Goal: Task Accomplishment & Management: Manage account settings

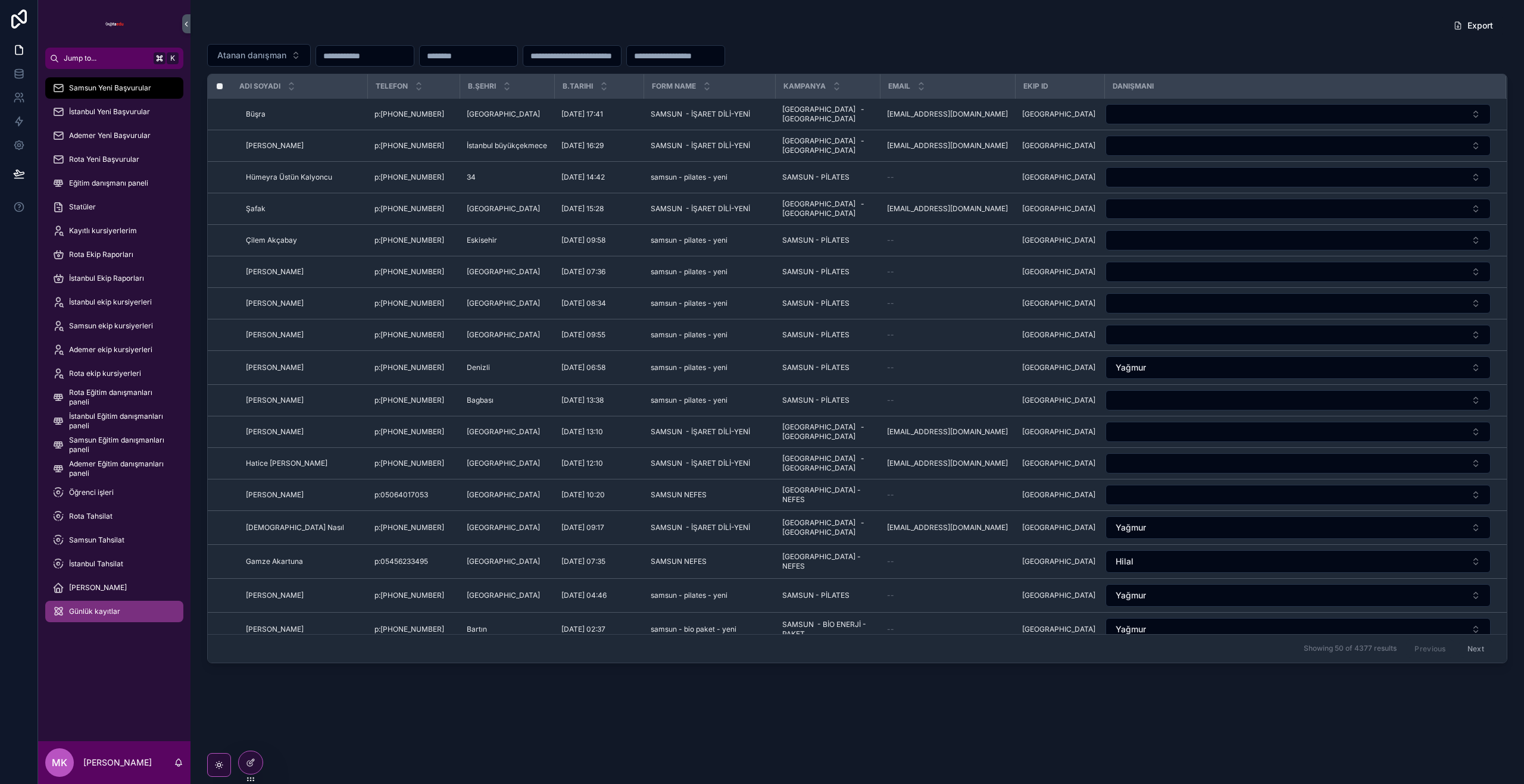
click at [69, 606] on span "Günlük kayıtlar" at bounding box center [94, 611] width 51 height 10
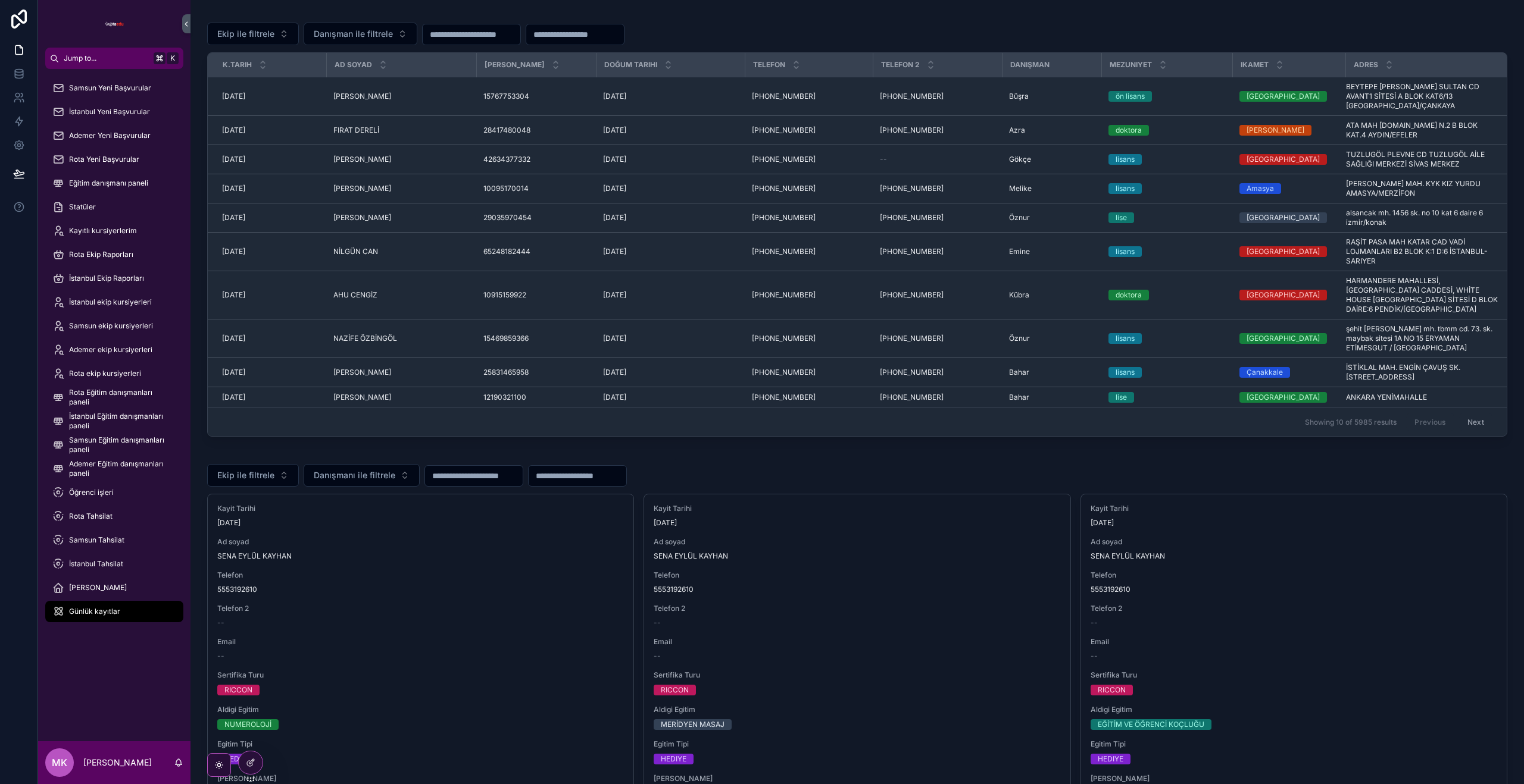
click at [90, 609] on span "Günlük kayıtlar" at bounding box center [94, 611] width 51 height 10
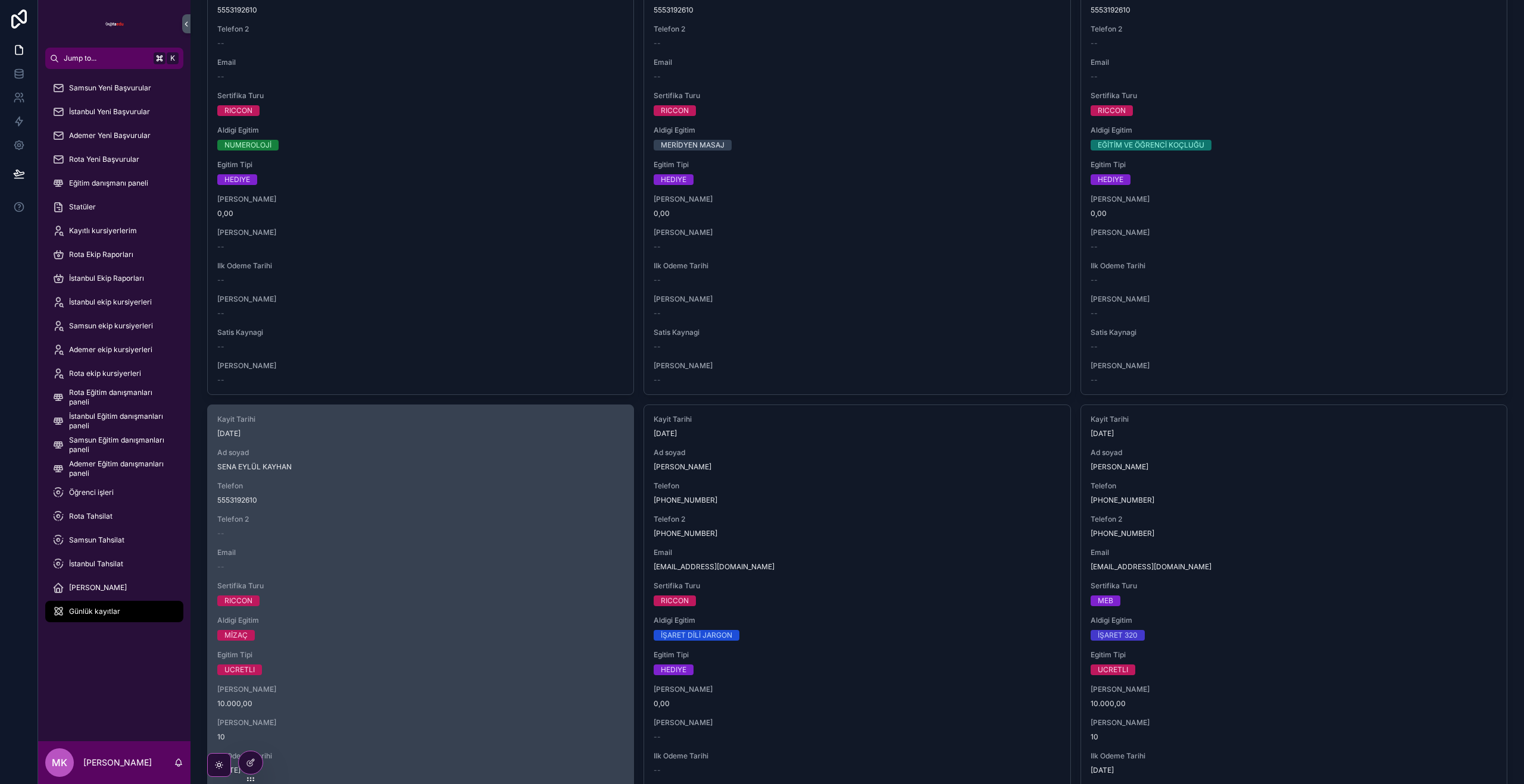
scroll to position [592, 0]
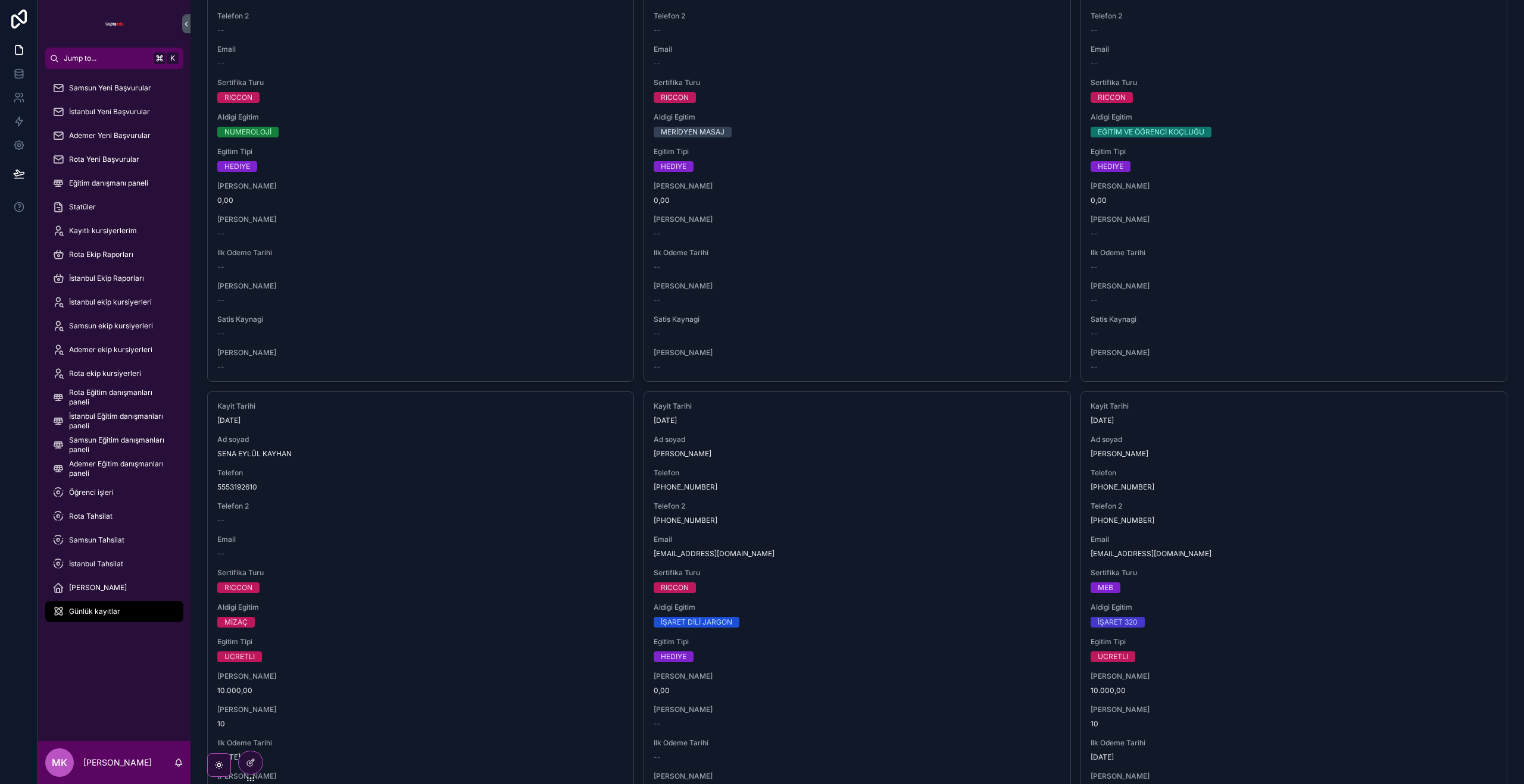
click at [110, 616] on span "Günlük kayıtlar" at bounding box center [94, 611] width 51 height 10
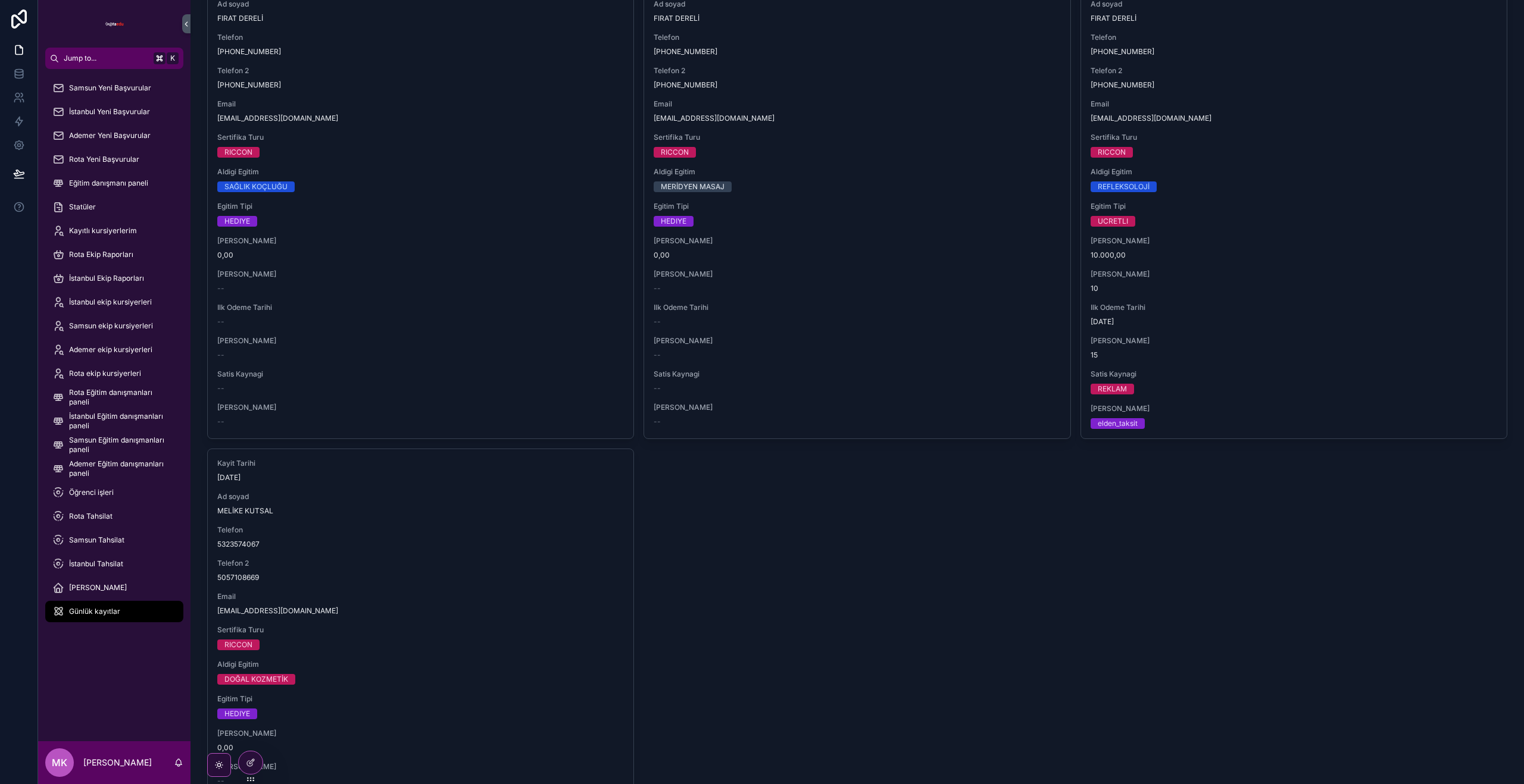
scroll to position [1429, 0]
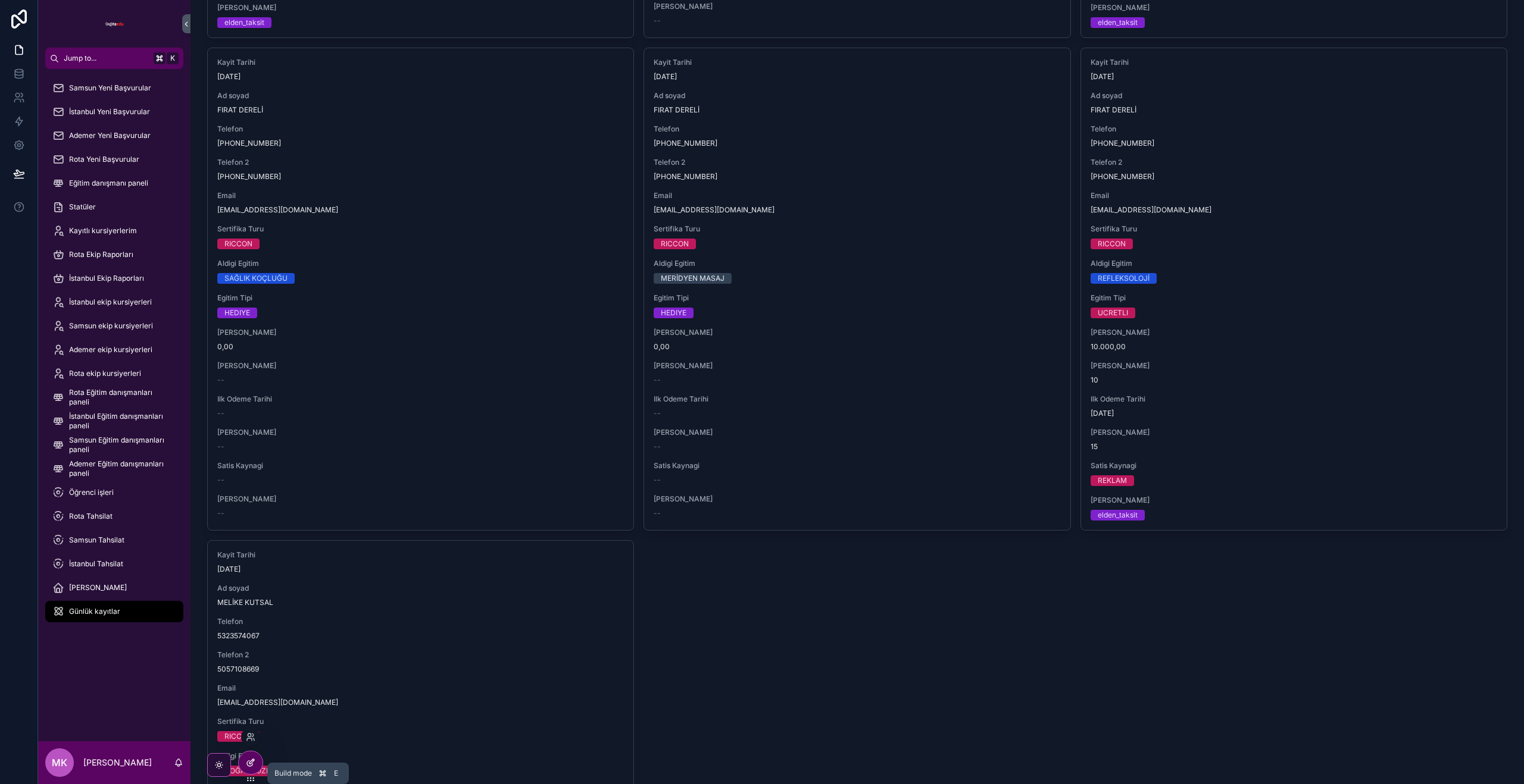
click at [252, 758] on icon at bounding box center [250, 762] width 10 height 10
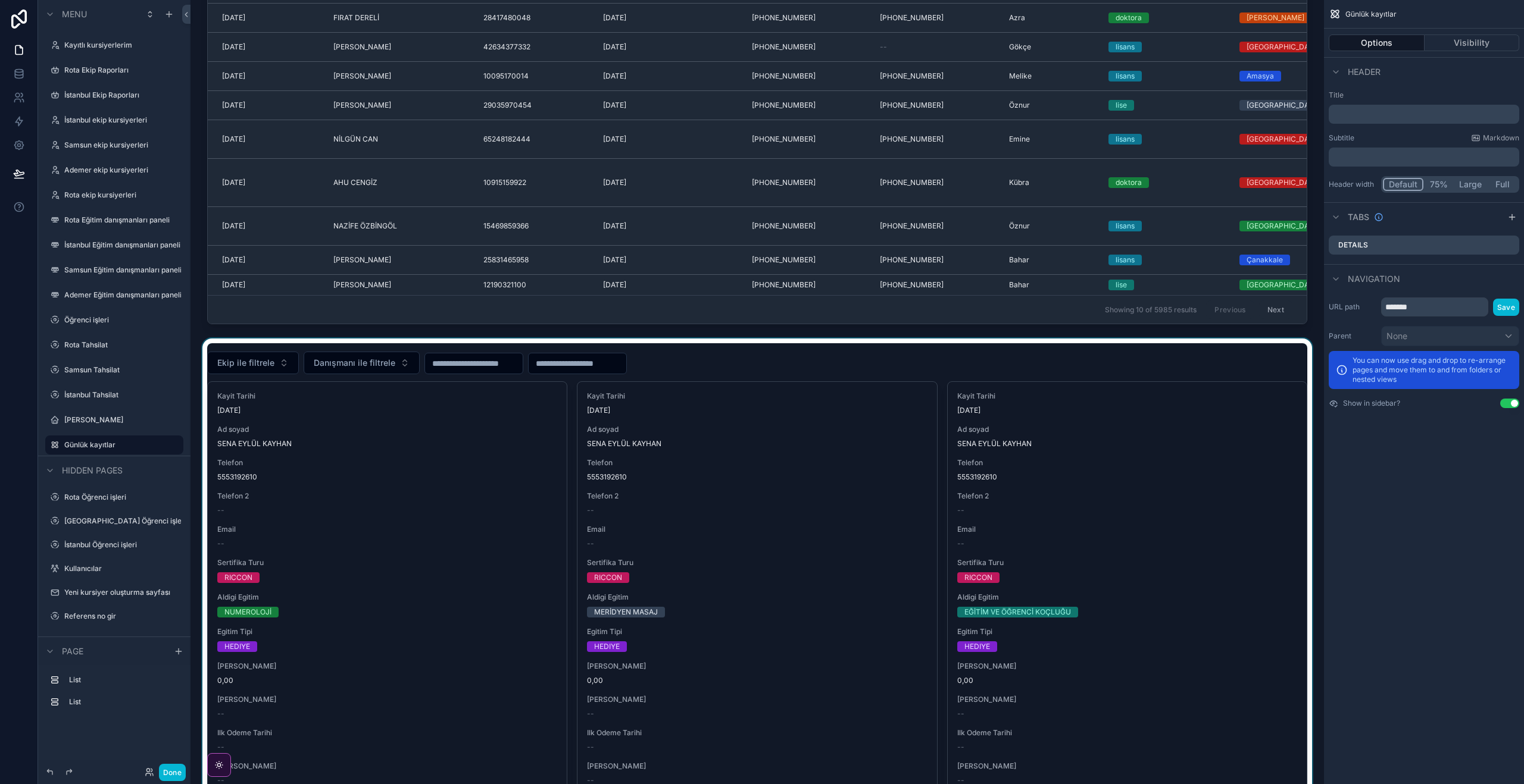
scroll to position [0, 0]
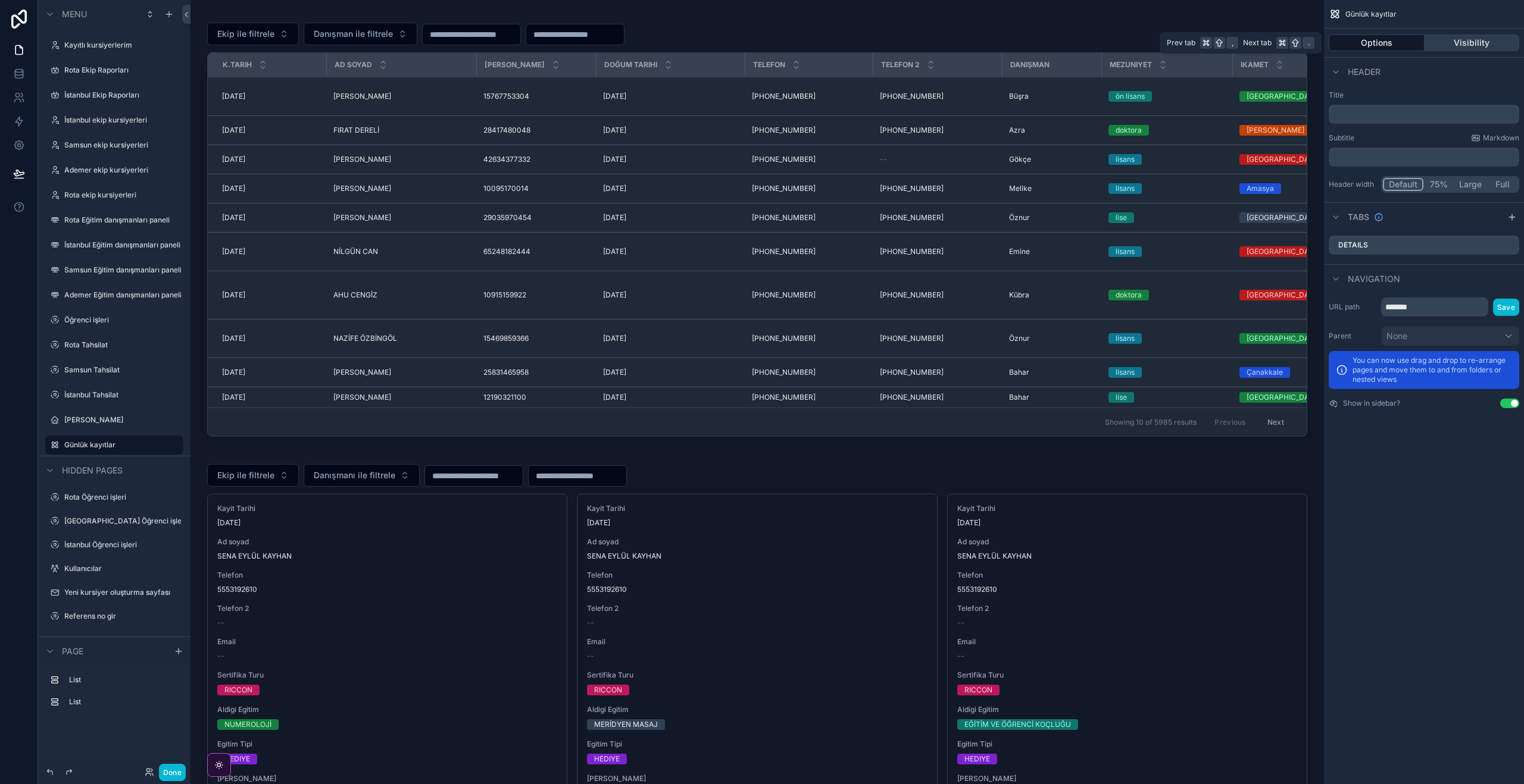
click at [1490, 49] on button "Visibility" at bounding box center [1472, 43] width 95 height 17
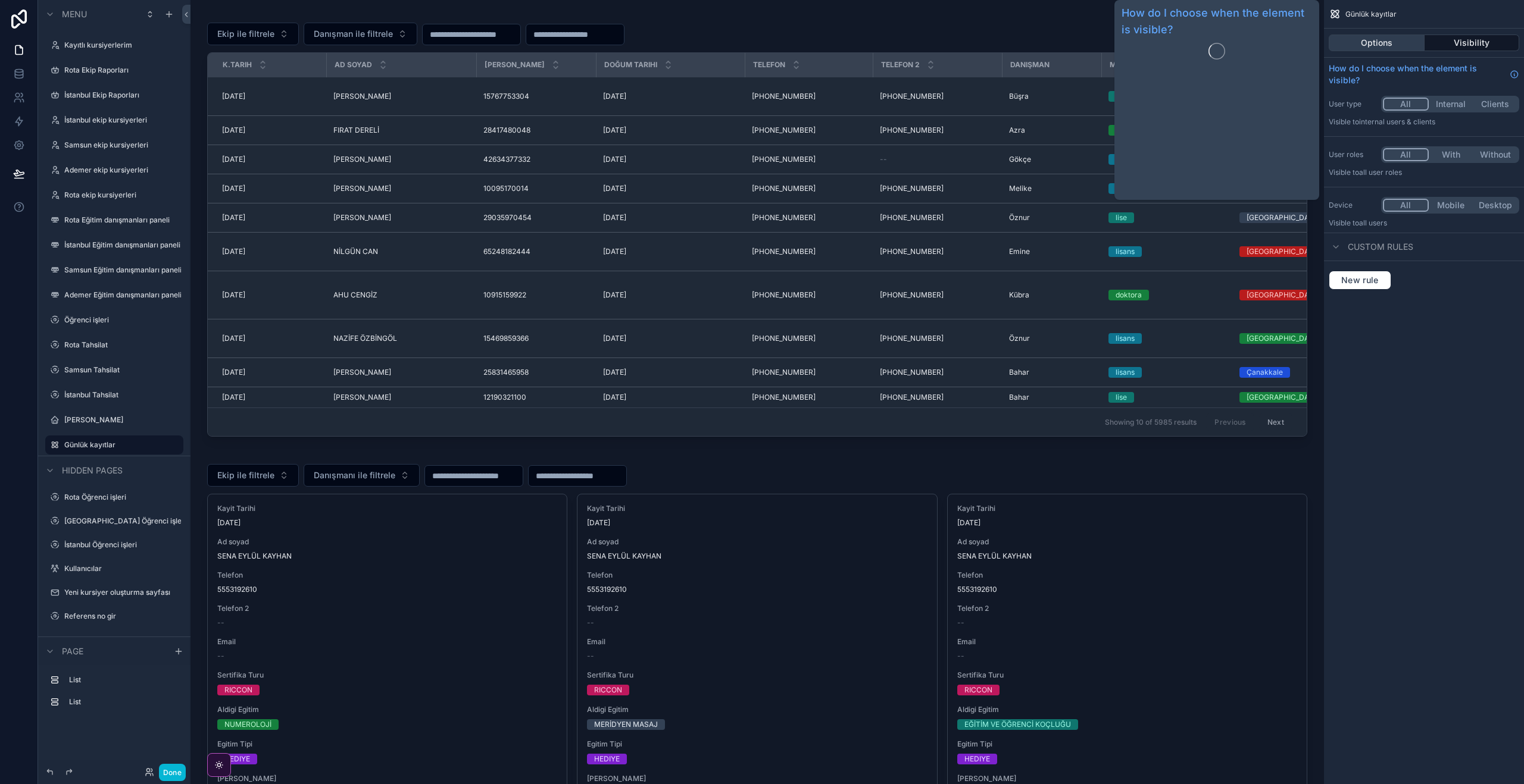
click at [1383, 42] on button "Options" at bounding box center [1377, 43] width 96 height 17
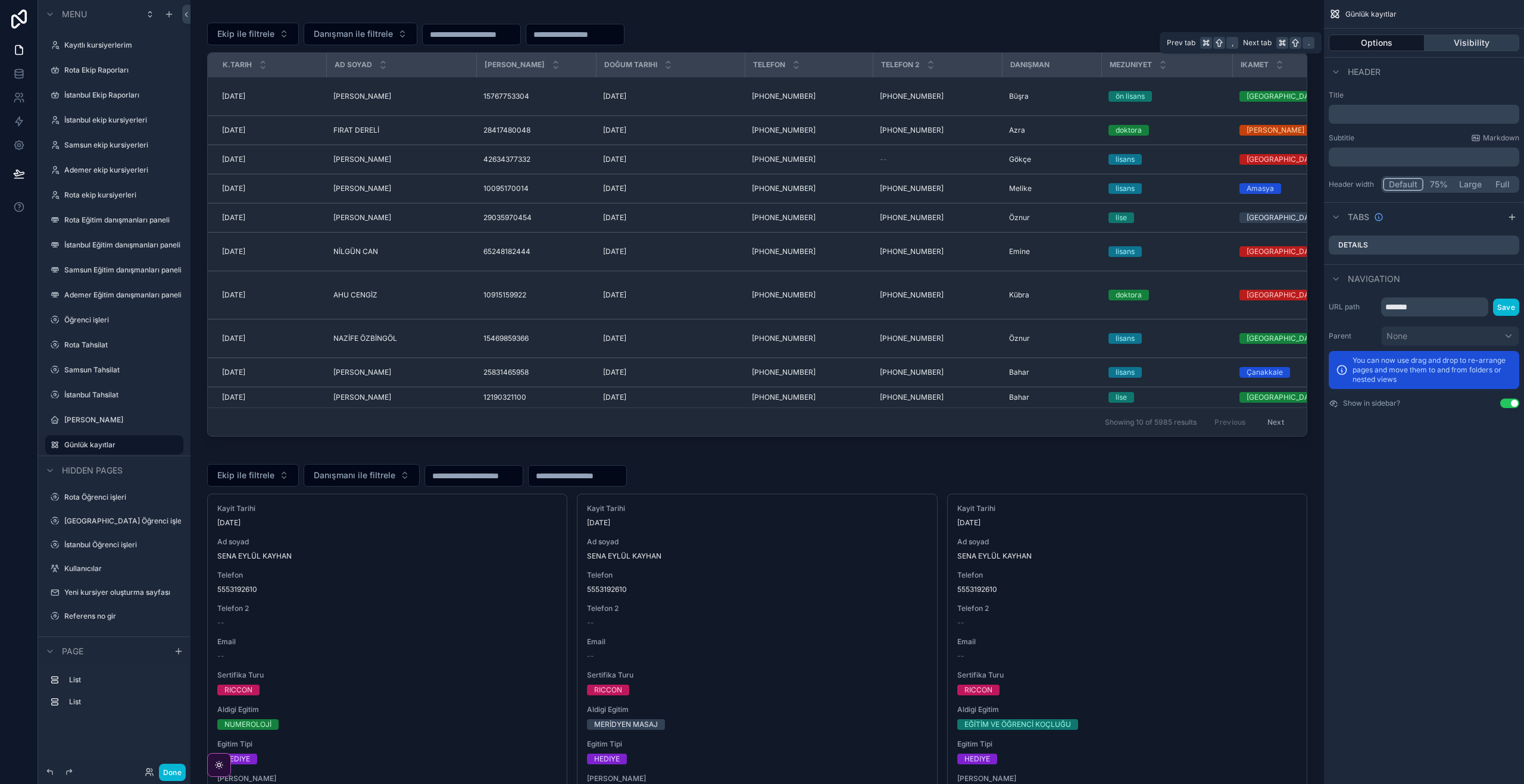
click at [1486, 44] on button "Visibility" at bounding box center [1472, 43] width 95 height 17
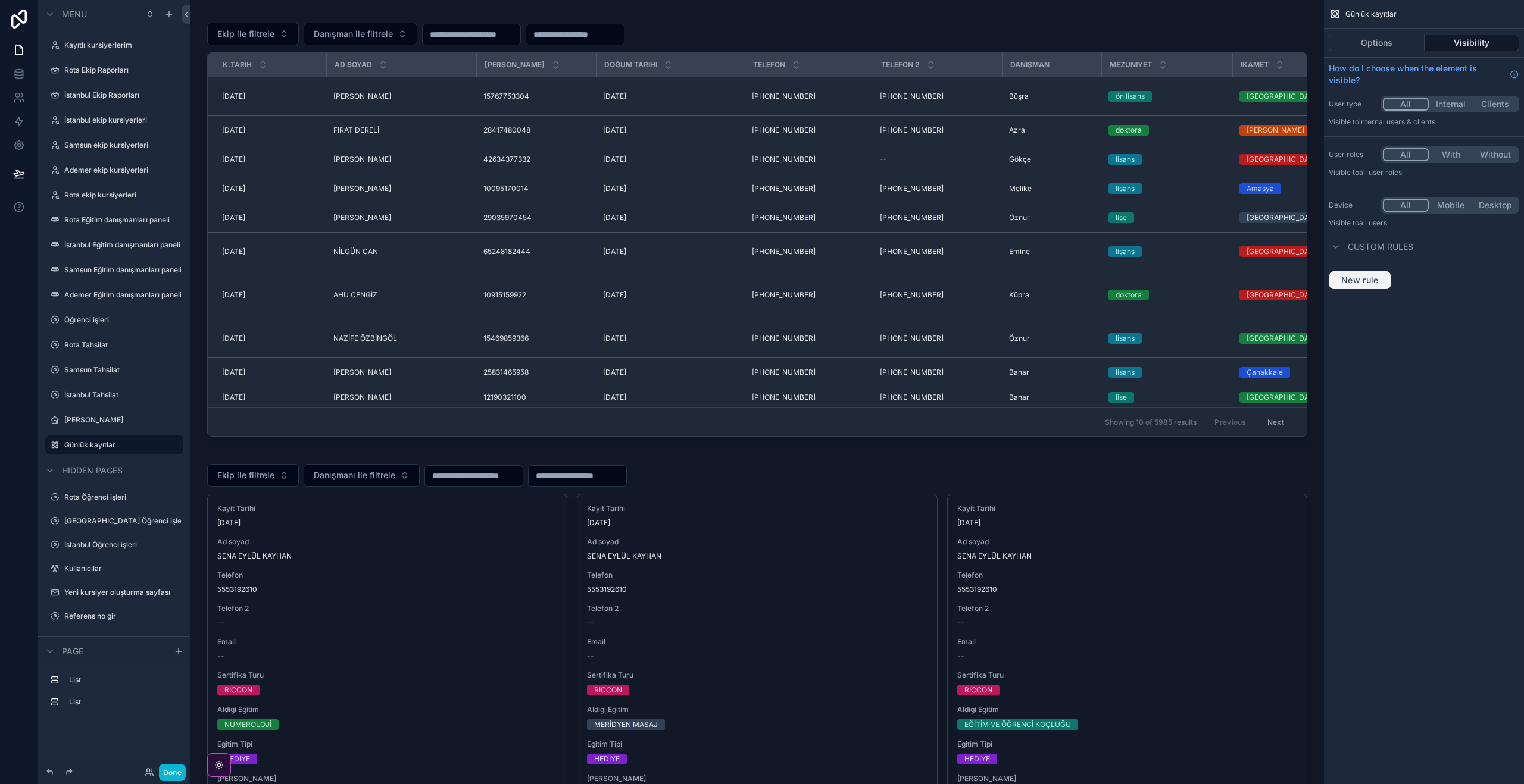
click at [1360, 277] on span "New rule" at bounding box center [1360, 280] width 47 height 11
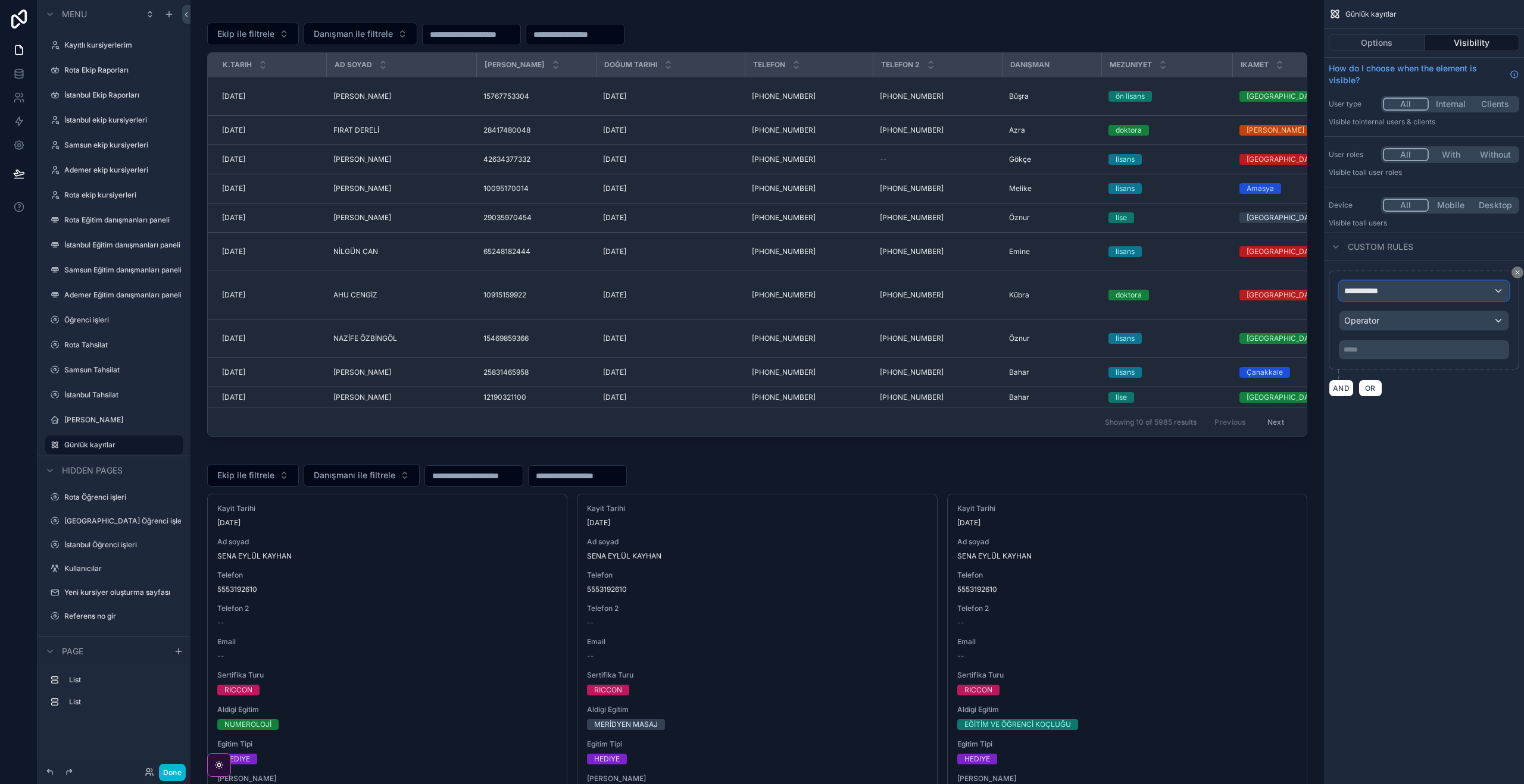
click at [1371, 293] on span "**********" at bounding box center [1366, 291] width 44 height 12
click at [1410, 362] on div "Logged in User The current user's values" at bounding box center [1397, 361] width 98 height 29
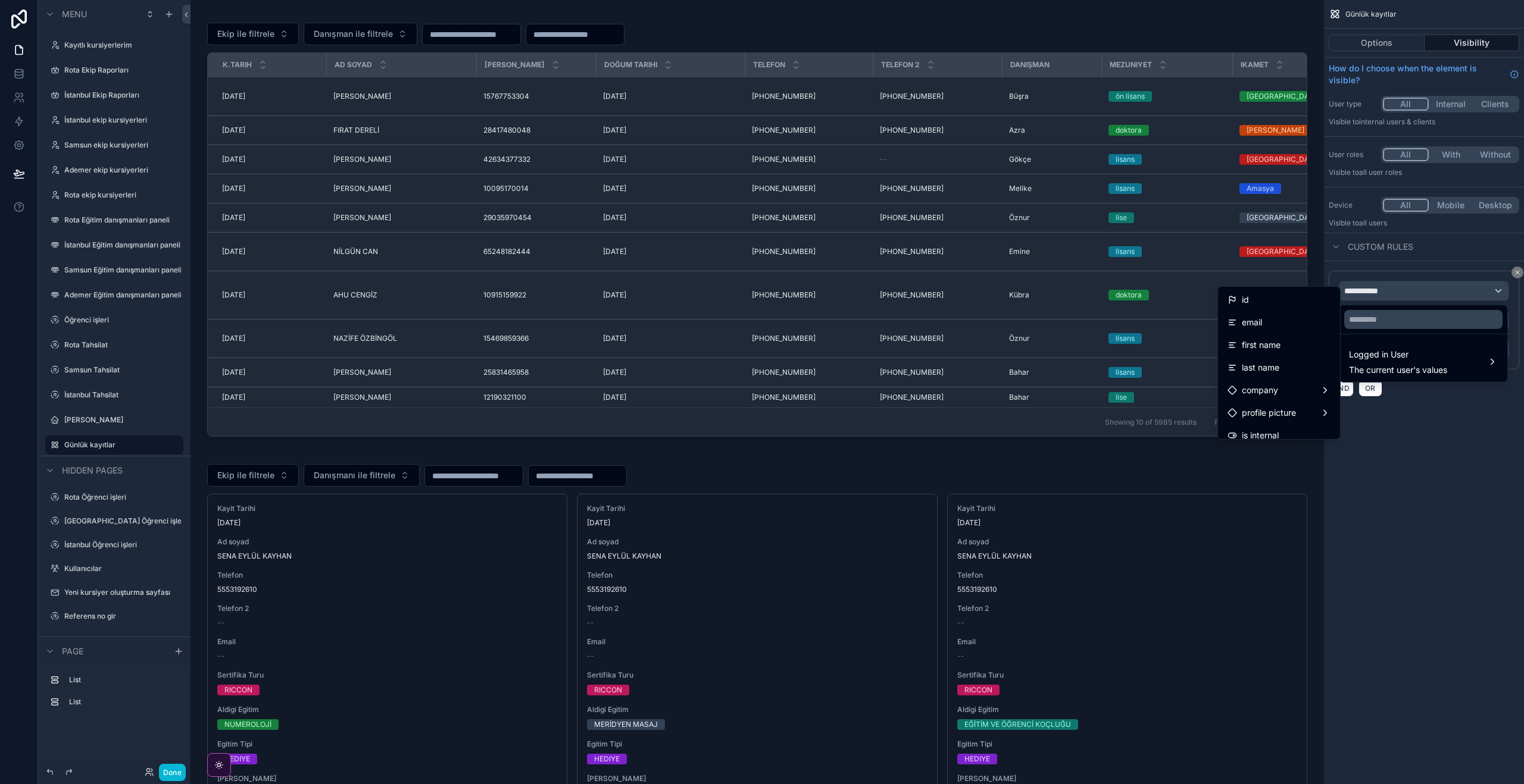
click at [1439, 475] on div "scrollable content" at bounding box center [762, 392] width 1524 height 784
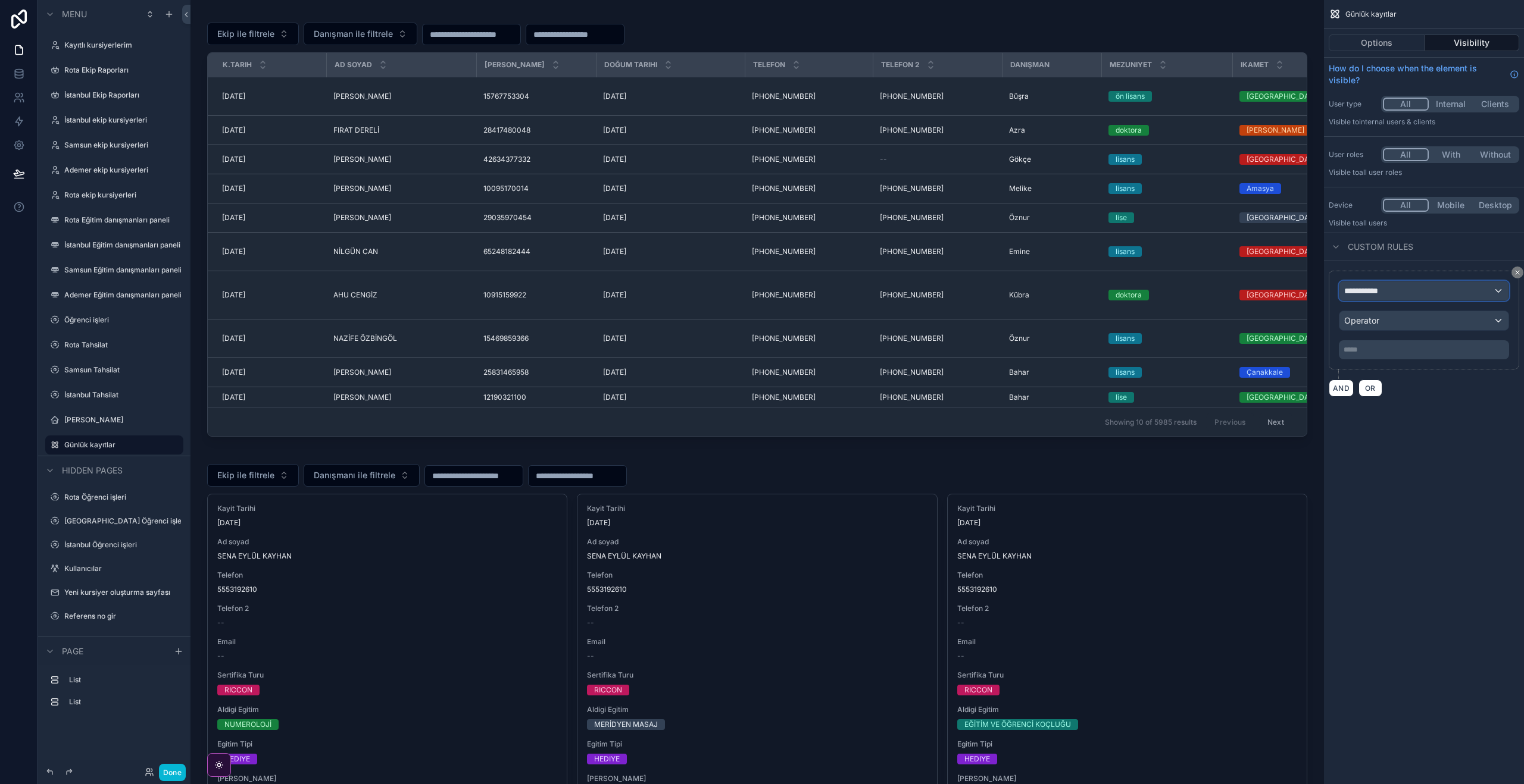
click at [1420, 299] on div "**********" at bounding box center [1423, 291] width 169 height 19
click at [1407, 357] on span "Logged in User" at bounding box center [1397, 354] width 98 height 14
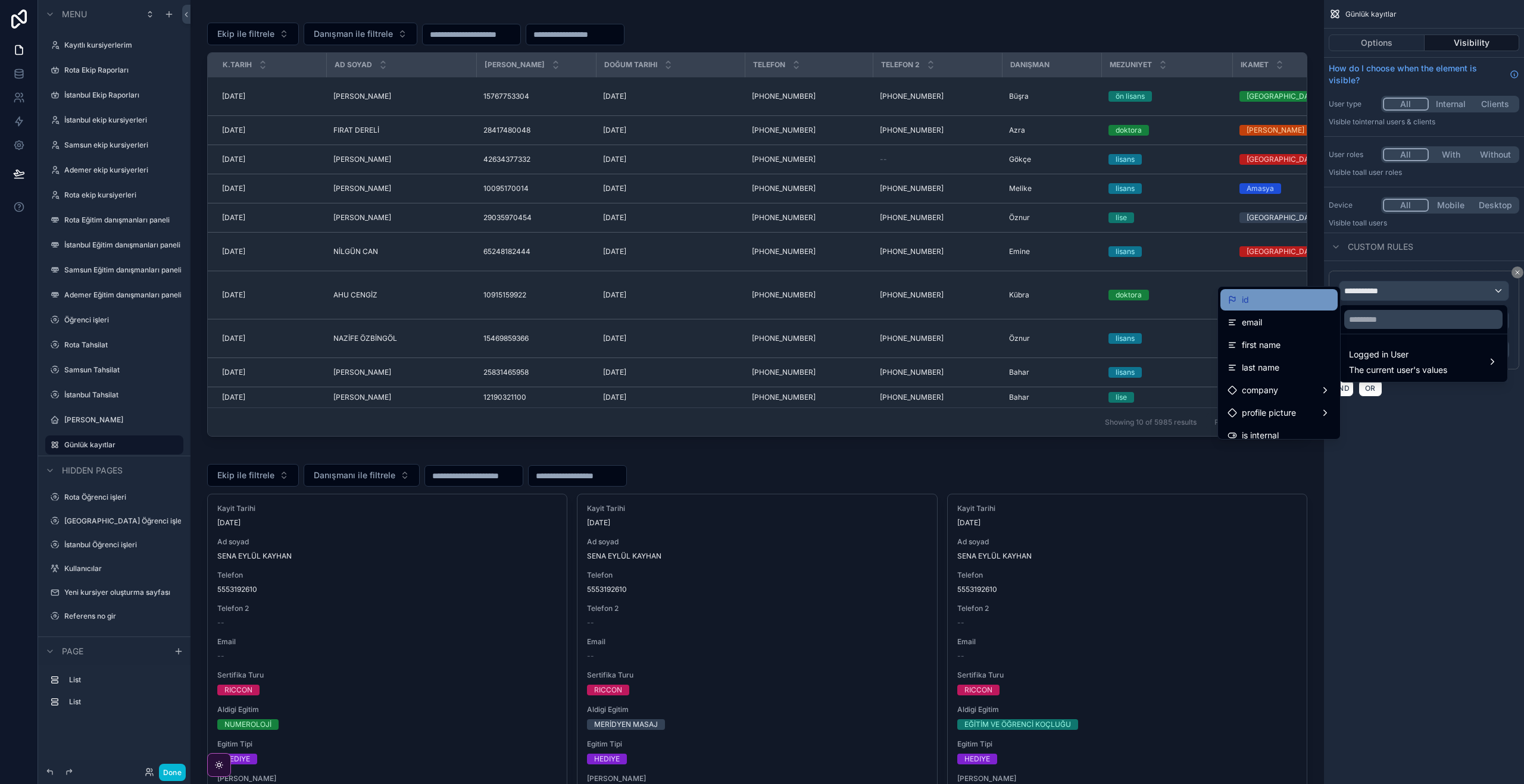
click at [1301, 294] on div "id" at bounding box center [1279, 299] width 103 height 14
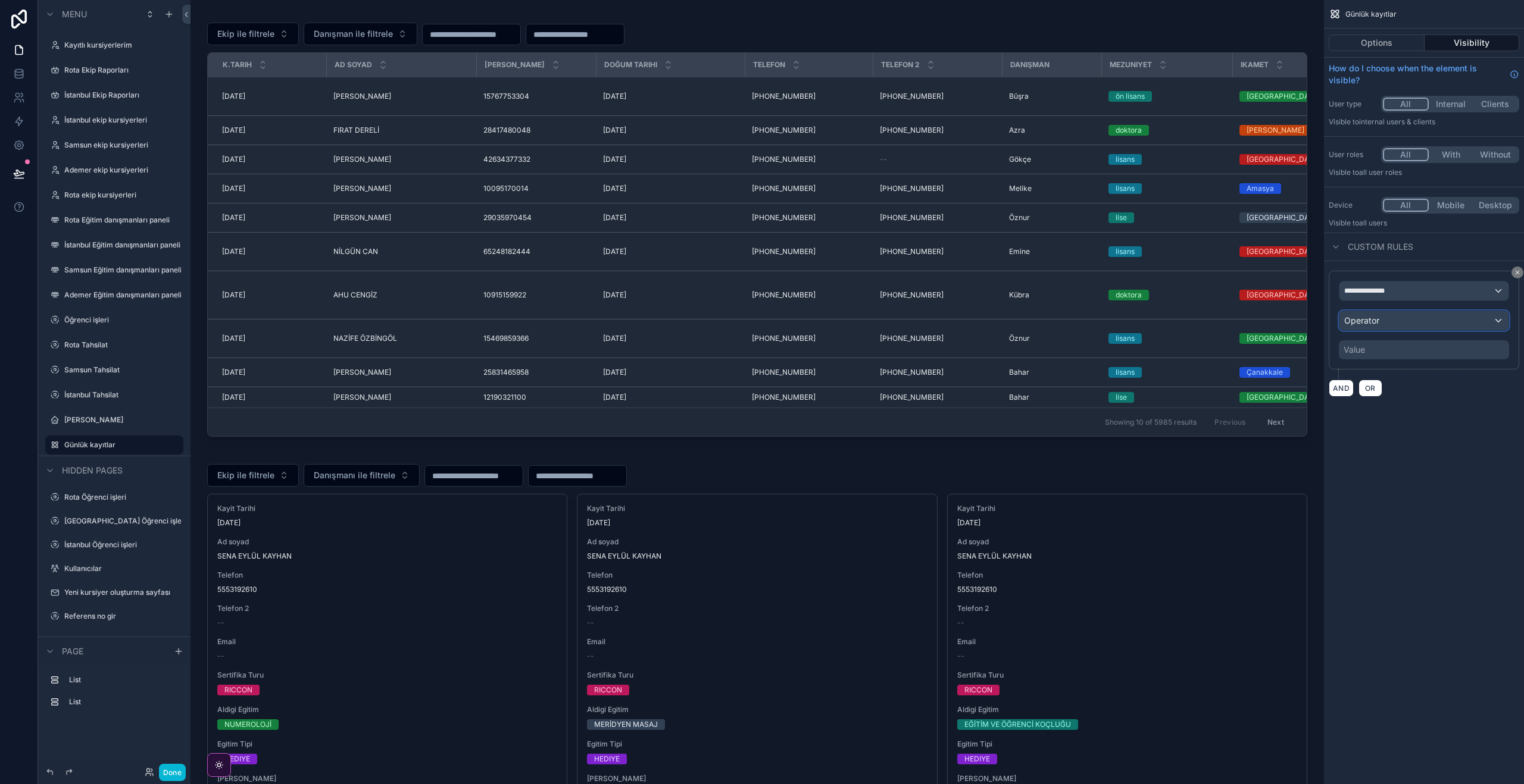
click at [1423, 325] on div "Operator" at bounding box center [1423, 321] width 169 height 19
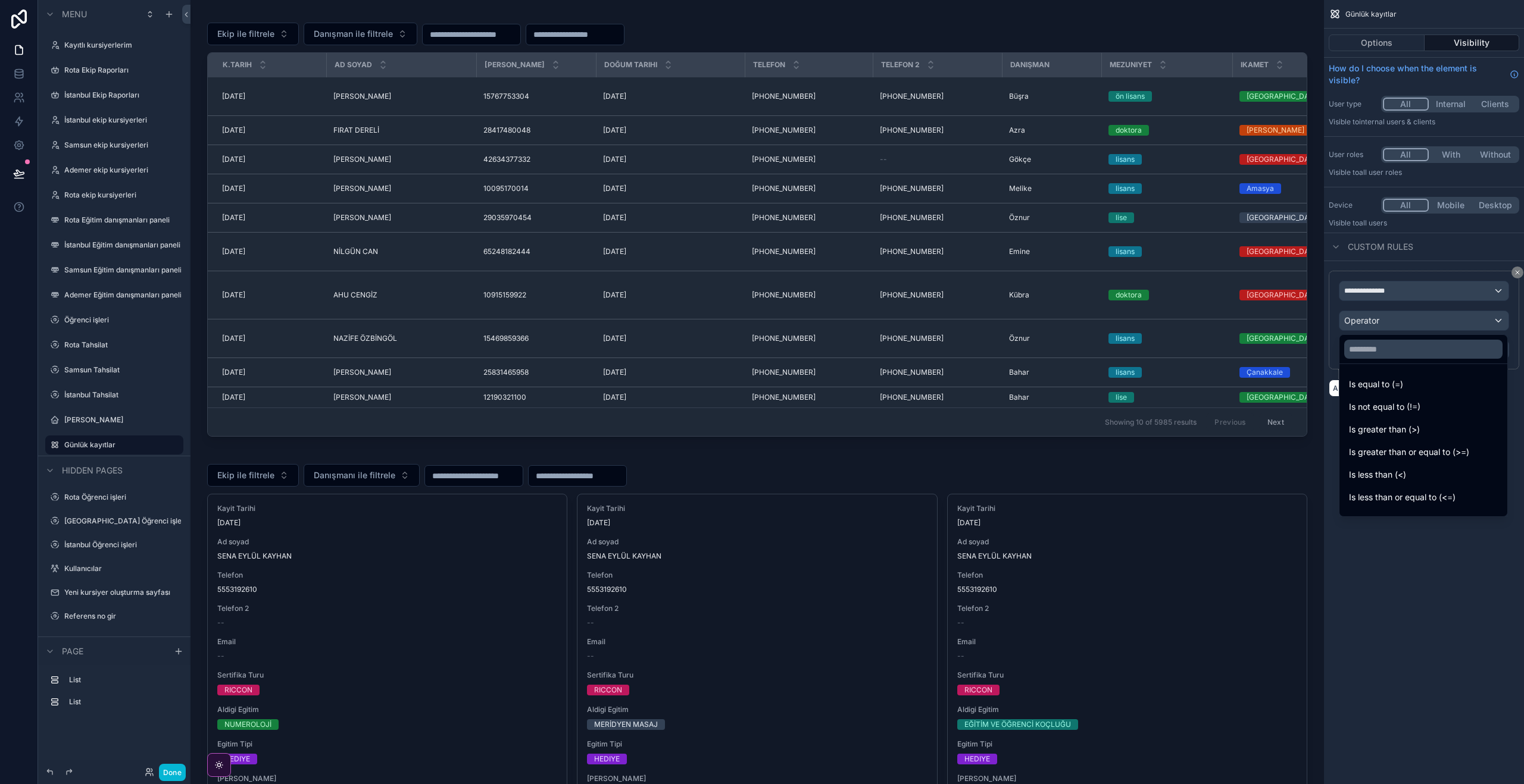
click at [1395, 391] on span "Is equal to (=)" at bounding box center [1375, 384] width 54 height 14
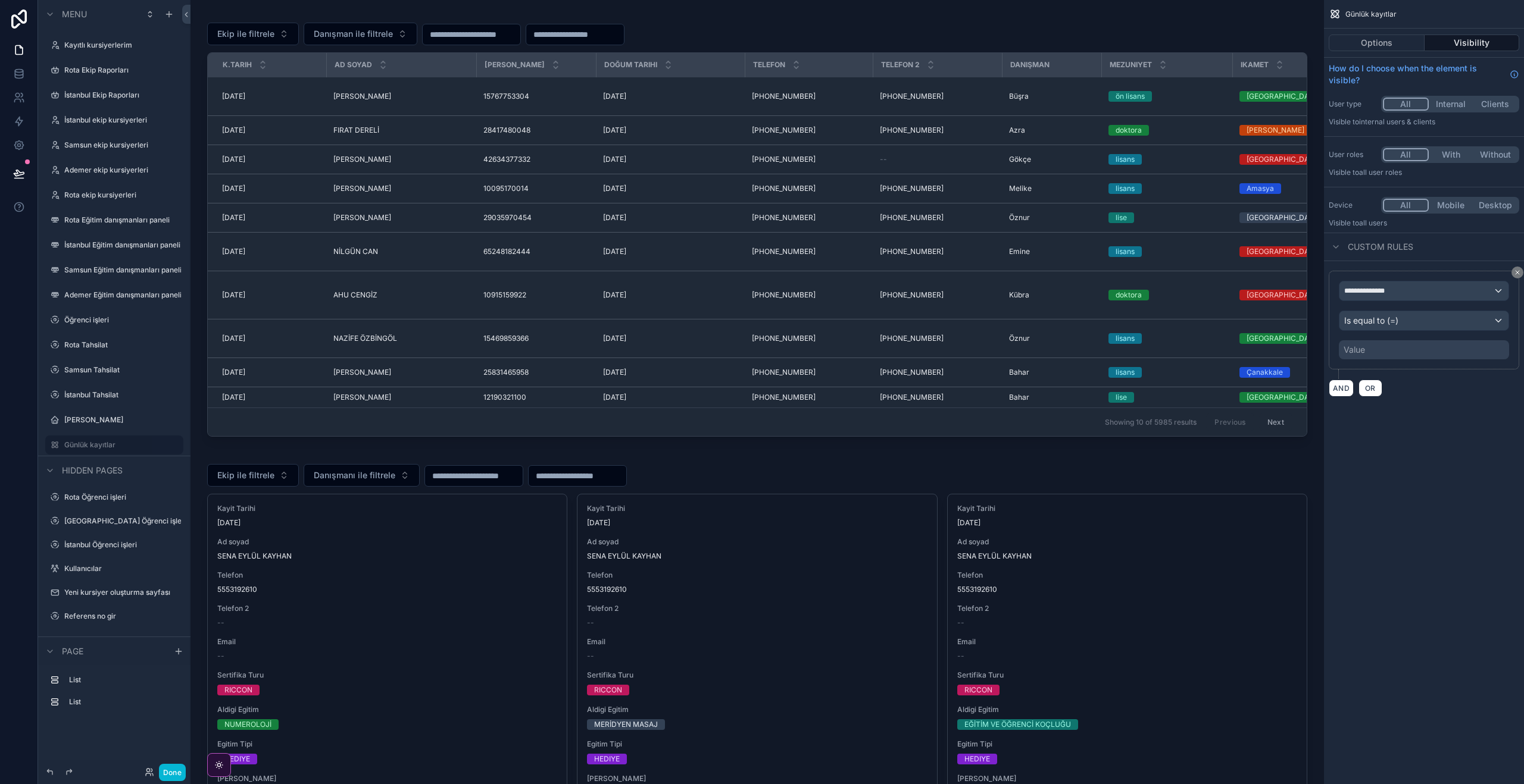
click at [1357, 350] on div "Value" at bounding box center [1354, 350] width 21 height 12
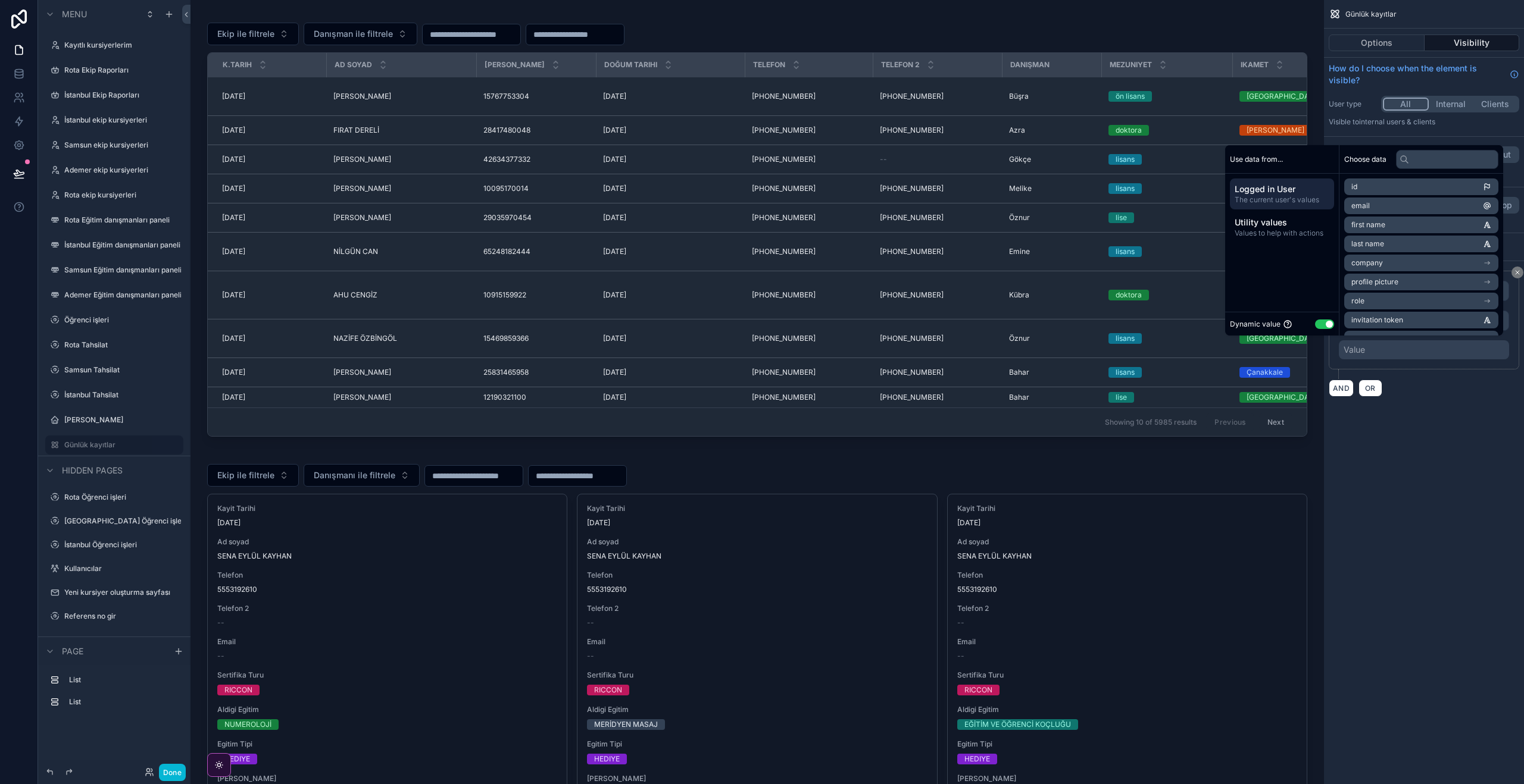
click at [1318, 321] on button "Use setting" at bounding box center [1324, 324] width 19 height 10
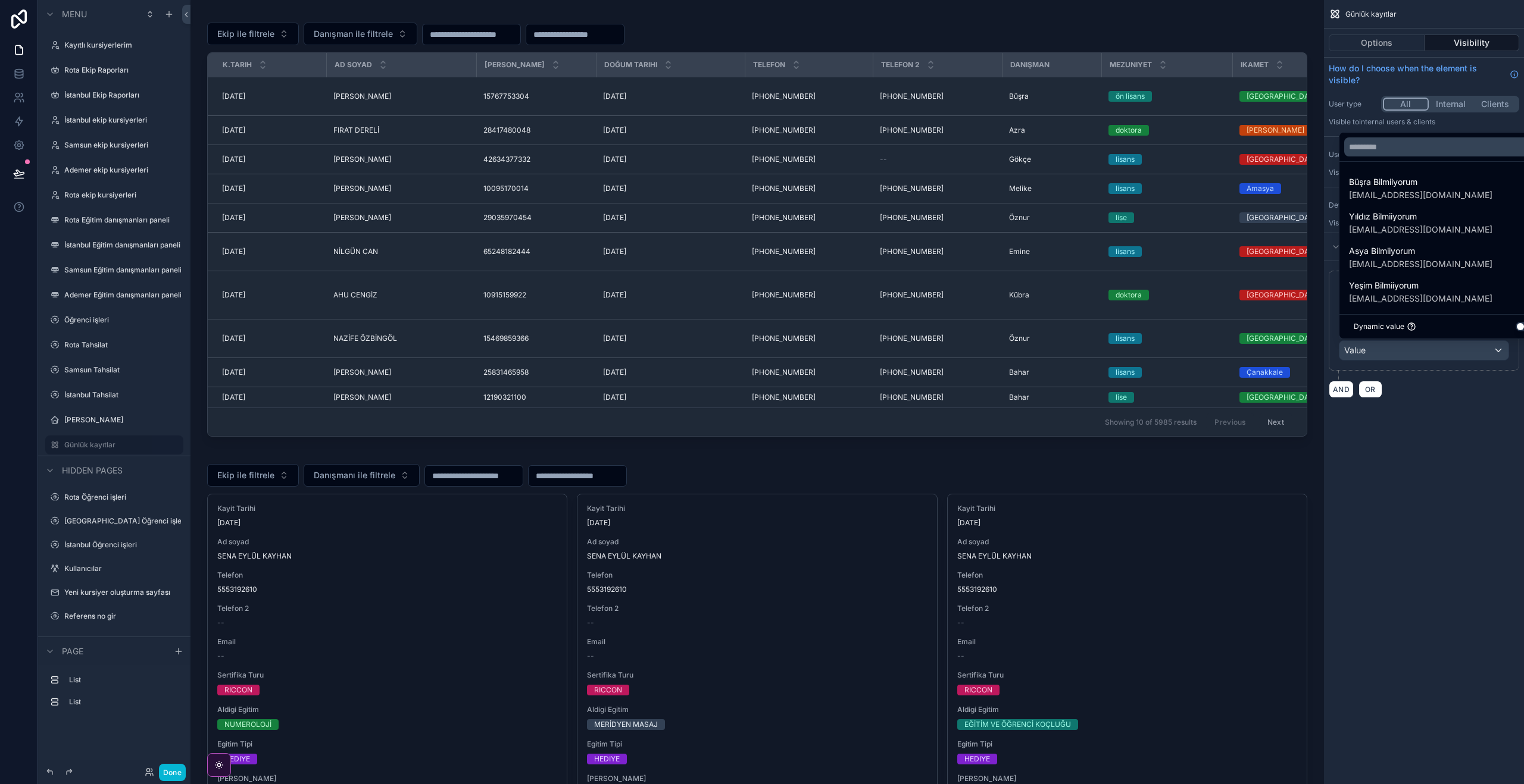
click at [1515, 326] on button "Use setting" at bounding box center [1525, 326] width 19 height 10
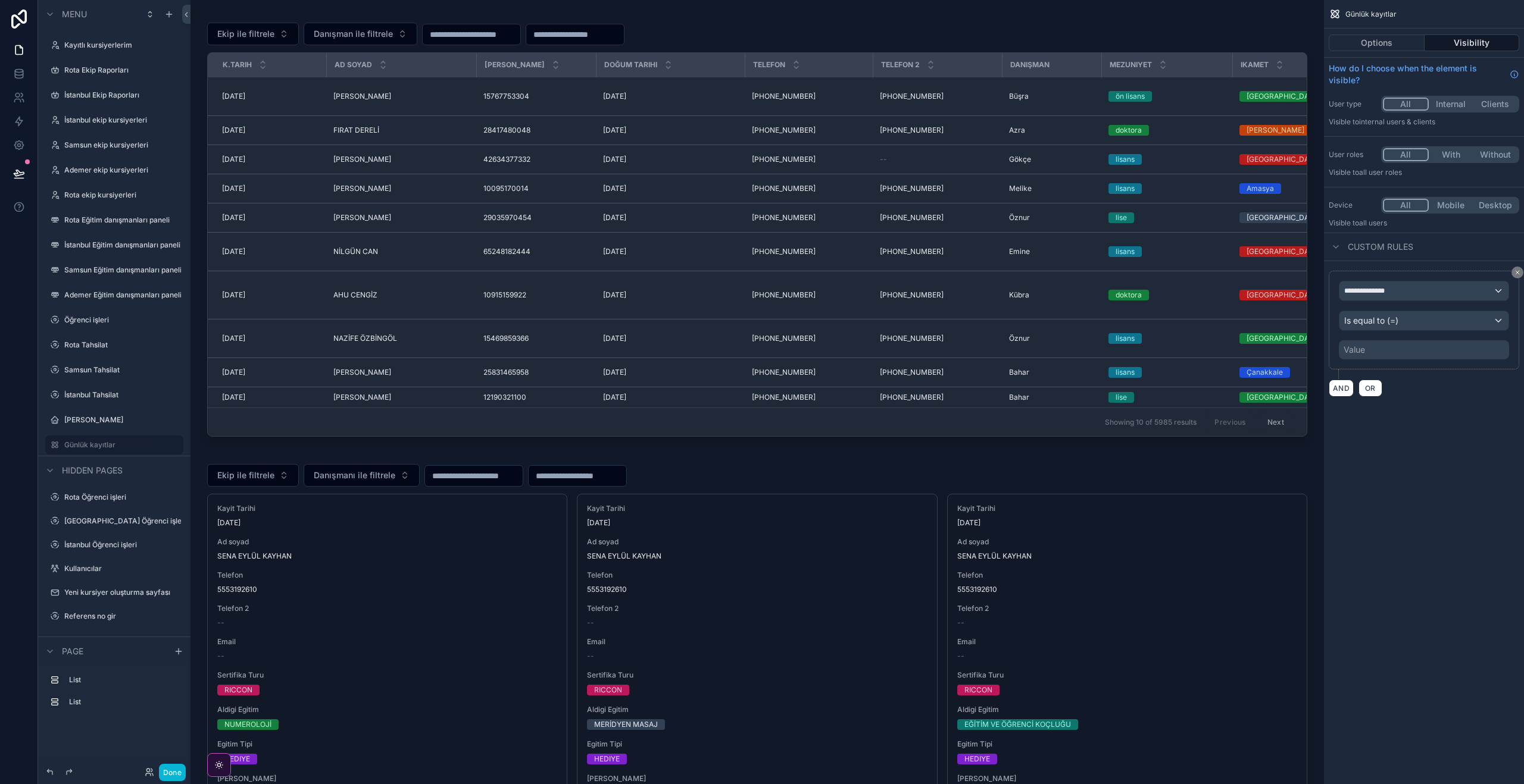
click at [1441, 393] on div "AND OR" at bounding box center [1424, 388] width 190 height 18
click at [1424, 291] on div "**********" at bounding box center [1423, 291] width 169 height 19
click at [1412, 361] on span "Logged in User" at bounding box center [1397, 354] width 98 height 14
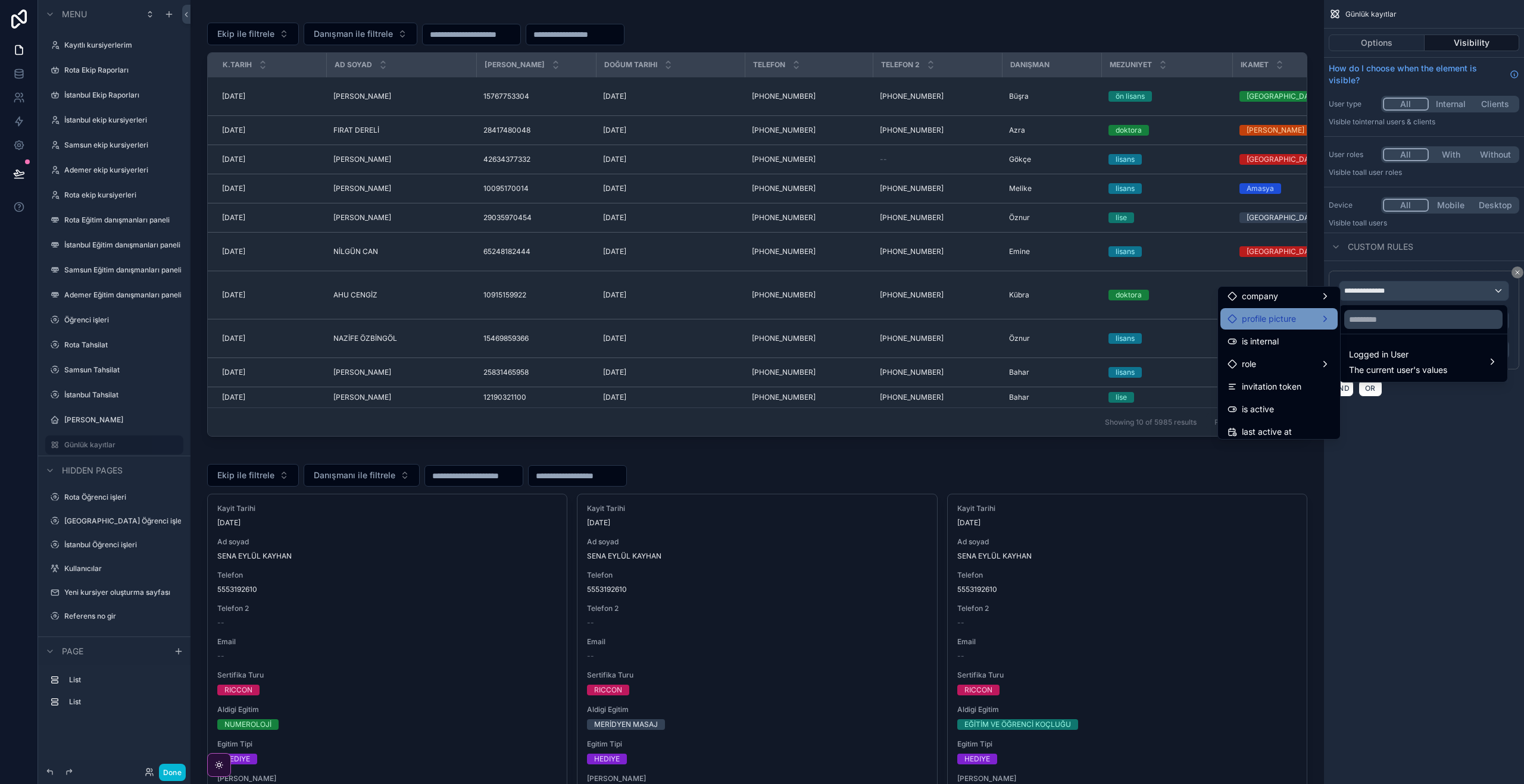
scroll to position [105, 0]
click at [1314, 349] on div "role" at bounding box center [1279, 352] width 103 height 14
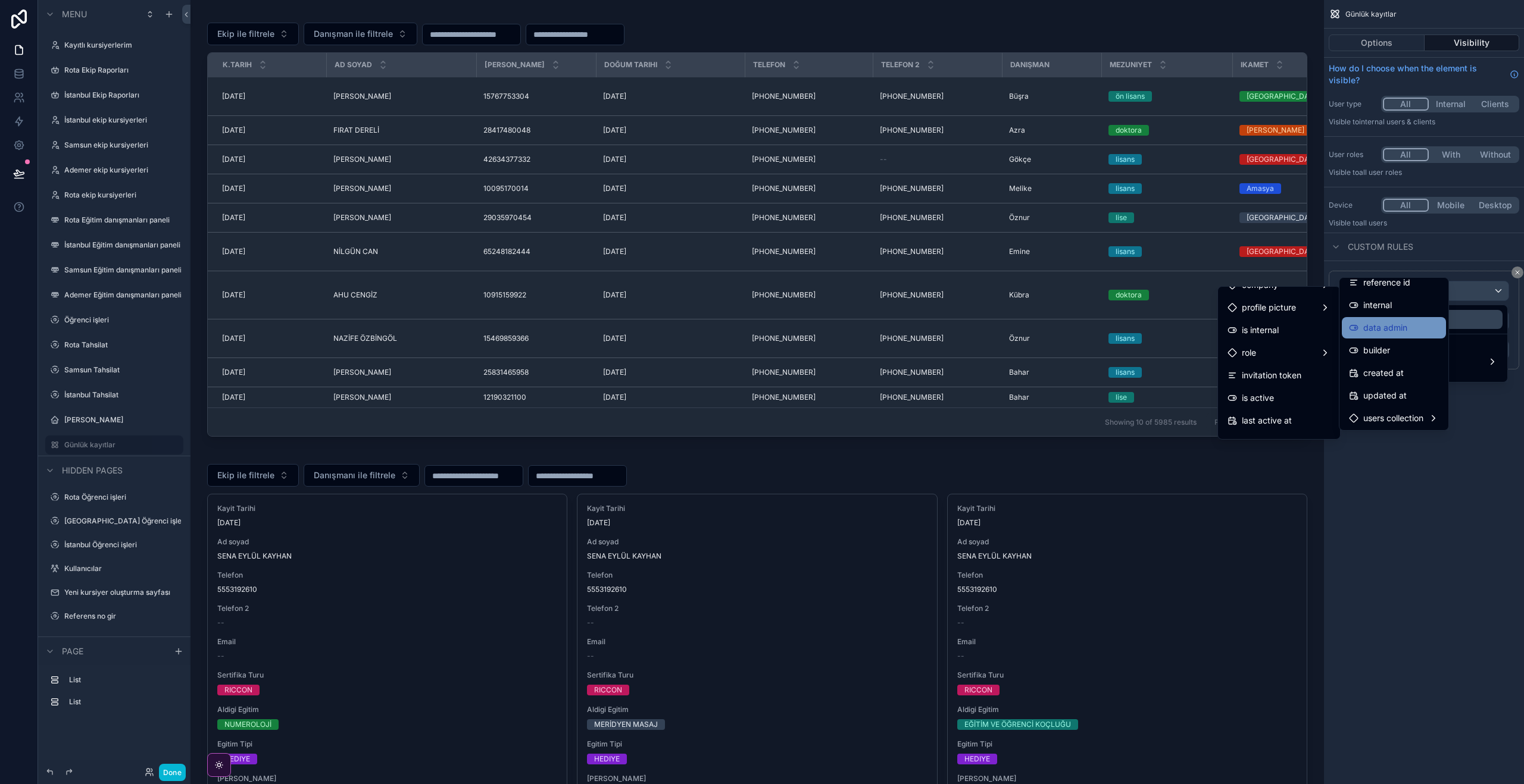
scroll to position [77, 0]
click at [1421, 388] on span "users collection" at bounding box center [1393, 394] width 60 height 14
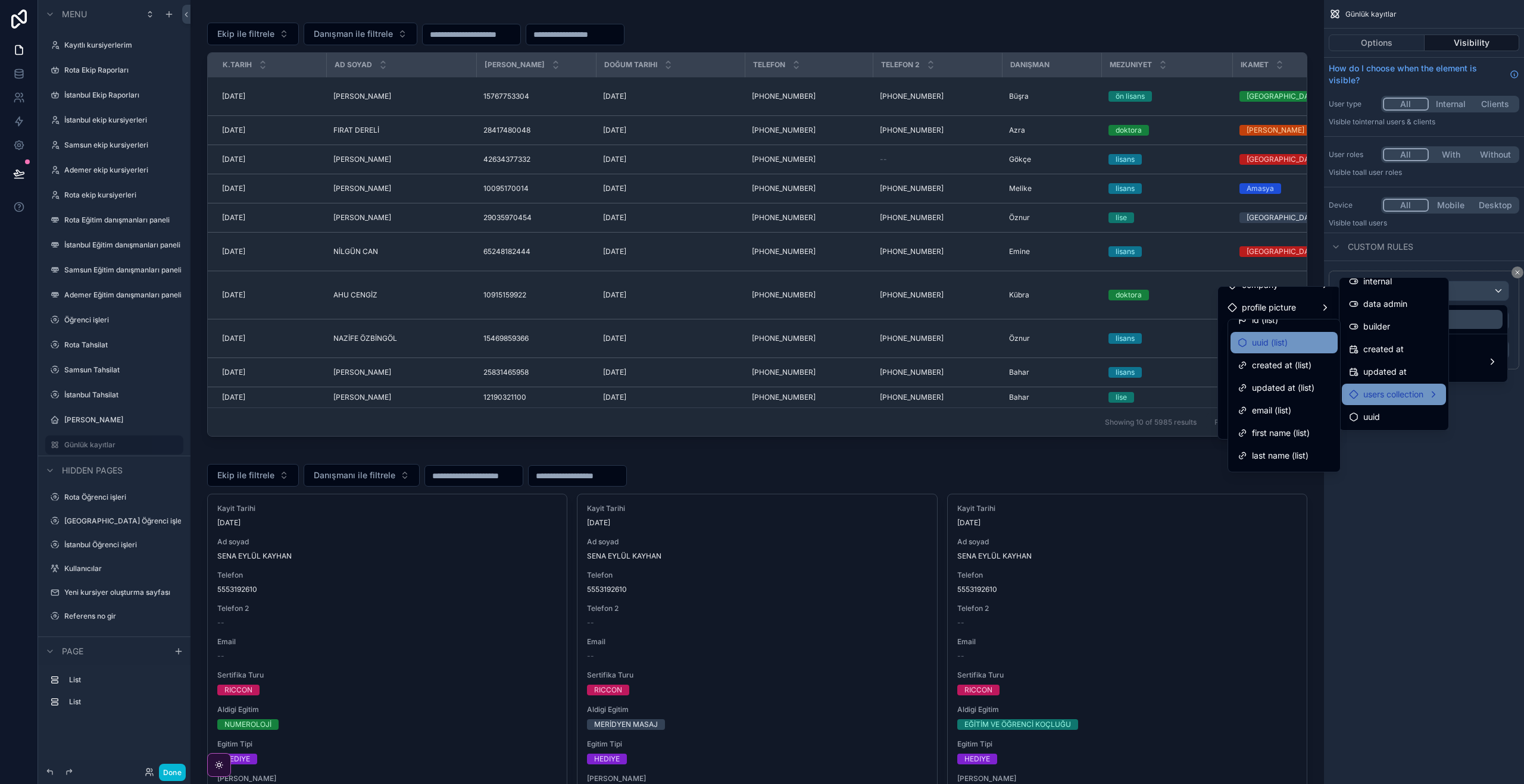
scroll to position [0, 0]
click at [1419, 386] on div "users collection" at bounding box center [1393, 394] width 104 height 21
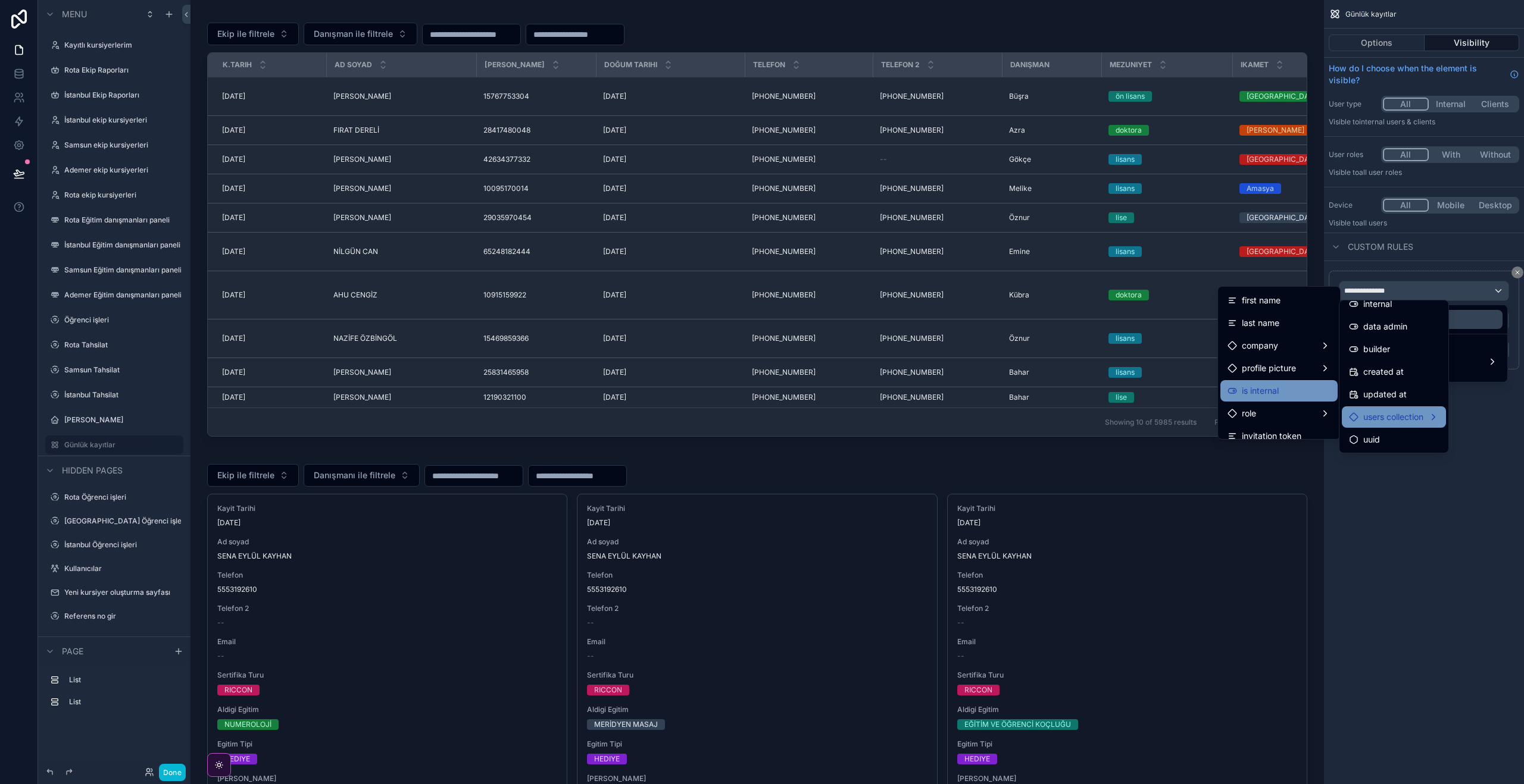
scroll to position [213, 0]
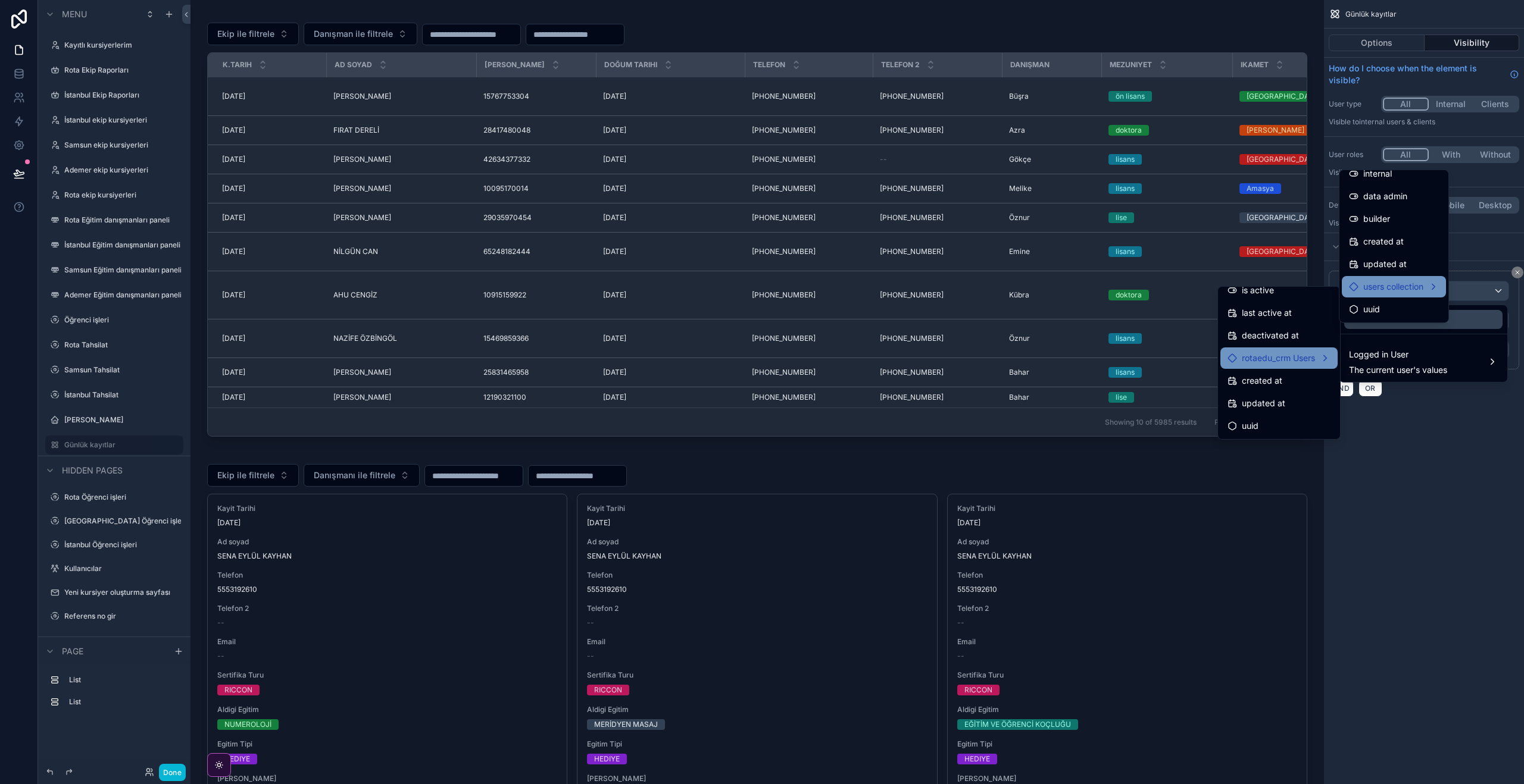
click at [1314, 355] on span "rotaedu_crm Users" at bounding box center [1278, 357] width 73 height 14
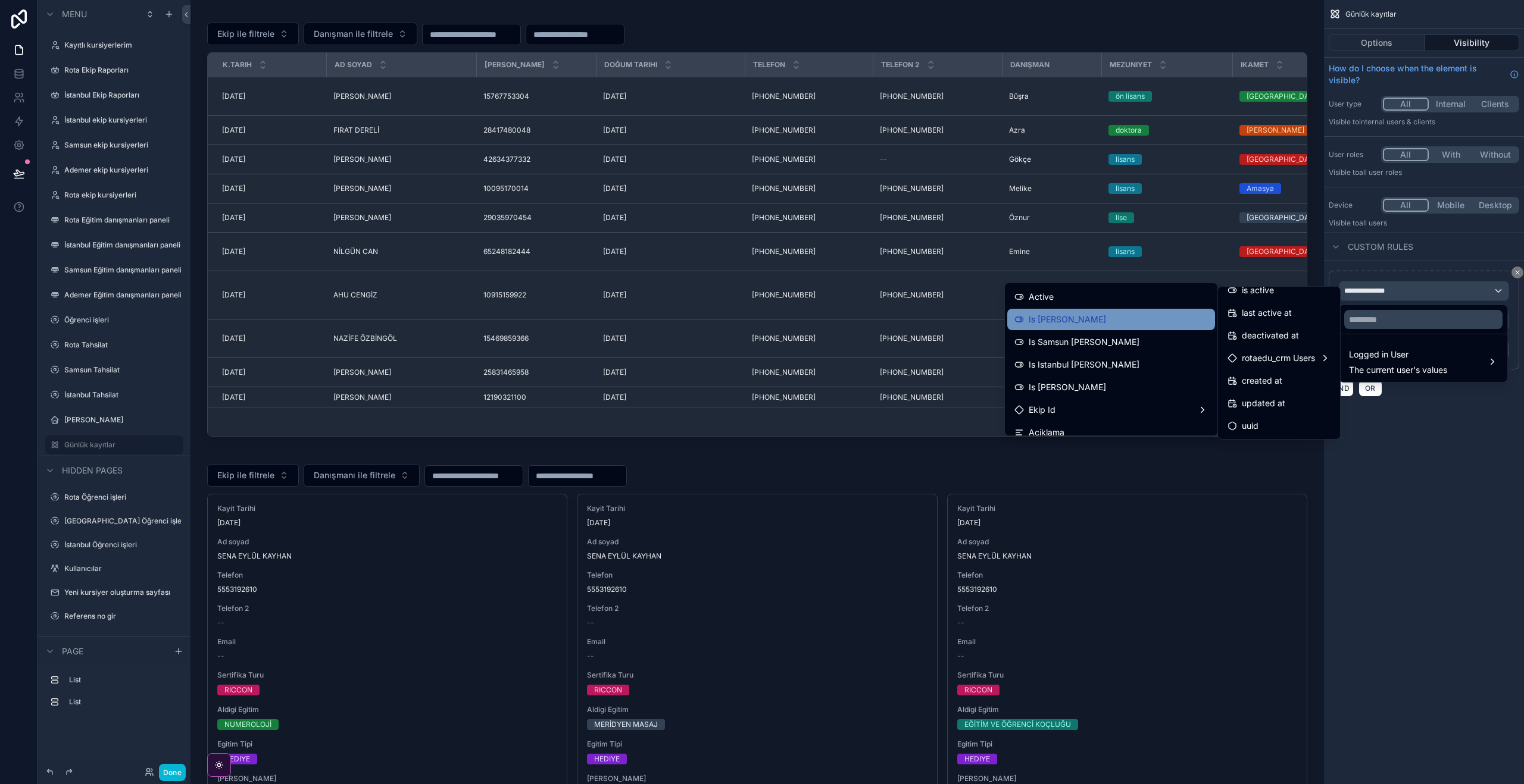
scroll to position [88, 0]
click at [1153, 346] on div "Is [PERSON_NAME]" at bounding box center [1111, 344] width 193 height 14
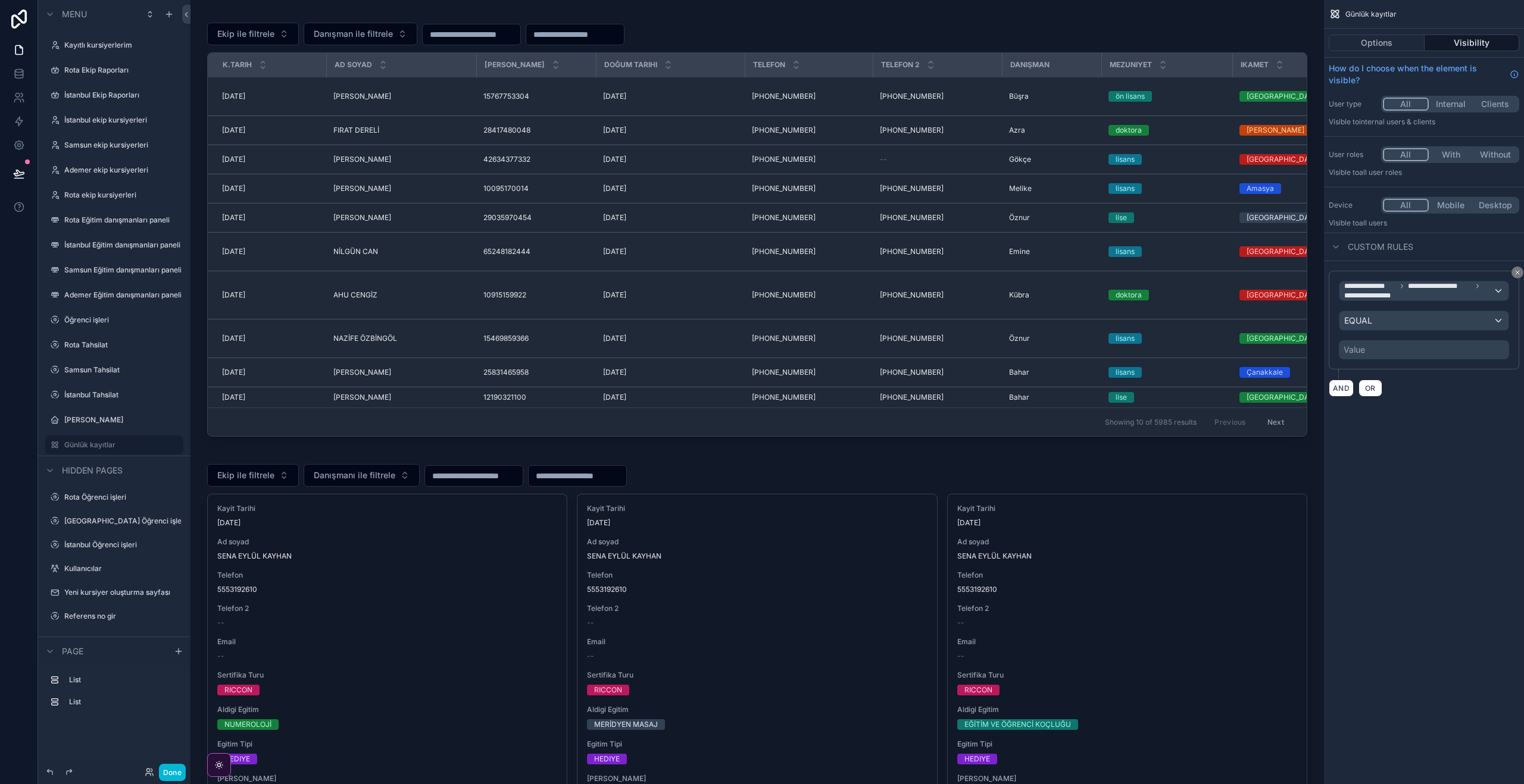
click at [1372, 349] on div "Value" at bounding box center [1424, 350] width 170 height 19
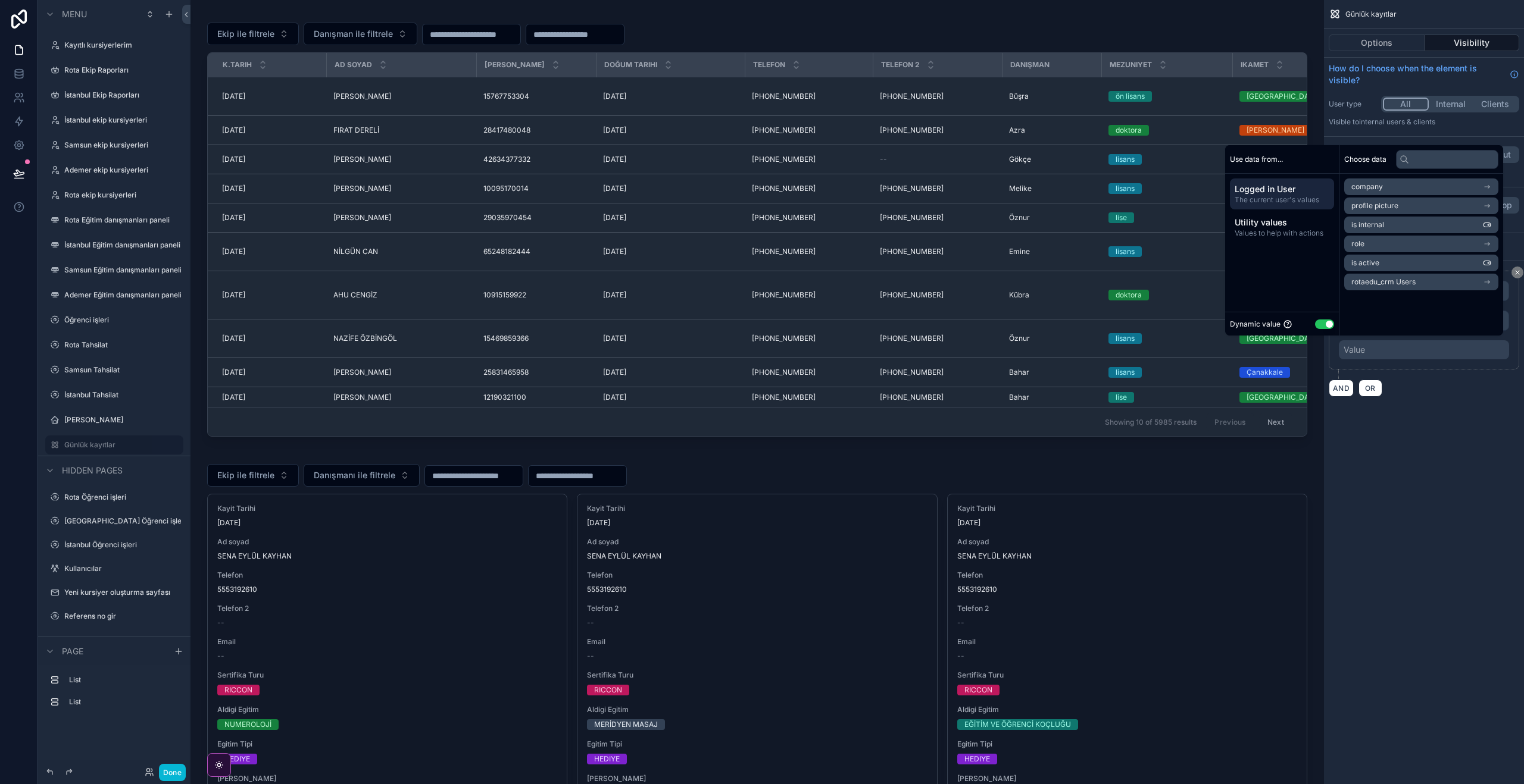
drag, startPoint x: 1329, startPoint y: 318, endPoint x: 1321, endPoint y: 322, distance: 8.9
click at [1324, 320] on div "Dynamic value Use setting" at bounding box center [1281, 323] width 114 height 24
click at [1321, 322] on button "Use setting" at bounding box center [1324, 324] width 19 height 10
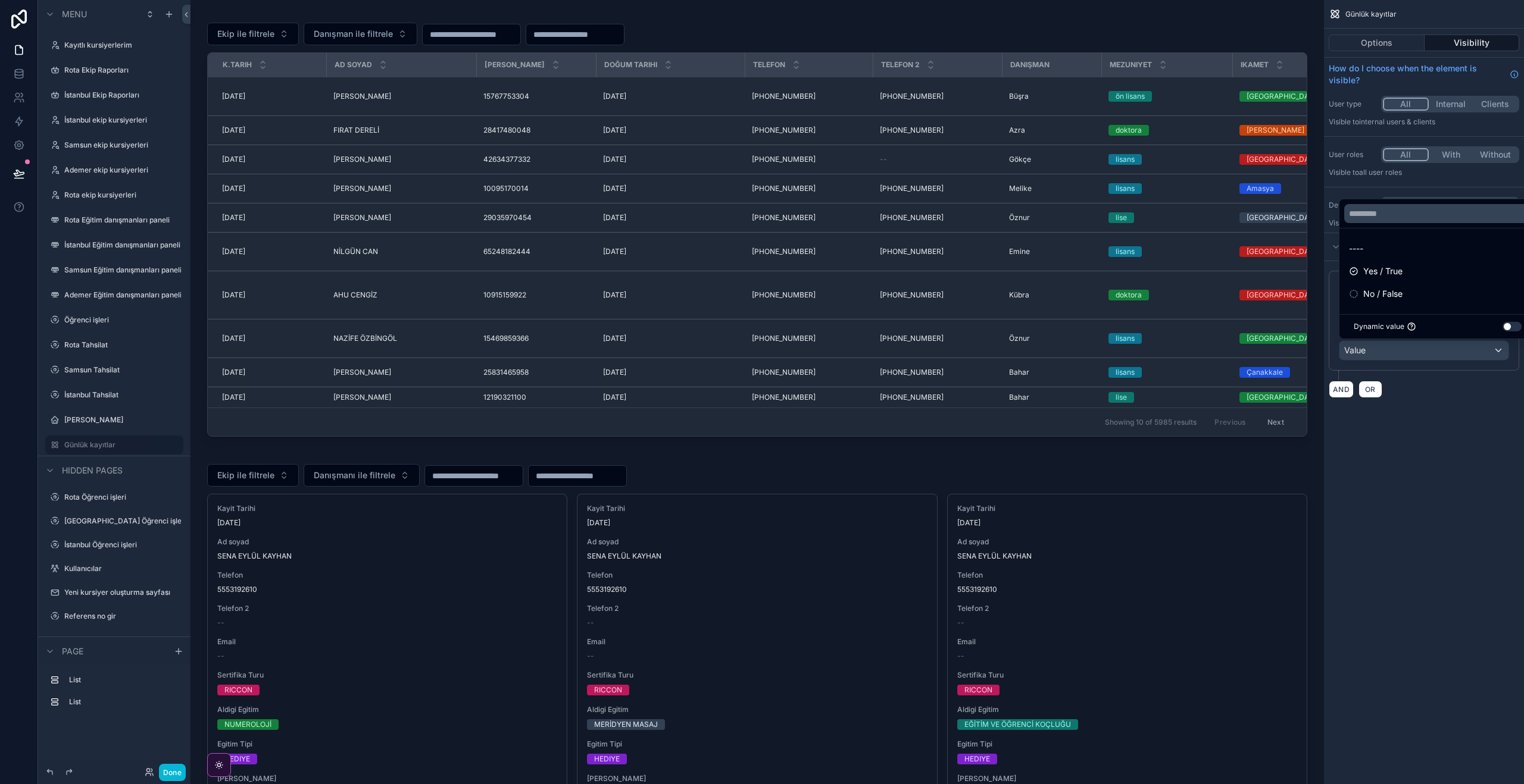
click at [1510, 326] on button "Use setting" at bounding box center [1512, 326] width 19 height 10
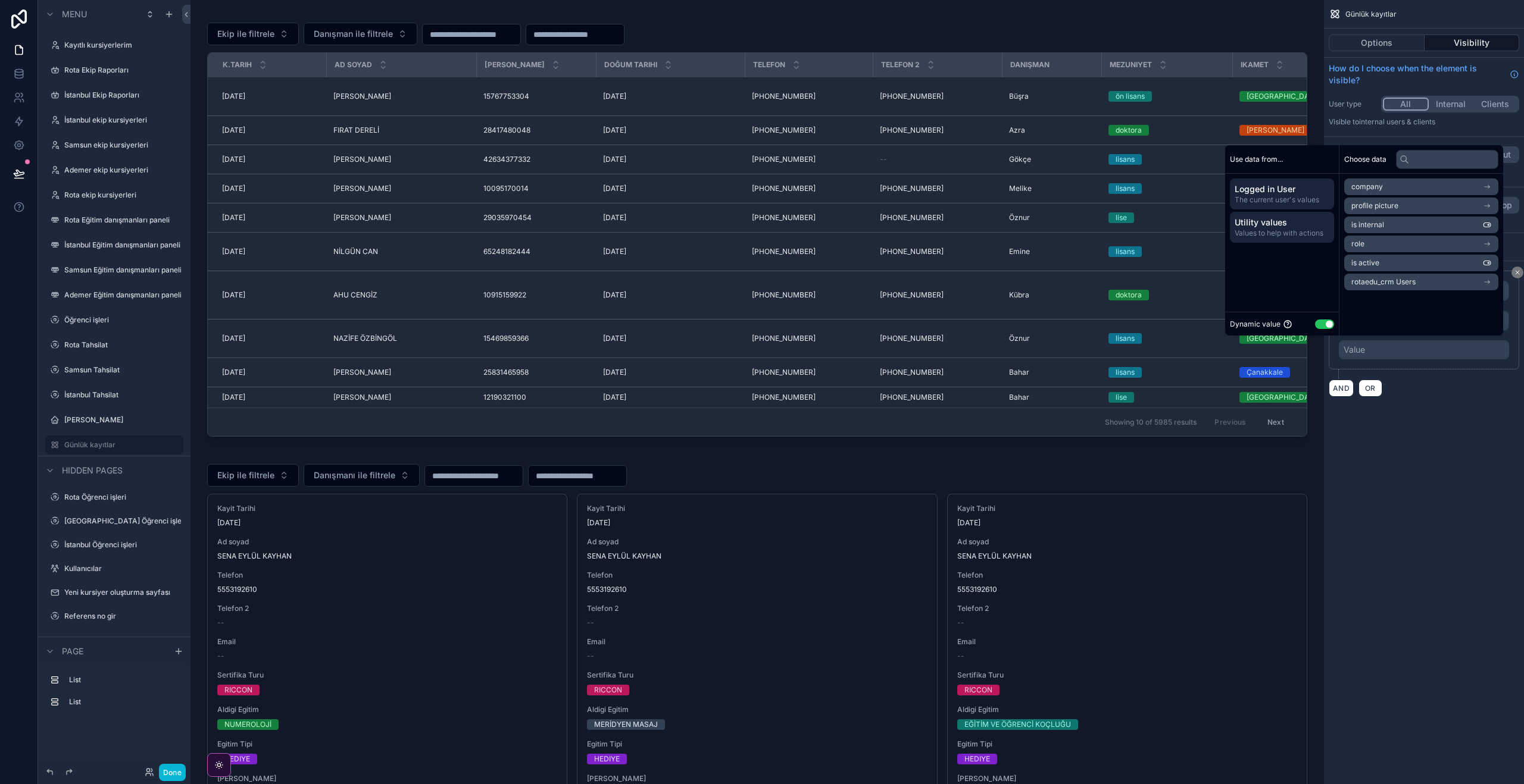
click at [1297, 224] on span "Utility values" at bounding box center [1281, 223] width 94 height 12
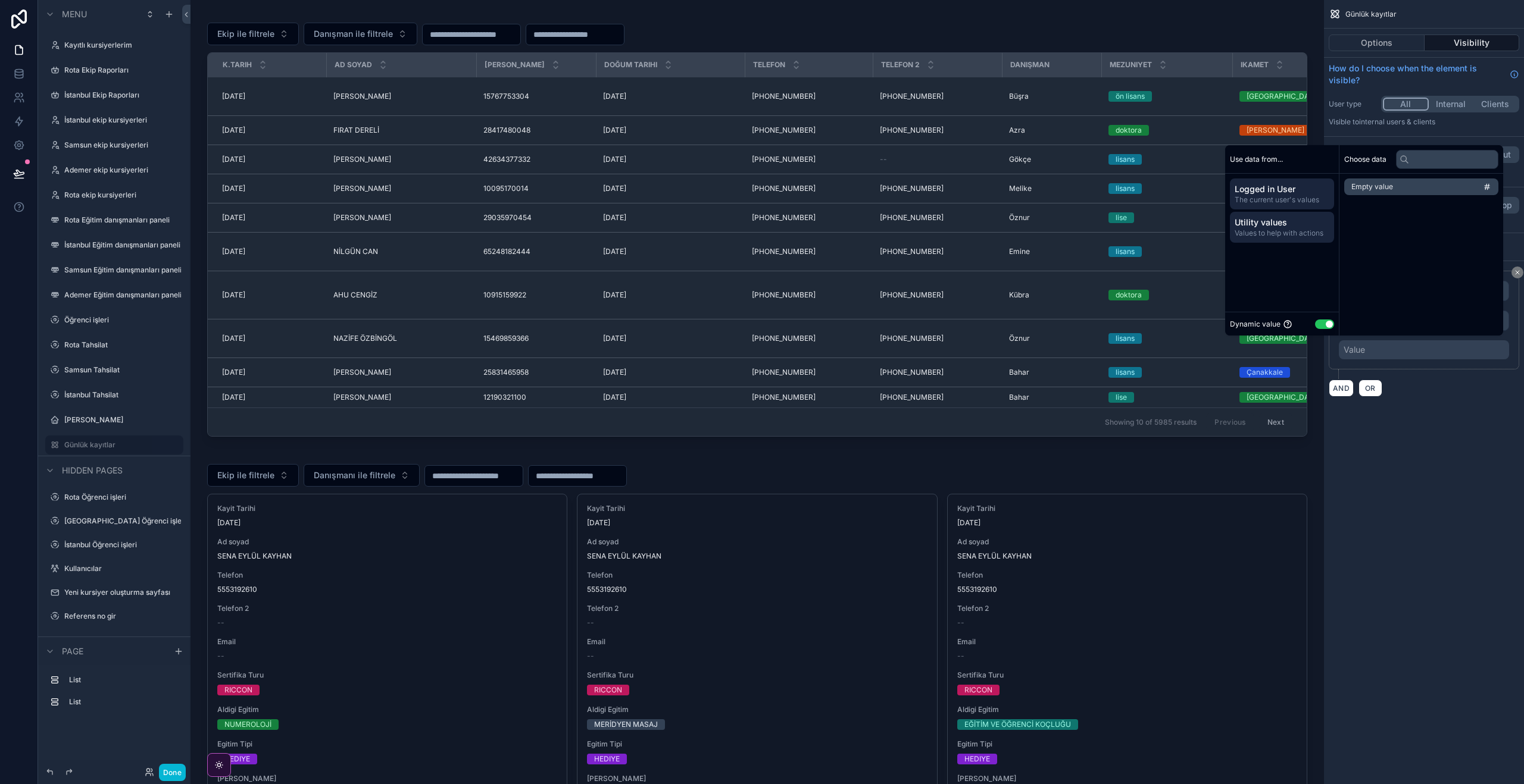
click at [1259, 209] on div "Logged in User The current user's values" at bounding box center [1281, 194] width 104 height 31
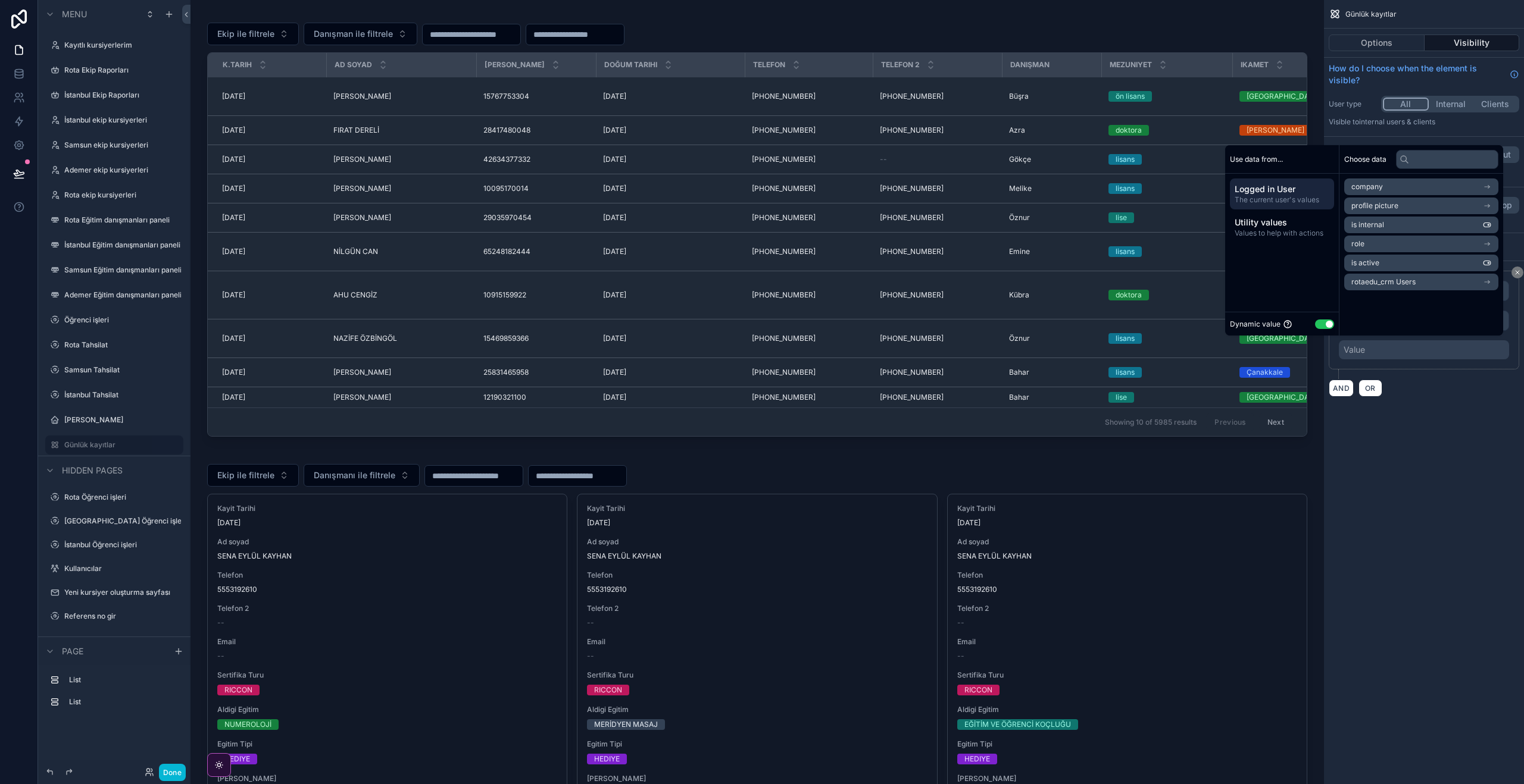
click at [1480, 285] on li "rotaedu_crm Users" at bounding box center [1421, 281] width 154 height 17
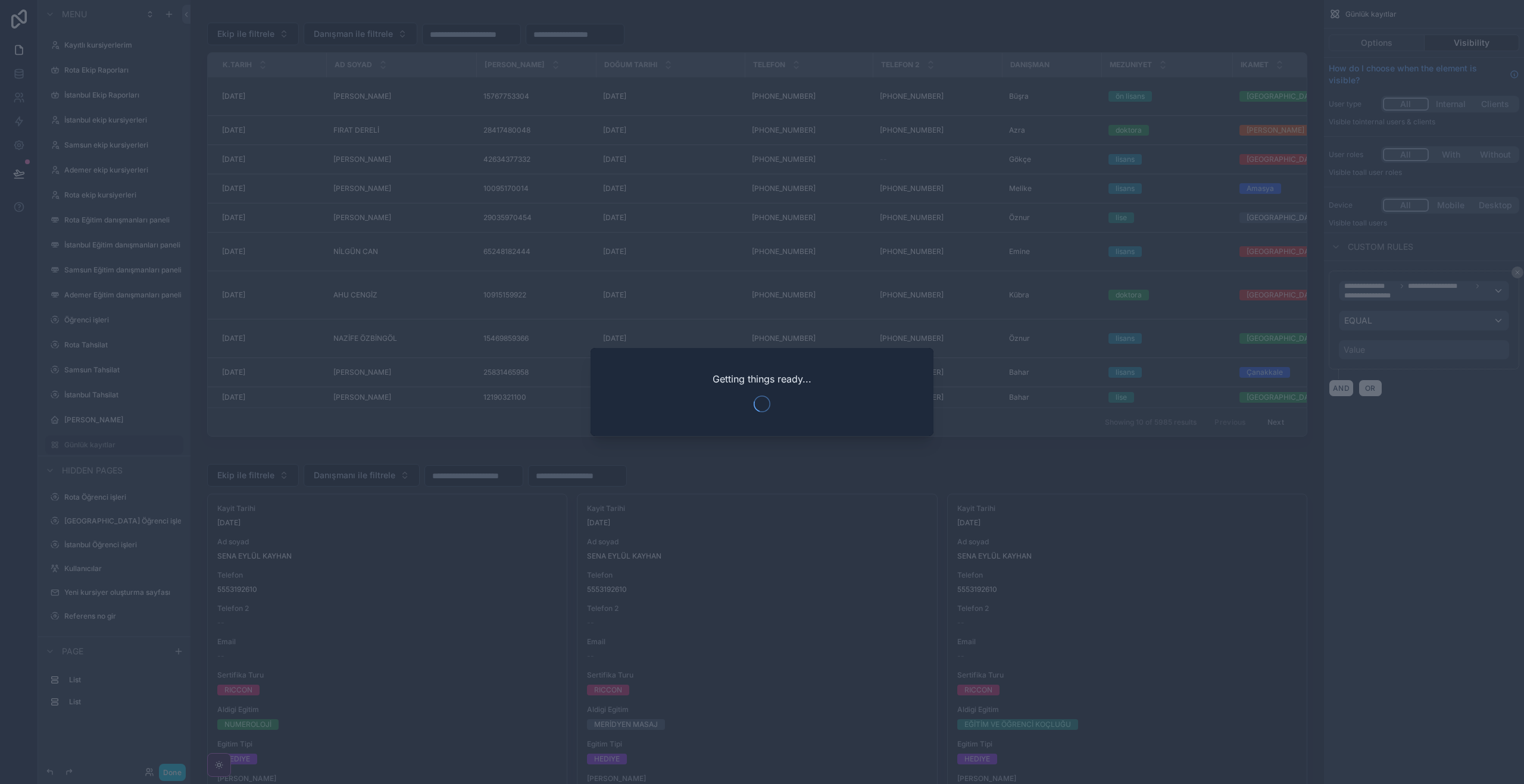
click at [1227, 47] on div at bounding box center [762, 392] width 1524 height 784
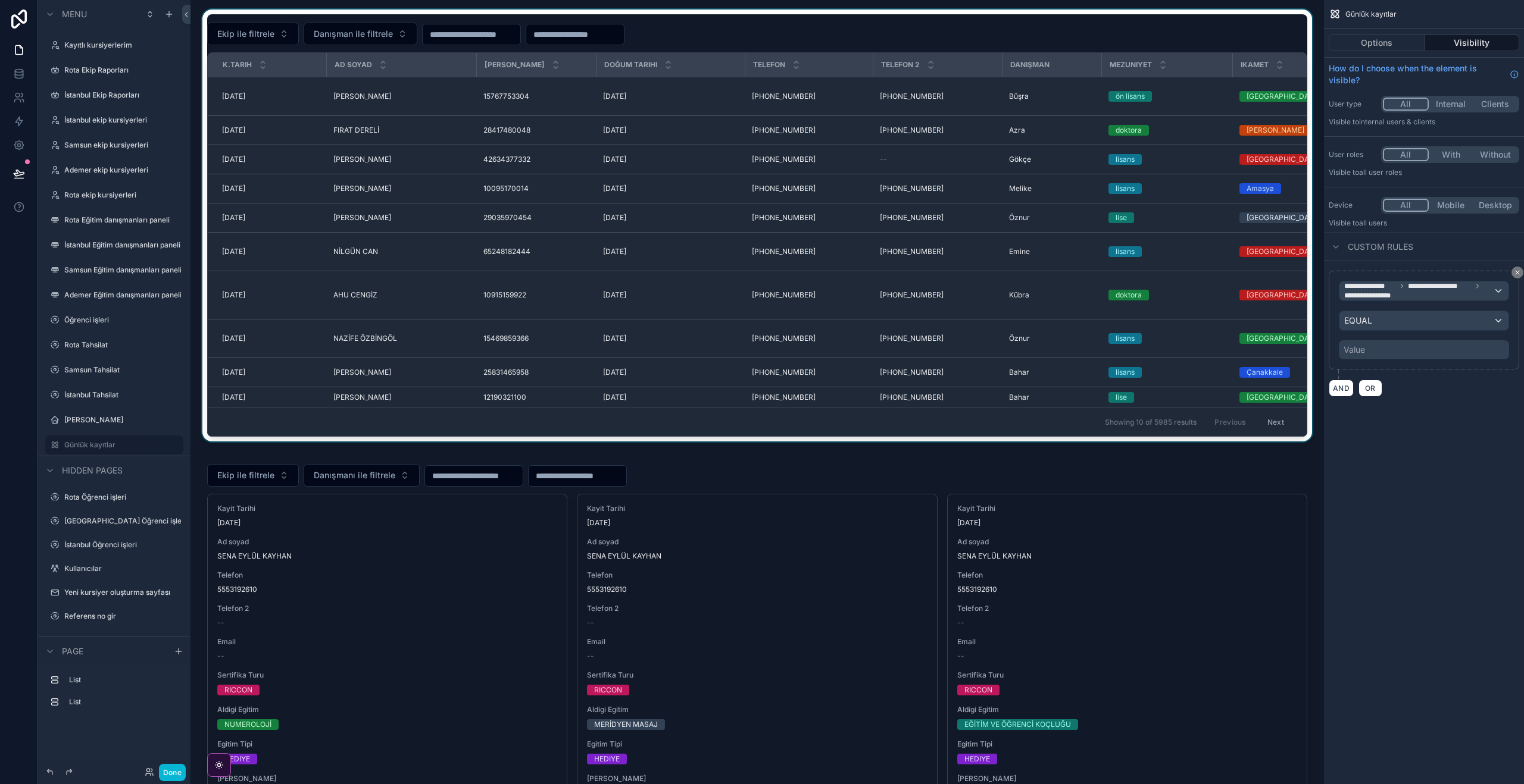
click at [1214, 69] on div "Mezuniyet" at bounding box center [1166, 65] width 129 height 23
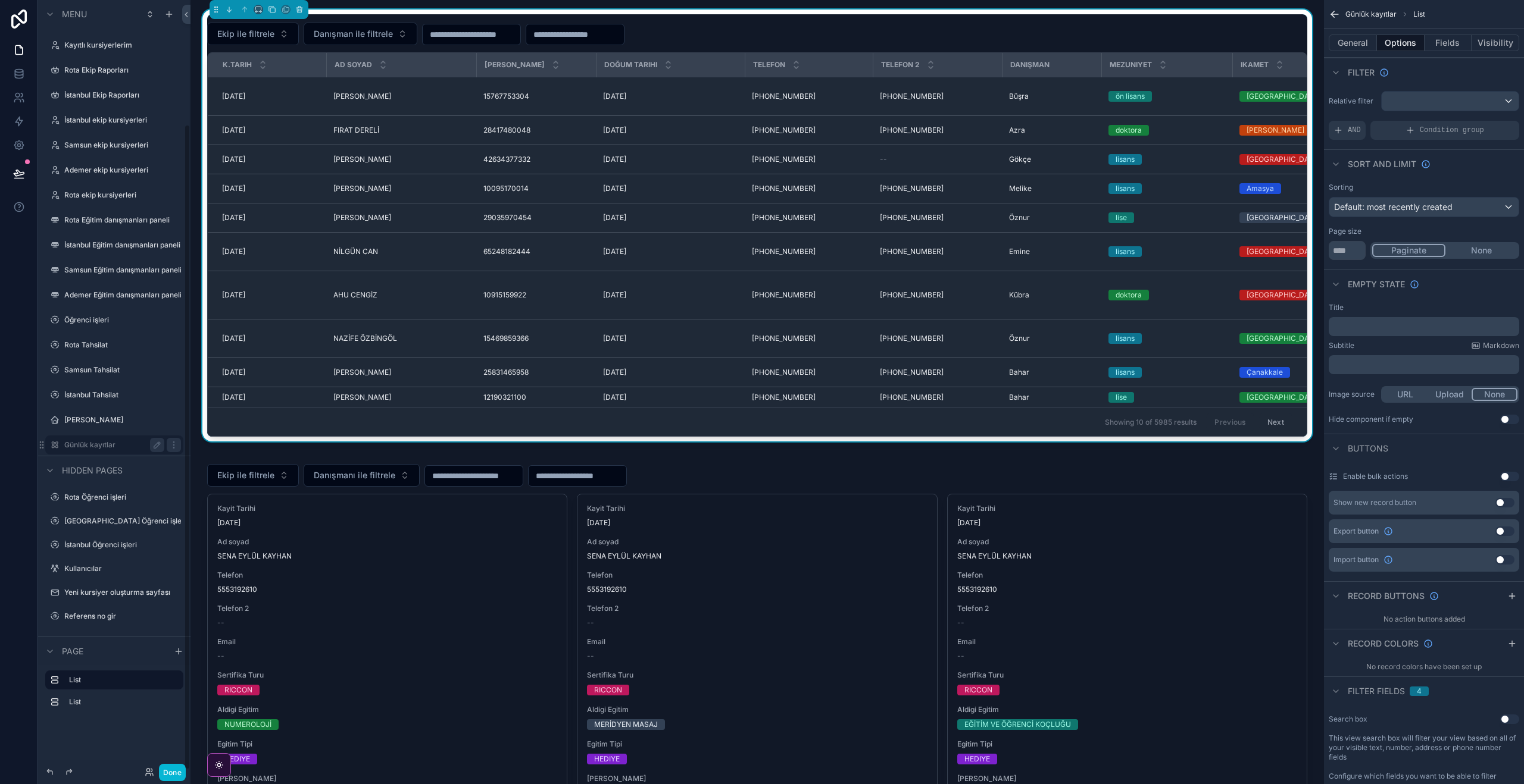
click at [96, 446] on label "Günlük kayıtlar" at bounding box center [111, 444] width 95 height 10
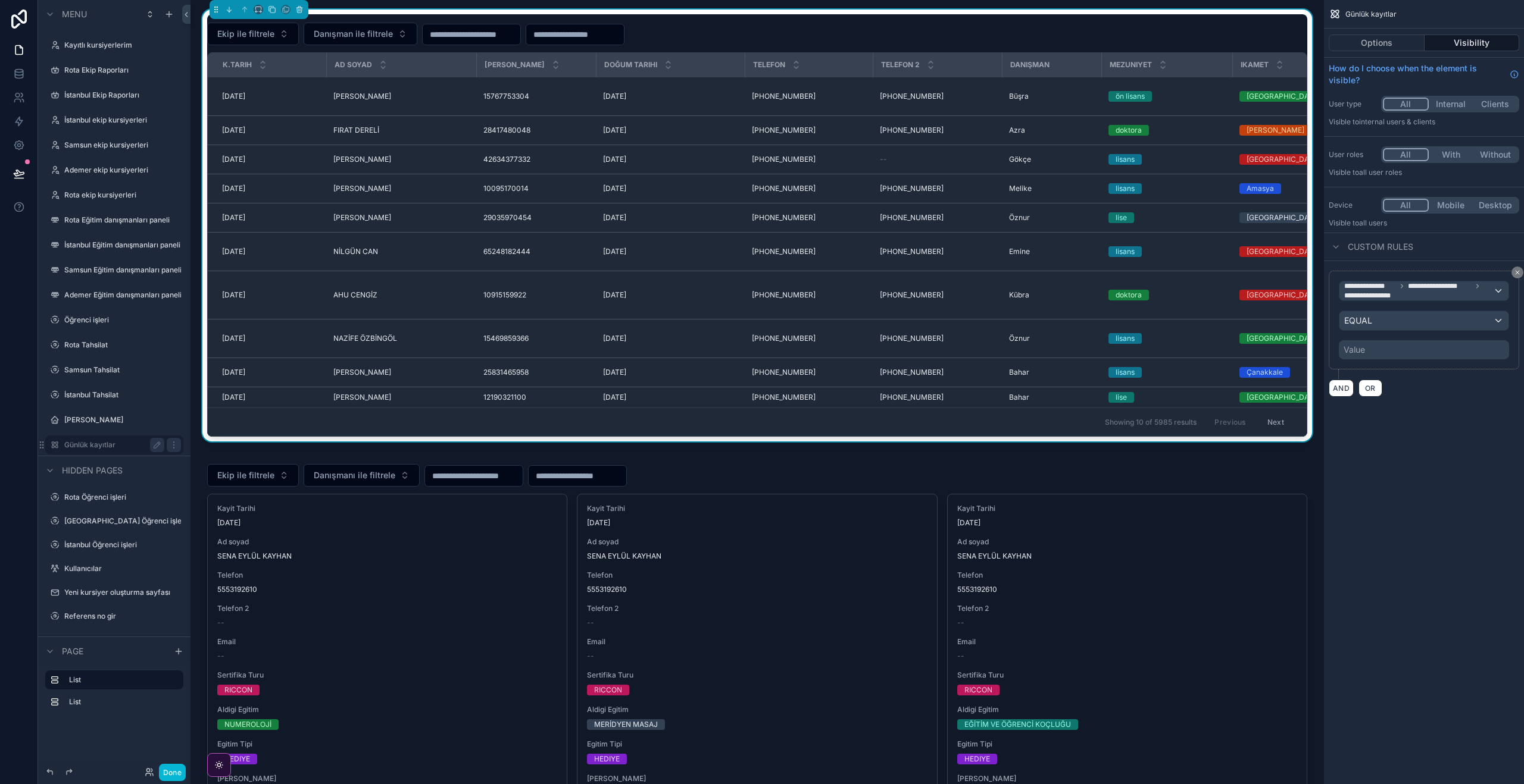
click at [1425, 349] on div "Value" at bounding box center [1424, 350] width 170 height 19
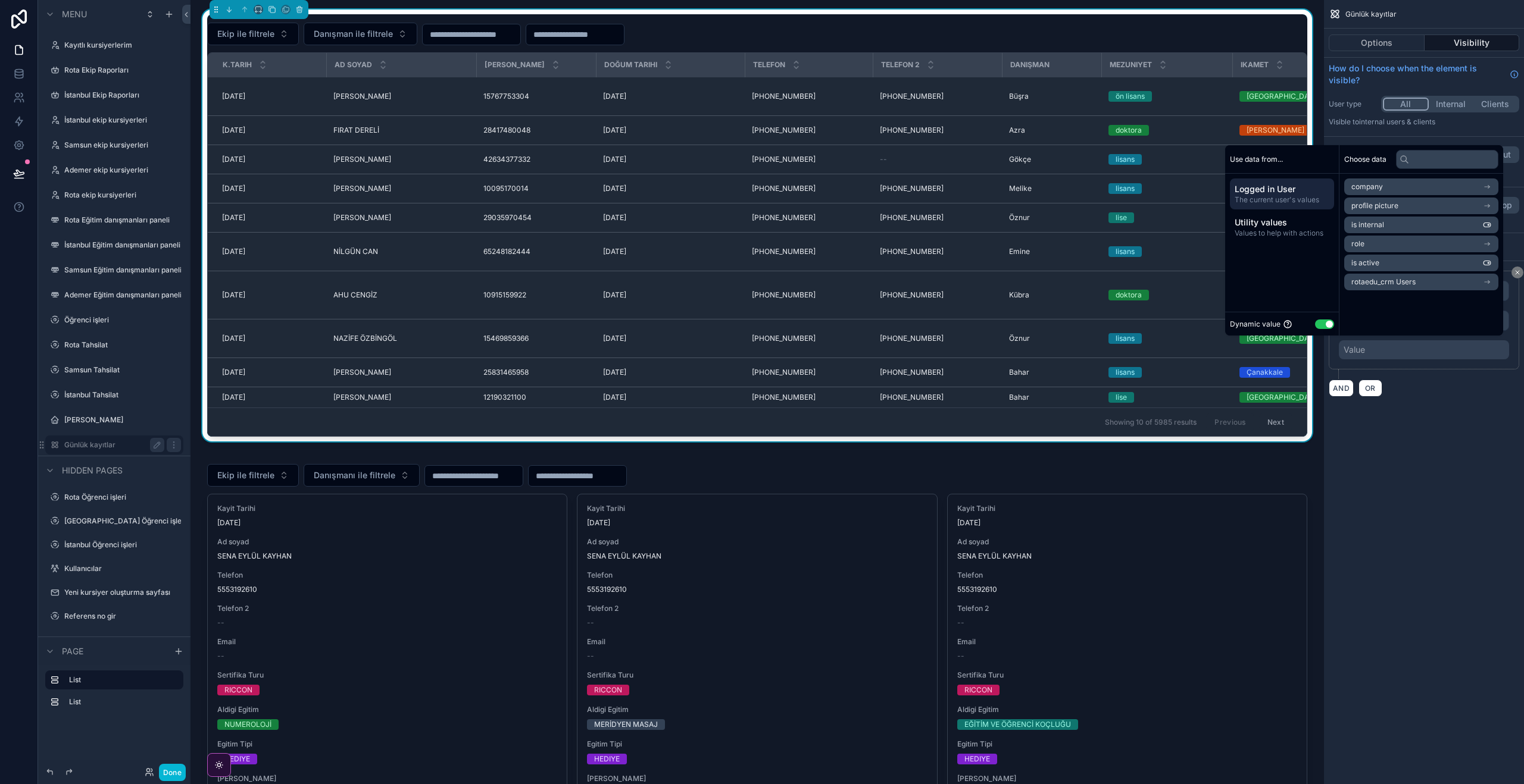
click at [1464, 284] on li "rotaedu_crm Users" at bounding box center [1421, 281] width 154 height 17
click at [1432, 232] on li "Is [PERSON_NAME]" at bounding box center [1421, 227] width 154 height 17
click at [1414, 454] on div "**********" at bounding box center [1423, 392] width 200 height 784
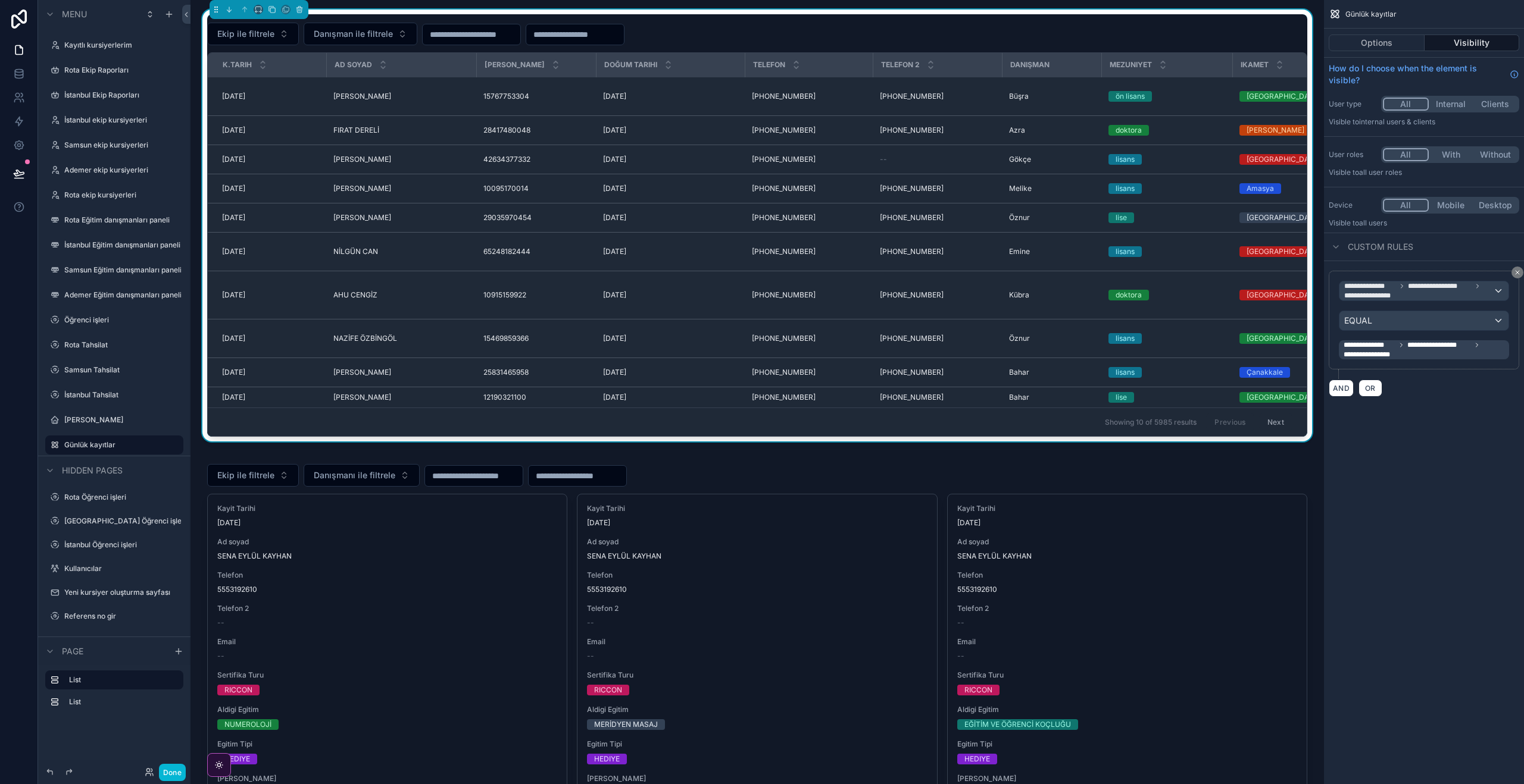
click at [1455, 446] on div "**********" at bounding box center [1423, 392] width 200 height 784
drag, startPoint x: 1409, startPoint y: 431, endPoint x: 1373, endPoint y: 433, distance: 36.1
click at [1409, 431] on div "**********" at bounding box center [1423, 392] width 200 height 784
click at [168, 774] on button "Done" at bounding box center [173, 772] width 27 height 17
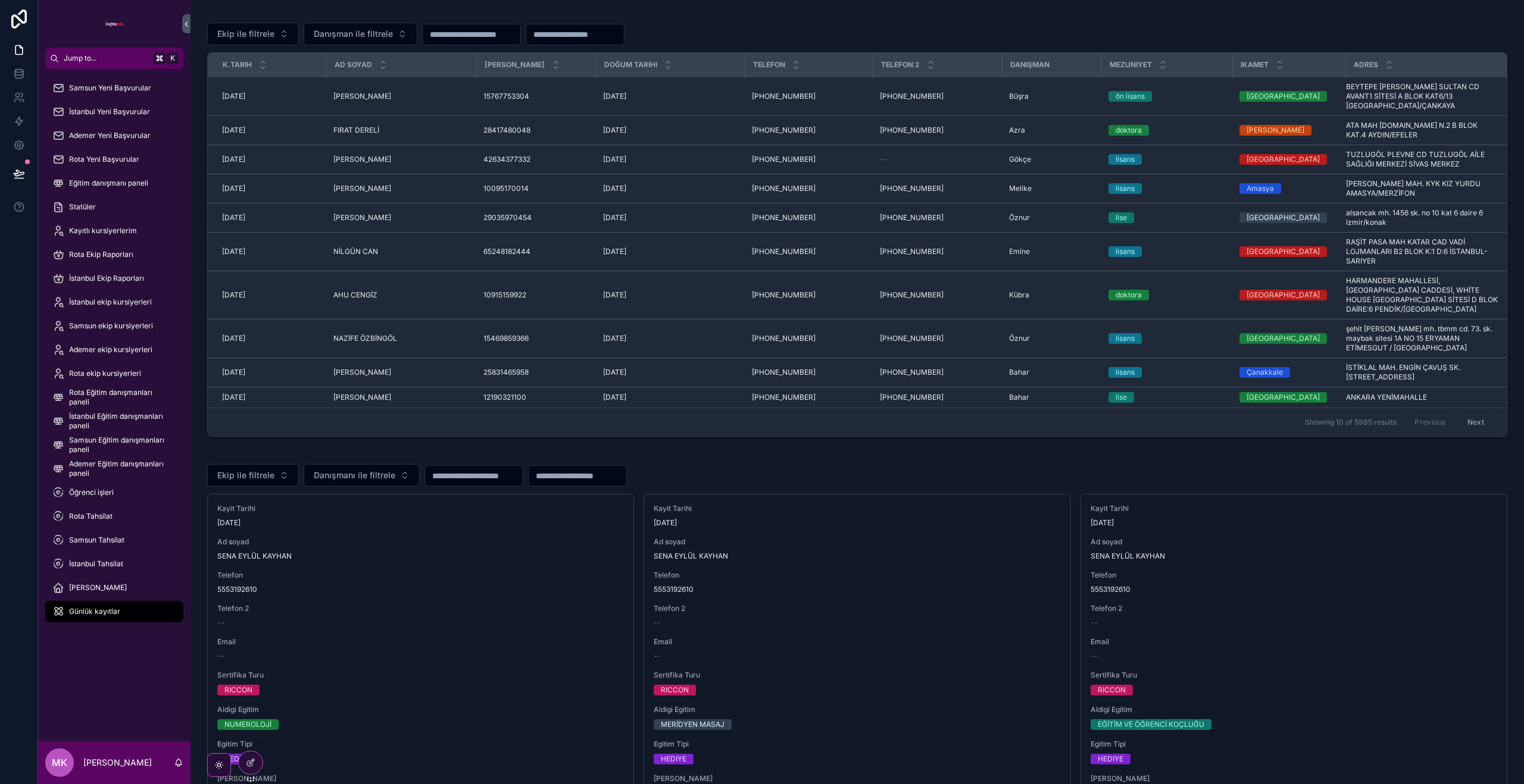
click at [95, 612] on span "Günlük kayıtlar" at bounding box center [94, 611] width 51 height 10
click at [102, 611] on span "Günlük kayıtlar" at bounding box center [94, 611] width 51 height 10
click at [104, 676] on div "Samsun Yeni Başvurular İstanbul Yeni Başvurular Ademer Yeni Başvurular Rota Yen…" at bounding box center [114, 405] width 153 height 672
click at [104, 612] on span "Günlük kayıtlar" at bounding box center [94, 611] width 51 height 10
click at [240, 773] on div at bounding box center [251, 767] width 25 height 33
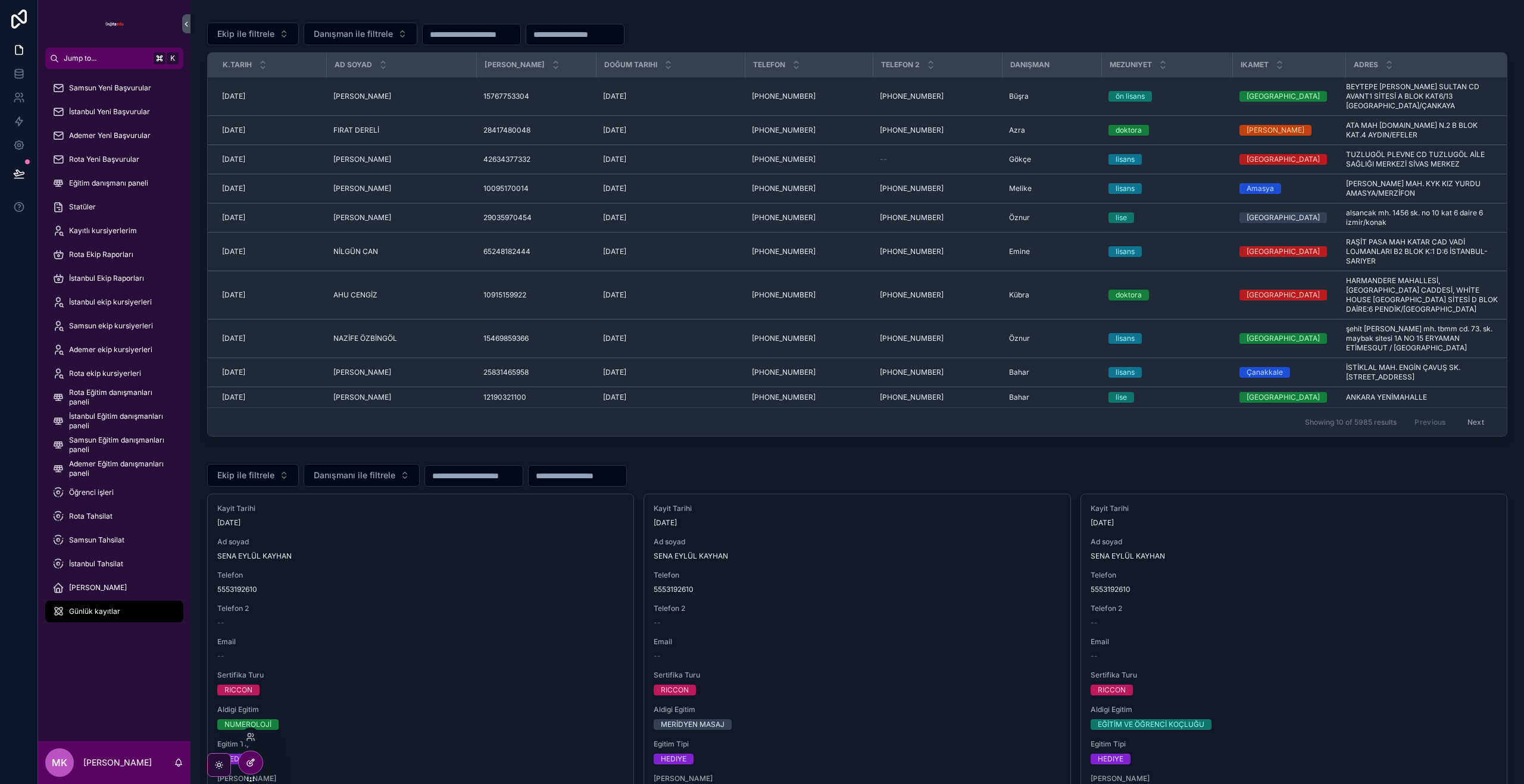
click at [255, 765] on div at bounding box center [251, 763] width 24 height 23
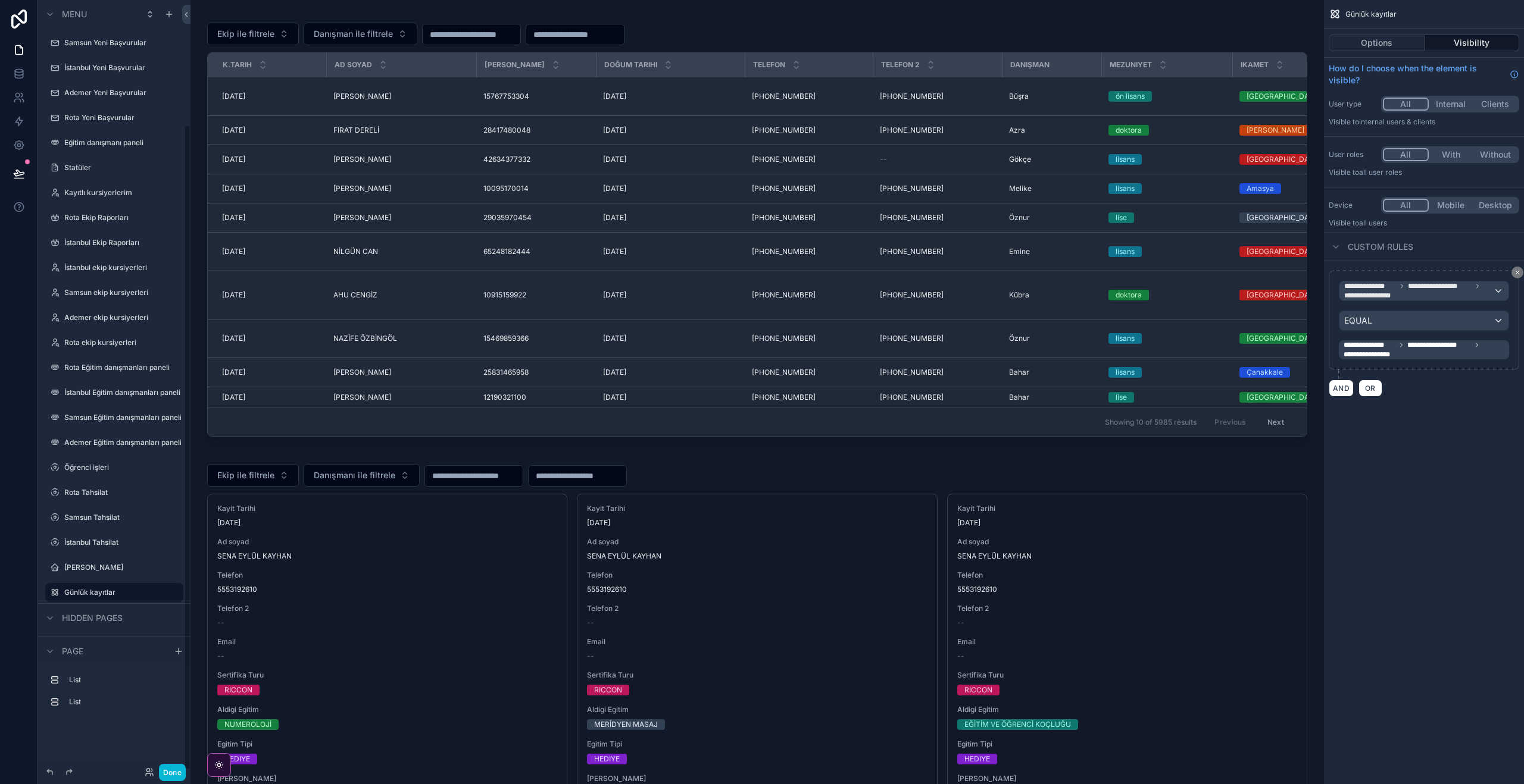
scroll to position [147, 0]
click at [116, 451] on div "Günlük kayıtlar" at bounding box center [114, 444] width 100 height 14
click at [131, 447] on label "Günlük kayıtlar" at bounding box center [111, 444] width 95 height 10
click at [1520, 270] on icon "scrollable content" at bounding box center [1517, 273] width 7 height 7
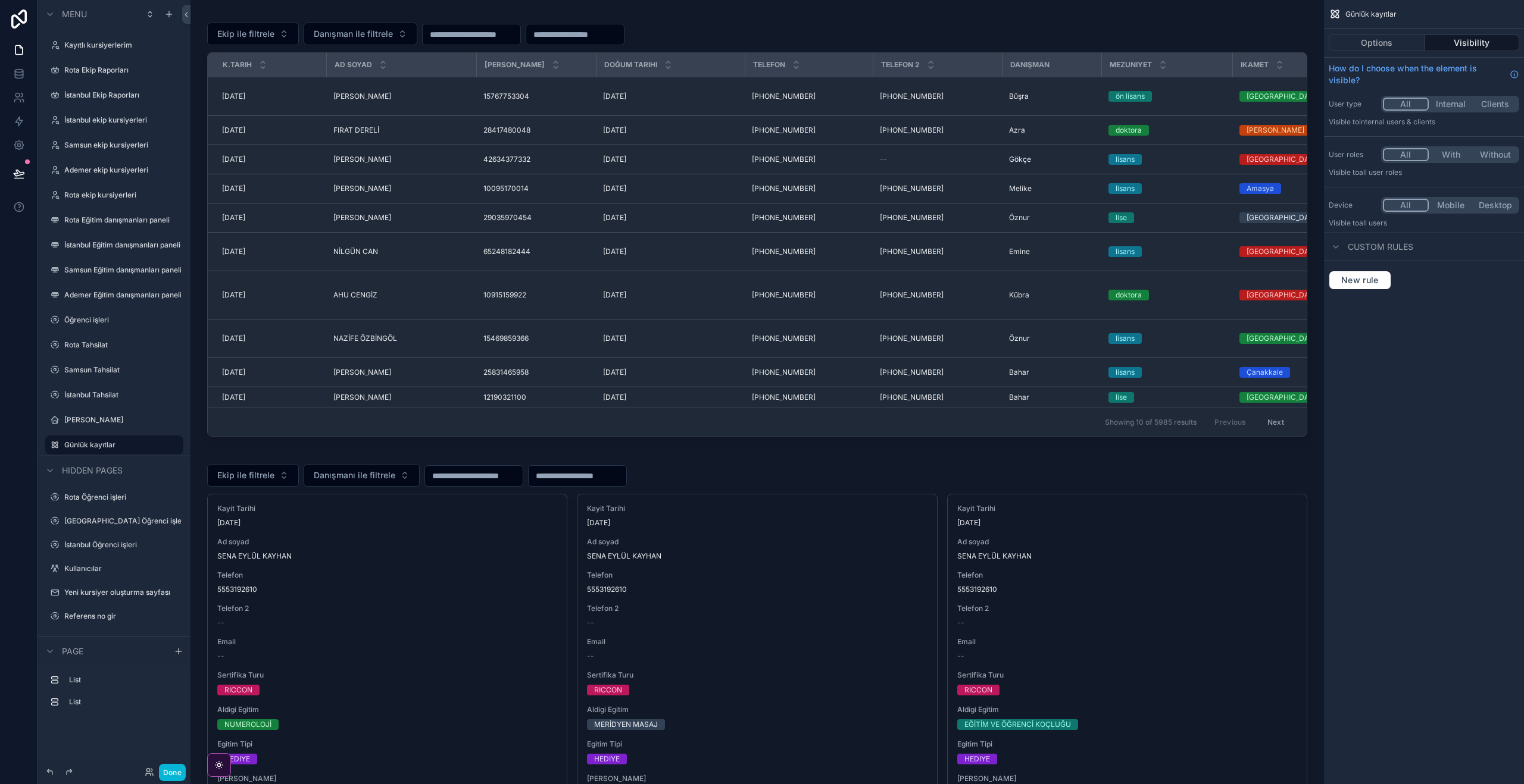
drag, startPoint x: 1448, startPoint y: 508, endPoint x: 1426, endPoint y: 399, distance: 111.2
click at [1449, 507] on div "Günlük kayıtlar Options Visibility How do I choose when the element is visible?…" at bounding box center [1423, 392] width 200 height 784
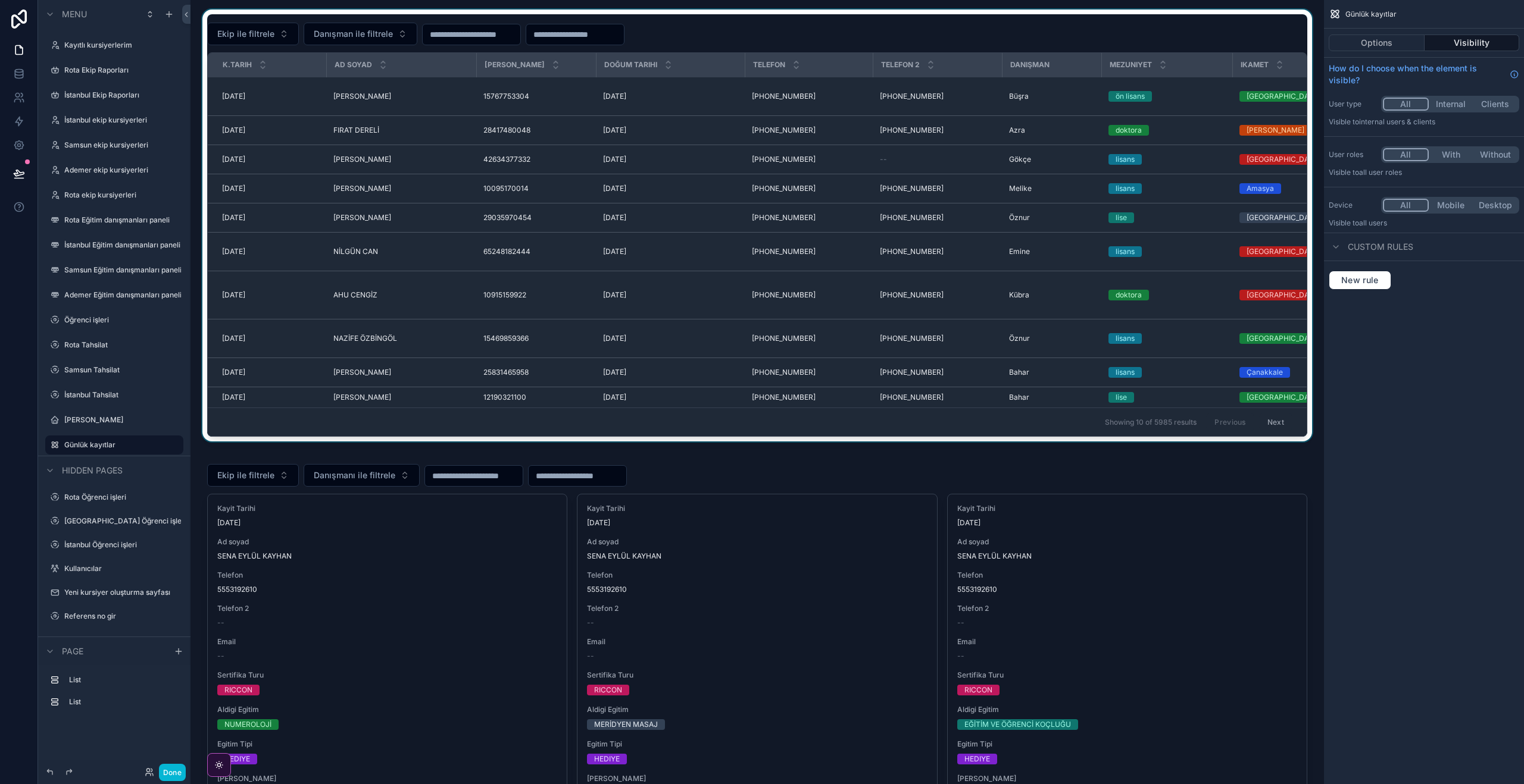
click at [1256, 36] on div "scrollable content" at bounding box center [756, 225] width 1114 height 432
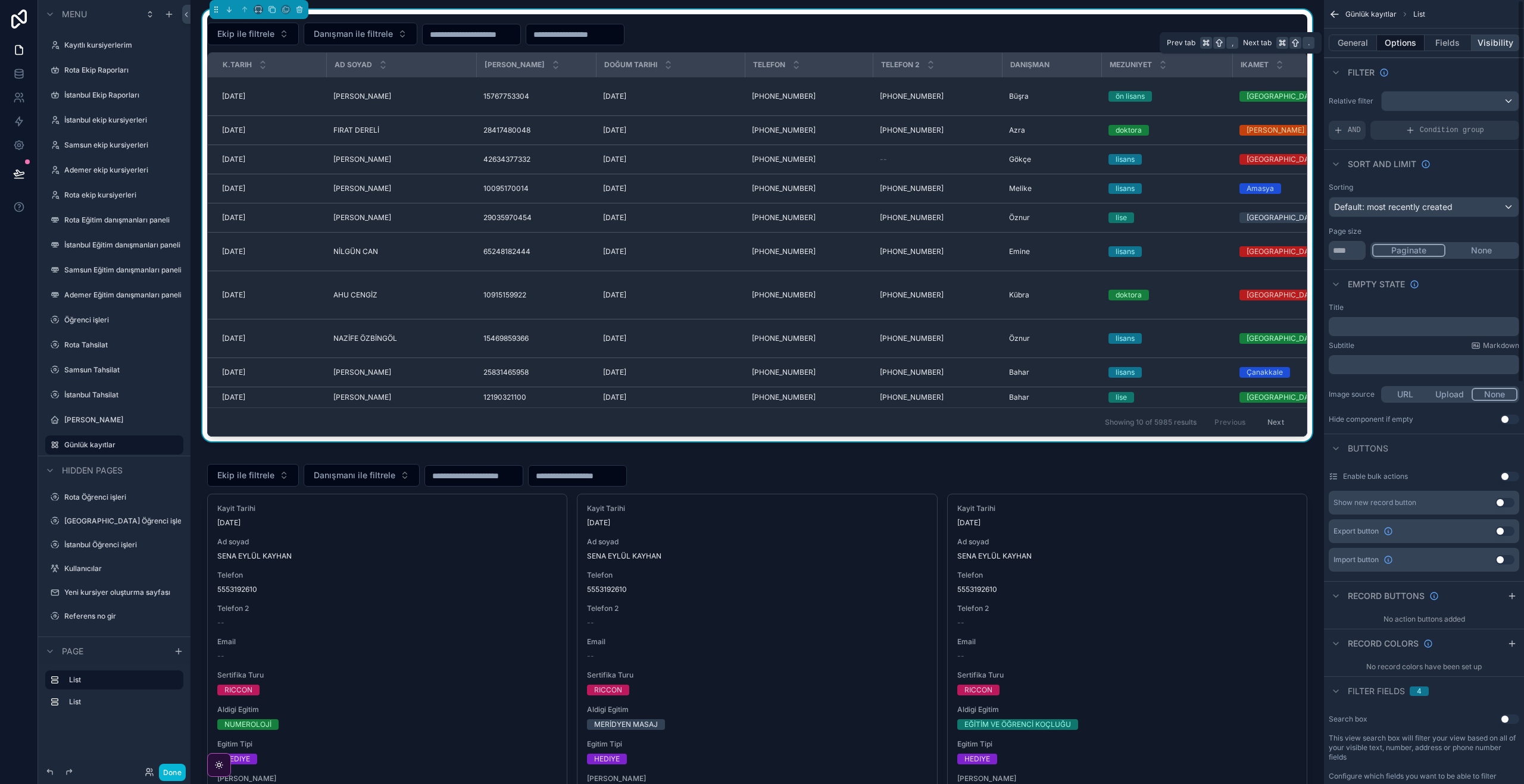
click at [1494, 45] on button "Visibility" at bounding box center [1495, 43] width 48 height 17
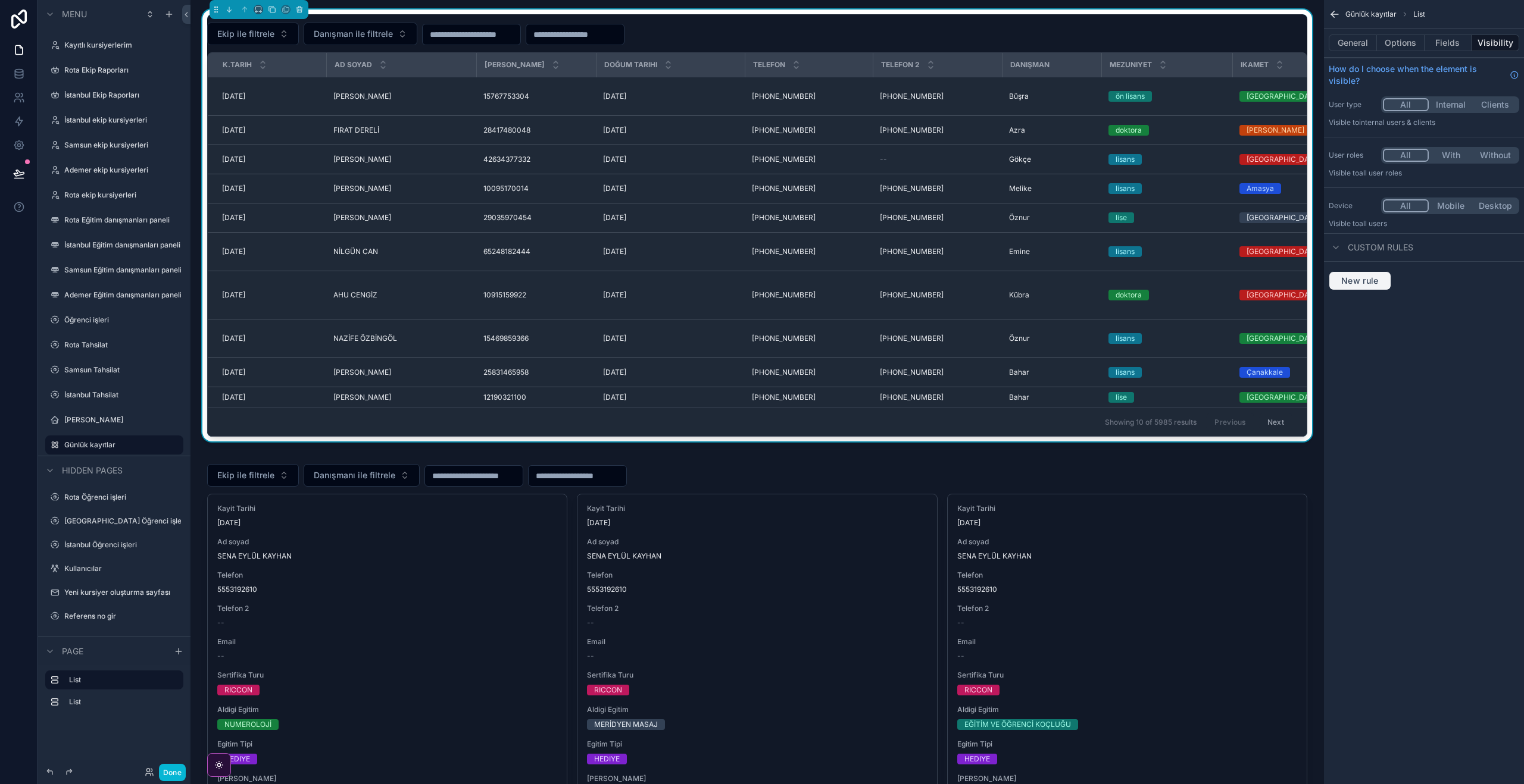
click at [1376, 276] on span "New rule" at bounding box center [1360, 281] width 47 height 11
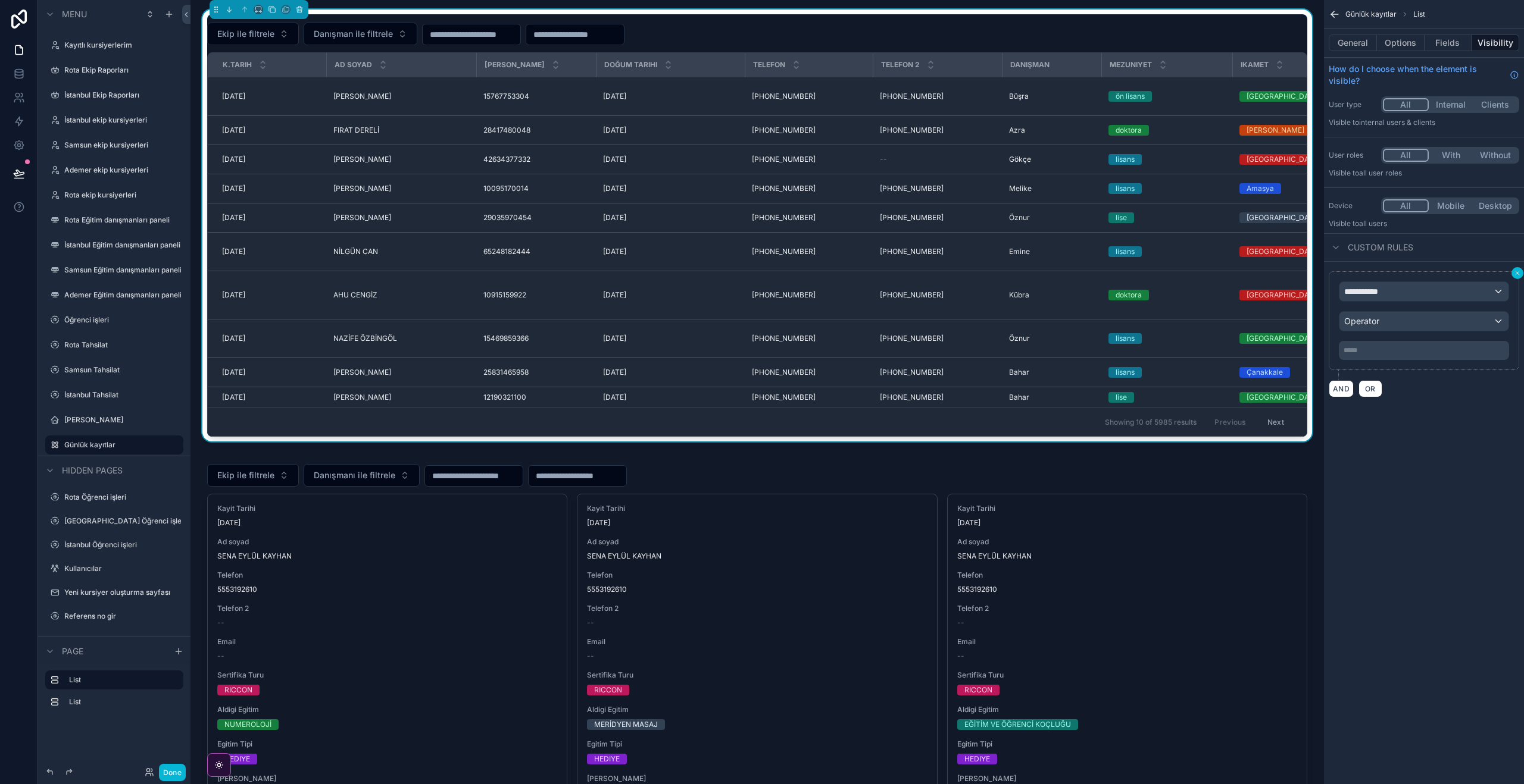
click at [1520, 276] on button "scrollable content" at bounding box center [1517, 273] width 12 height 12
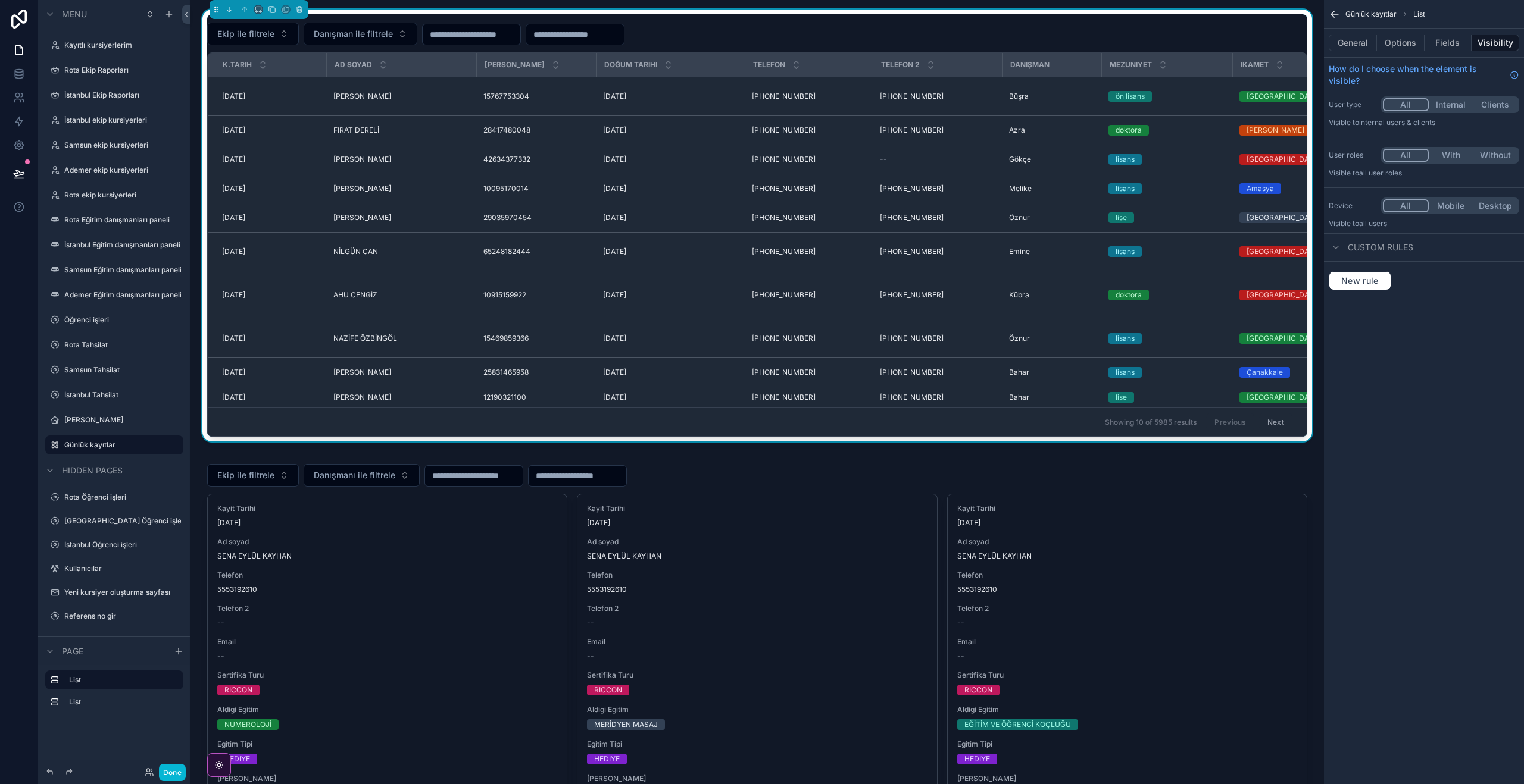
click at [1506, 152] on button "Without" at bounding box center [1495, 155] width 45 height 13
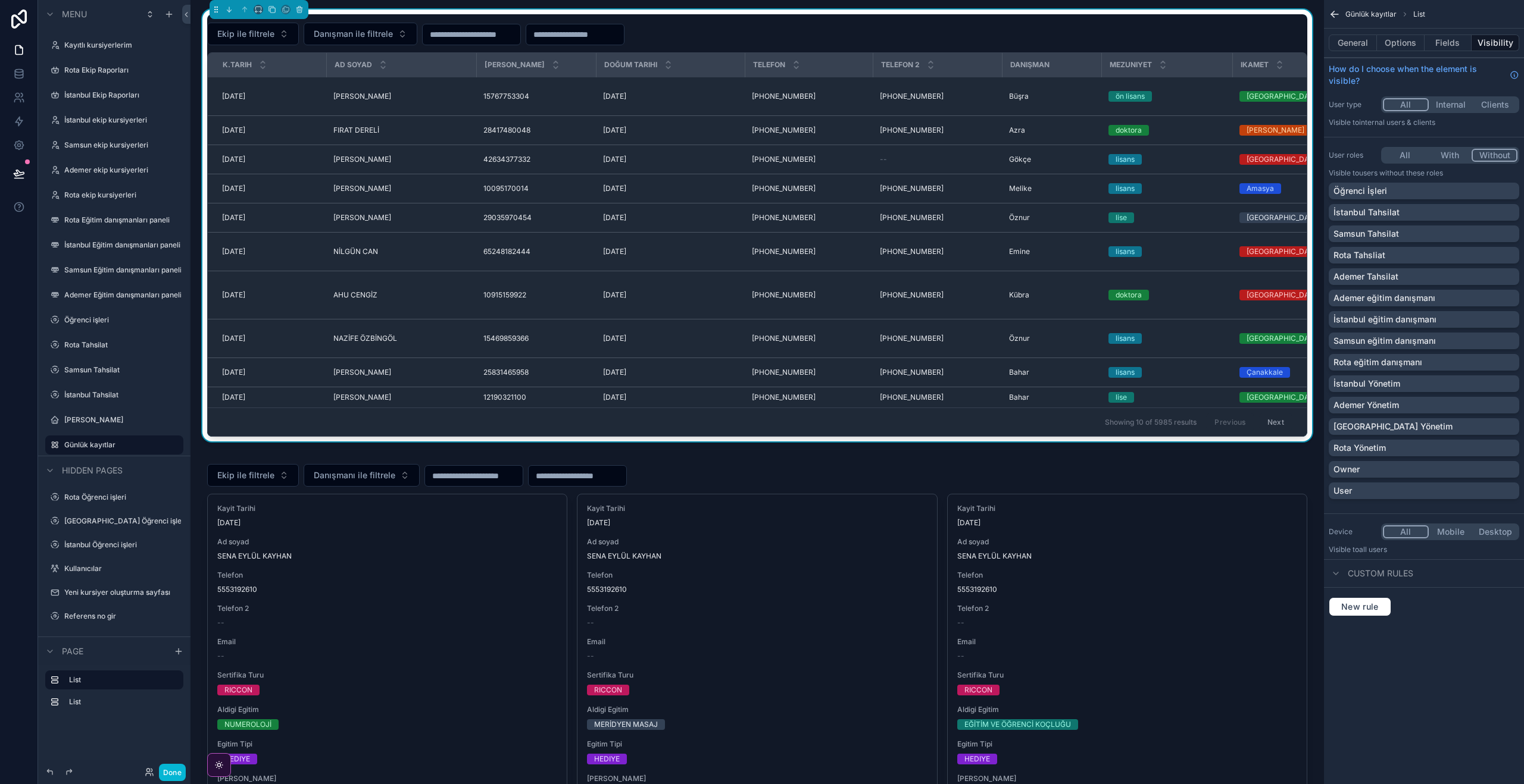
click at [1496, 107] on button "Clients" at bounding box center [1495, 105] width 45 height 13
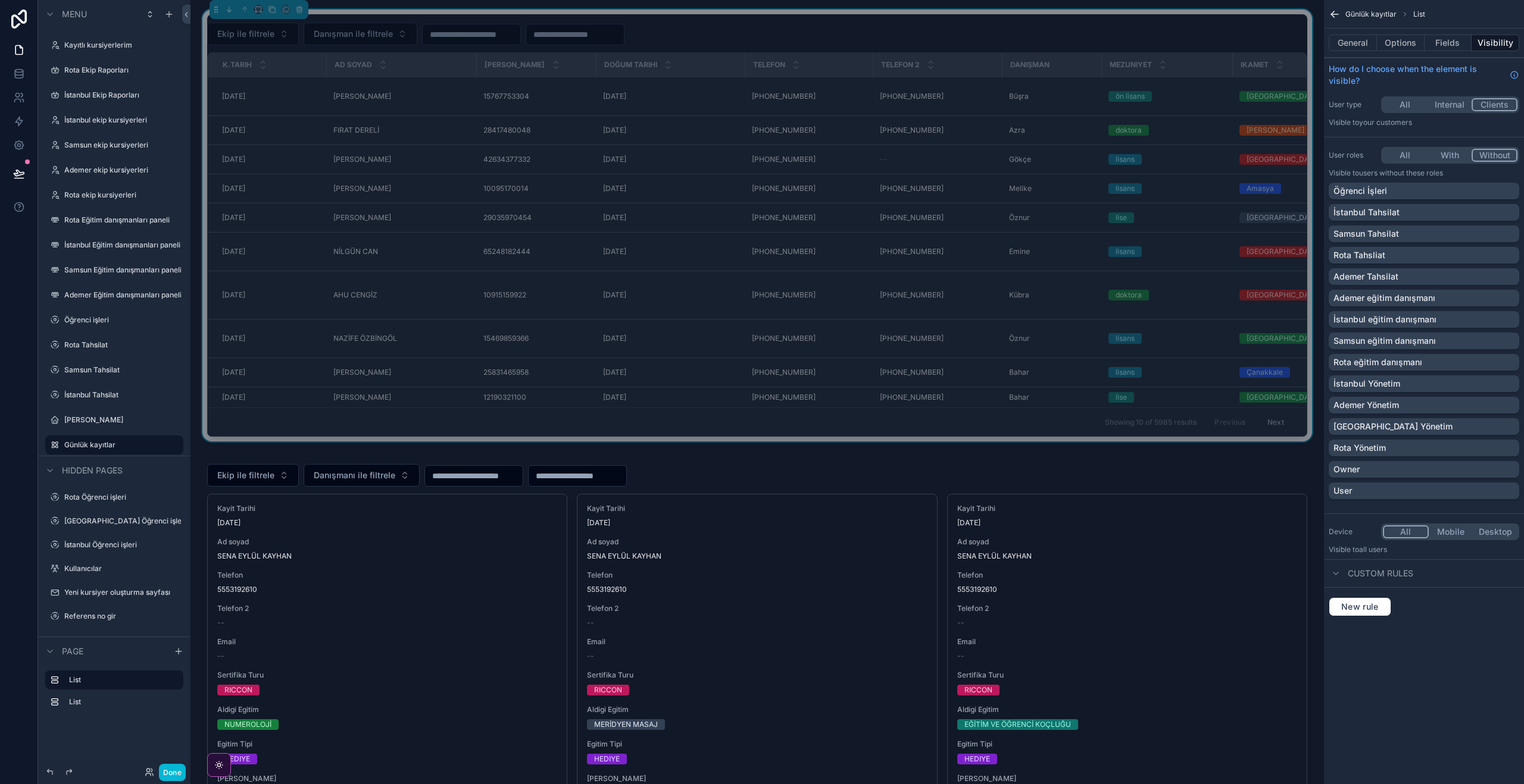
drag, startPoint x: 1502, startPoint y: 105, endPoint x: 1451, endPoint y: 105, distance: 51.0
click at [1502, 105] on button "Clients" at bounding box center [1495, 105] width 46 height 13
click at [1438, 104] on button "Internal" at bounding box center [1450, 105] width 45 height 13
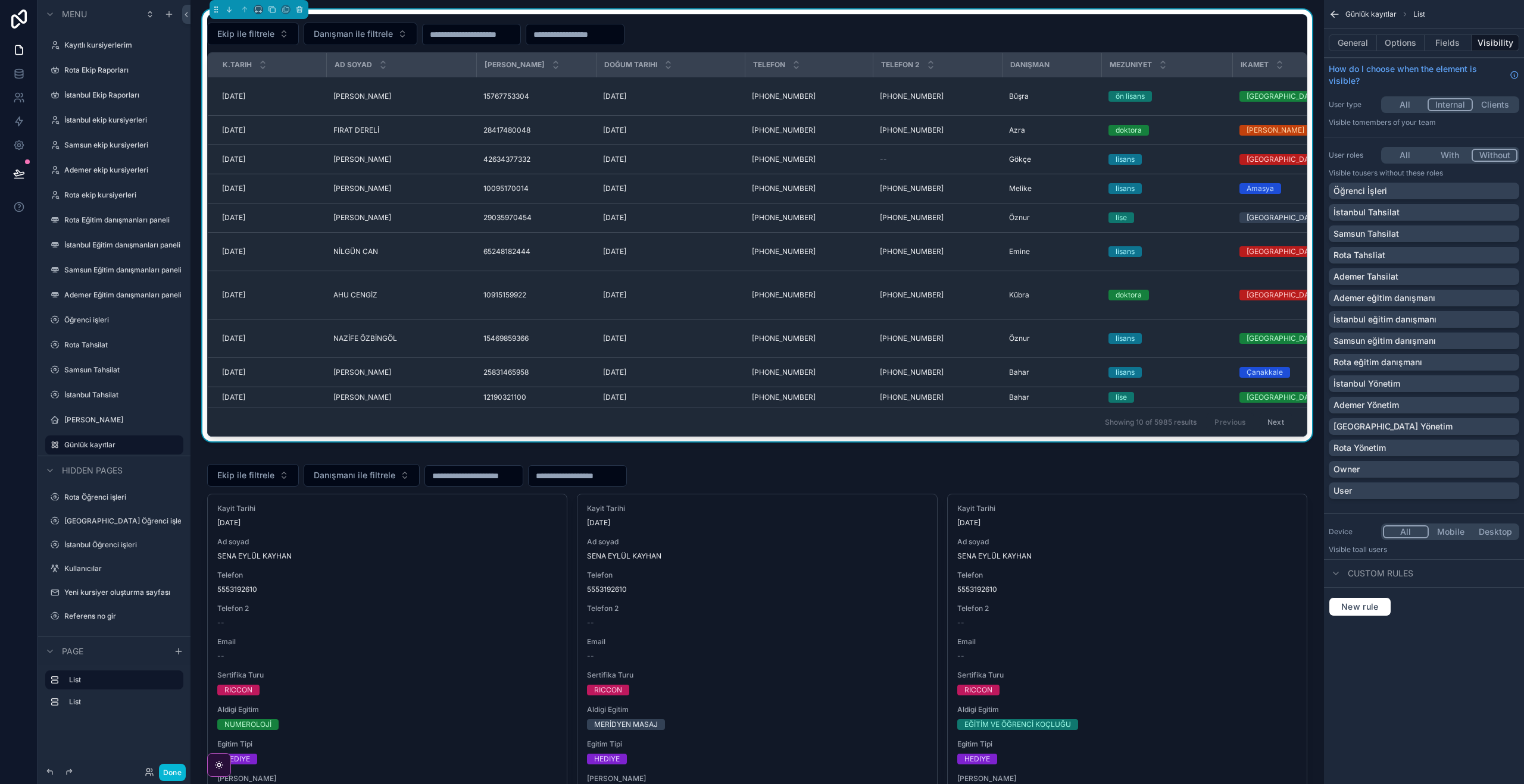
click at [1410, 104] on button "All" at bounding box center [1405, 105] width 45 height 13
click at [1487, 105] on button "Clients" at bounding box center [1495, 105] width 45 height 13
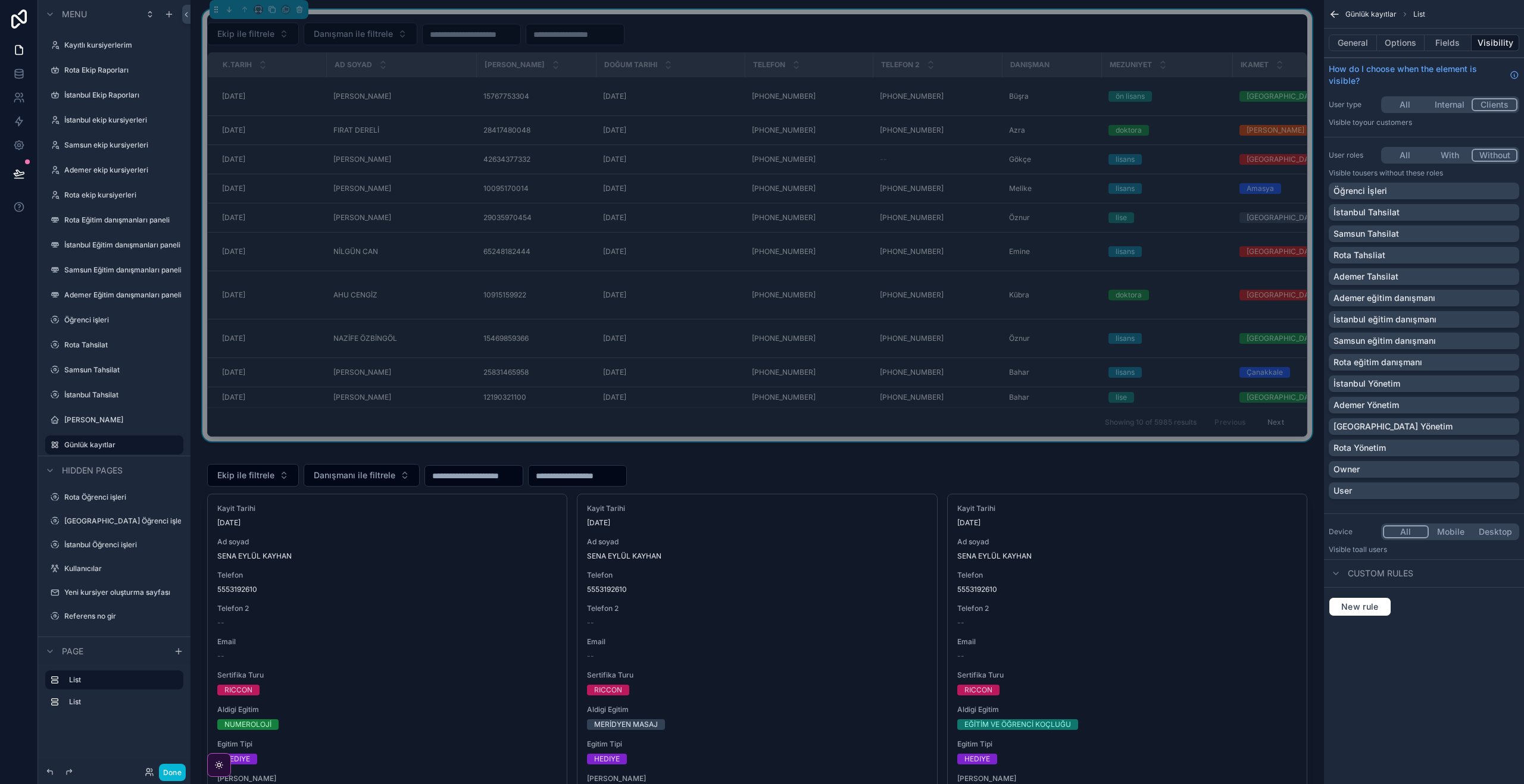
drag, startPoint x: 1458, startPoint y: 104, endPoint x: 1435, endPoint y: 103, distance: 23.0
click at [1458, 104] on button "Internal" at bounding box center [1450, 105] width 45 height 13
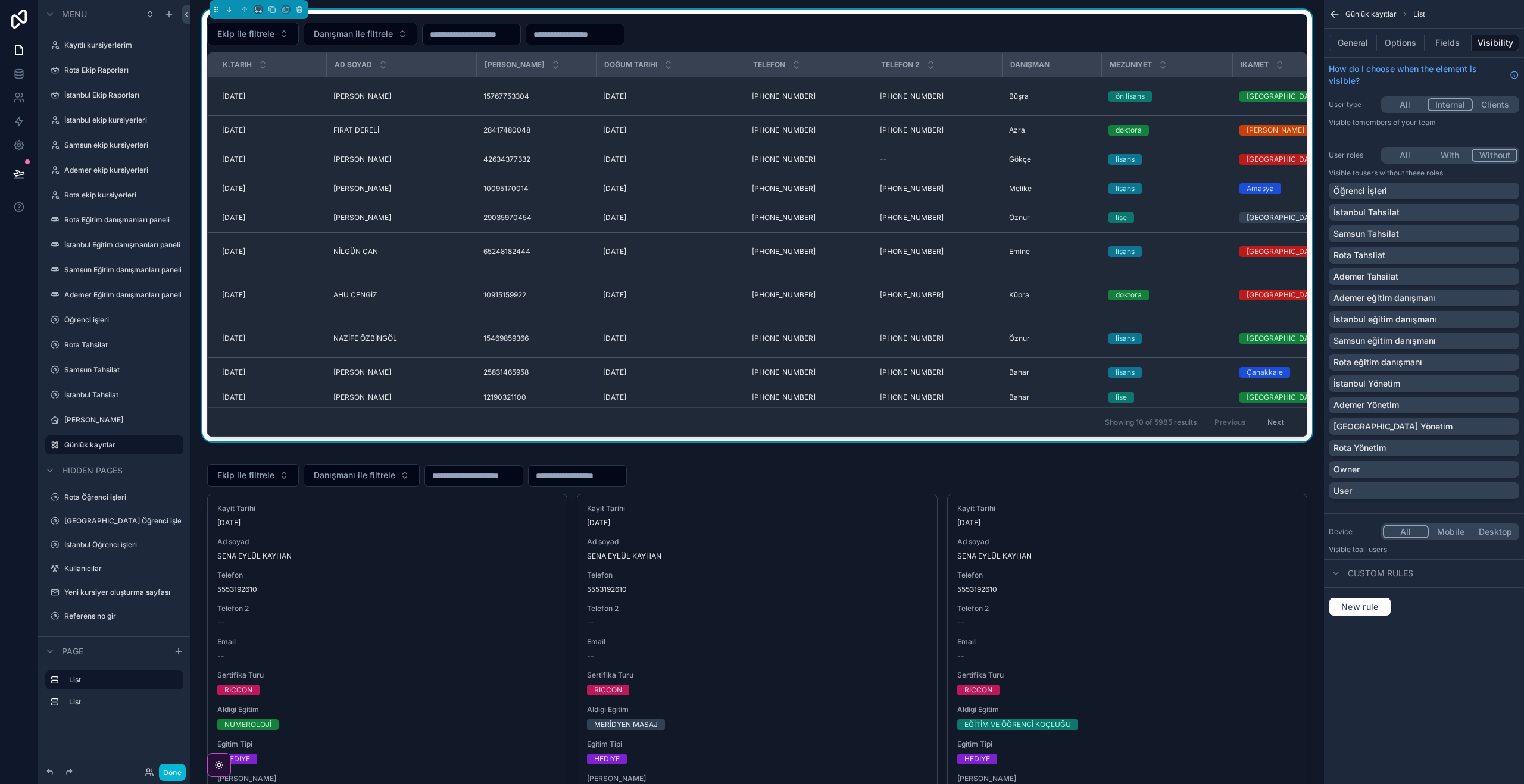
click at [1427, 103] on button "Internal" at bounding box center [1450, 105] width 46 height 13
click at [1416, 104] on button "All" at bounding box center [1405, 105] width 45 height 13
click at [1509, 109] on button "Clients" at bounding box center [1495, 105] width 45 height 13
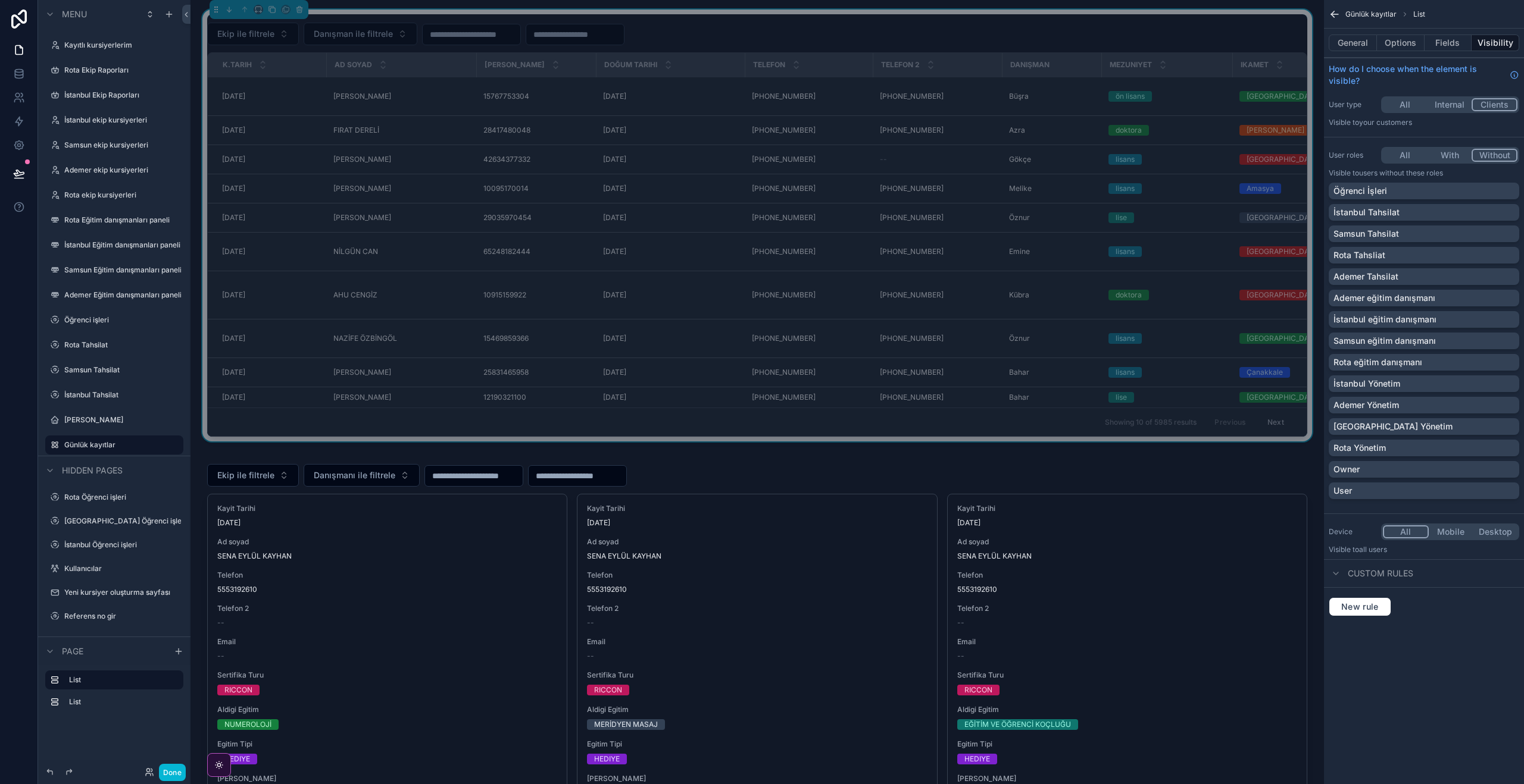
click at [1475, 105] on button "Clients" at bounding box center [1495, 105] width 46 height 13
click at [1460, 106] on button "Internal" at bounding box center [1450, 105] width 45 height 13
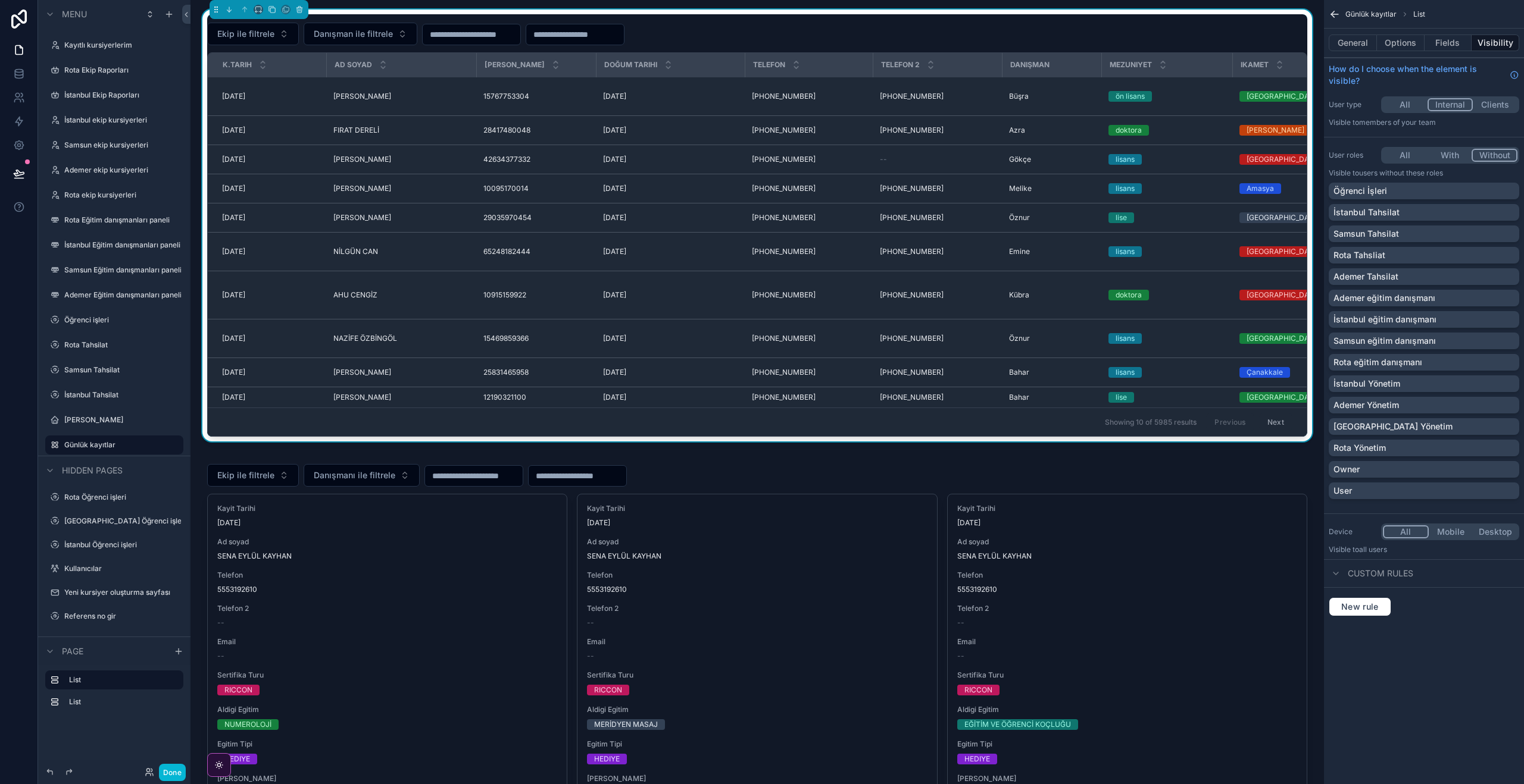
click at [1423, 106] on button "All" at bounding box center [1405, 105] width 45 height 13
click at [1390, 158] on button "All" at bounding box center [1405, 155] width 45 height 13
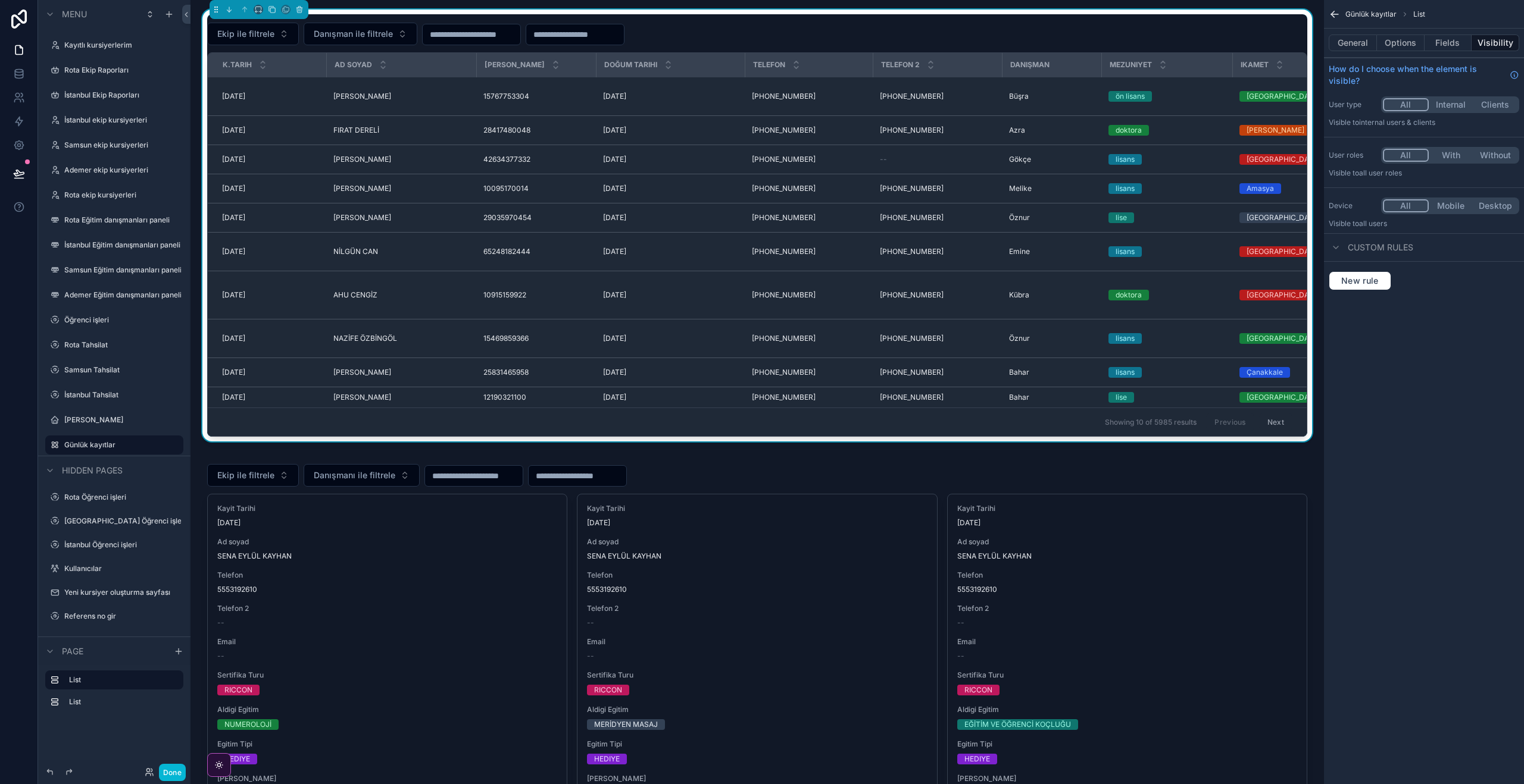
drag, startPoint x: 1410, startPoint y: 455, endPoint x: 1377, endPoint y: 354, distance: 106.3
click at [1410, 455] on div "Günlük kayıtlar List General Options Fields Visibility How do I choose when the…" at bounding box center [1423, 392] width 200 height 784
click at [1368, 287] on button "New rule" at bounding box center [1360, 281] width 63 height 19
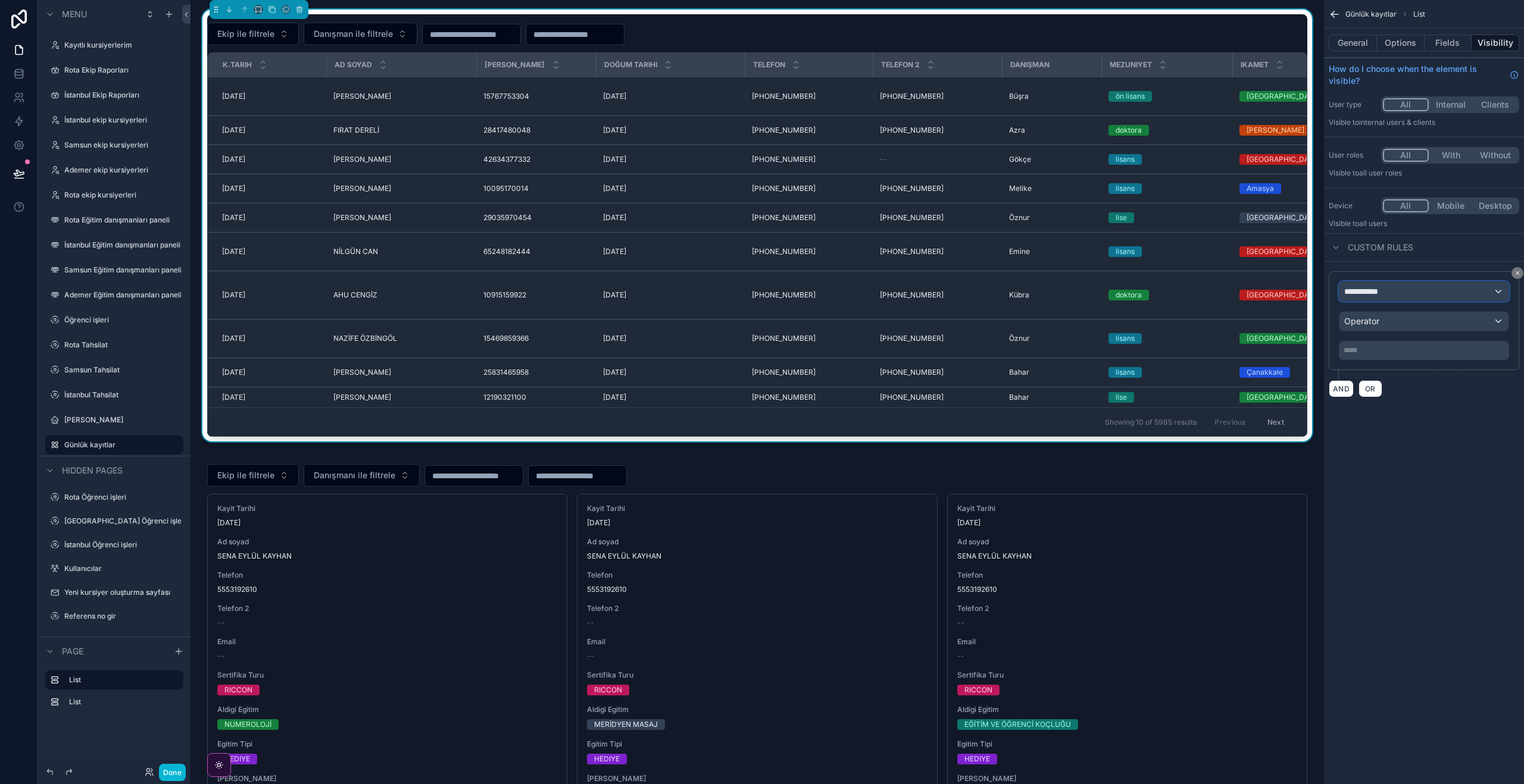
click at [1384, 288] on span "**********" at bounding box center [1366, 291] width 44 height 12
click at [1428, 351] on span "Logged in User" at bounding box center [1397, 354] width 98 height 14
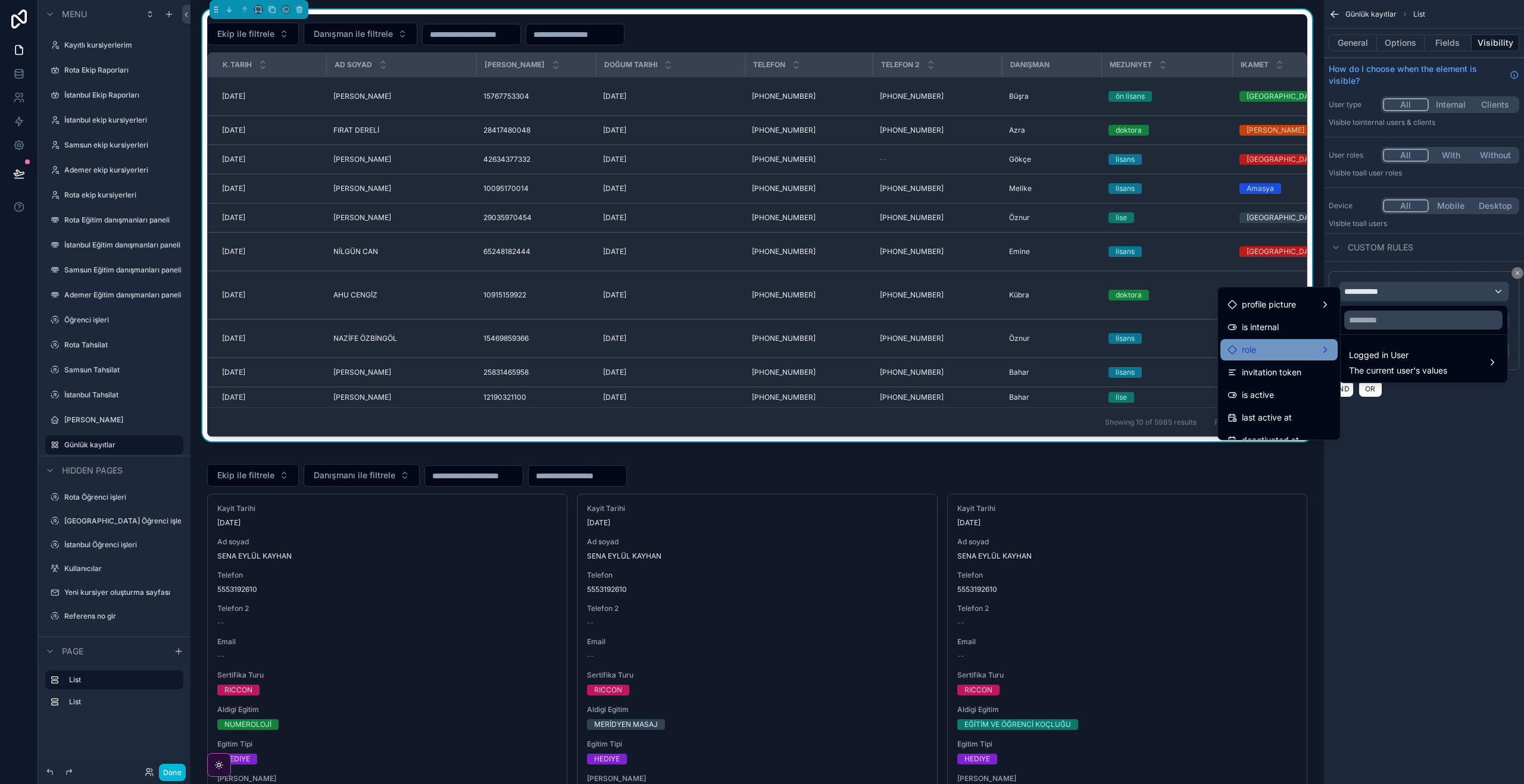
scroll to position [114, 0]
click at [1320, 350] on div "role" at bounding box center [1279, 344] width 103 height 14
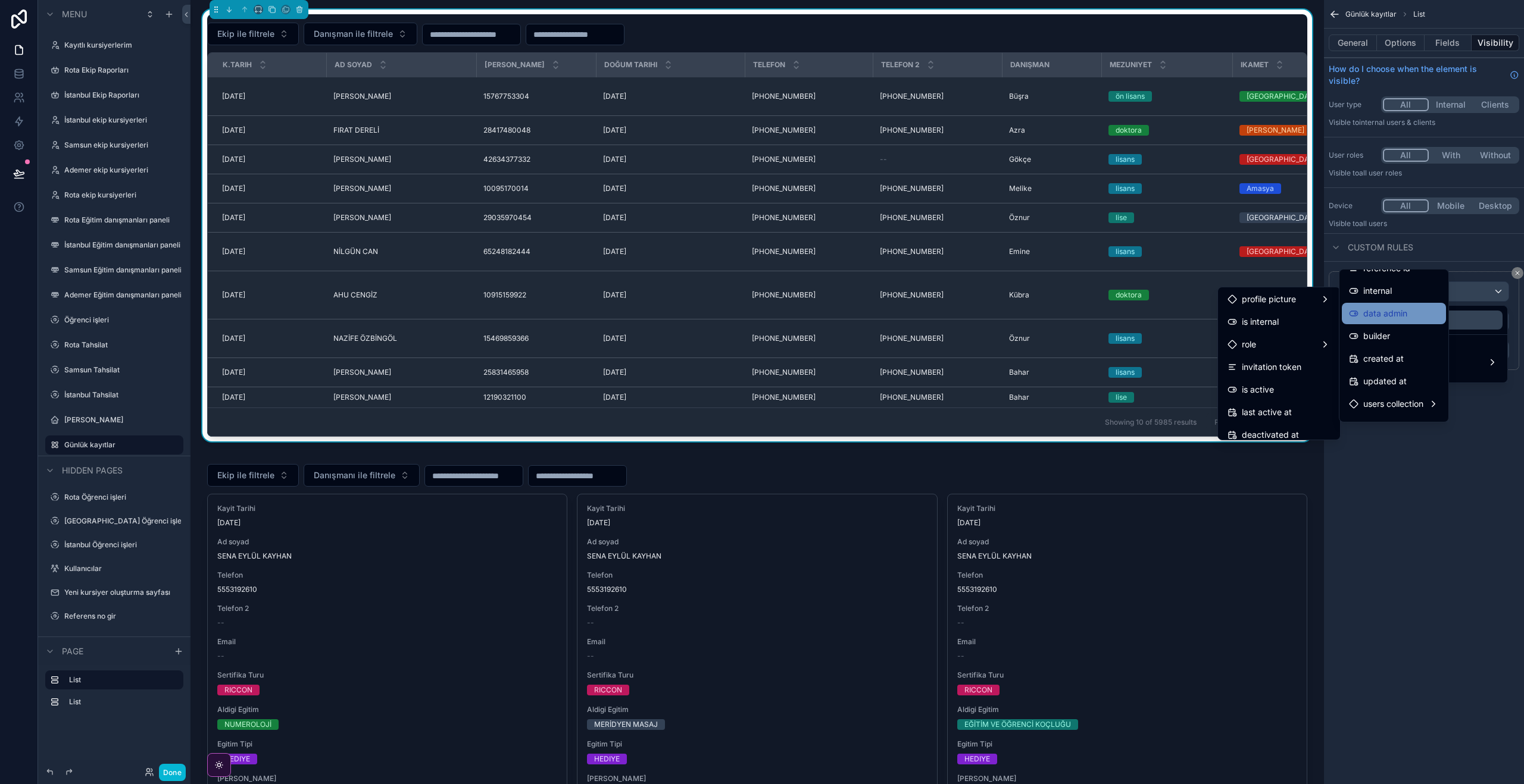
scroll to position [77, 0]
click at [1407, 381] on span "users collection" at bounding box center [1393, 385] width 60 height 14
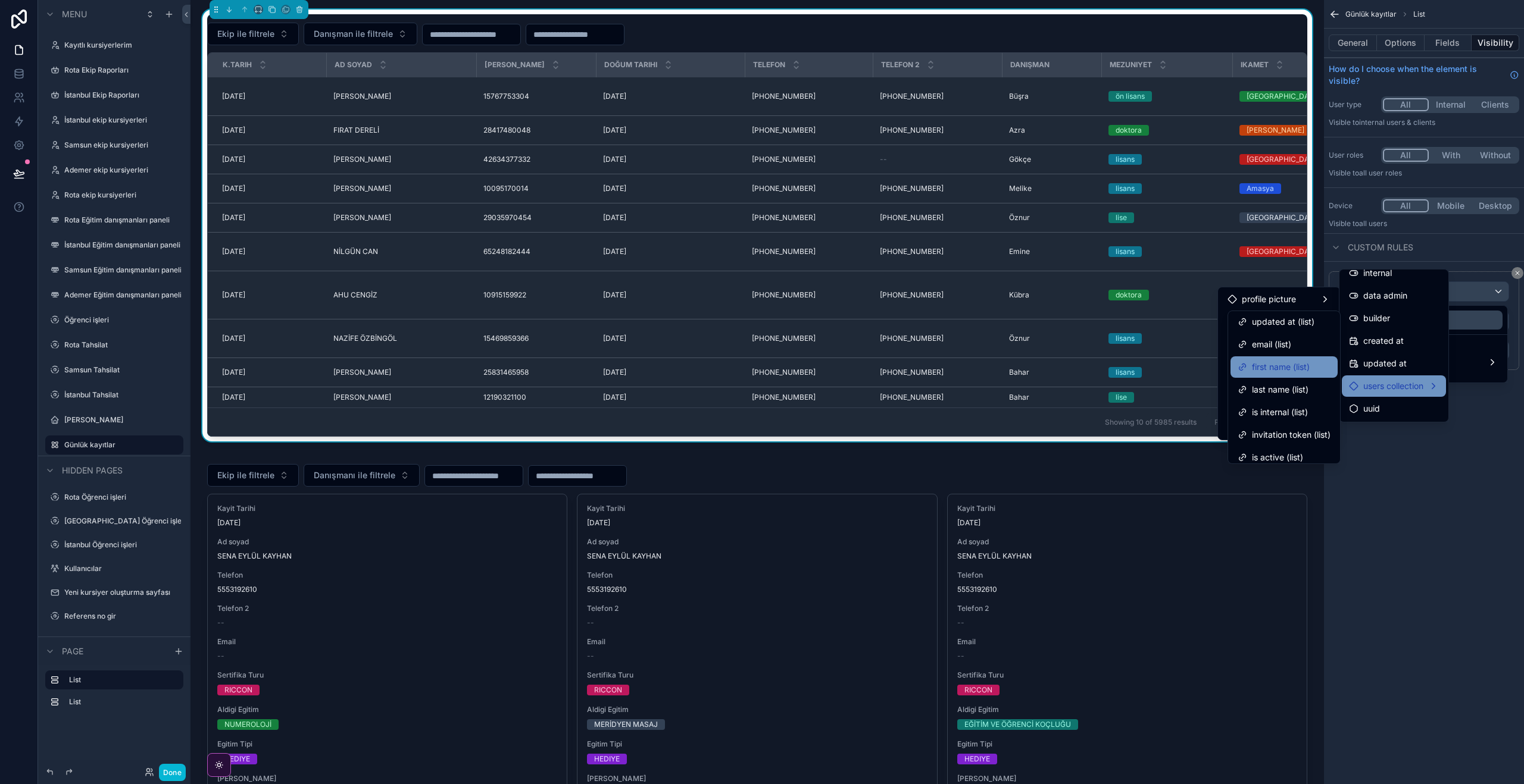
click at [1321, 386] on ul "id (list) uuid (list) created at (list) updated at (list) email (list) first na…" at bounding box center [1284, 387] width 112 height 153
click at [1290, 298] on span "profile picture" at bounding box center [1268, 298] width 54 height 14
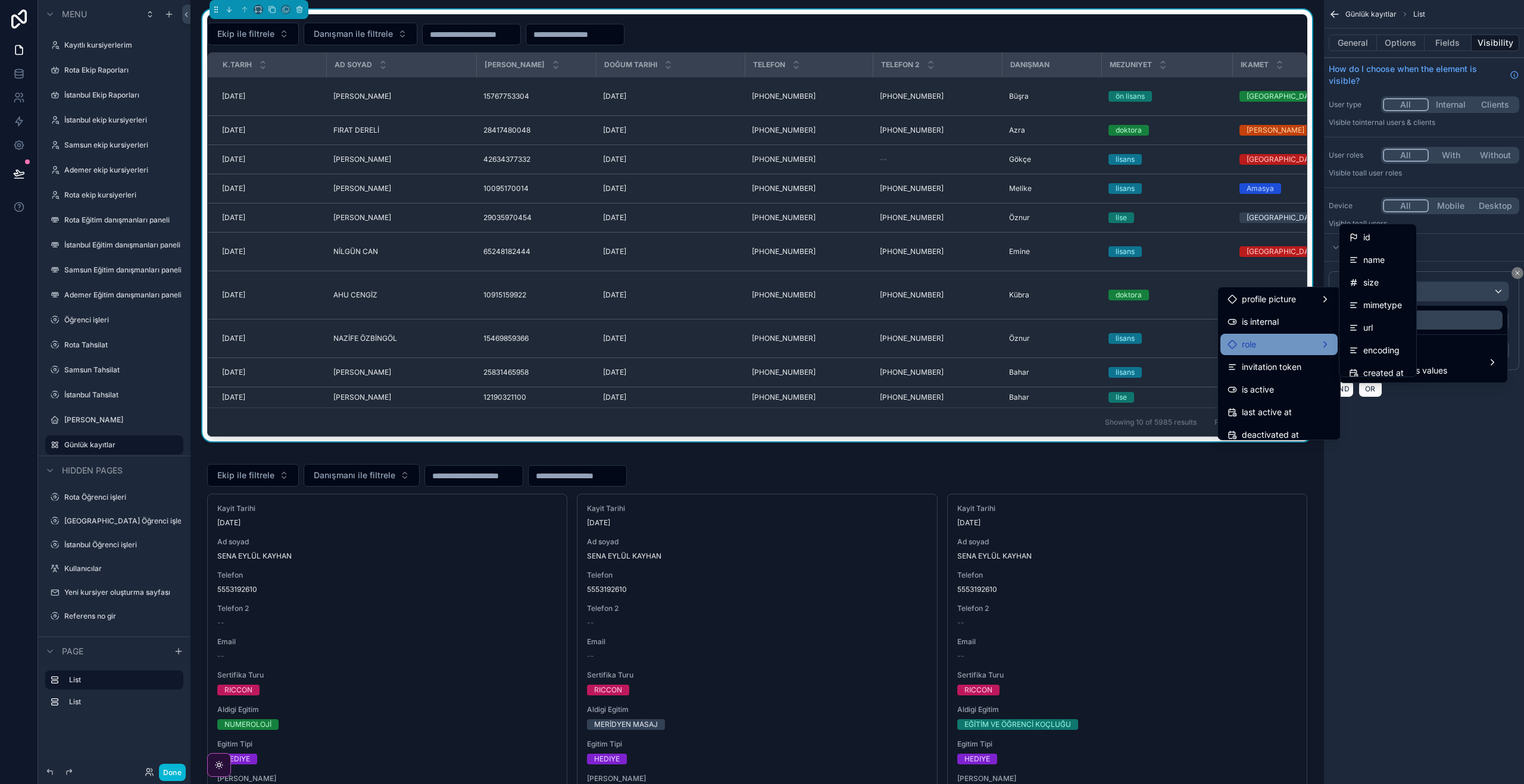
click at [1274, 338] on div "role" at bounding box center [1279, 344] width 103 height 14
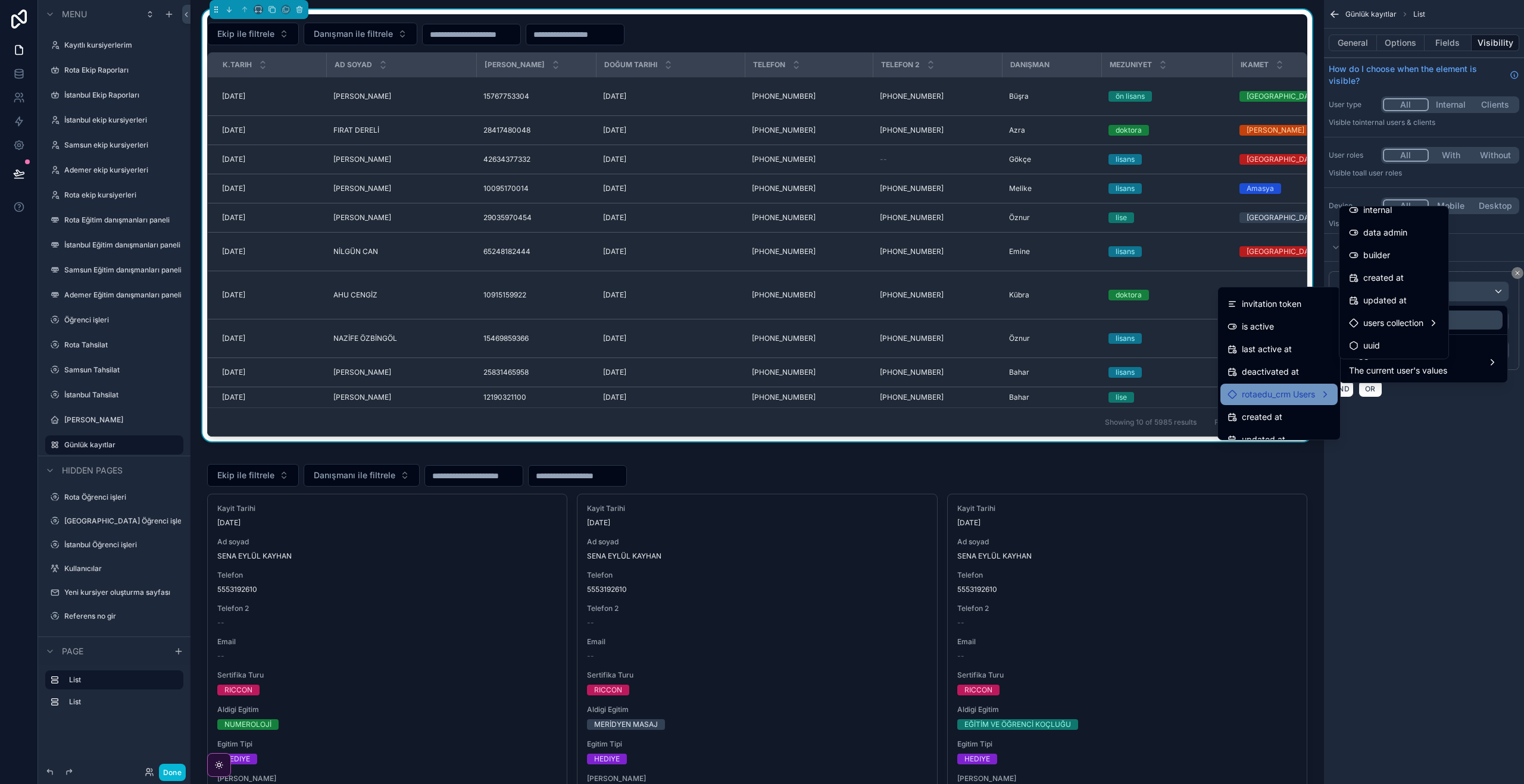
scroll to position [181, 0]
click at [1296, 391] on span "rotaedu_crm Users" at bounding box center [1278, 390] width 73 height 14
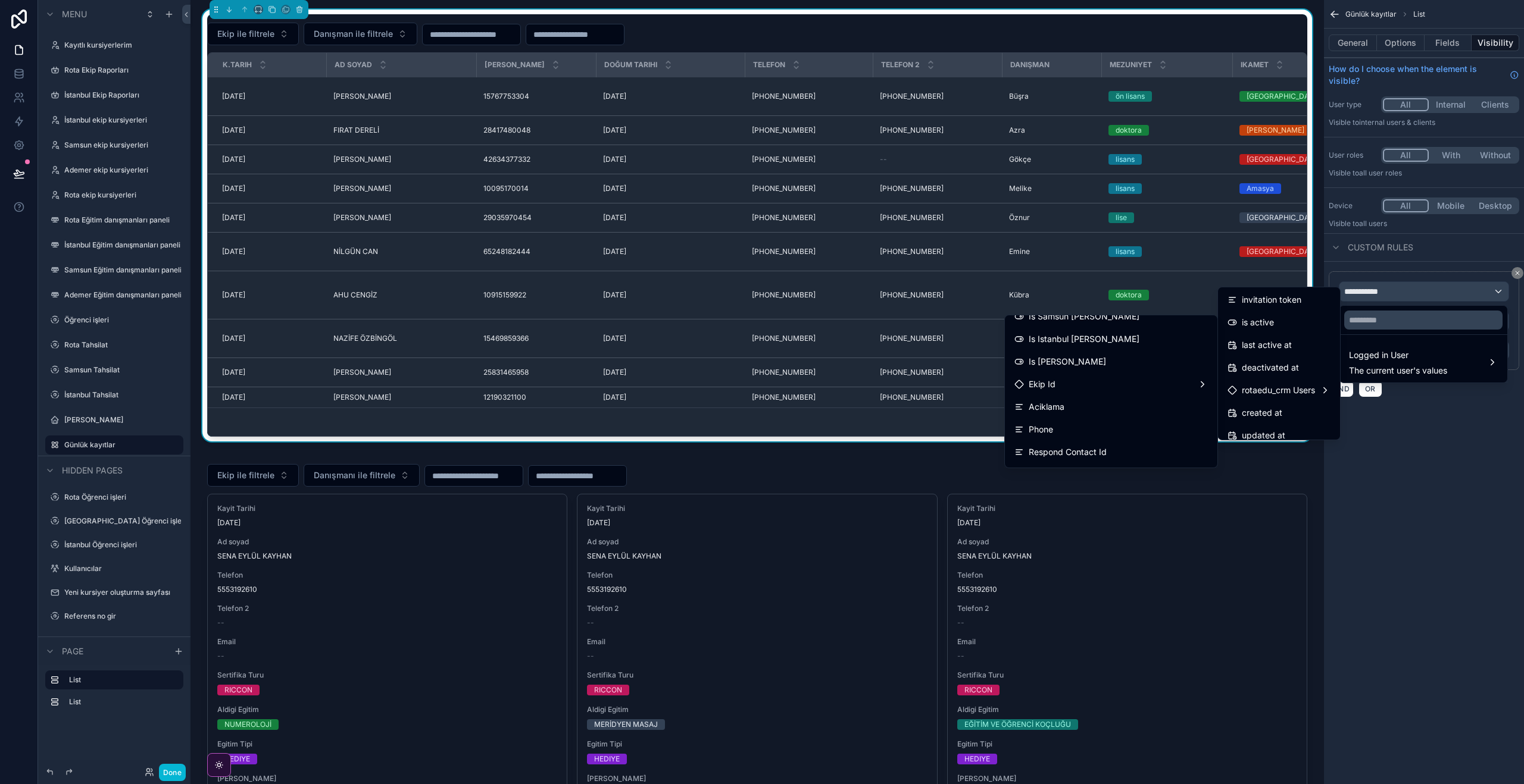
scroll to position [186, 0]
click at [1159, 360] on div "Ekip Id" at bounding box center [1111, 368] width 208 height 21
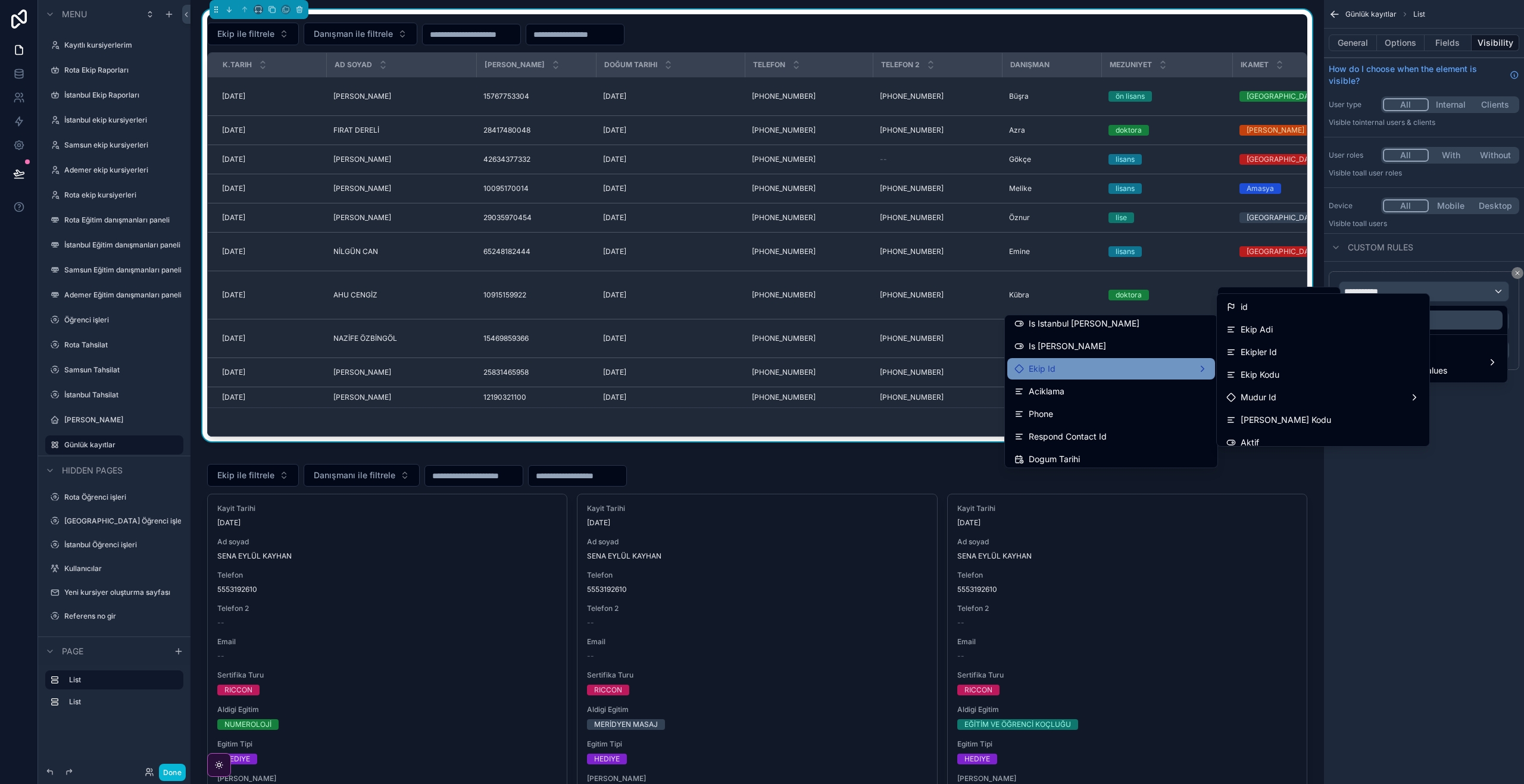
scroll to position [57, 0]
click at [1351, 335] on div "Mudur Id" at bounding box center [1323, 339] width 193 height 14
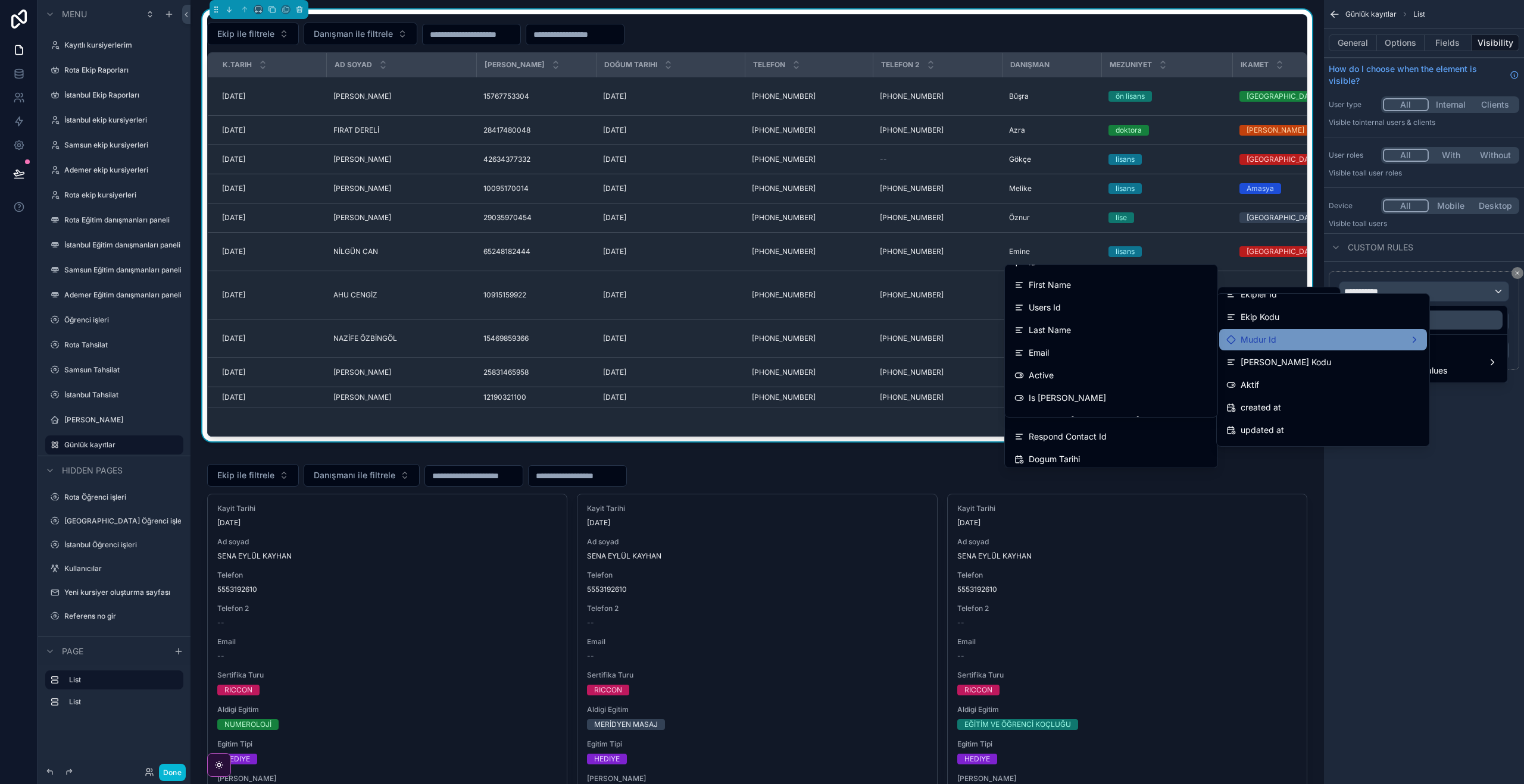
scroll to position [0, 0]
click at [1123, 269] on div "id" at bounding box center [1111, 277] width 208 height 21
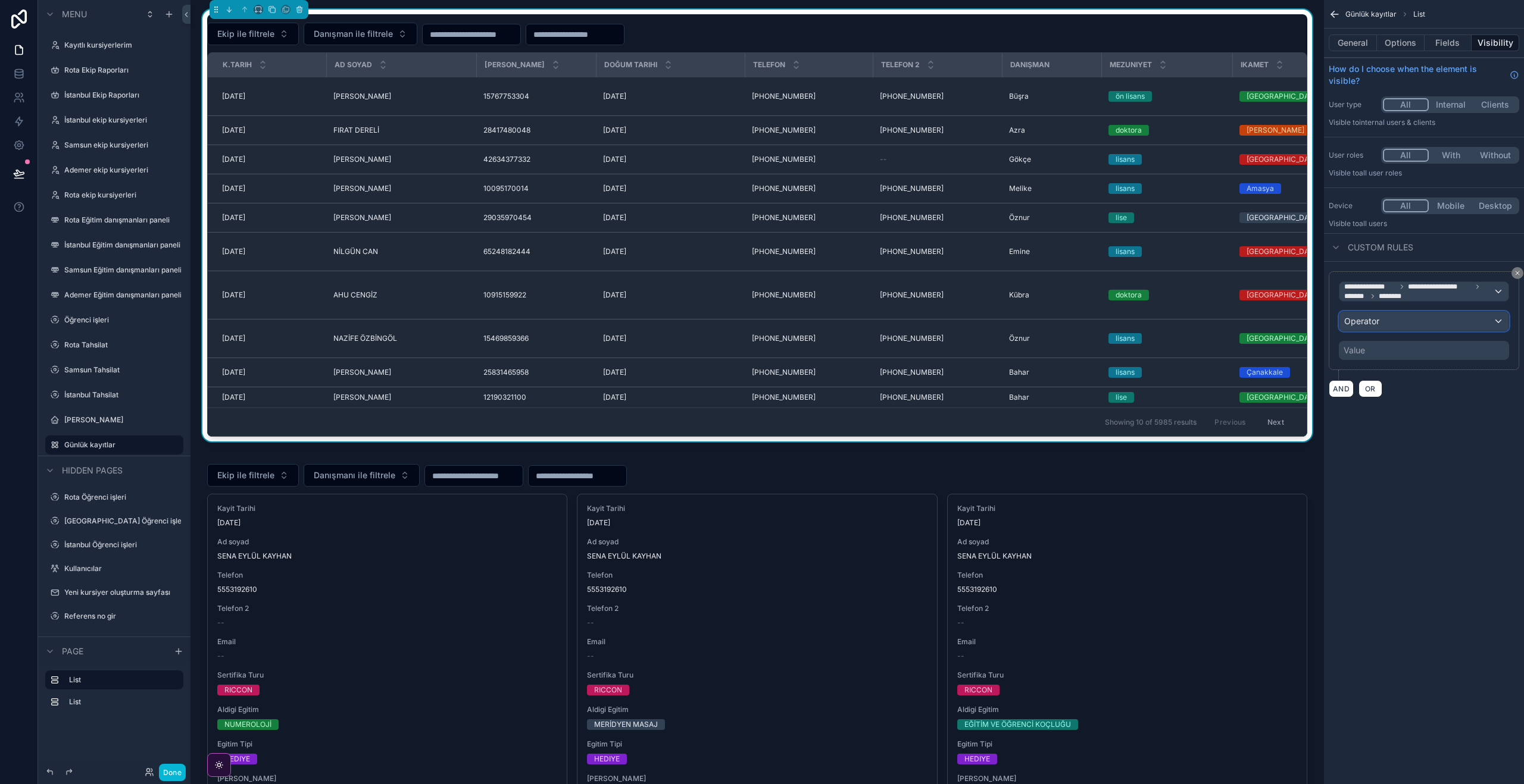
click at [1380, 320] on div "Operator" at bounding box center [1423, 321] width 169 height 19
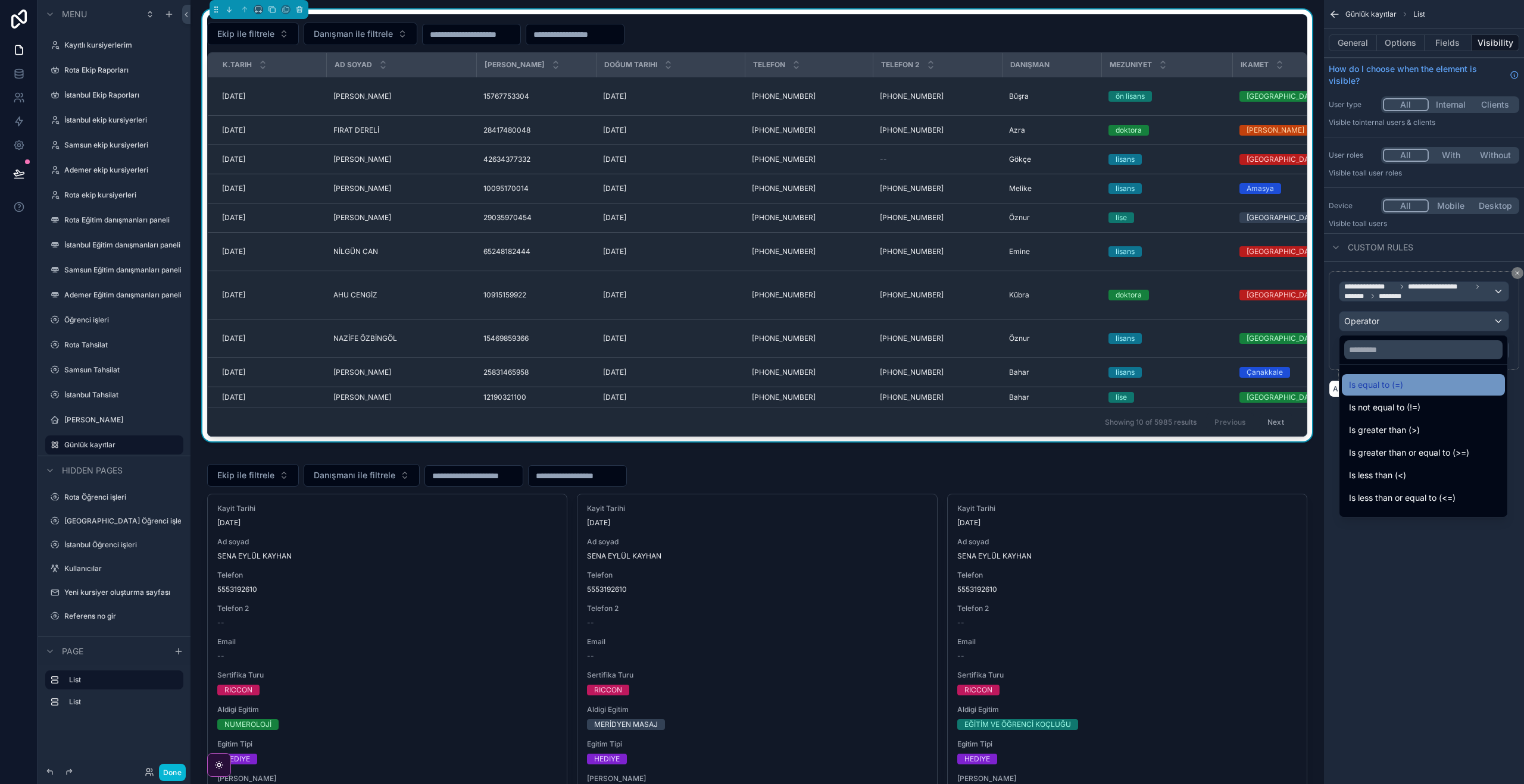
click at [1422, 386] on div "Is equal to (=)" at bounding box center [1423, 385] width 149 height 14
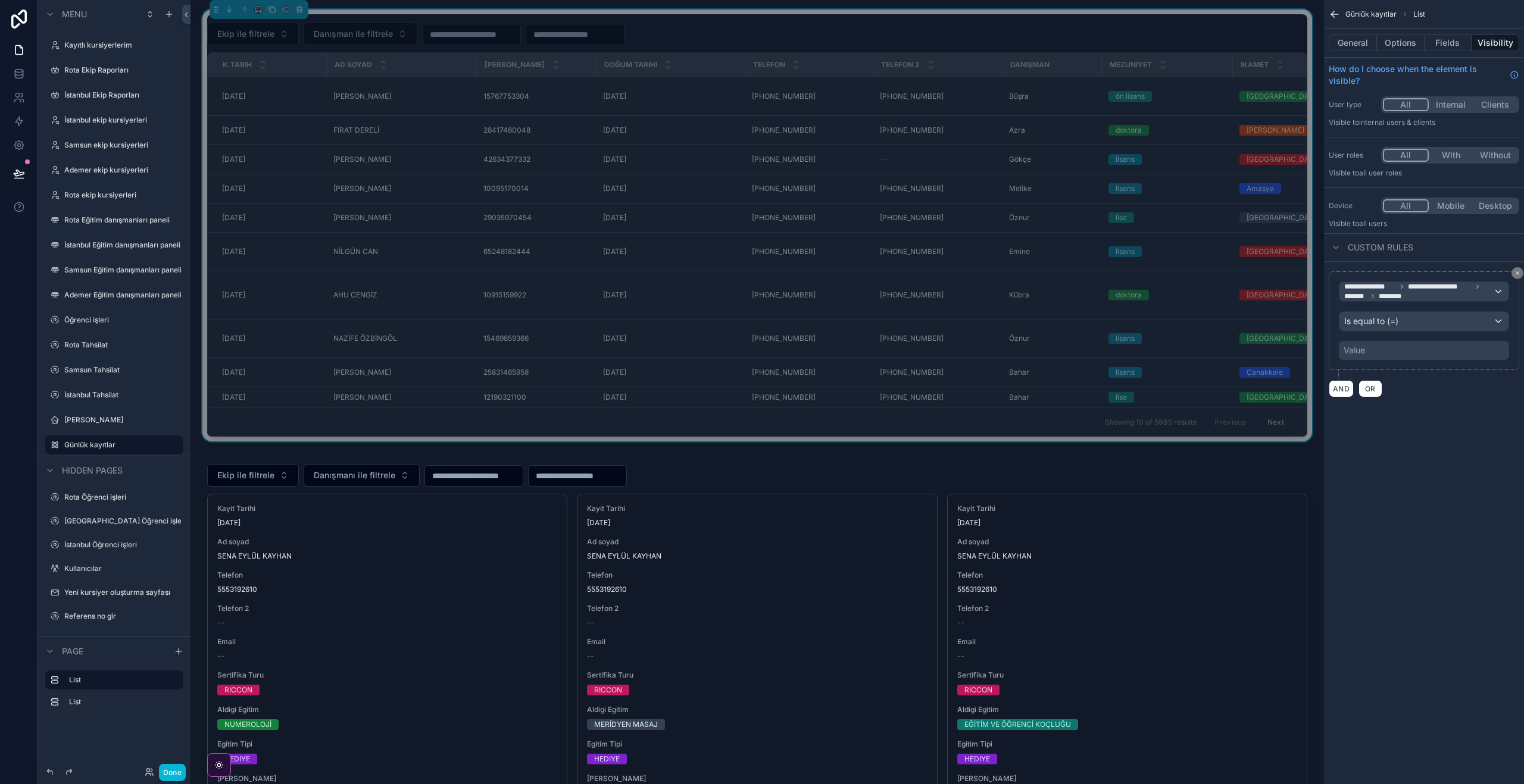
click at [1365, 353] on div "Value" at bounding box center [1424, 351] width 170 height 19
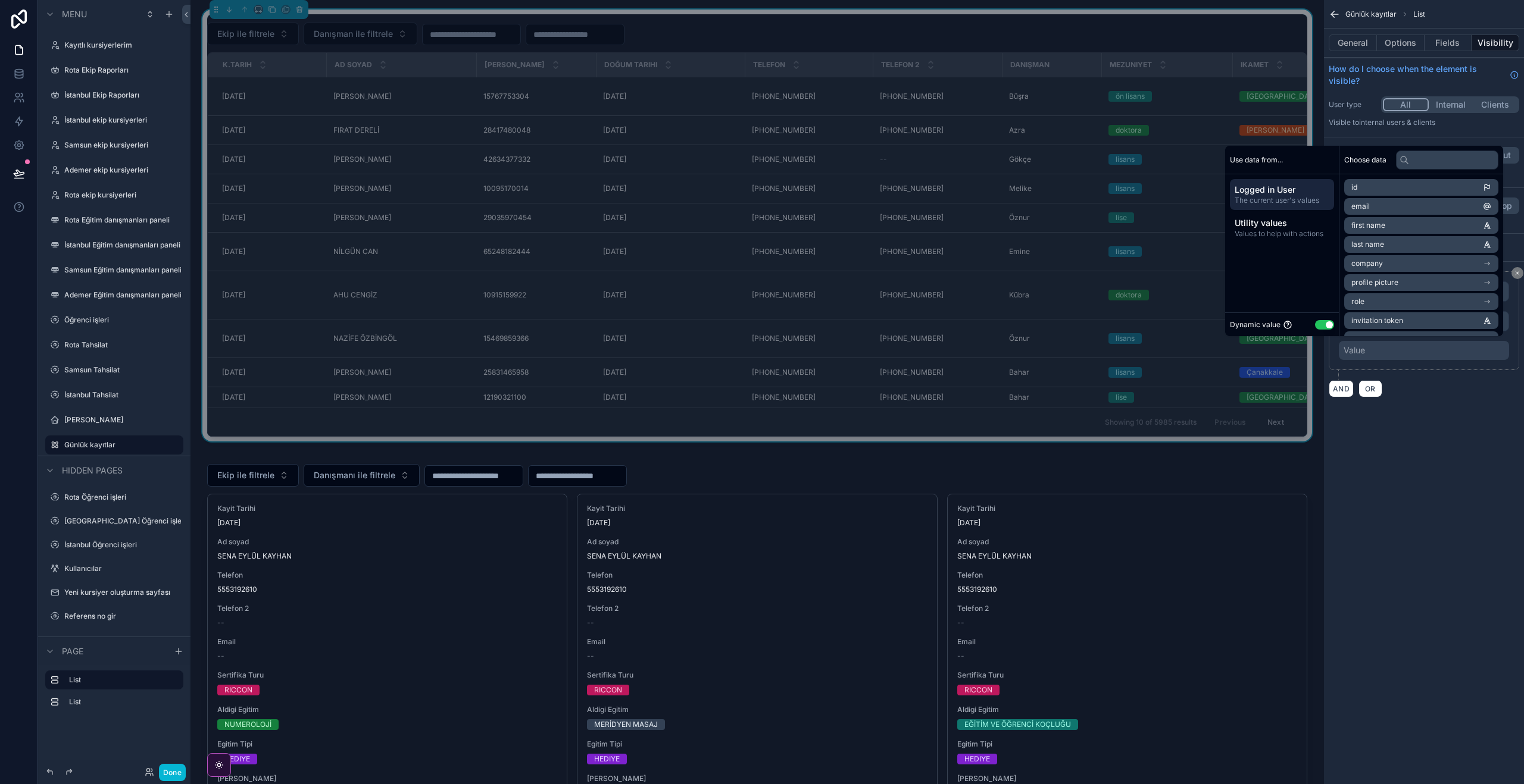
click at [1320, 322] on button "Use setting" at bounding box center [1324, 324] width 19 height 10
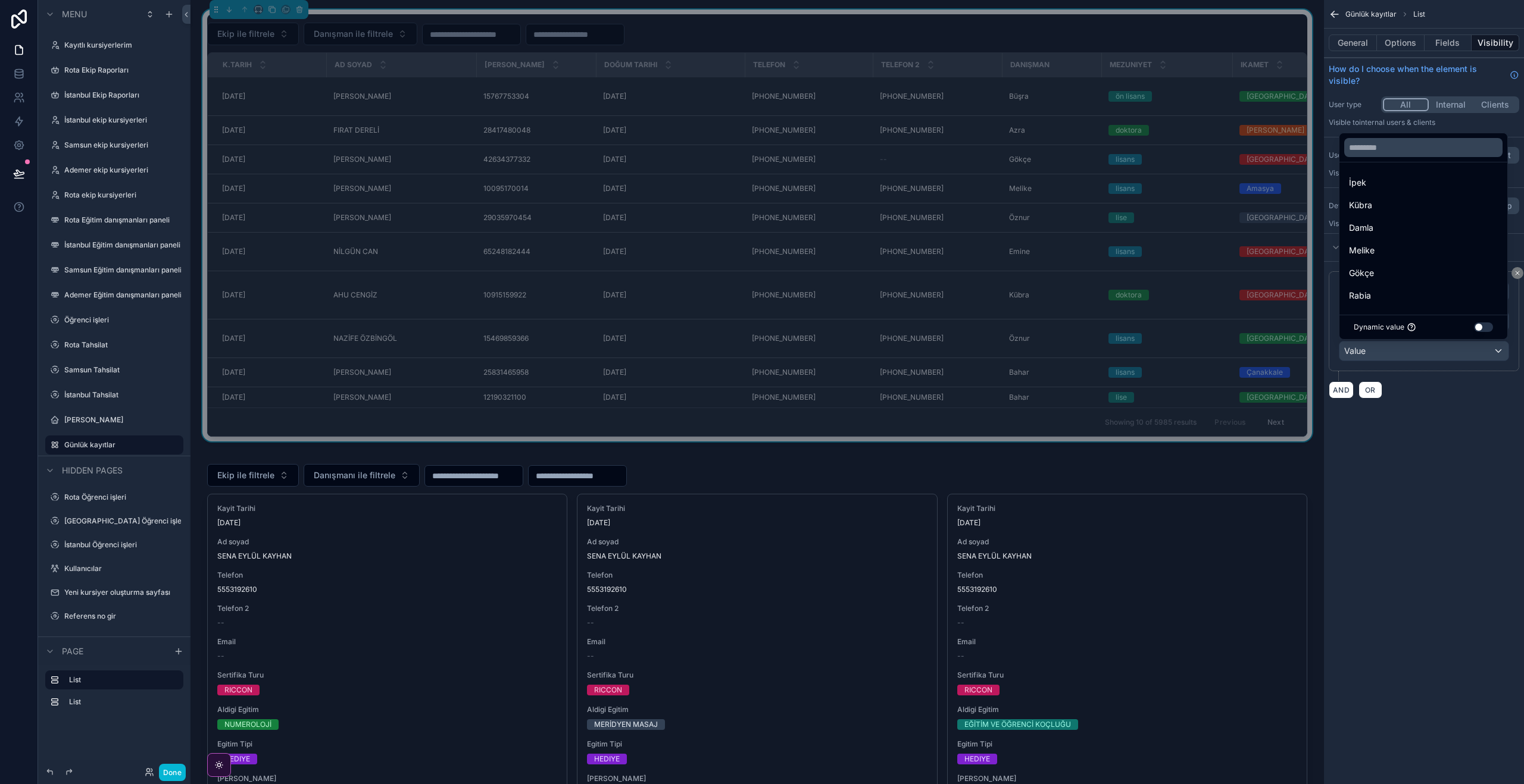
click at [1483, 329] on button "Use setting" at bounding box center [1483, 327] width 19 height 10
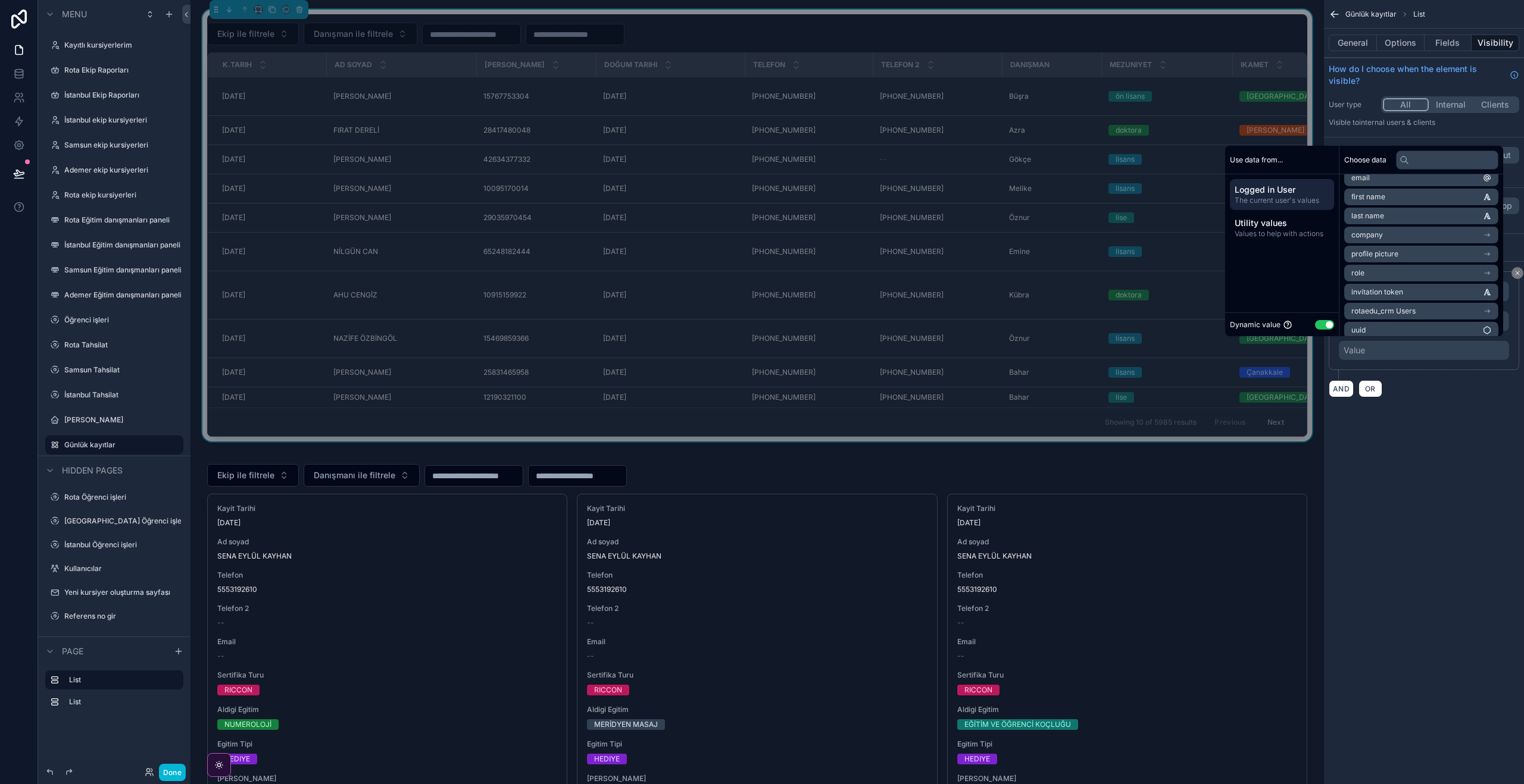
scroll to position [35, 0]
click at [1416, 304] on li "rotaedu_crm Users" at bounding box center [1421, 304] width 154 height 17
click at [1492, 218] on li "rotas collection" at bounding box center [1421, 217] width 154 height 17
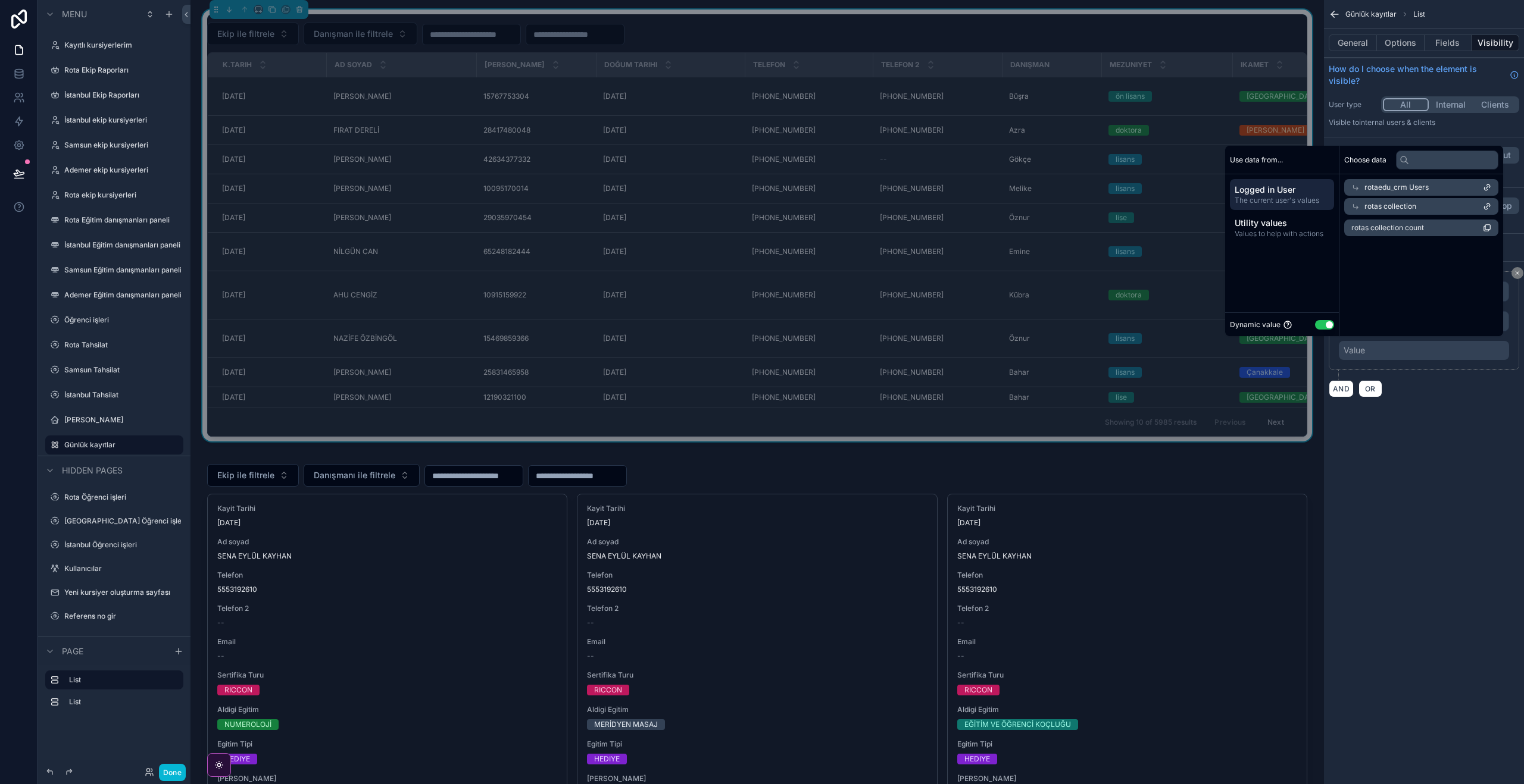
click at [1399, 231] on span "rotas collection count" at bounding box center [1388, 228] width 72 height 10
click at [1506, 537] on div "**********" at bounding box center [1423, 392] width 200 height 784
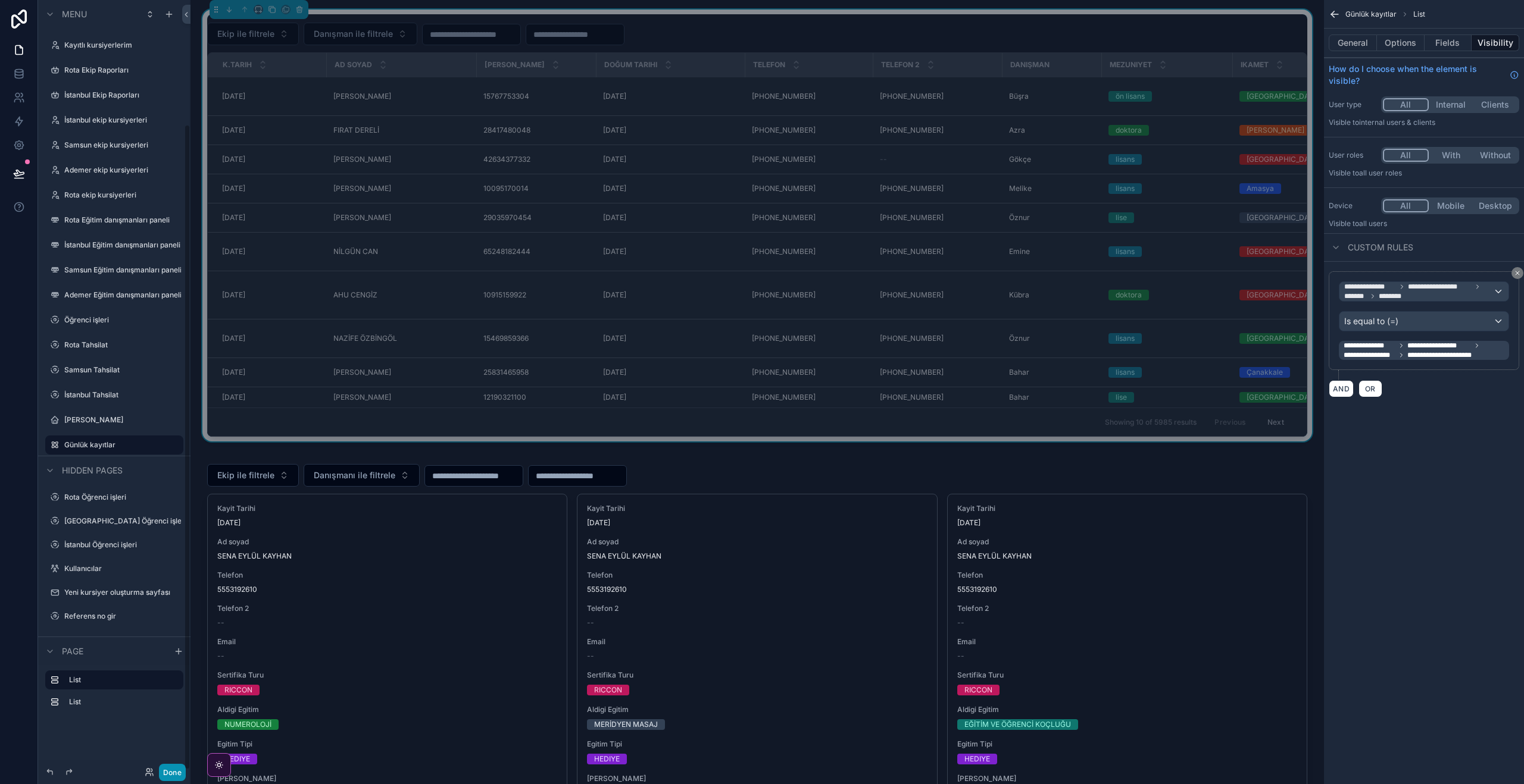
click at [170, 771] on button "Done" at bounding box center [173, 772] width 27 height 17
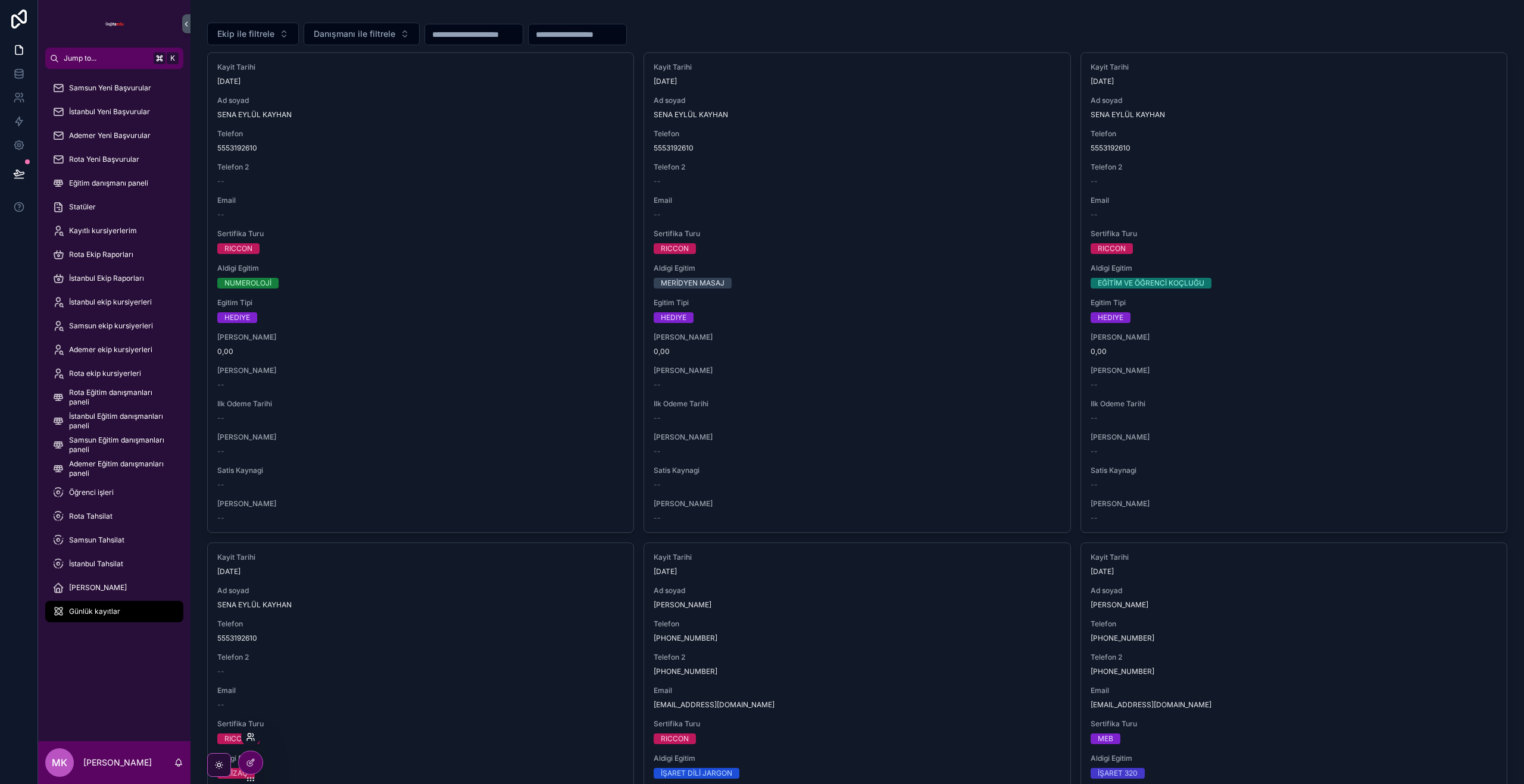
click at [248, 737] on icon at bounding box center [250, 737] width 10 height 10
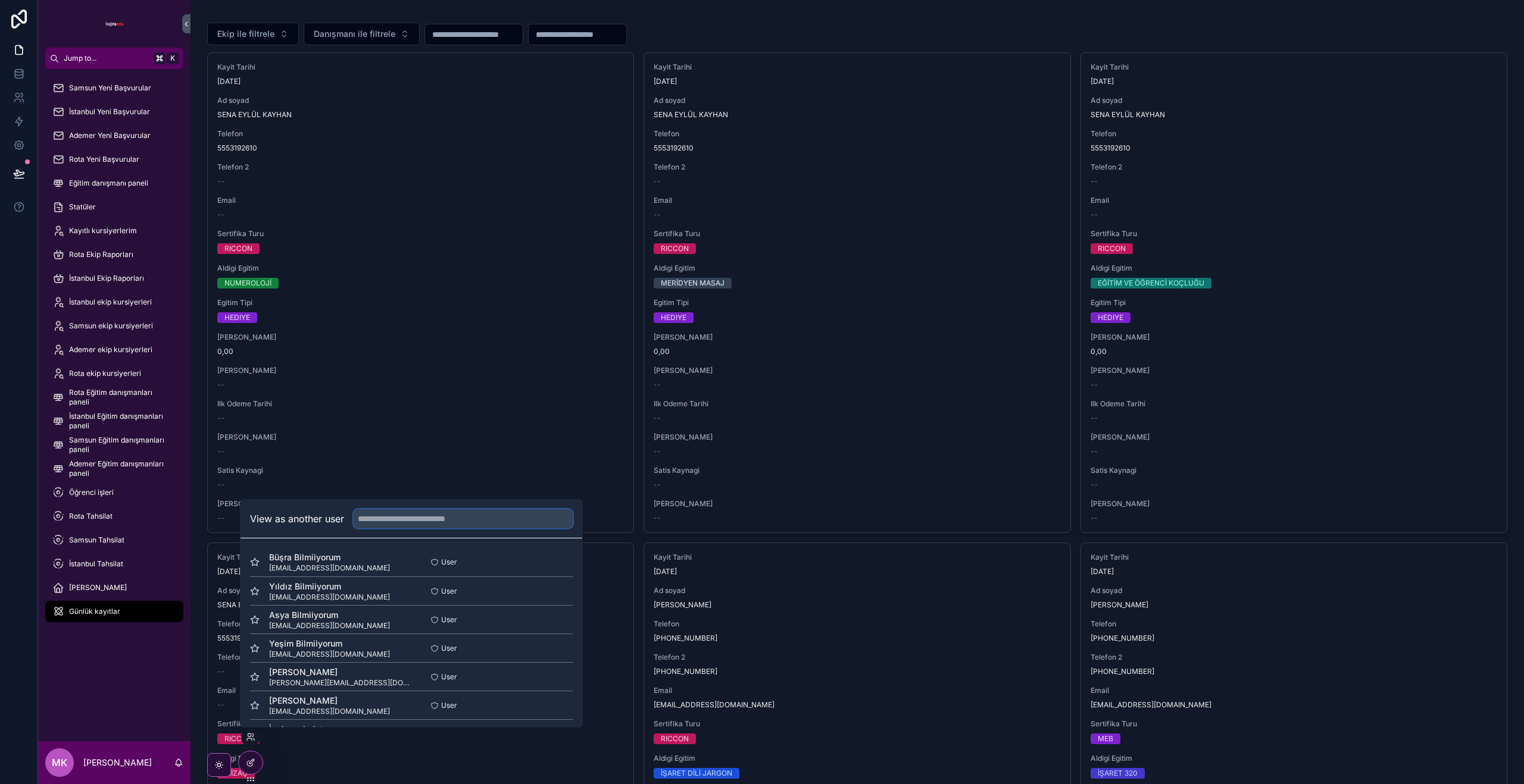
click at [428, 526] on input "text" at bounding box center [463, 519] width 219 height 19
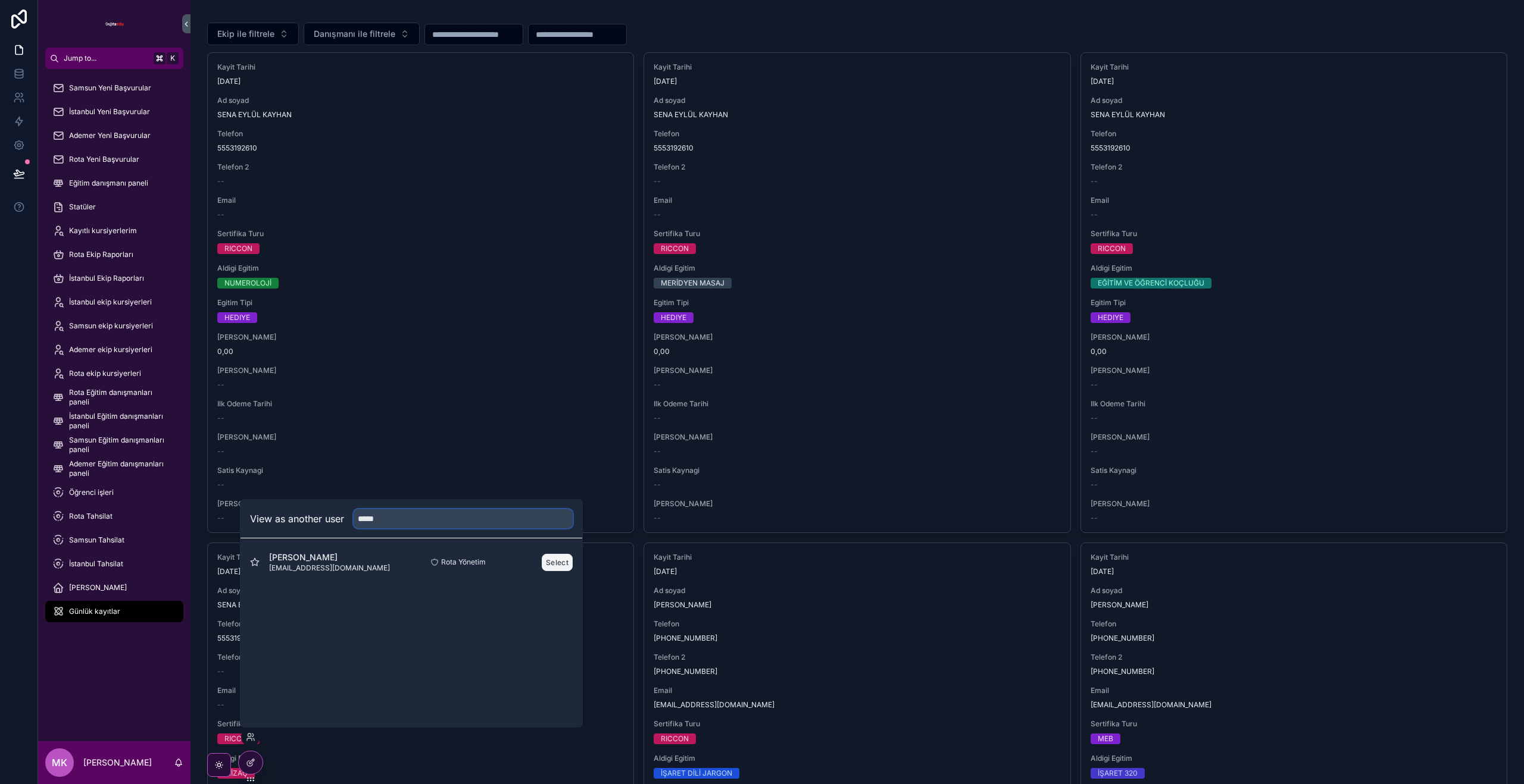
type input "*****"
click at [557, 559] on button "Select" at bounding box center [557, 562] width 31 height 17
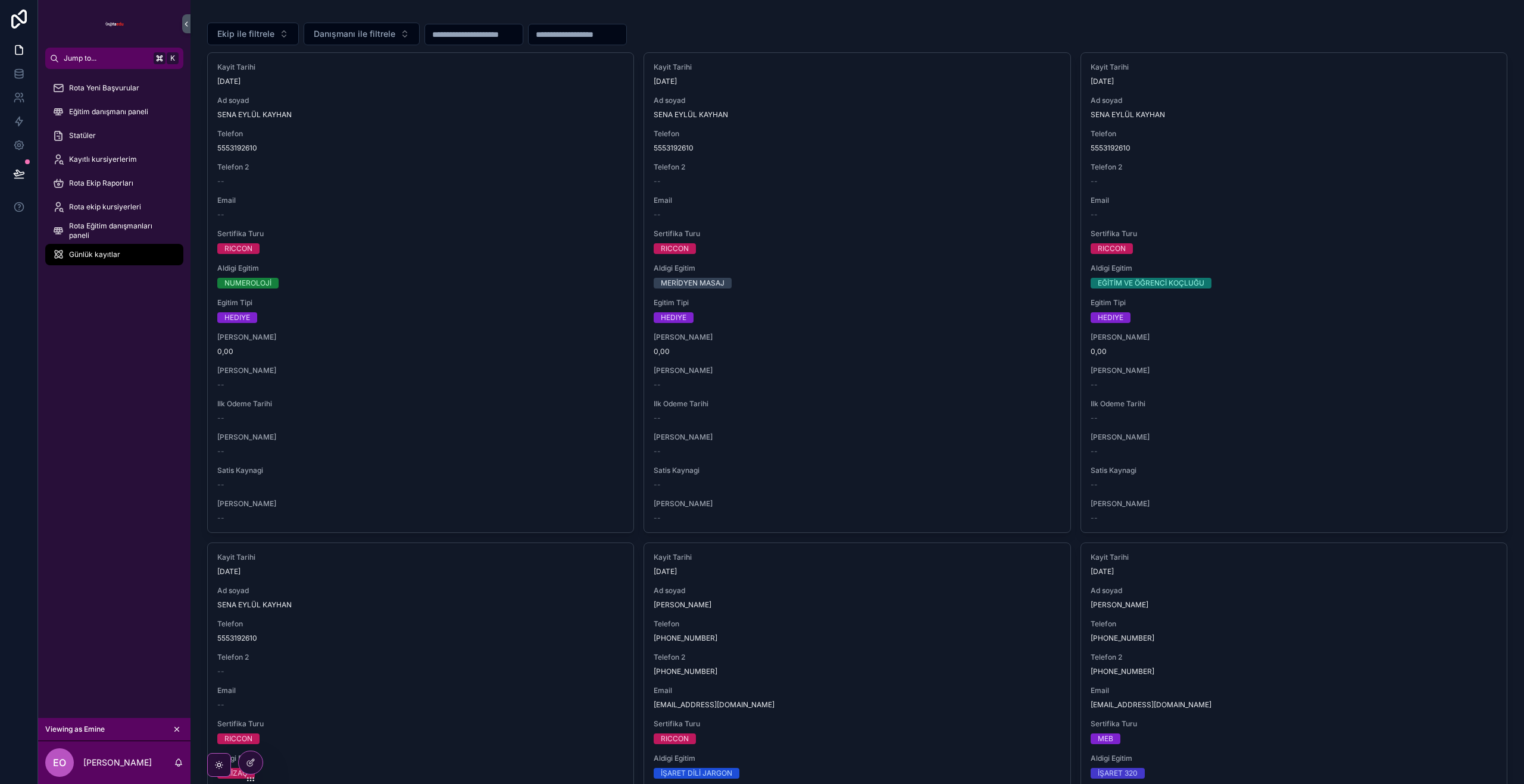
click at [131, 250] on div "Günlük kayıtlar" at bounding box center [114, 255] width 124 height 19
click at [249, 762] on icon at bounding box center [251, 761] width 4 height 4
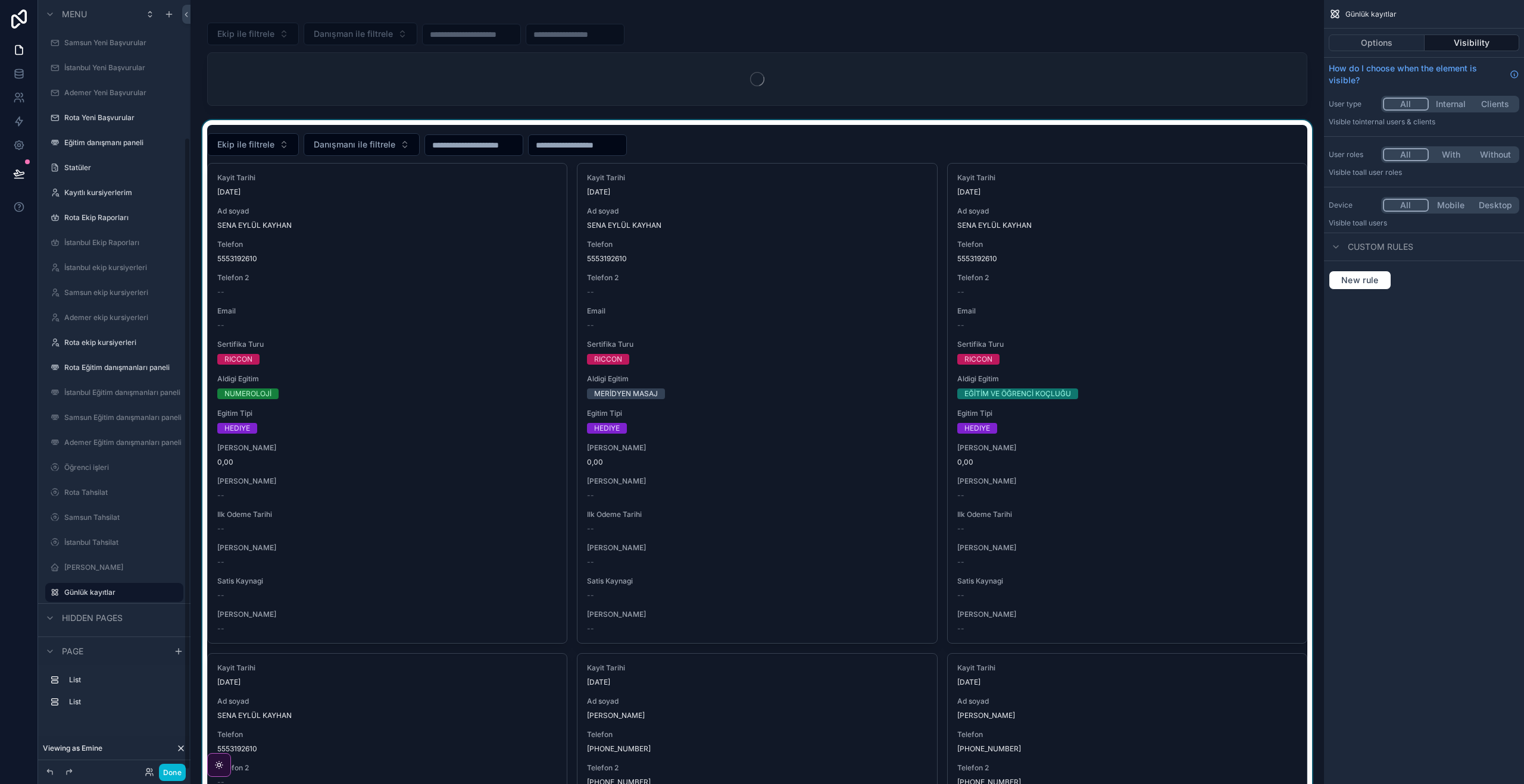
scroll to position [167, 0]
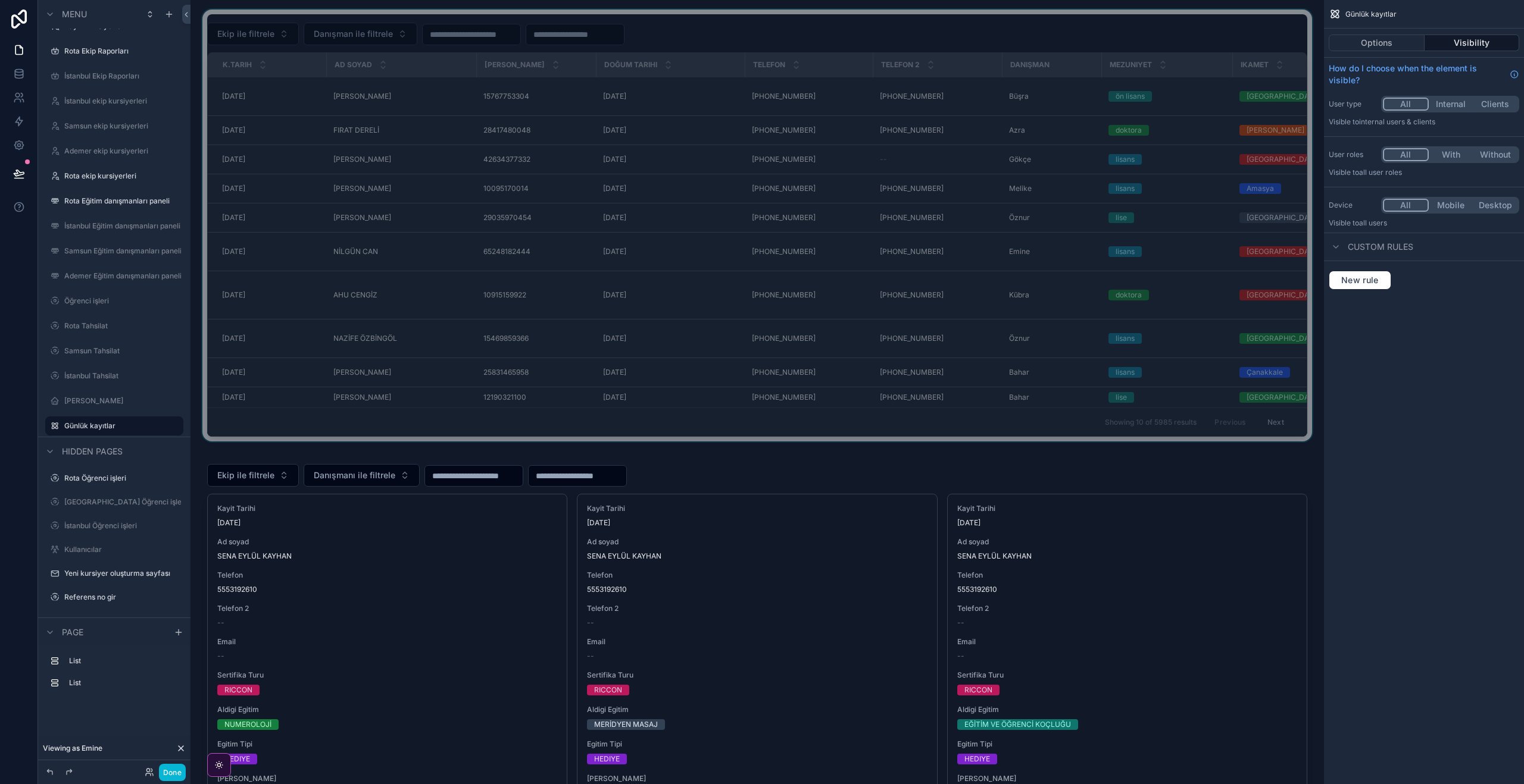
click at [1045, 46] on div "scrollable content" at bounding box center [756, 225] width 1114 height 432
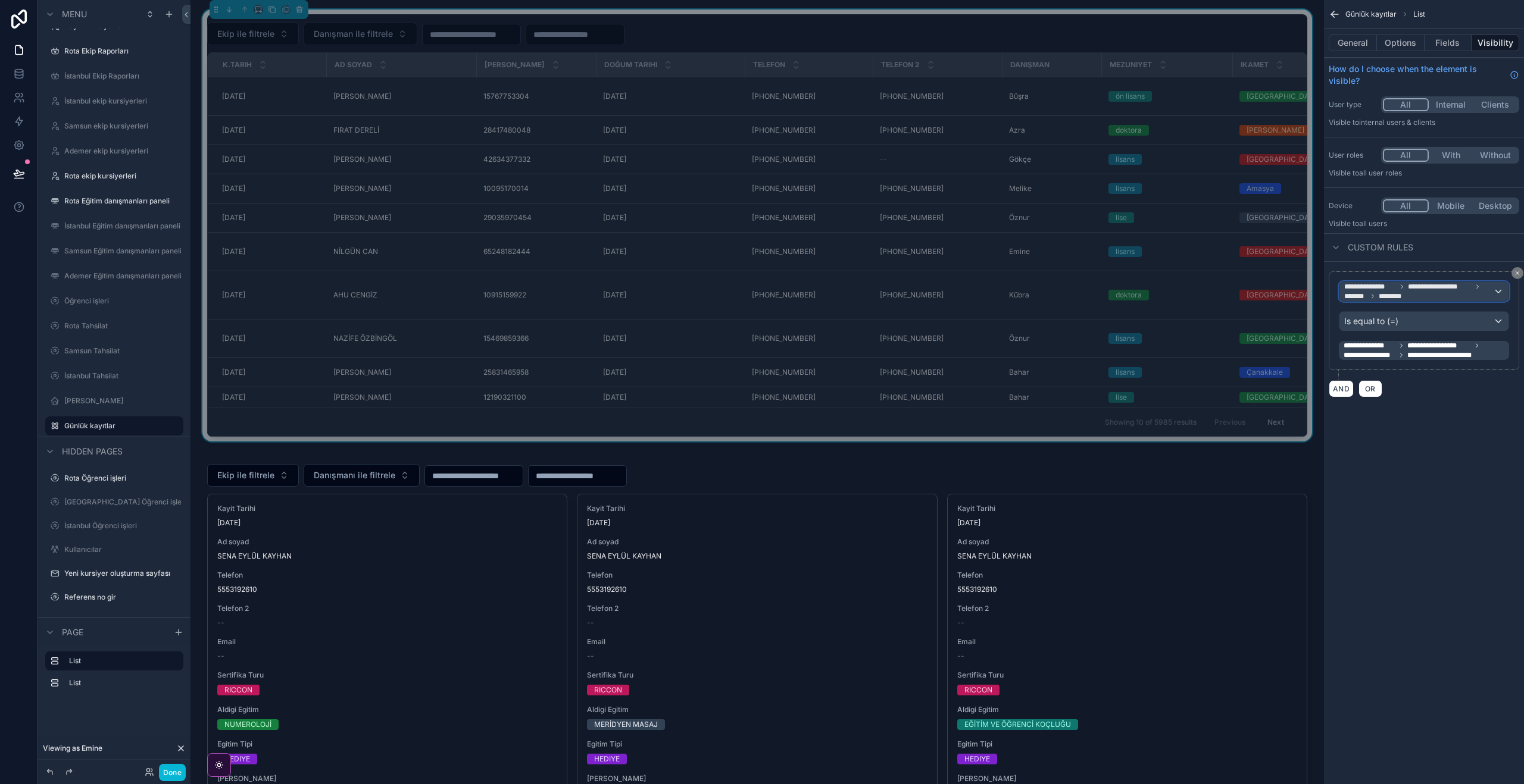
click at [1497, 292] on div "**********" at bounding box center [1423, 292] width 169 height 19
click at [1457, 356] on div "Logged in User The current user's values" at bounding box center [1423, 362] width 149 height 29
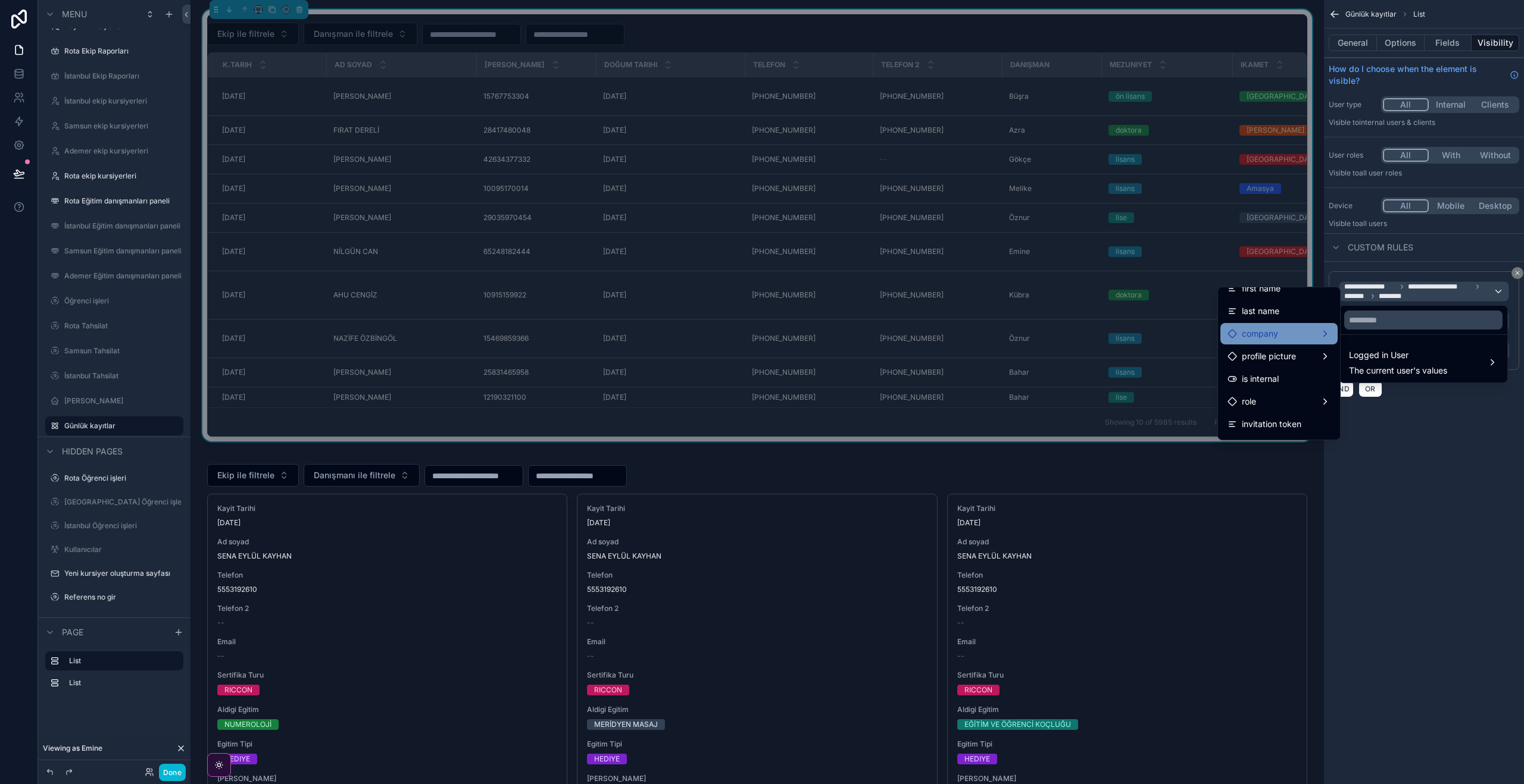
scroll to position [61, 0]
click at [1383, 438] on div "scrollable content" at bounding box center [762, 392] width 1524 height 784
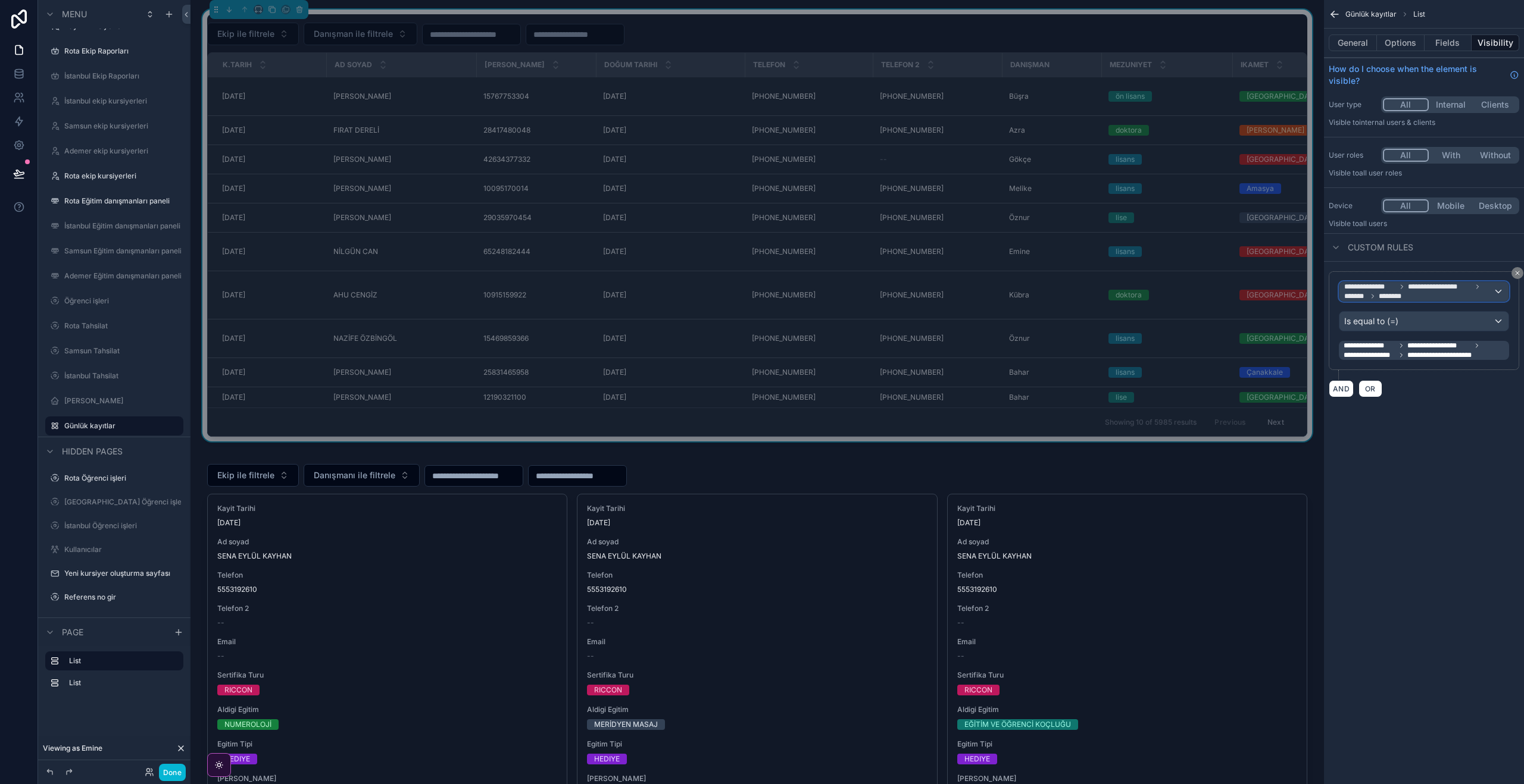
click at [1503, 290] on div "**********" at bounding box center [1423, 292] width 169 height 19
click at [1447, 360] on span "Logged in User" at bounding box center [1397, 354] width 98 height 14
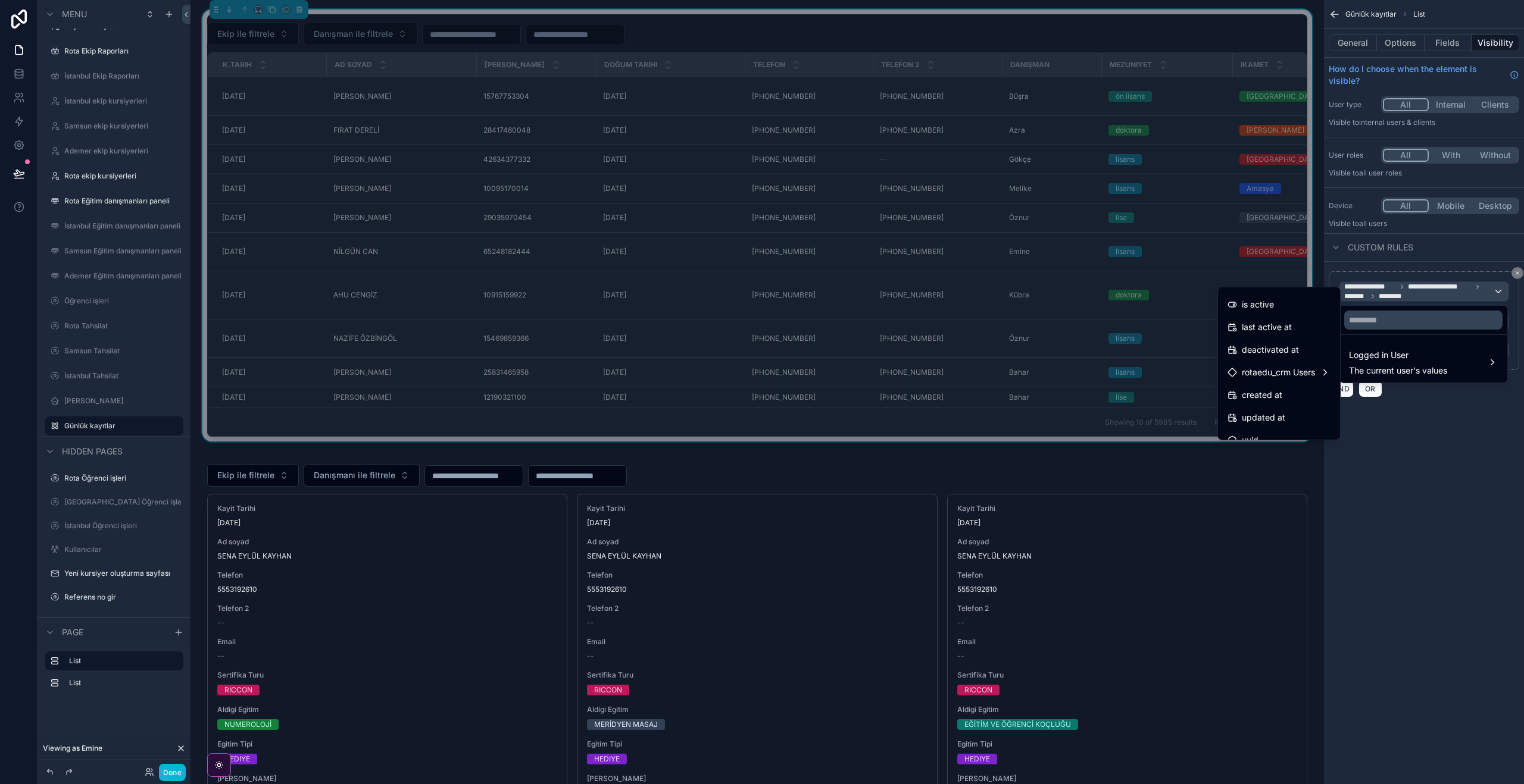
scroll to position [213, 0]
click at [1308, 363] on span "rotaedu_crm Users" at bounding box center [1278, 358] width 73 height 14
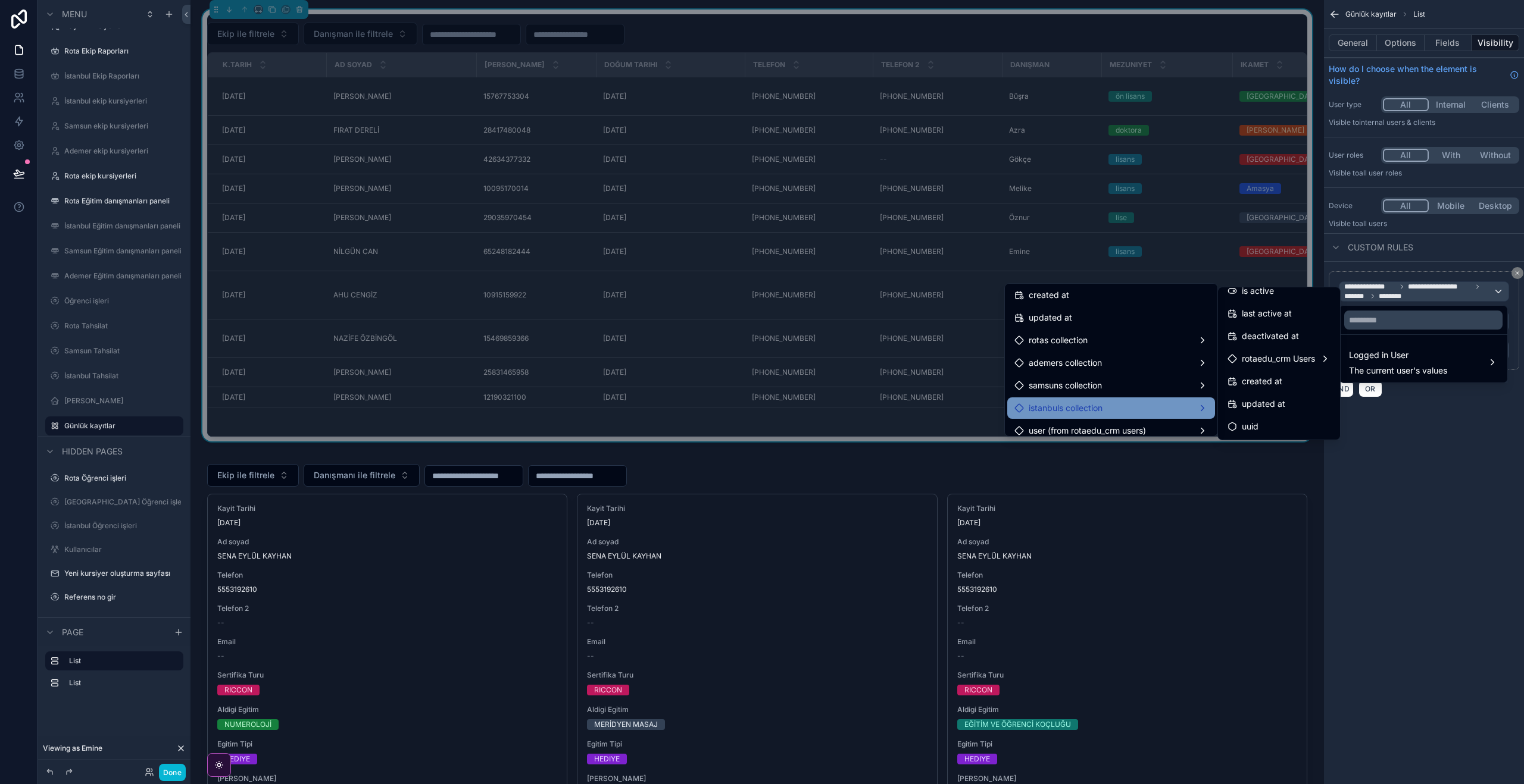
scroll to position [335, 0]
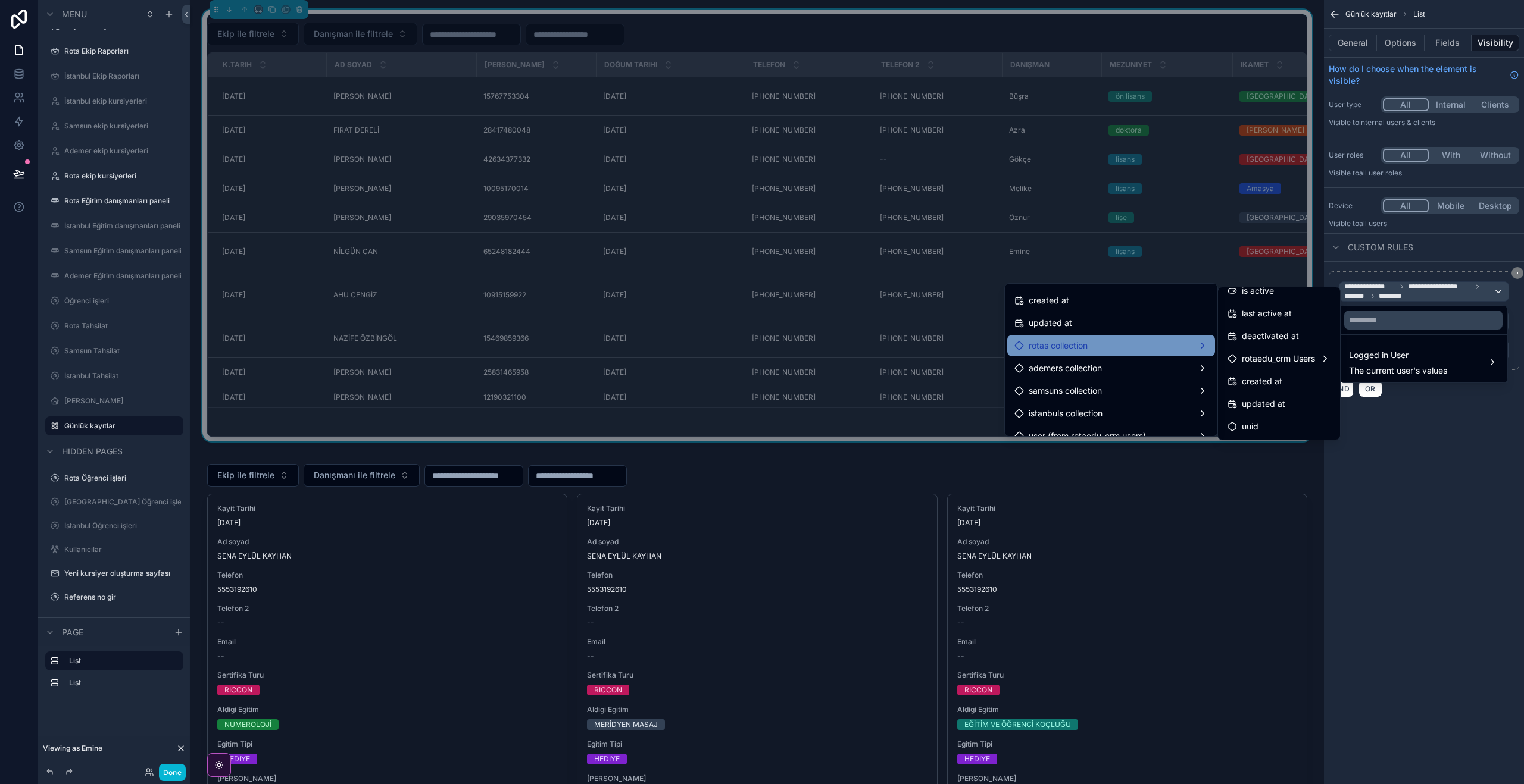
click at [1164, 349] on div "rotas collection" at bounding box center [1111, 345] width 193 height 14
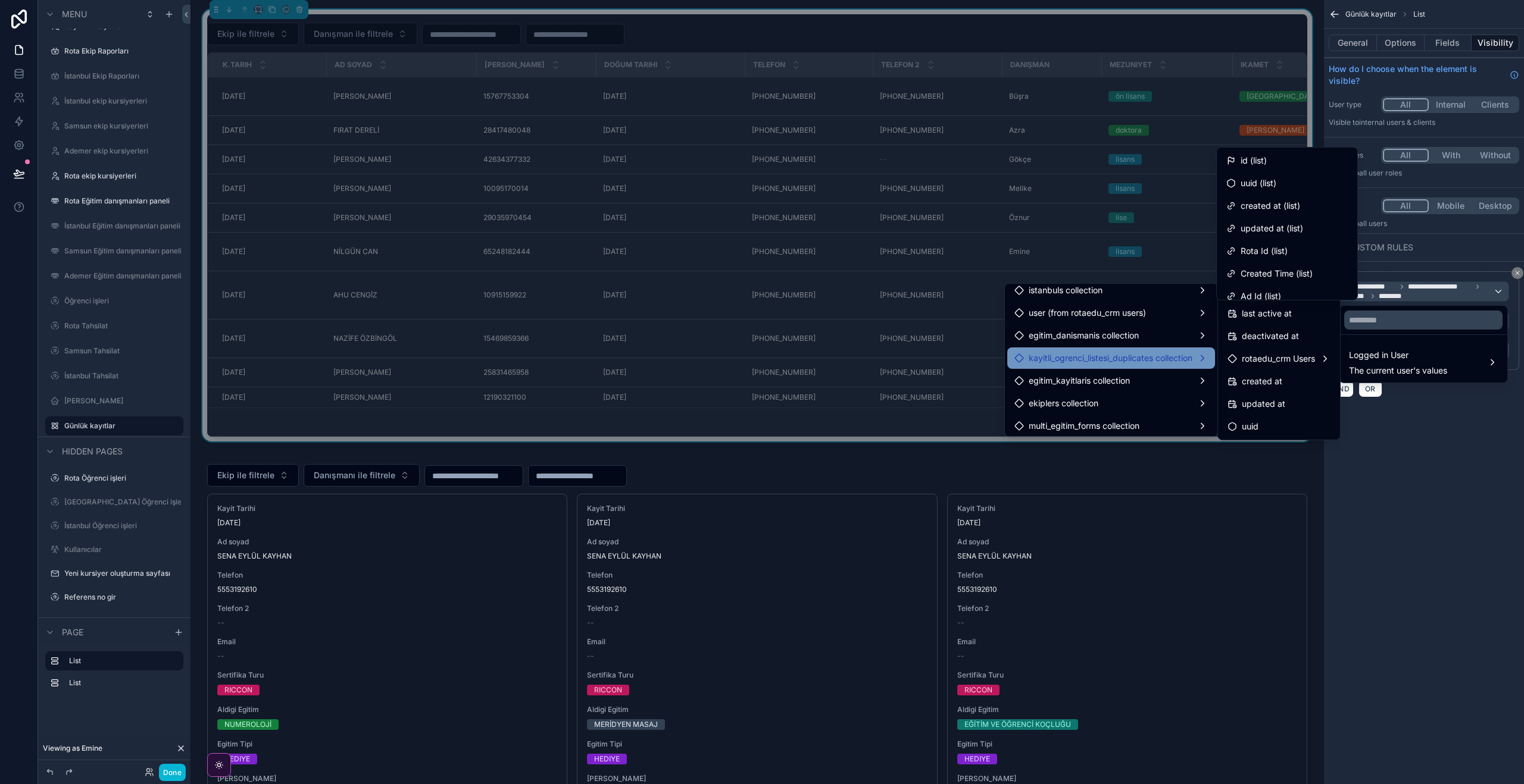
scroll to position [466, 0]
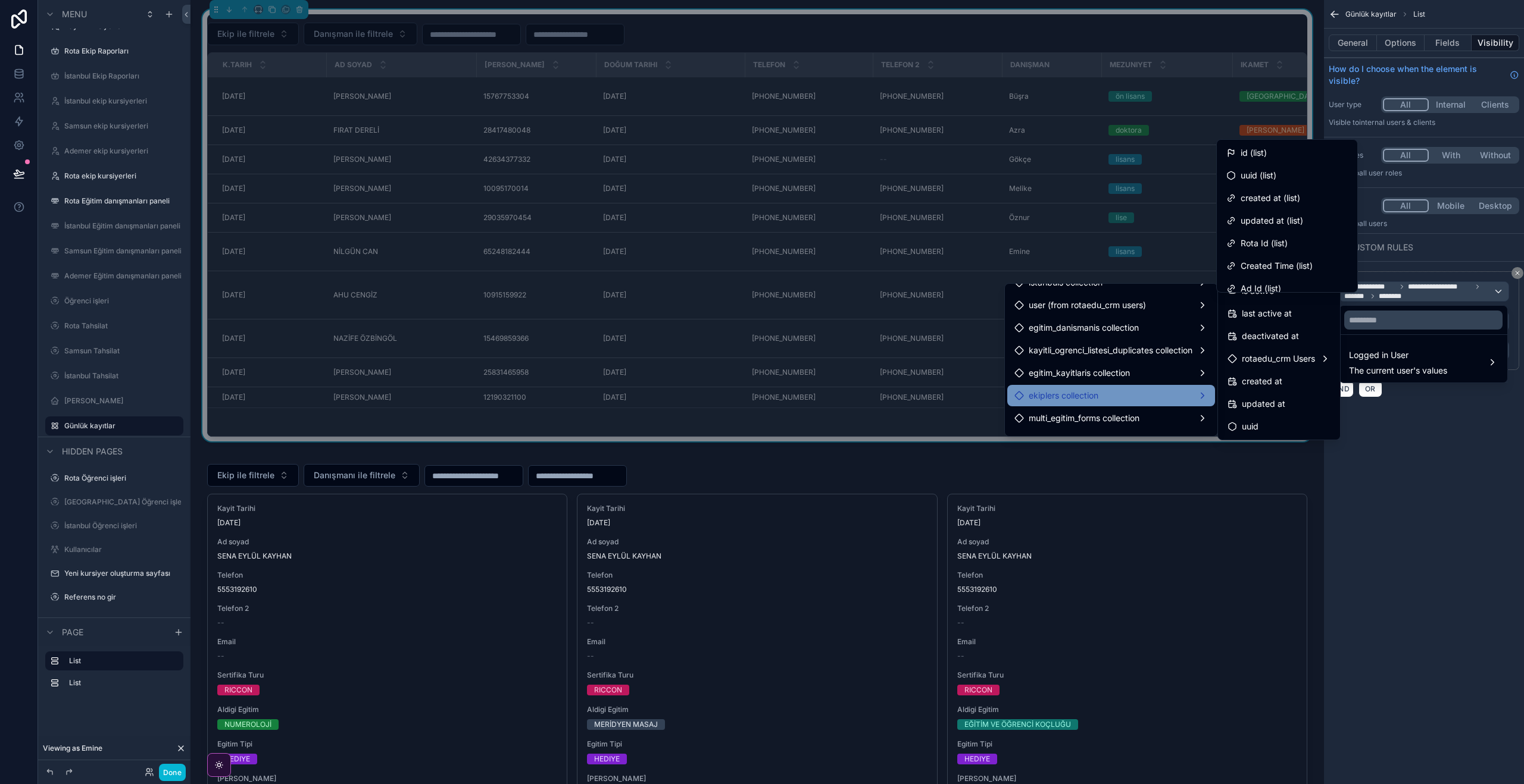
click at [1182, 391] on div "ekiplers collection" at bounding box center [1111, 395] width 193 height 14
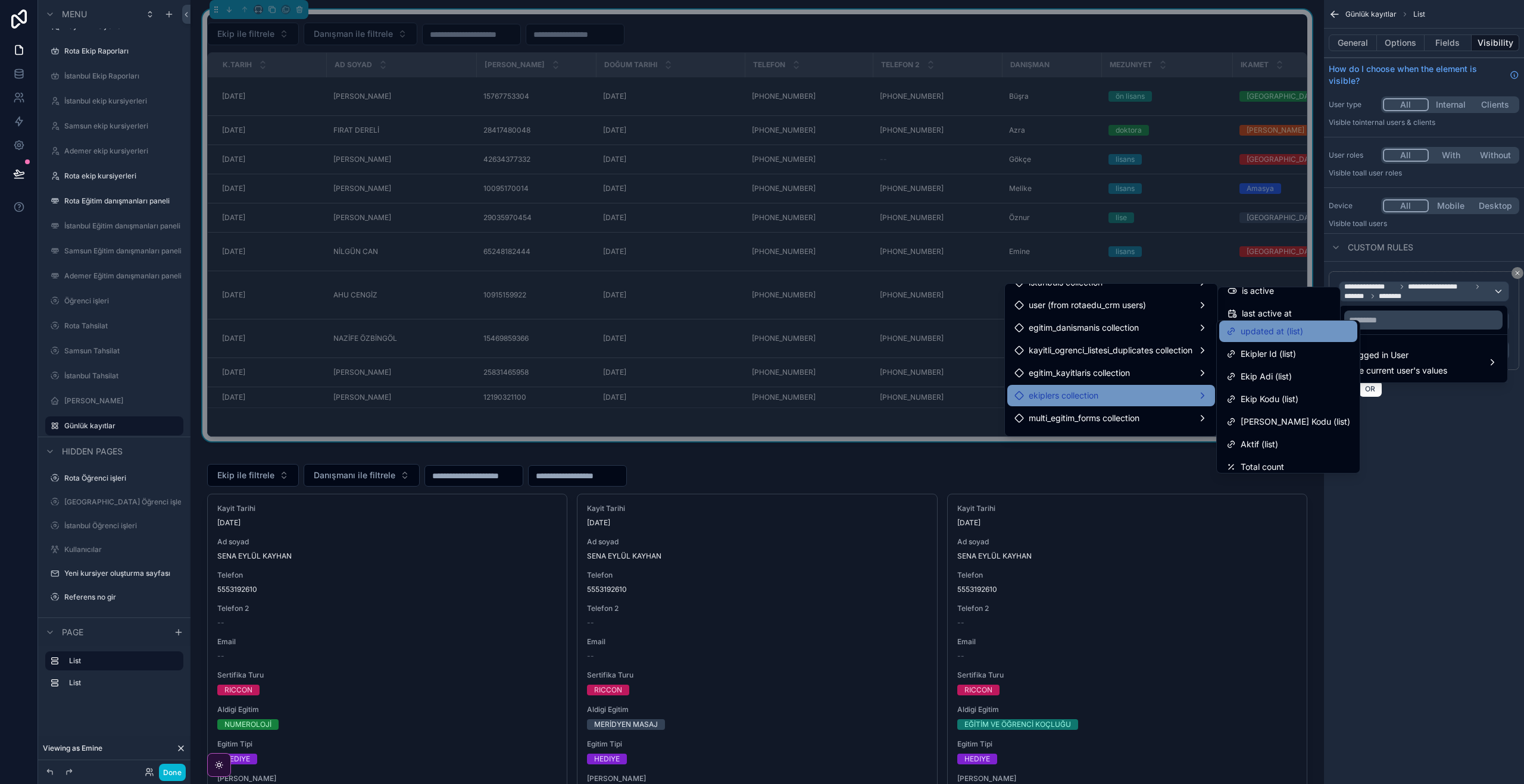
scroll to position [77, 0]
click at [1286, 372] on span "Ekip Adi (list)" at bounding box center [1265, 369] width 51 height 14
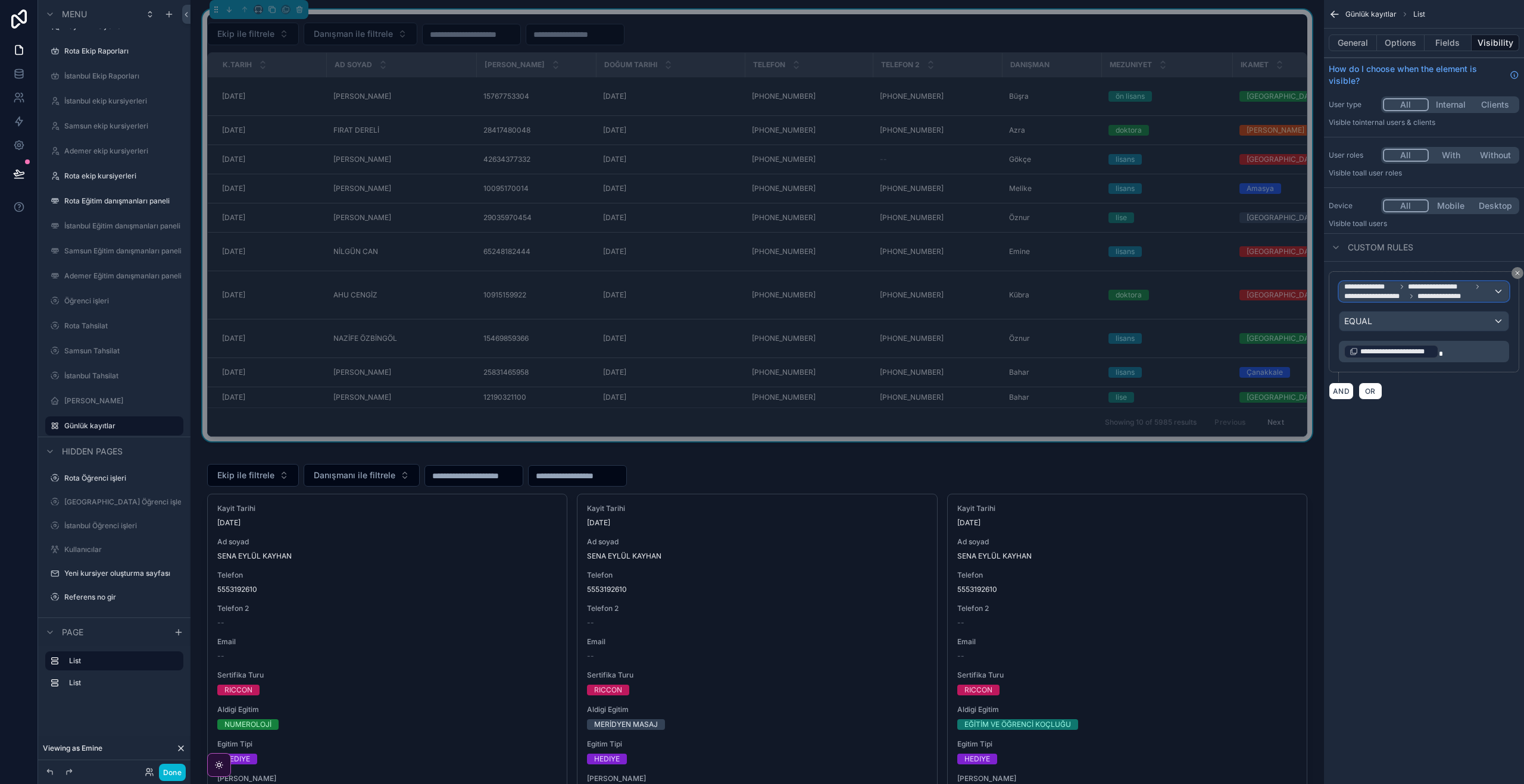
click at [1405, 290] on span "**********" at bounding box center [1419, 292] width 149 height 19
click at [1415, 346] on div "Logged in User The current user's values" at bounding box center [1423, 362] width 163 height 35
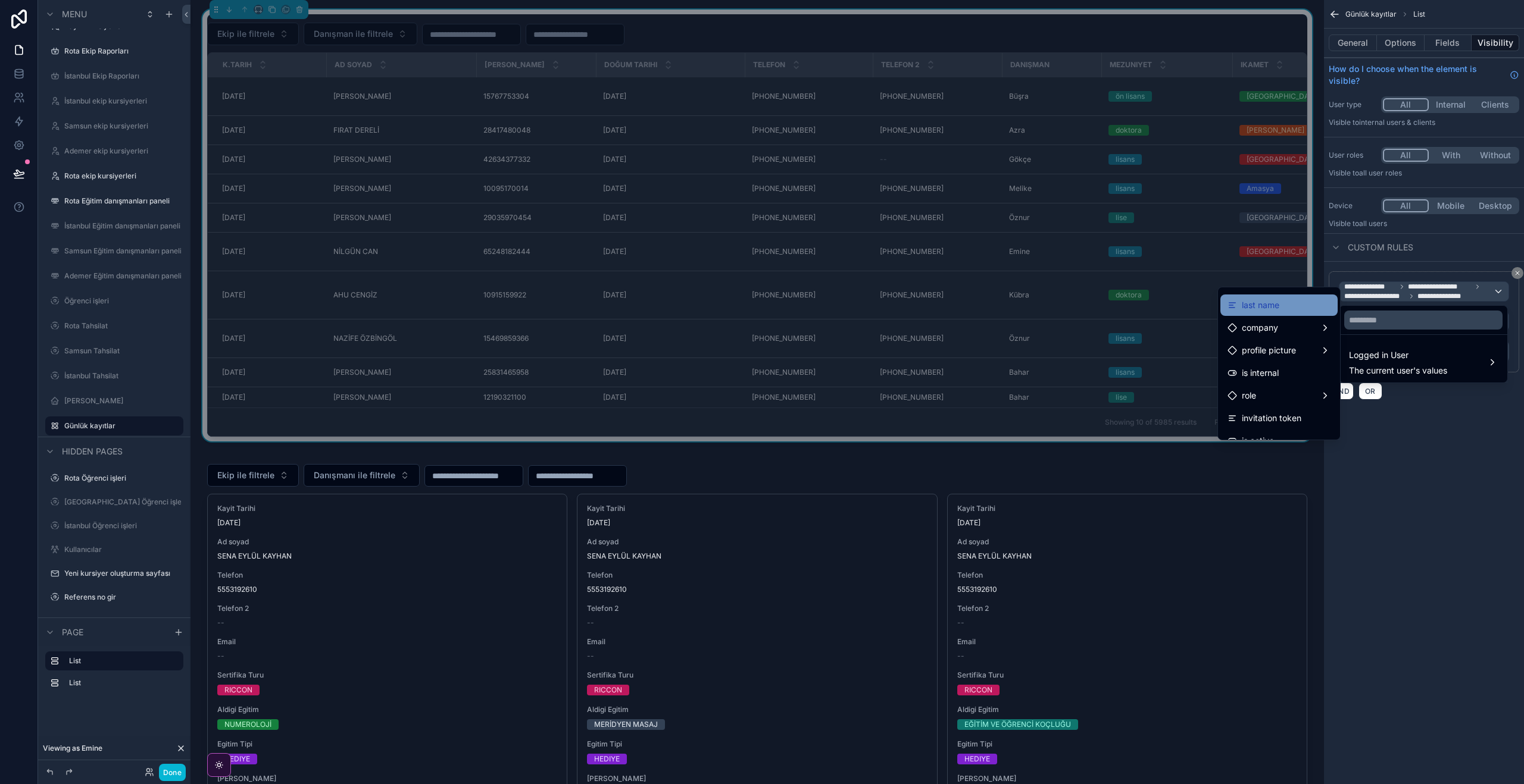
scroll to position [67, 0]
click at [1326, 382] on div "role" at bounding box center [1278, 391] width 117 height 21
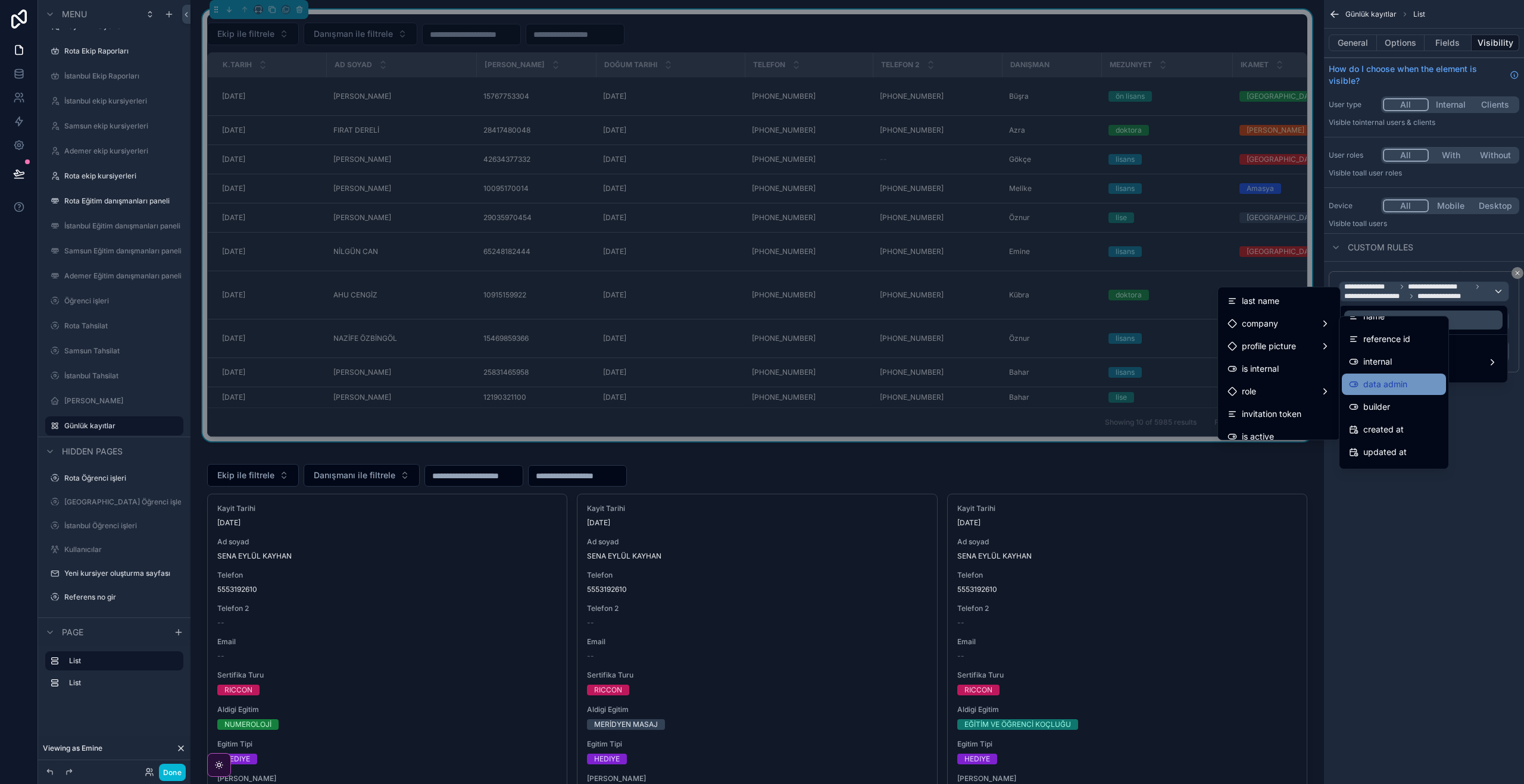
scroll to position [77, 0]
click at [1405, 430] on span "users collection" at bounding box center [1393, 433] width 60 height 14
click at [1363, 492] on div "scrollable content" at bounding box center [762, 392] width 1524 height 784
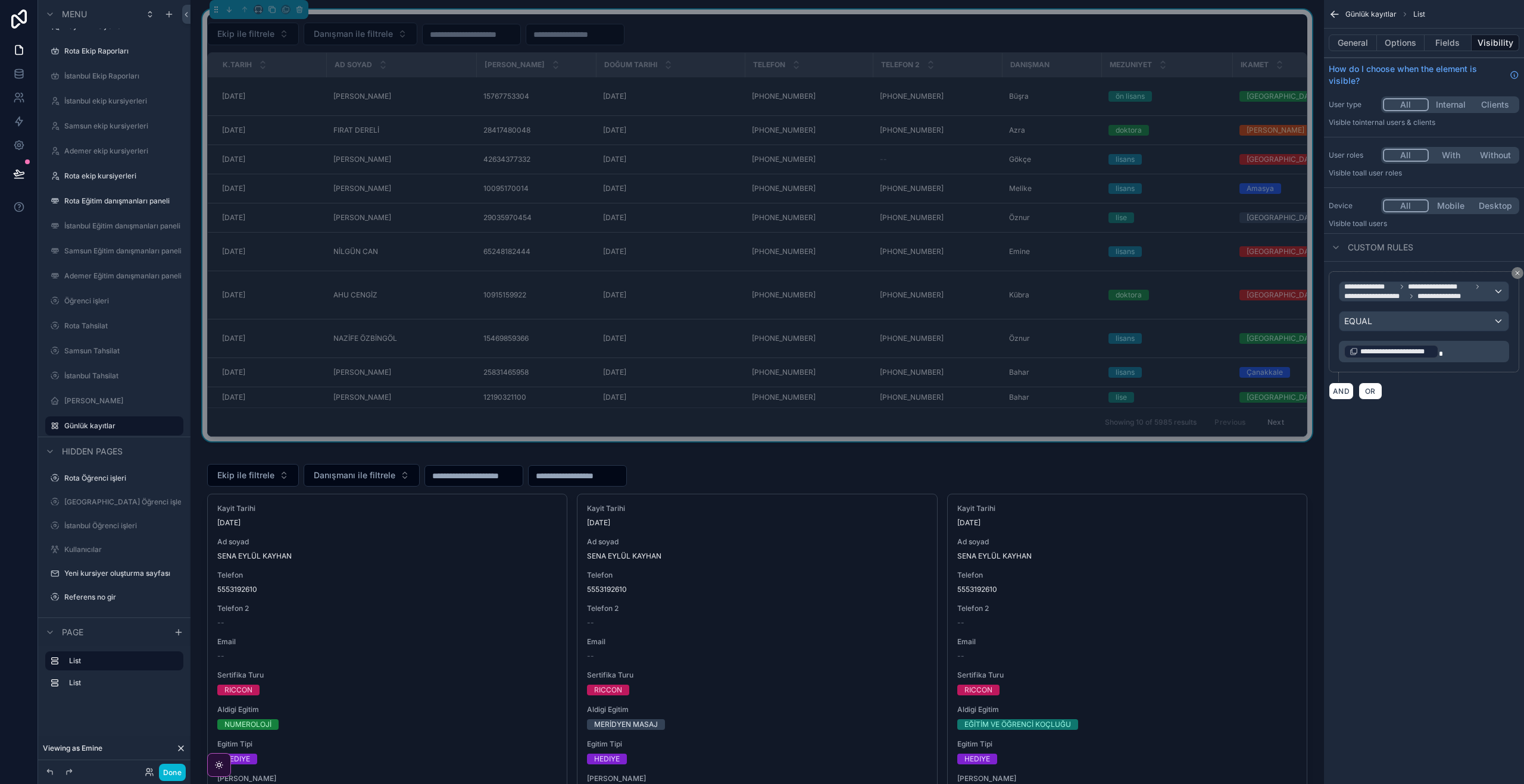
click at [1447, 349] on p "**********" at bounding box center [1424, 351] width 163 height 17
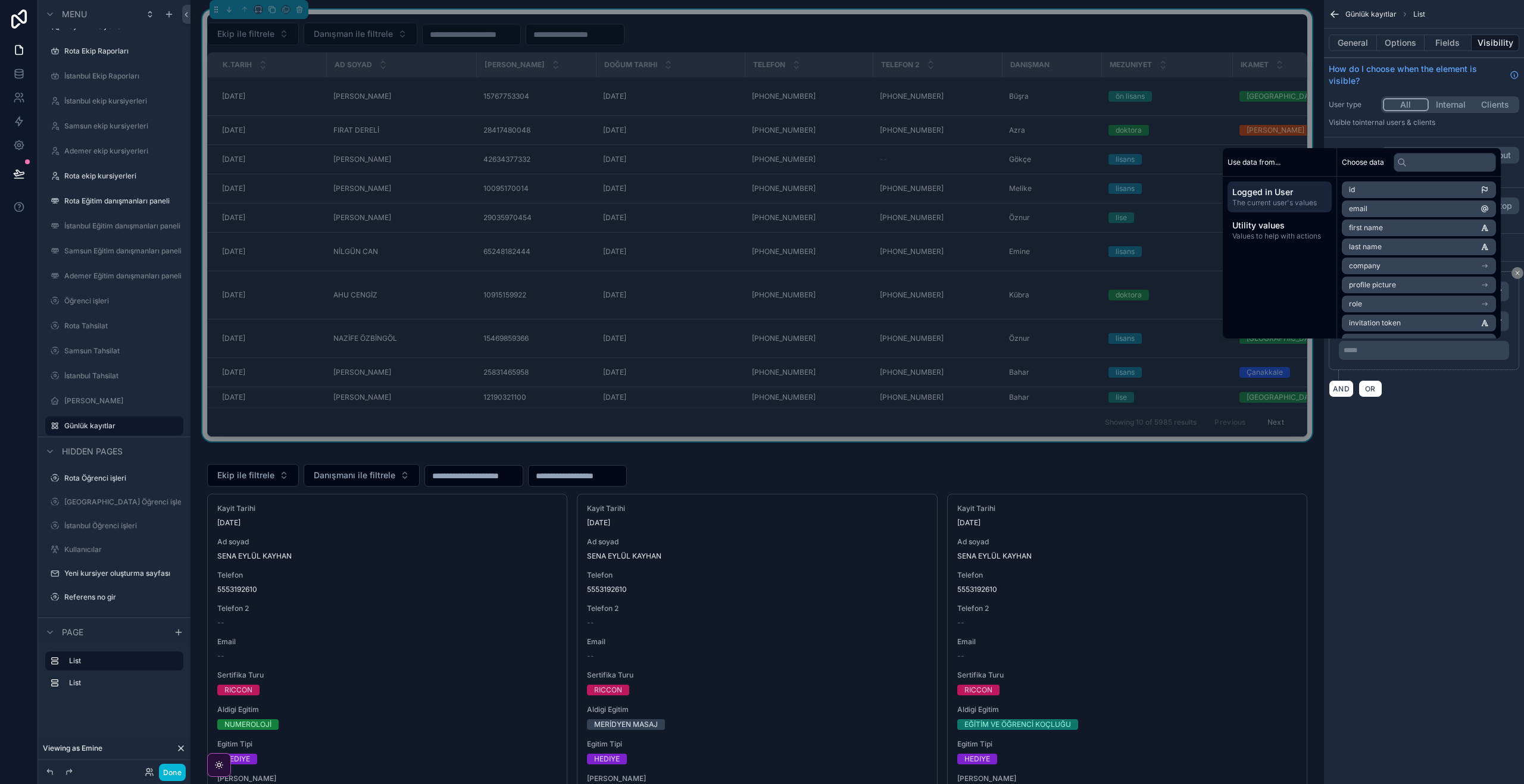
click at [1410, 522] on div "**********" at bounding box center [1423, 392] width 200 height 784
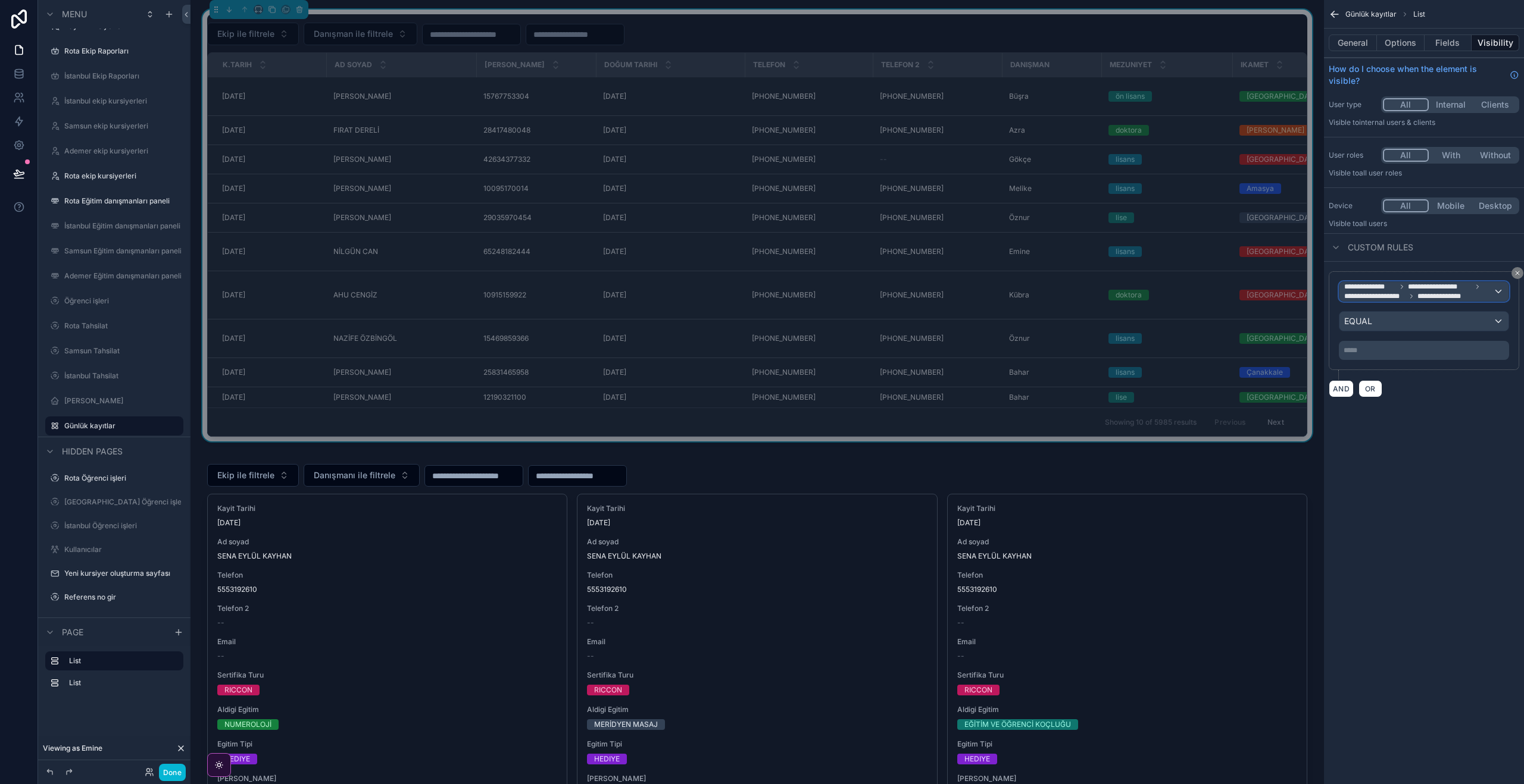
click at [1447, 293] on span "**********" at bounding box center [1439, 296] width 44 height 10
click at [1422, 363] on div "Logged in User The current user's values" at bounding box center [1397, 362] width 98 height 29
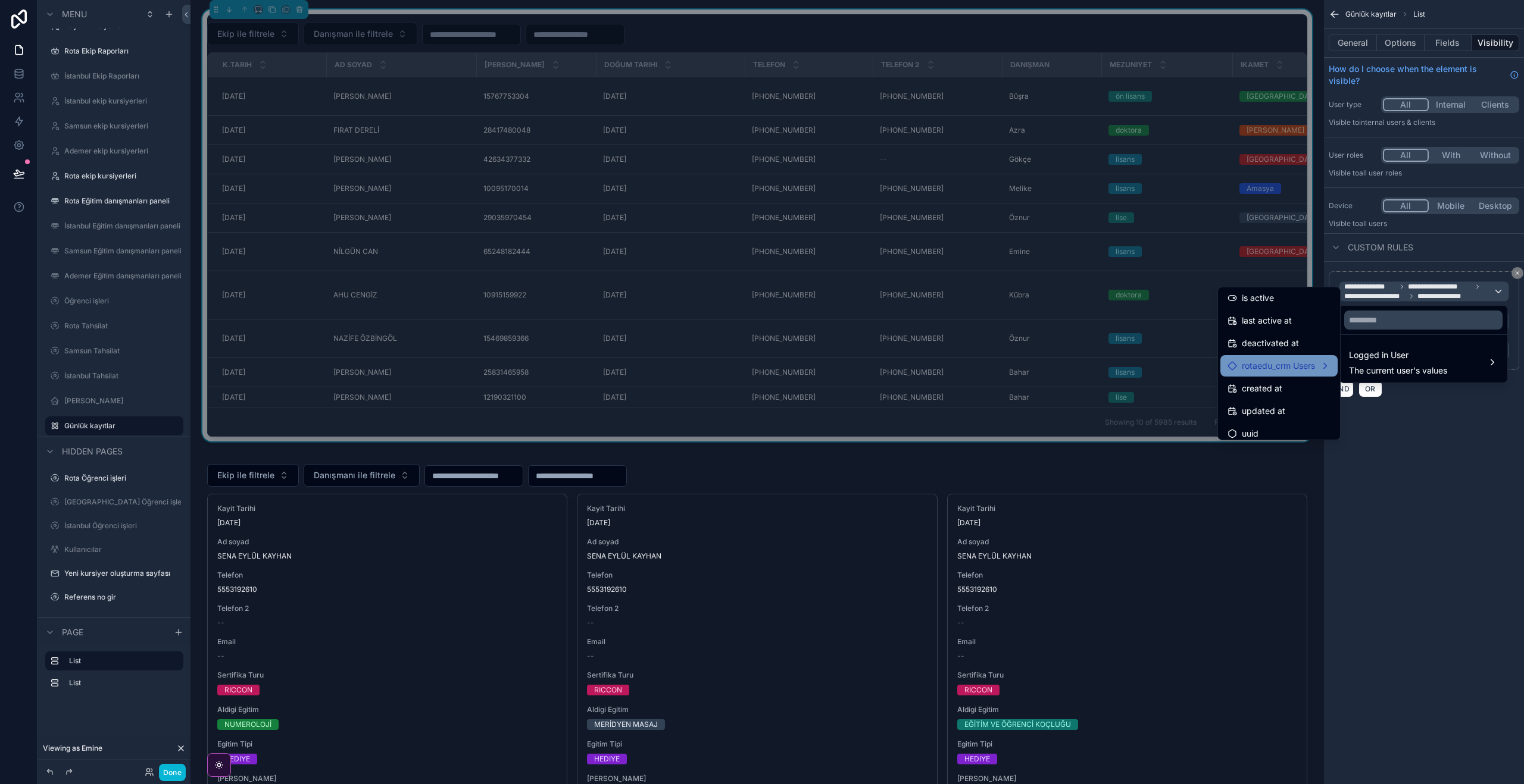
scroll to position [213, 0]
click at [1305, 357] on span "rotaedu_crm Users" at bounding box center [1278, 358] width 73 height 14
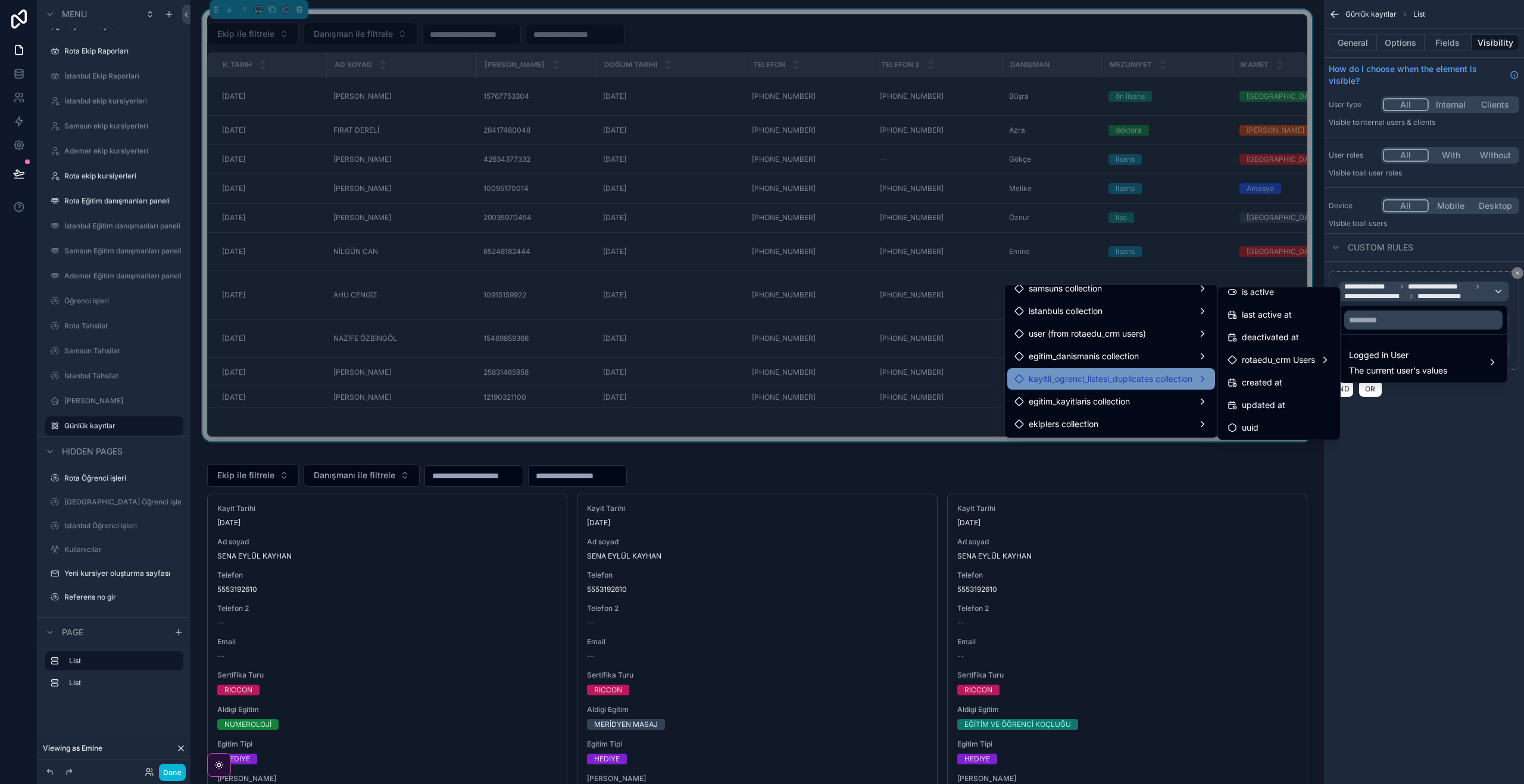
scroll to position [440, 0]
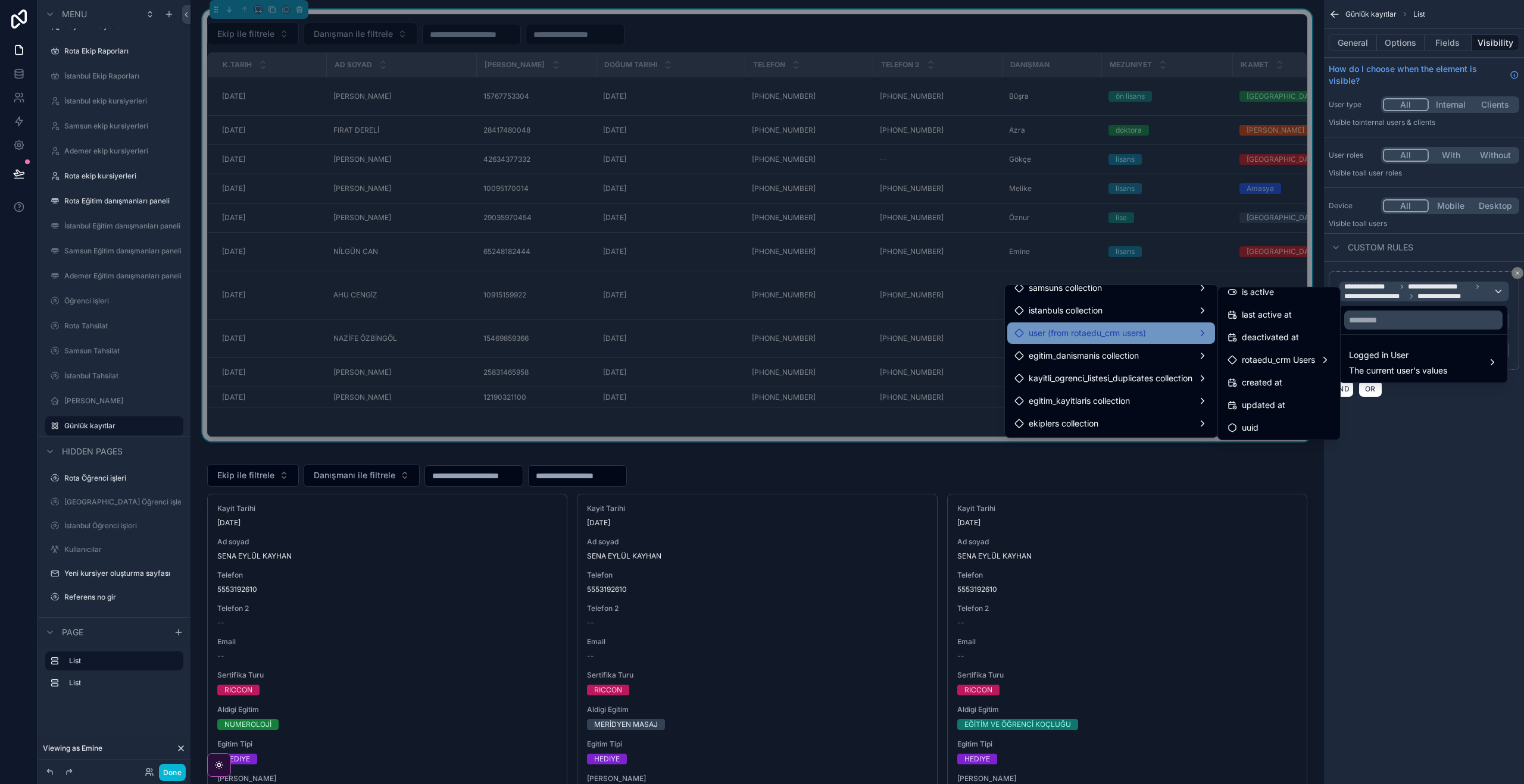
click at [1175, 334] on div "user (from rotaedu_crm users)" at bounding box center [1111, 332] width 193 height 14
click at [1306, 374] on div "role" at bounding box center [1278, 372] width 103 height 14
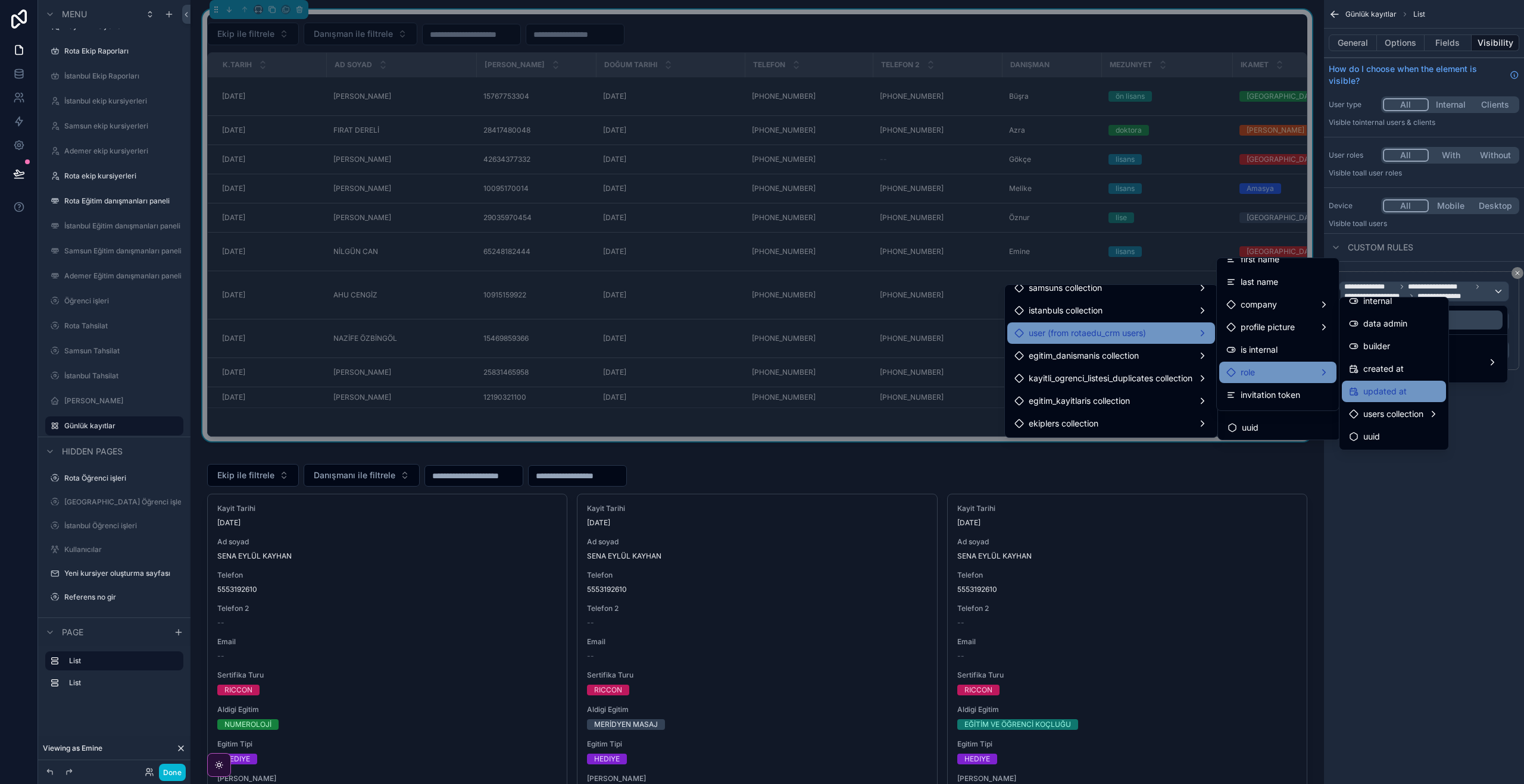
scroll to position [0, 0]
click at [1398, 332] on div "name" at bounding box center [1393, 332] width 90 height 14
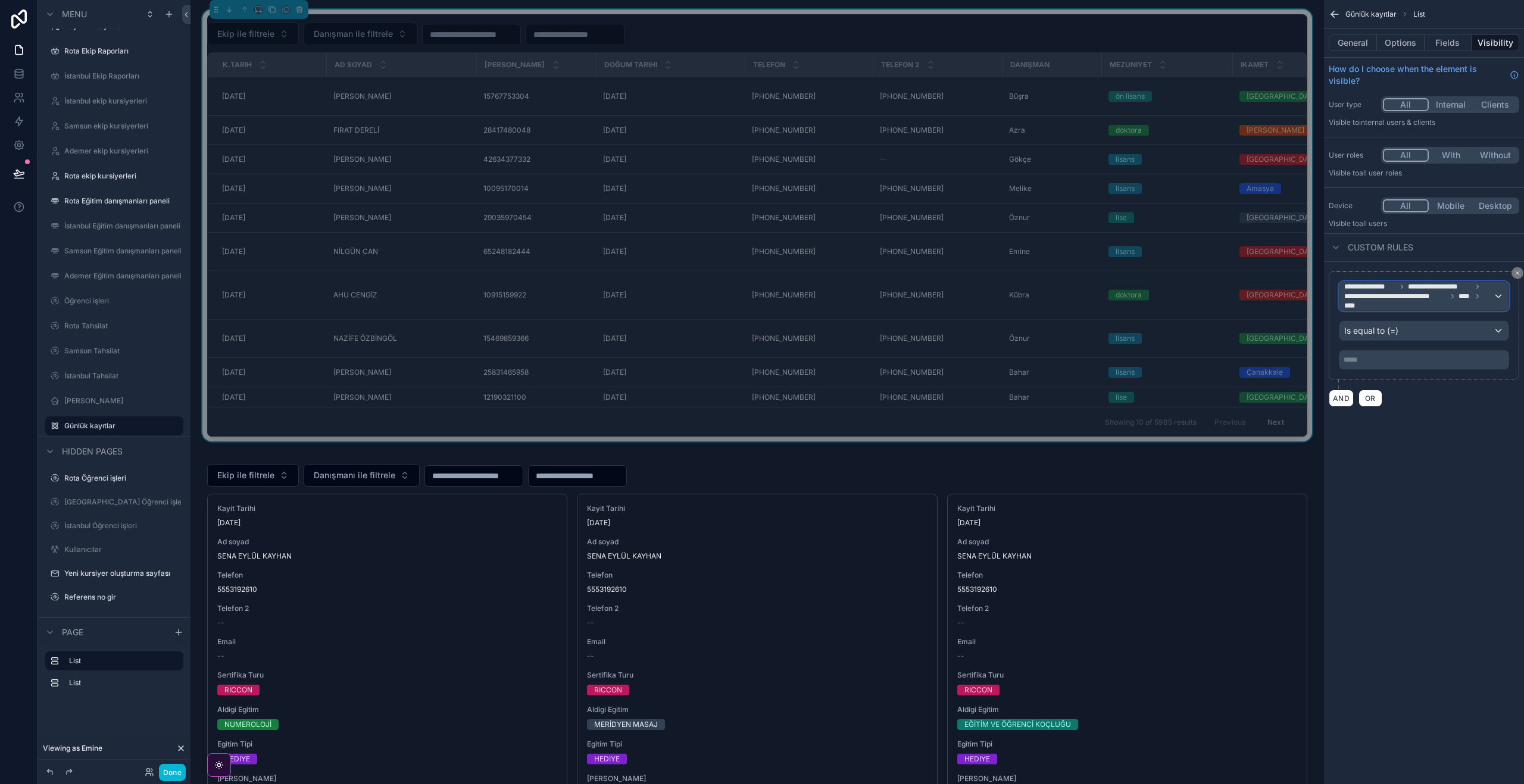
click at [1397, 303] on span "**********" at bounding box center [1419, 296] width 149 height 29
click at [1458, 441] on div "scrollable content" at bounding box center [762, 392] width 1524 height 784
click at [1385, 363] on p "***** ﻿" at bounding box center [1424, 360] width 163 height 10
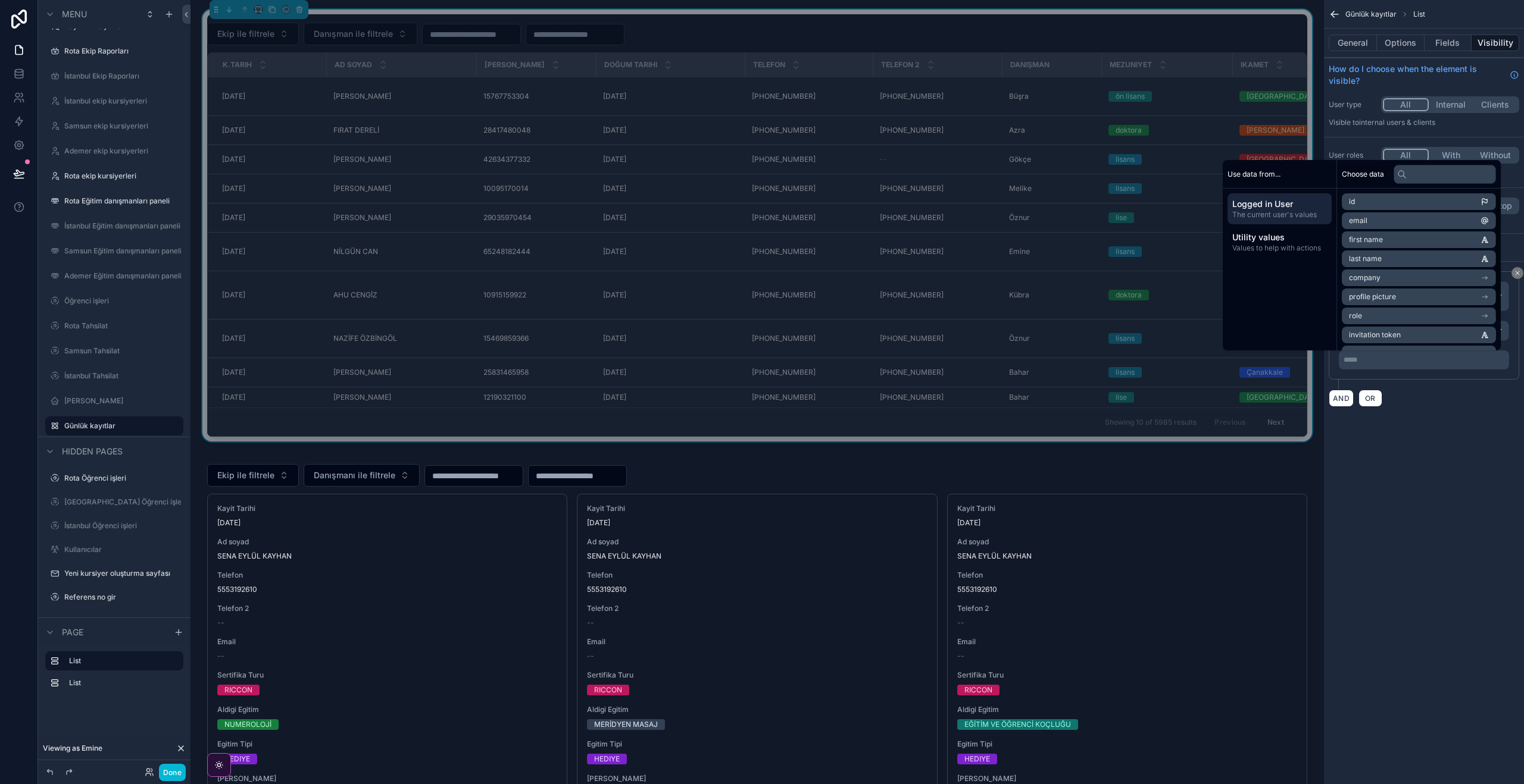
click at [1407, 431] on div "**********" at bounding box center [1423, 217] width 200 height 435
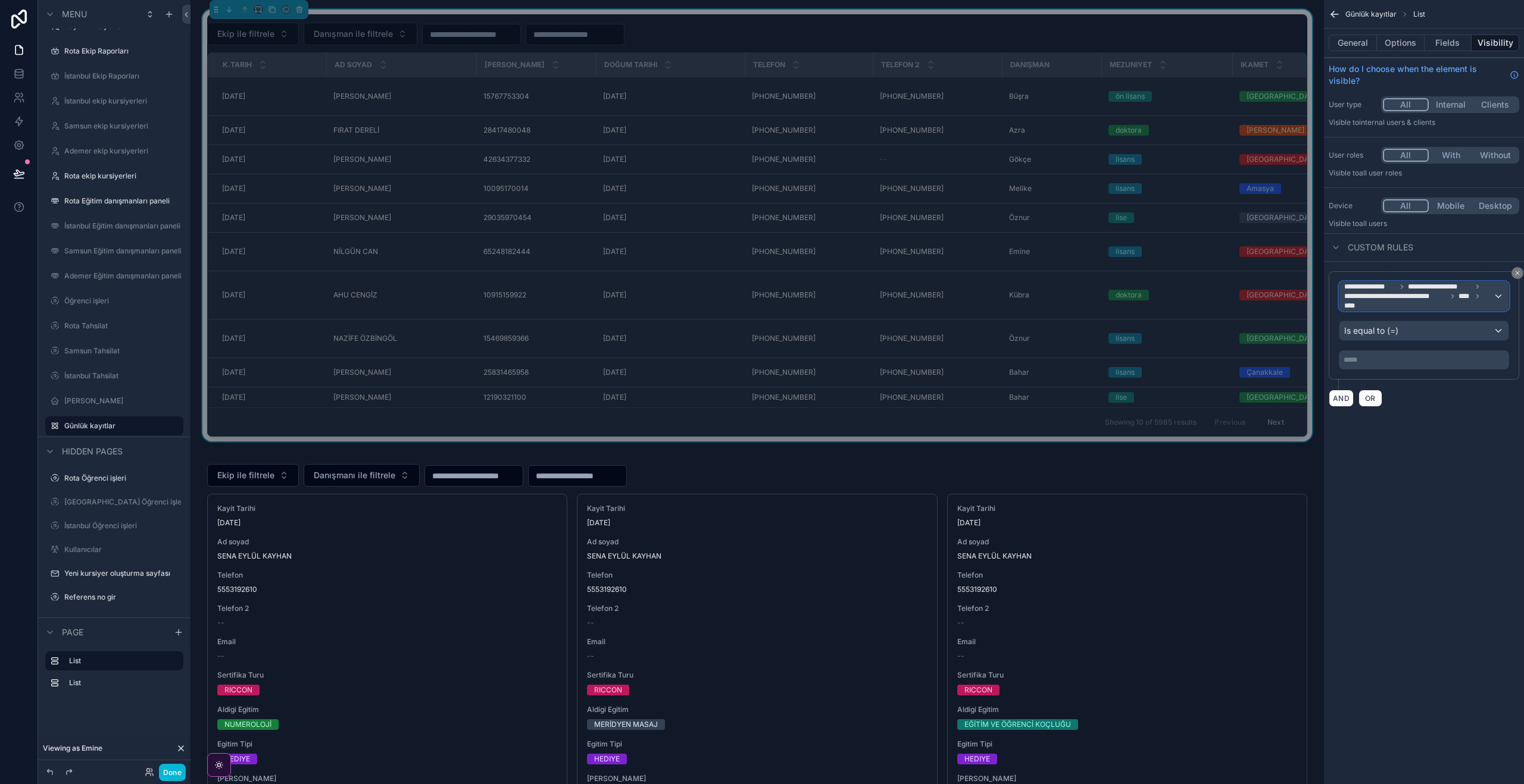
click at [1421, 303] on span "**********" at bounding box center [1419, 296] width 149 height 29
click at [1435, 365] on span "Logged in User" at bounding box center [1397, 364] width 98 height 14
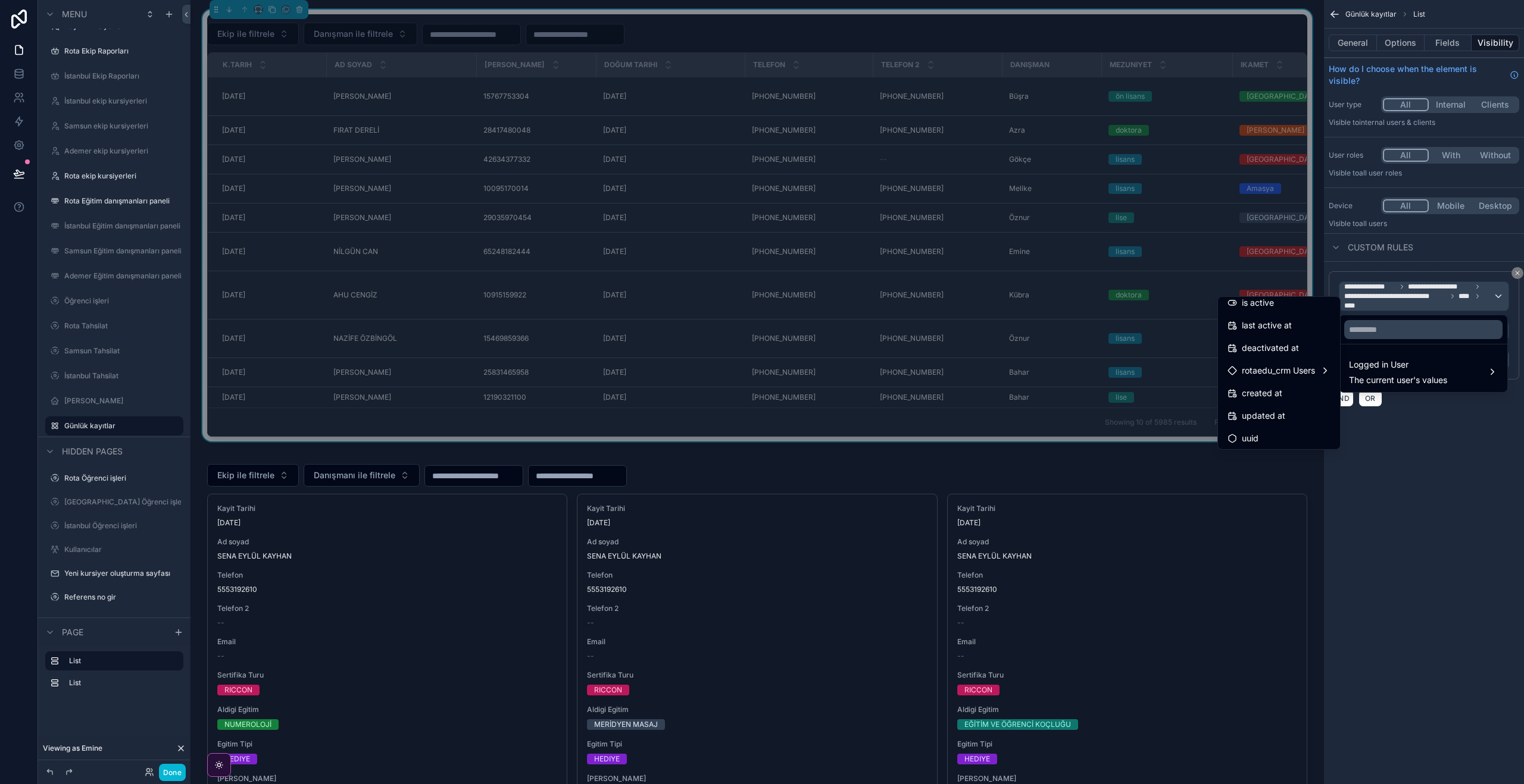
scroll to position [213, 0]
click at [1301, 373] on span "rotaedu_crm Users" at bounding box center [1278, 368] width 73 height 14
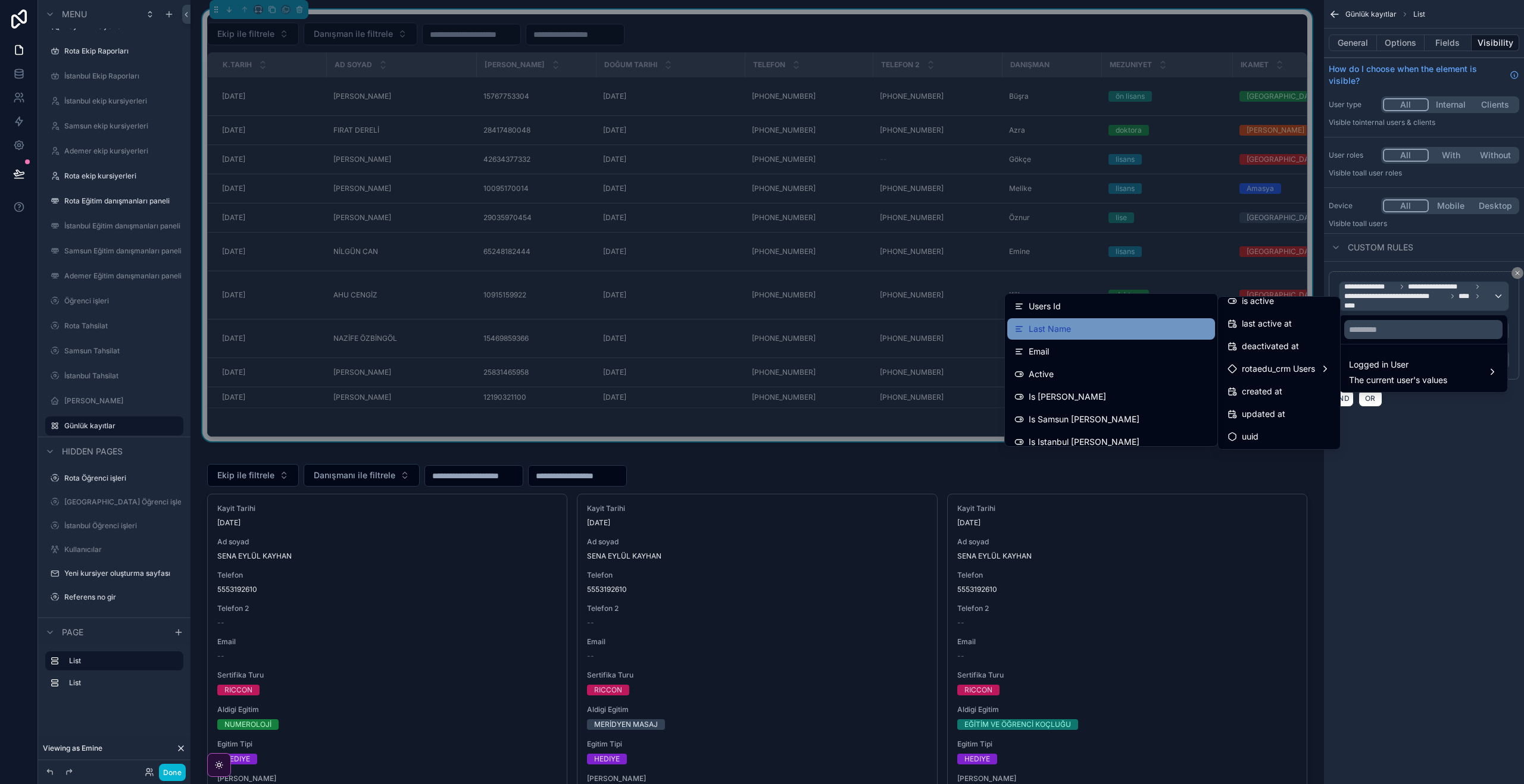
scroll to position [53, 0]
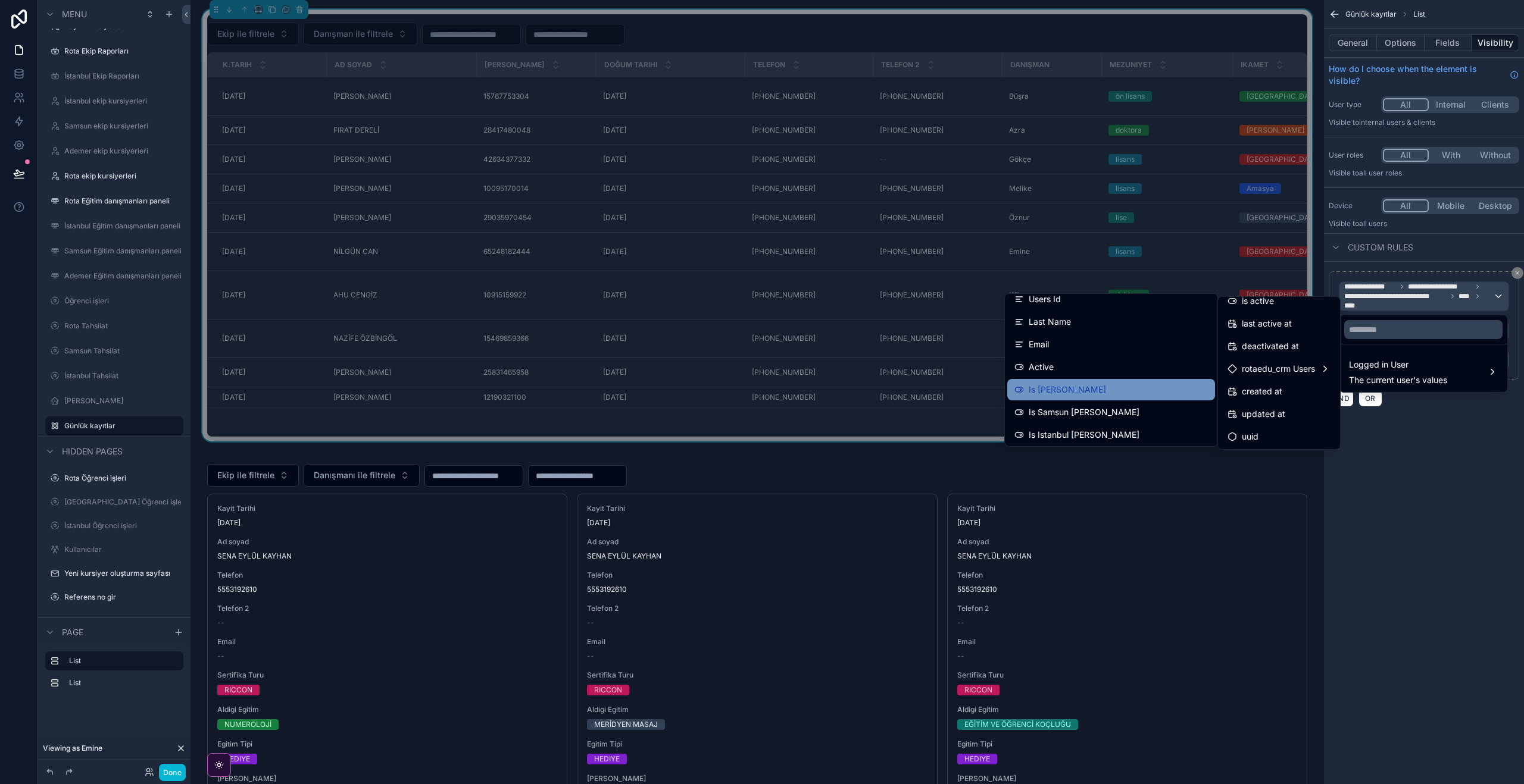
click at [1155, 391] on div "Is [PERSON_NAME]" at bounding box center [1111, 389] width 193 height 14
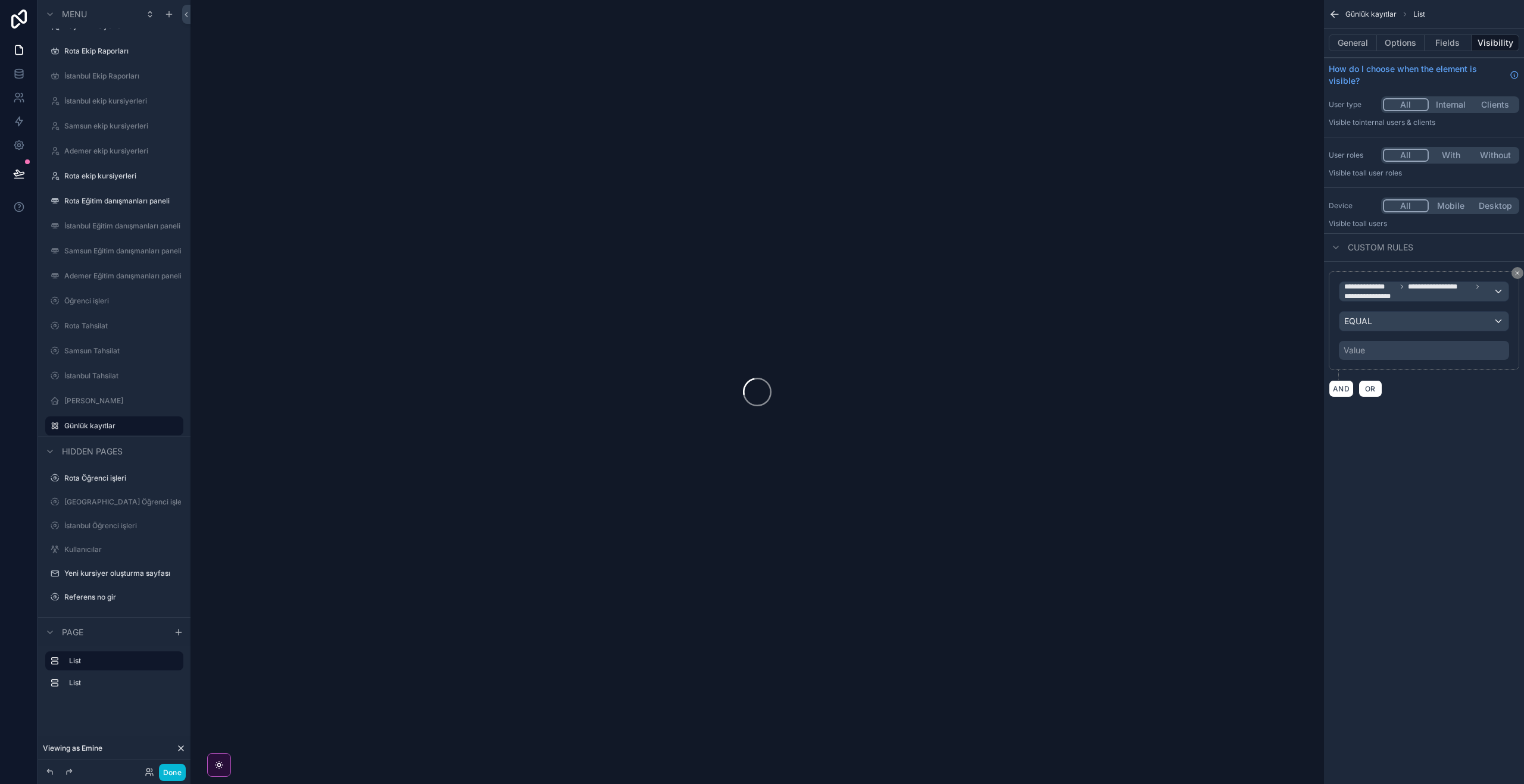
click at [1391, 501] on div "**********" at bounding box center [1423, 392] width 200 height 784
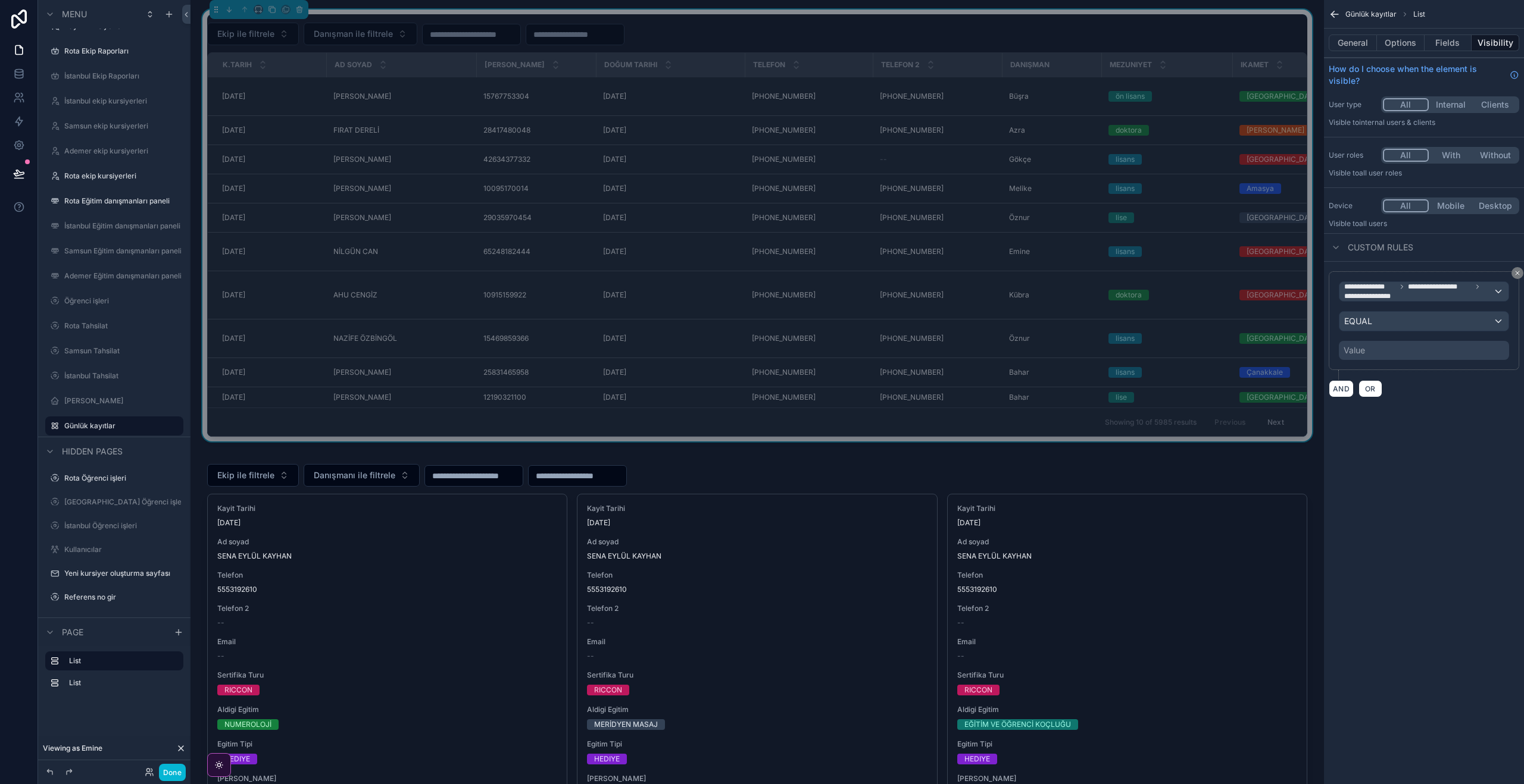
click at [1388, 350] on div "Value" at bounding box center [1424, 351] width 170 height 19
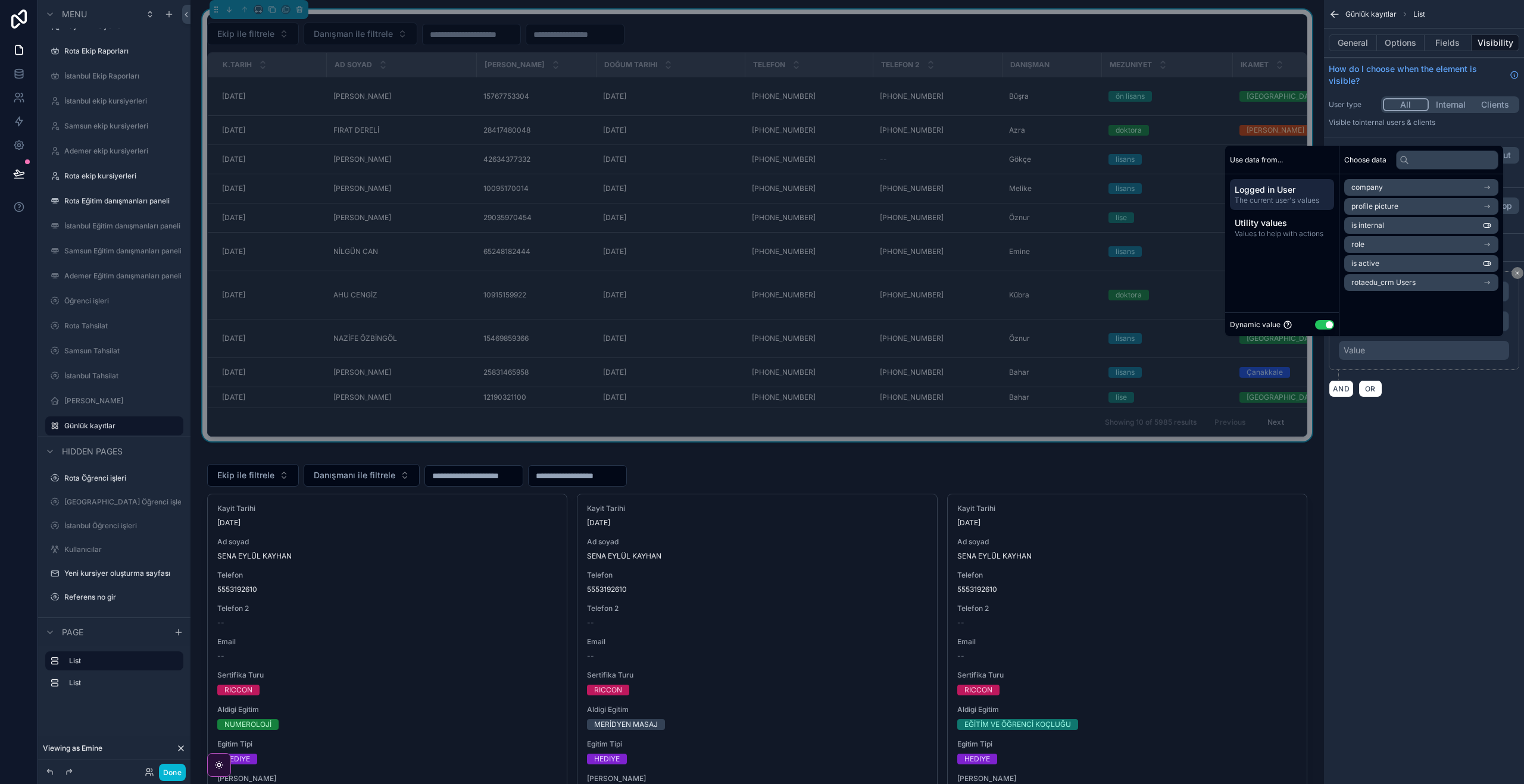
click at [1323, 326] on button "Use setting" at bounding box center [1324, 324] width 19 height 10
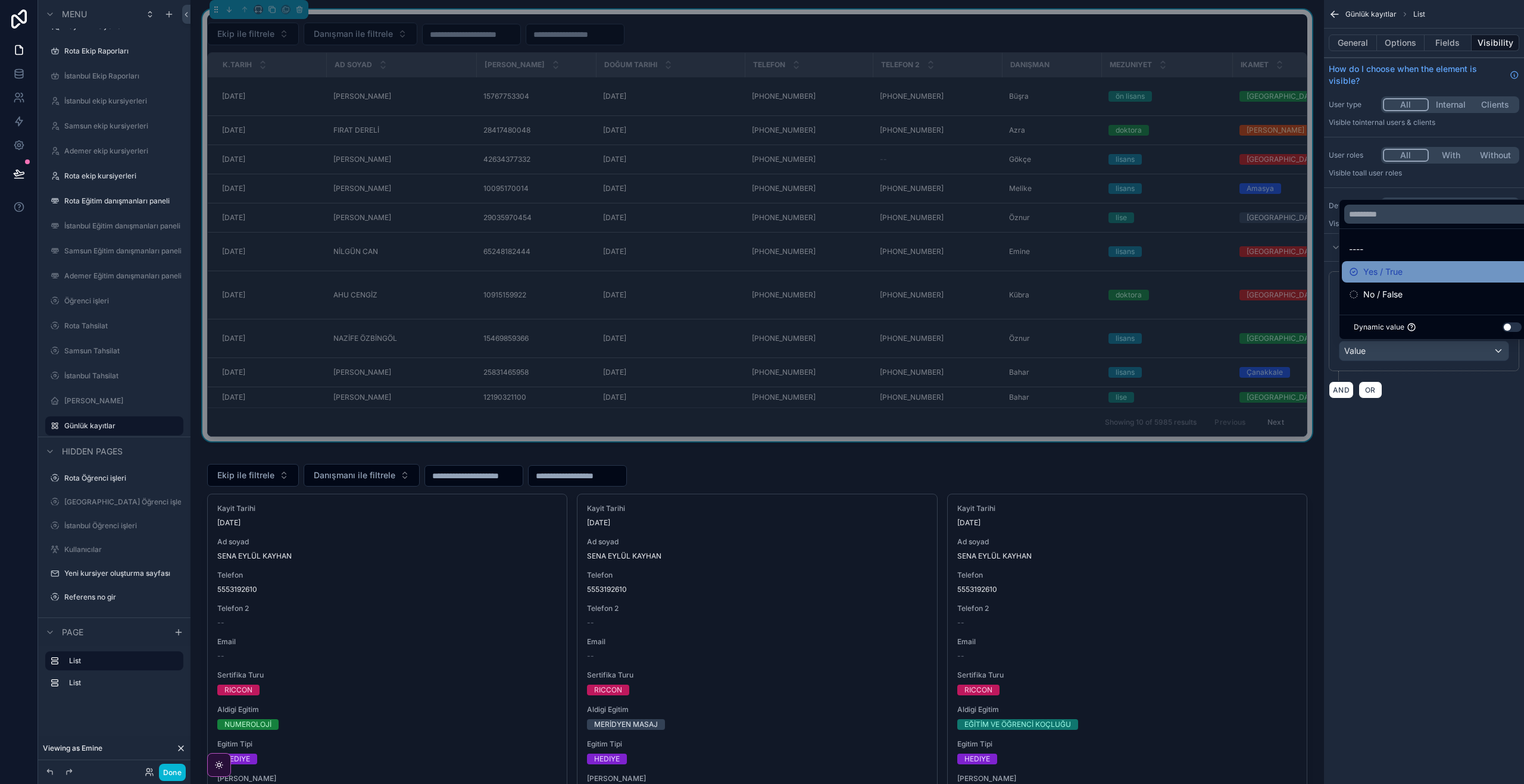
click at [1428, 276] on div "Yes / True" at bounding box center [1437, 271] width 178 height 14
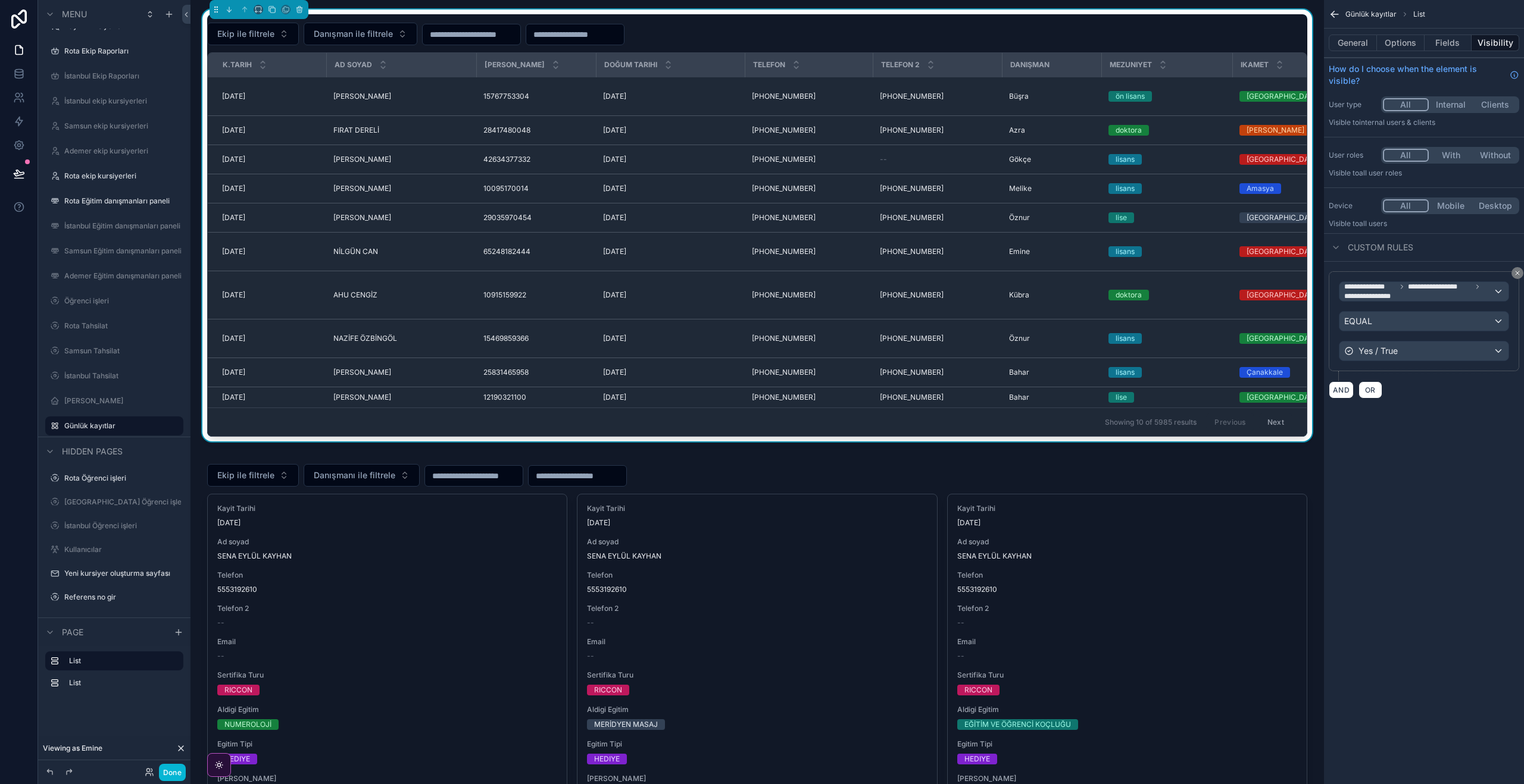
click at [1450, 399] on div "**********" at bounding box center [1423, 335] width 200 height 147
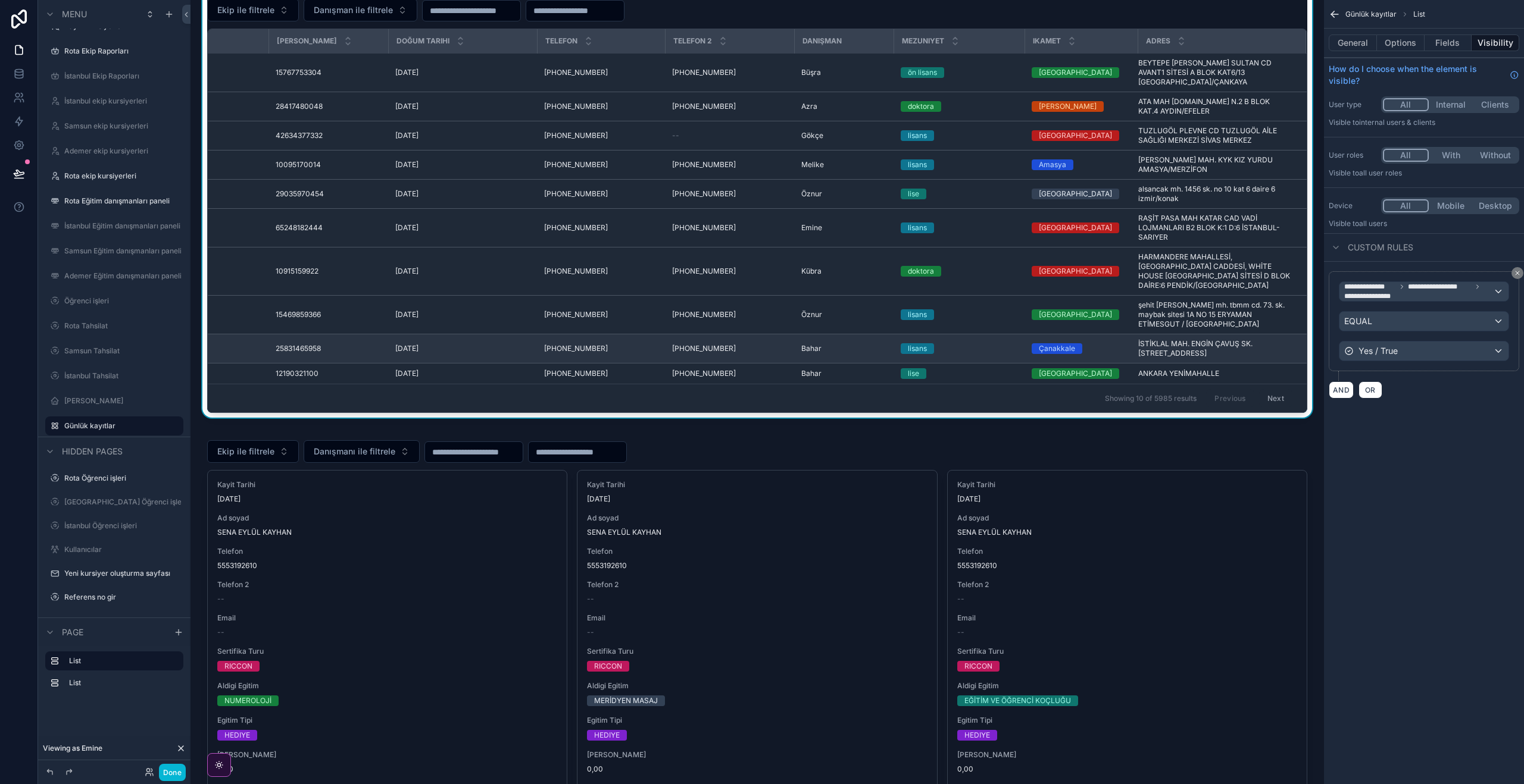
scroll to position [0, 0]
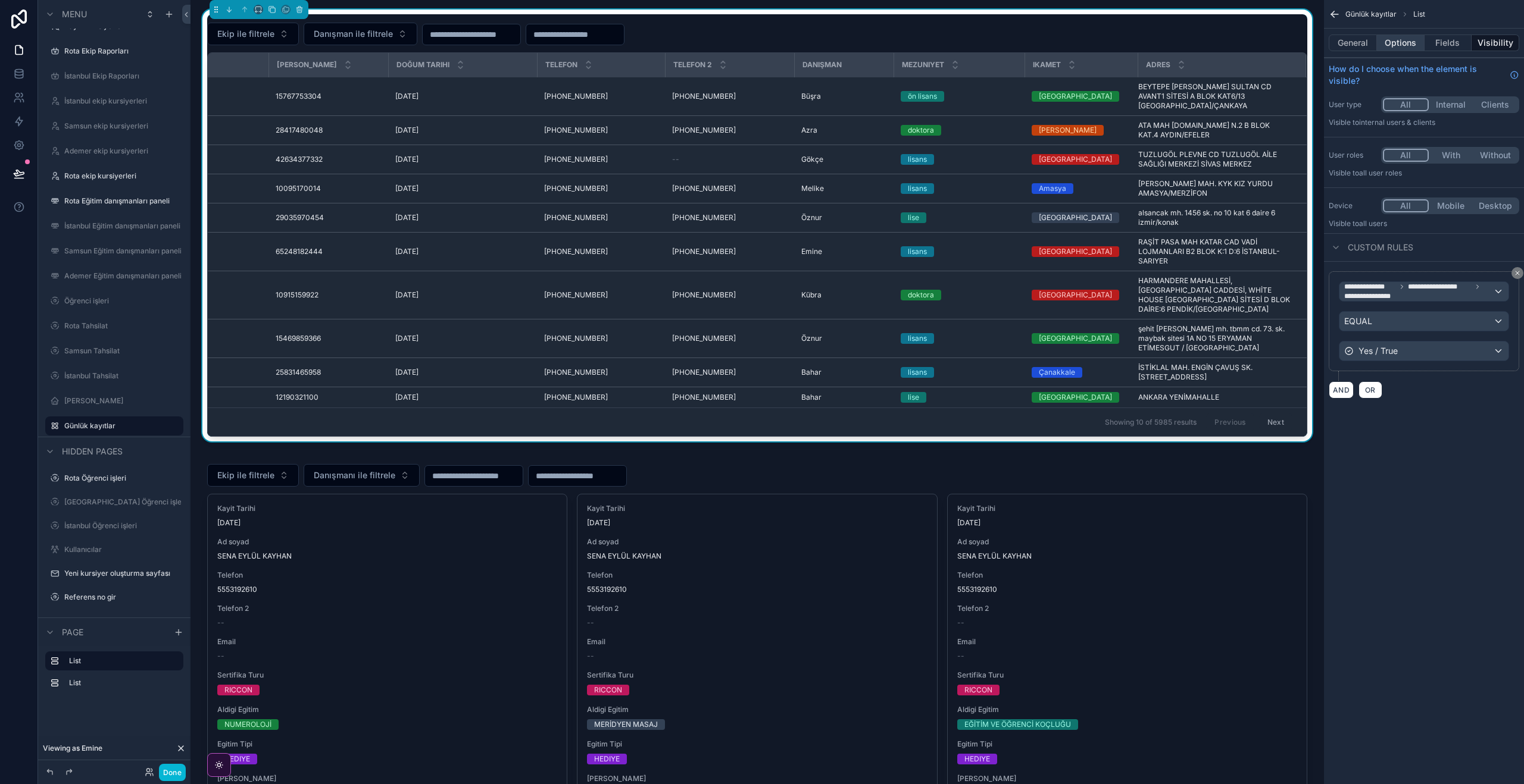
click at [1399, 38] on button "Options" at bounding box center [1400, 43] width 48 height 17
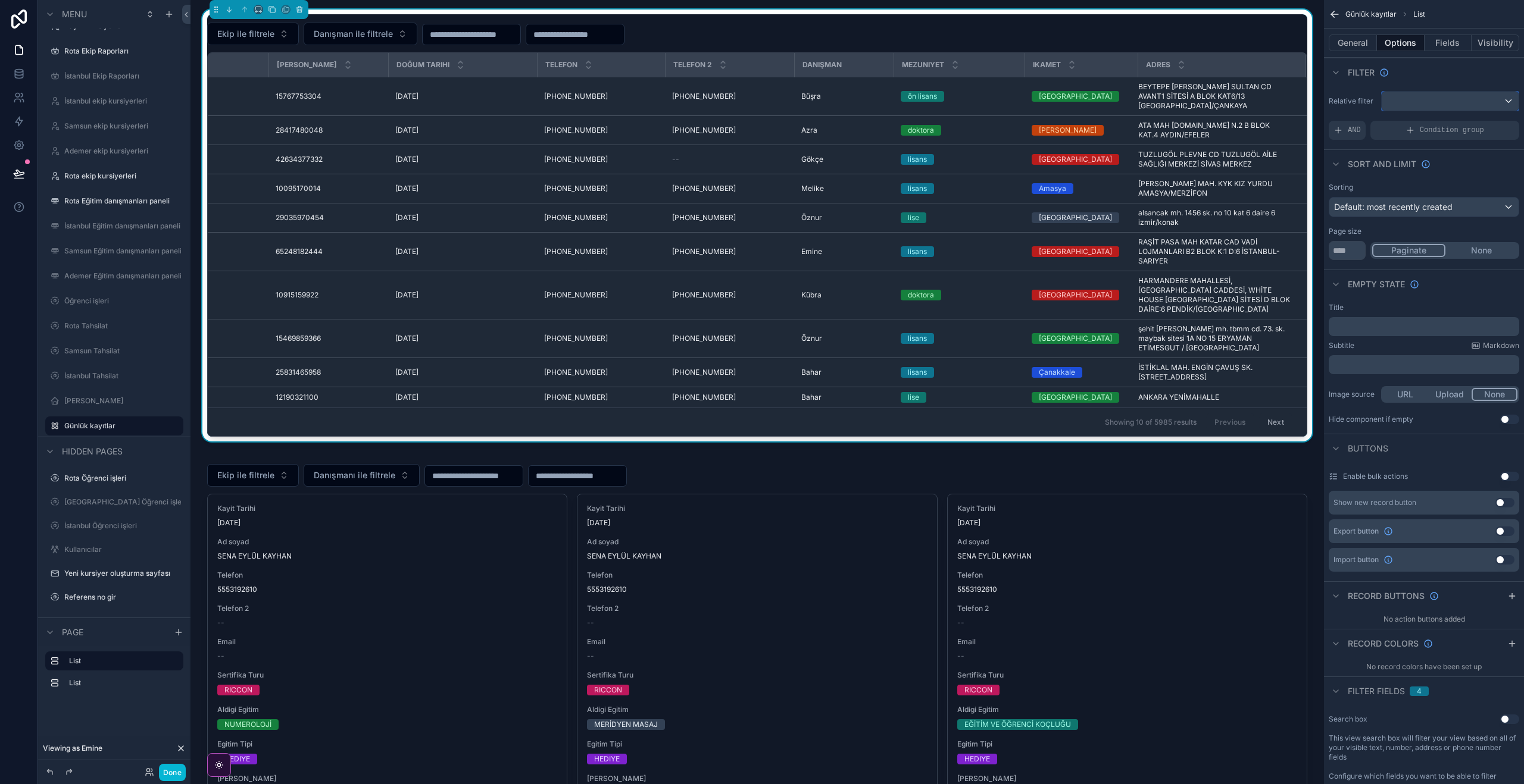
click at [1443, 101] on div "scrollable content" at bounding box center [1450, 101] width 137 height 19
click at [1477, 186] on span "Logged in User" at bounding box center [1440, 187] width 98 height 14
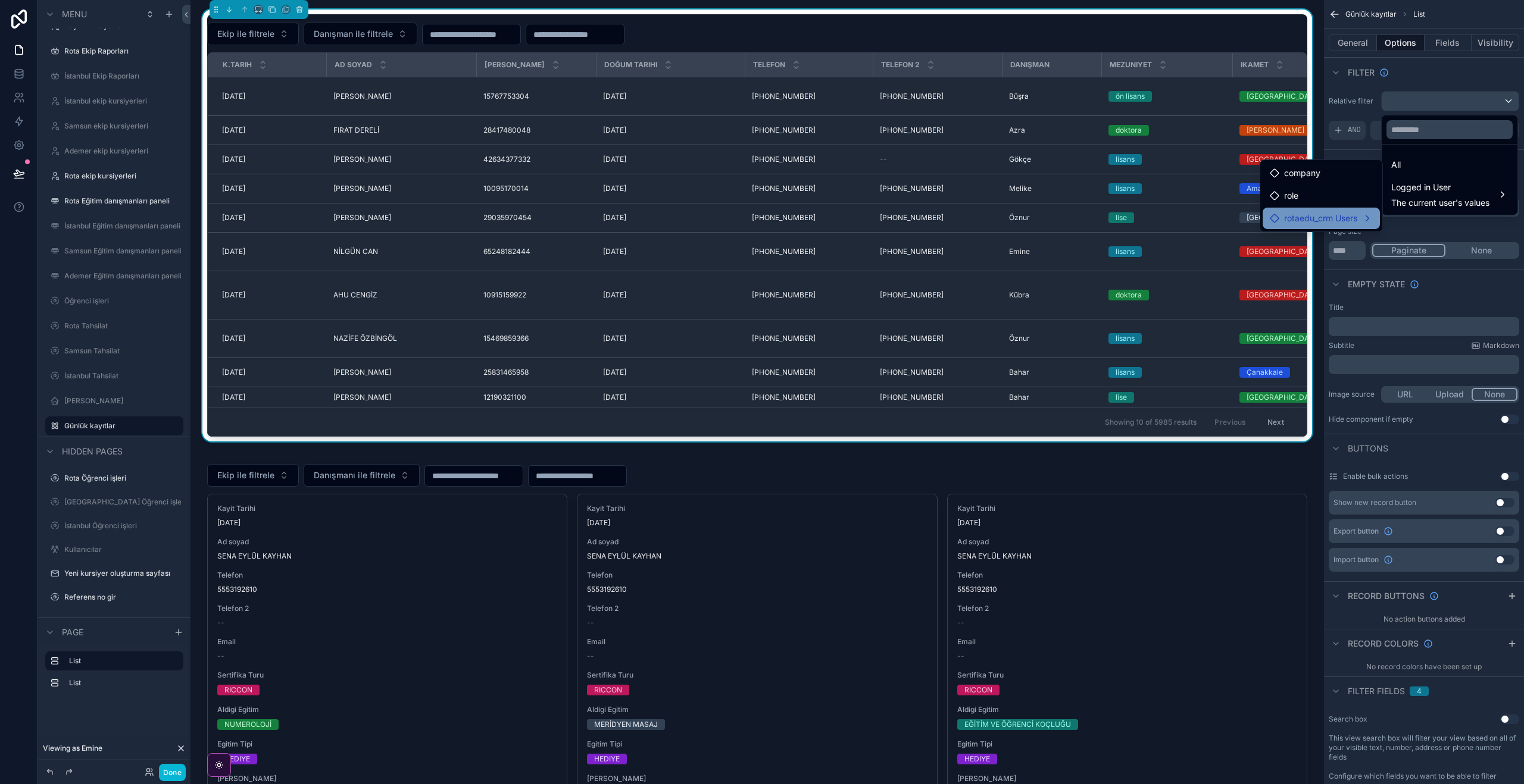
click at [1360, 216] on div "rotaedu_crm Users" at bounding box center [1321, 218] width 103 height 14
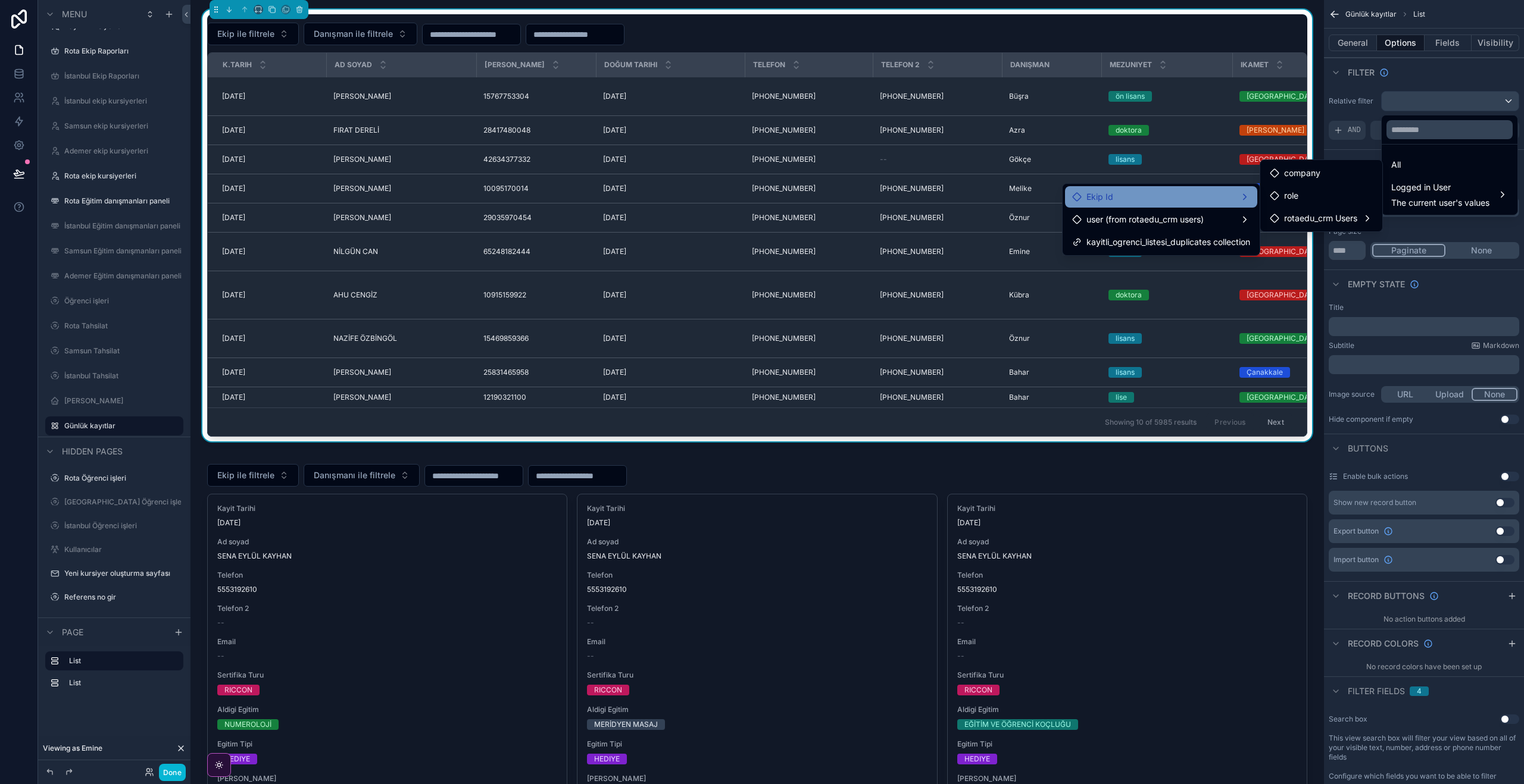
click at [1243, 197] on div "Ekip Id" at bounding box center [1161, 197] width 178 height 14
click at [1444, 186] on div "Mudur Id" at bounding box center [1357, 186] width 178 height 14
click at [1447, 191] on div "Mudur Id" at bounding box center [1357, 186] width 178 height 14
click at [1234, 217] on div "user (from rotaedu_crm users)" at bounding box center [1161, 219] width 178 height 14
click at [1367, 242] on div "rotaedu_crm Users" at bounding box center [1320, 242] width 103 height 14
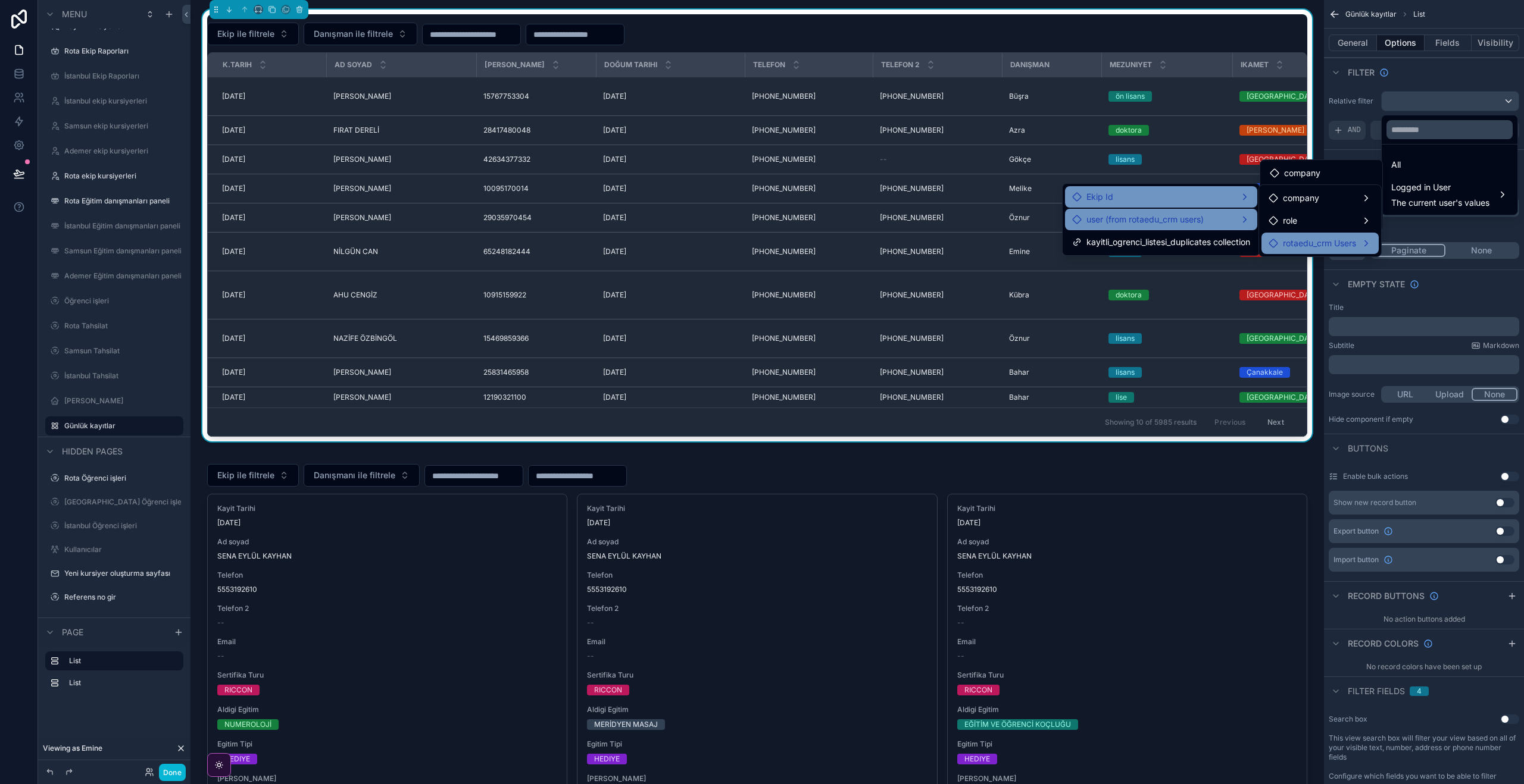
click at [1363, 242] on div "rotaedu_crm Users" at bounding box center [1320, 242] width 103 height 14
click at [1349, 242] on span "rotaedu_crm Users" at bounding box center [1319, 242] width 73 height 14
click at [1368, 218] on div "role" at bounding box center [1320, 220] width 103 height 14
click at [1367, 205] on div "company" at bounding box center [1320, 197] width 103 height 14
click at [1221, 189] on div "Ekip Id" at bounding box center [1161, 197] width 192 height 21
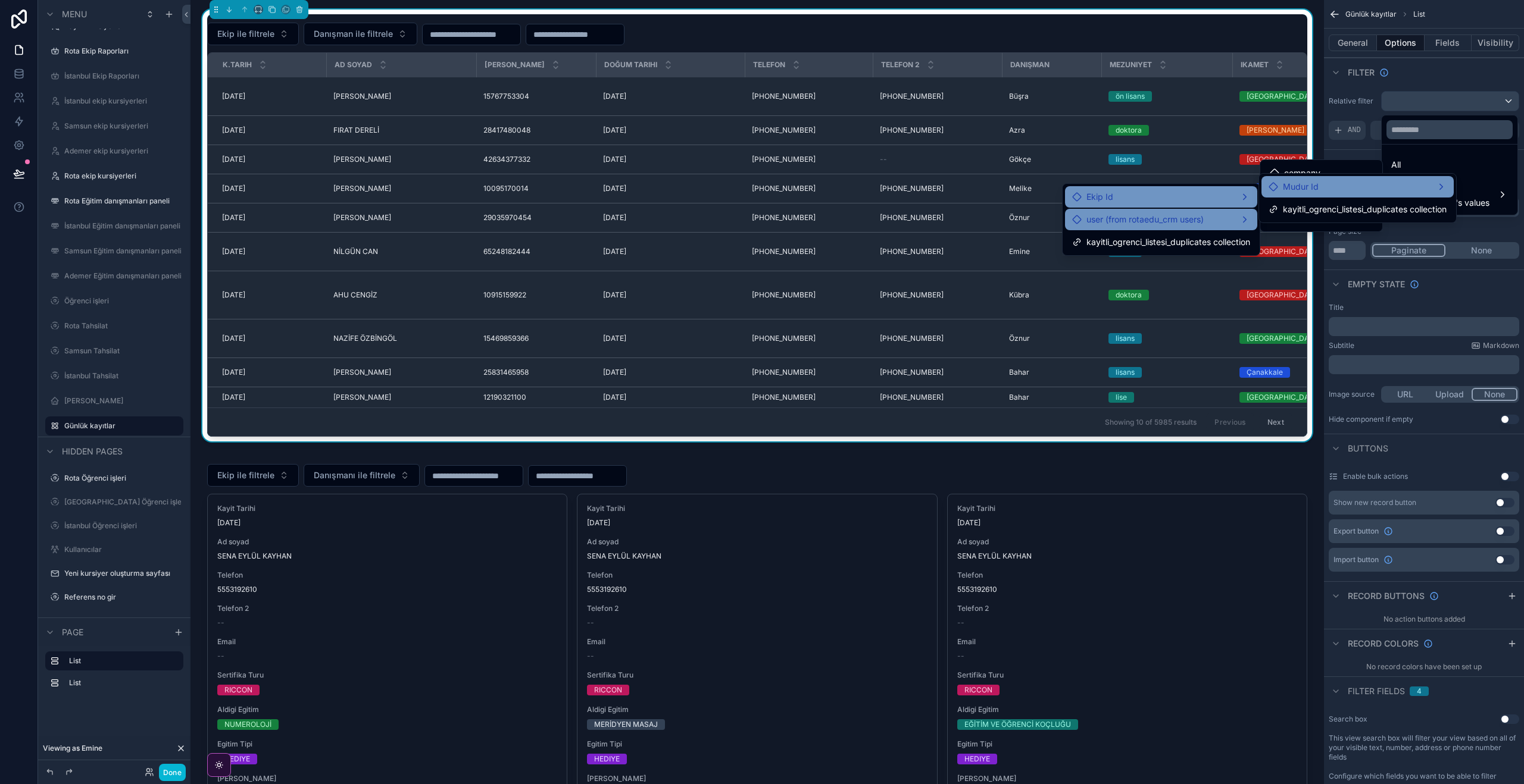
click at [1375, 190] on div "Mudur Id" at bounding box center [1357, 186] width 178 height 14
click at [1228, 215] on div "user (from rotaedu_crm users)" at bounding box center [1161, 219] width 178 height 14
click at [1360, 239] on div "rotaedu_crm Users" at bounding box center [1320, 242] width 103 height 14
drag, startPoint x: 1372, startPoint y: 223, endPoint x: 1370, endPoint y: 209, distance: 14.1
click at [1371, 222] on div "role" at bounding box center [1320, 220] width 103 height 14
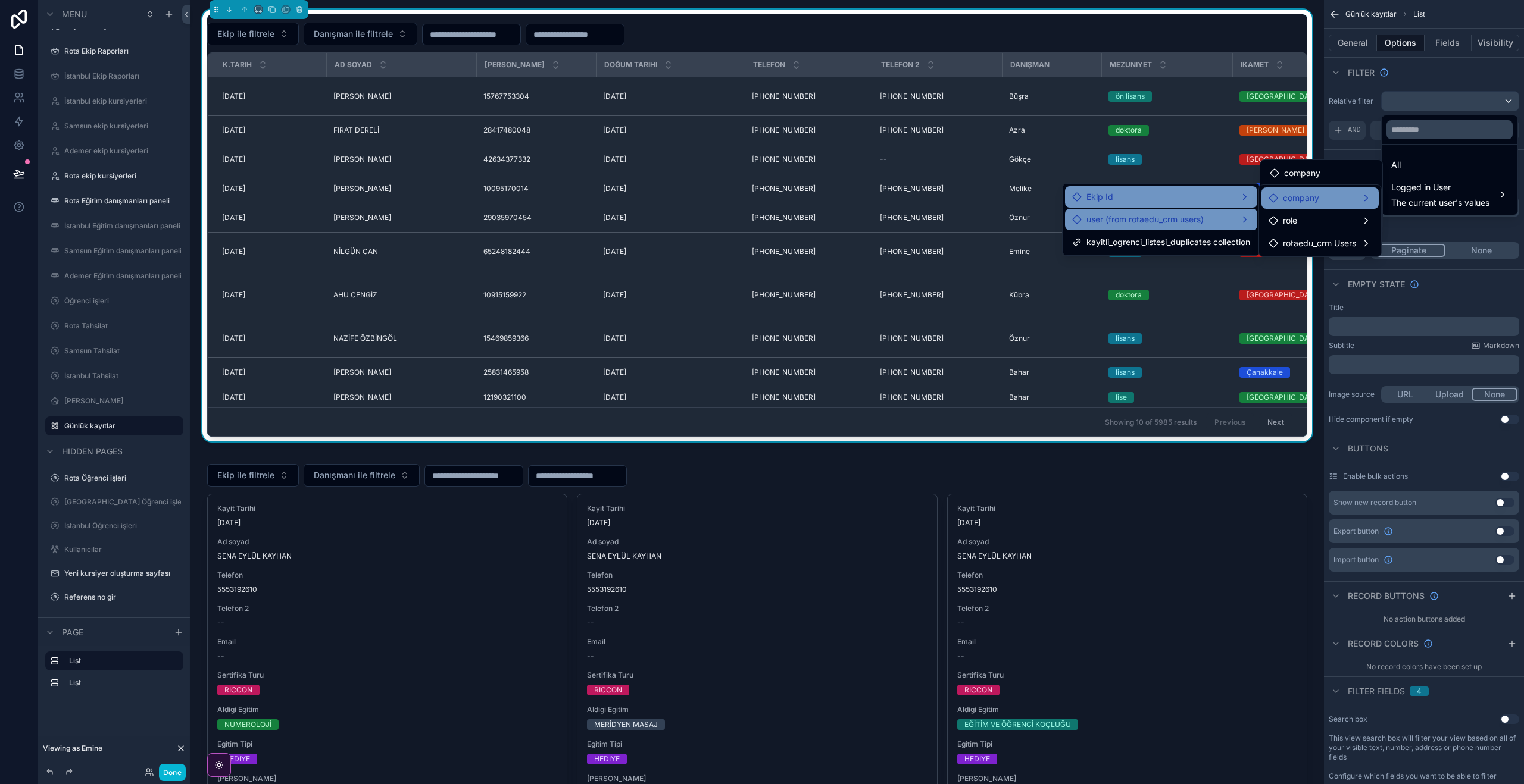
click at [1370, 202] on div "company" at bounding box center [1320, 197] width 103 height 14
click at [1224, 220] on div "user (from rotaedu_crm users)" at bounding box center [1161, 219] width 178 height 14
click at [1219, 196] on div "Ekip Id" at bounding box center [1161, 197] width 178 height 14
click at [1466, 146] on ul "All Logged in User The current user's values" at bounding box center [1450, 179] width 136 height 70
drag, startPoint x: 1458, startPoint y: 155, endPoint x: 1469, endPoint y: 153, distance: 11.2
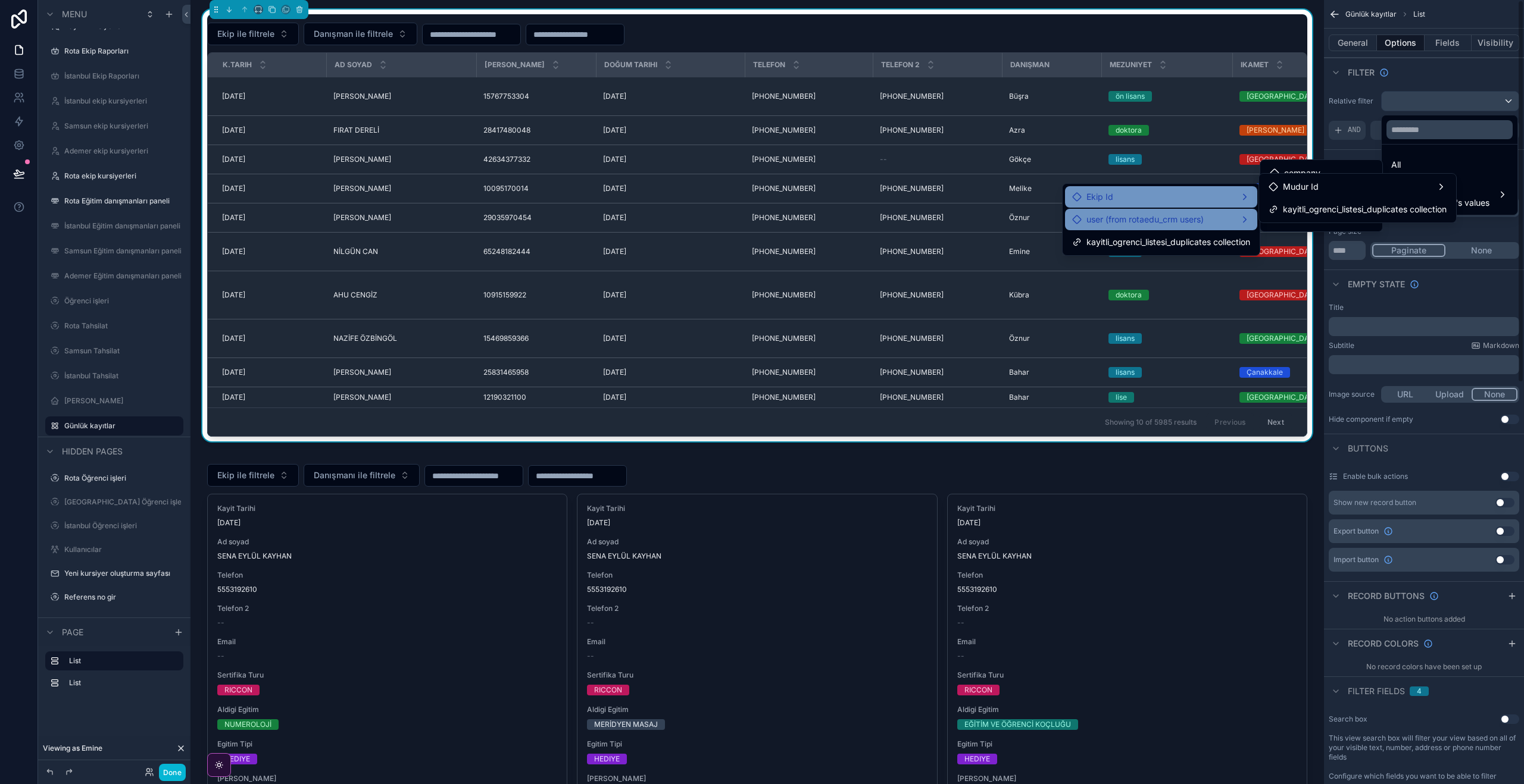
click at [1458, 155] on div "All" at bounding box center [1450, 164] width 131 height 21
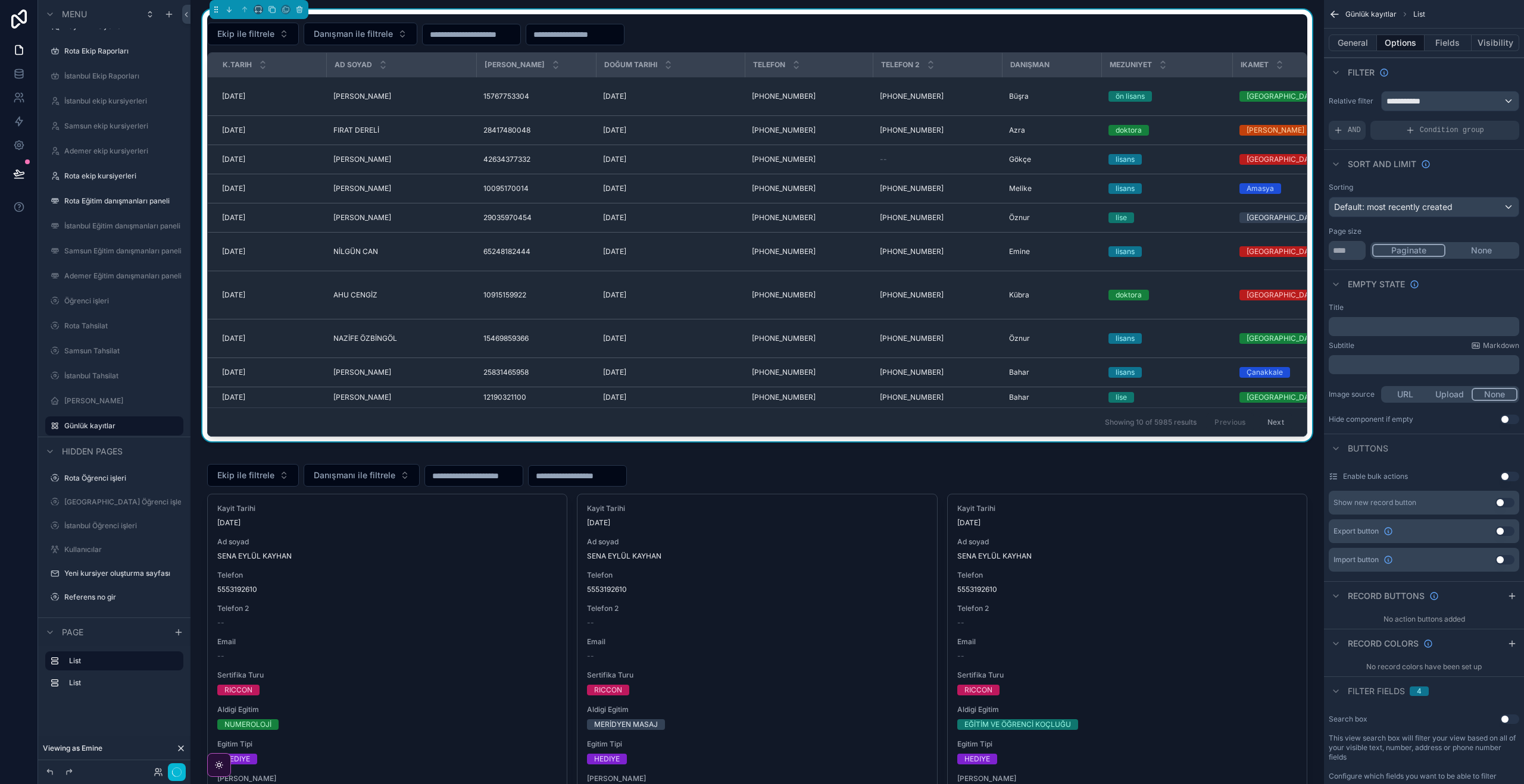
click at [1456, 113] on div "**********" at bounding box center [1423, 115] width 200 height 58
click at [1460, 106] on div "**********" at bounding box center [1450, 101] width 137 height 19
click at [1496, 202] on div "Logged in User The current user's values" at bounding box center [1450, 195] width 116 height 29
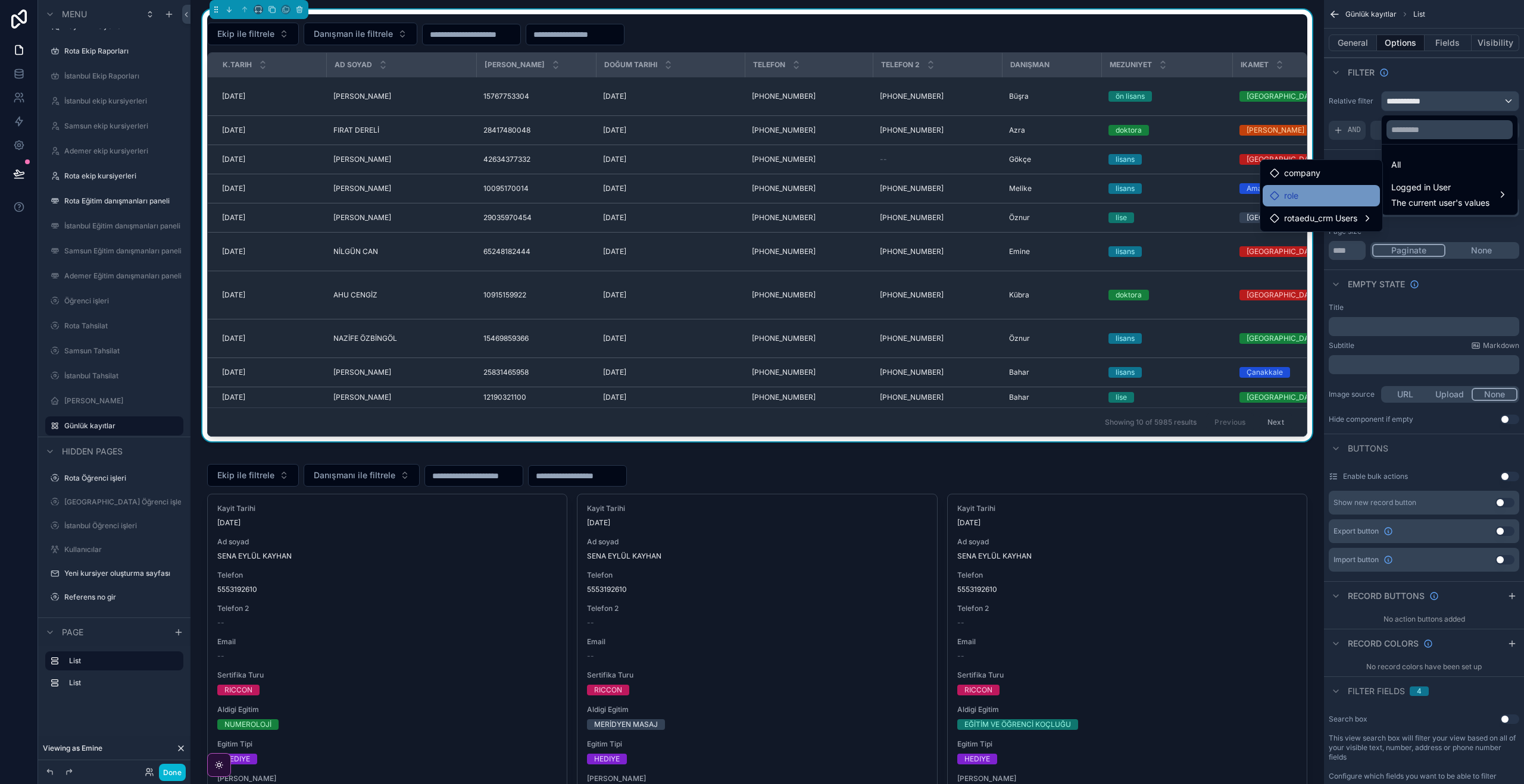
click at [1336, 189] on div "role" at bounding box center [1321, 195] width 103 height 14
click at [1314, 192] on div "role" at bounding box center [1321, 195] width 103 height 14
click at [1299, 165] on div "company" at bounding box center [1321, 172] width 117 height 21
drag, startPoint x: 1329, startPoint y: 170, endPoint x: 1327, endPoint y: 186, distance: 16.1
click at [1329, 171] on div "company" at bounding box center [1321, 172] width 103 height 14
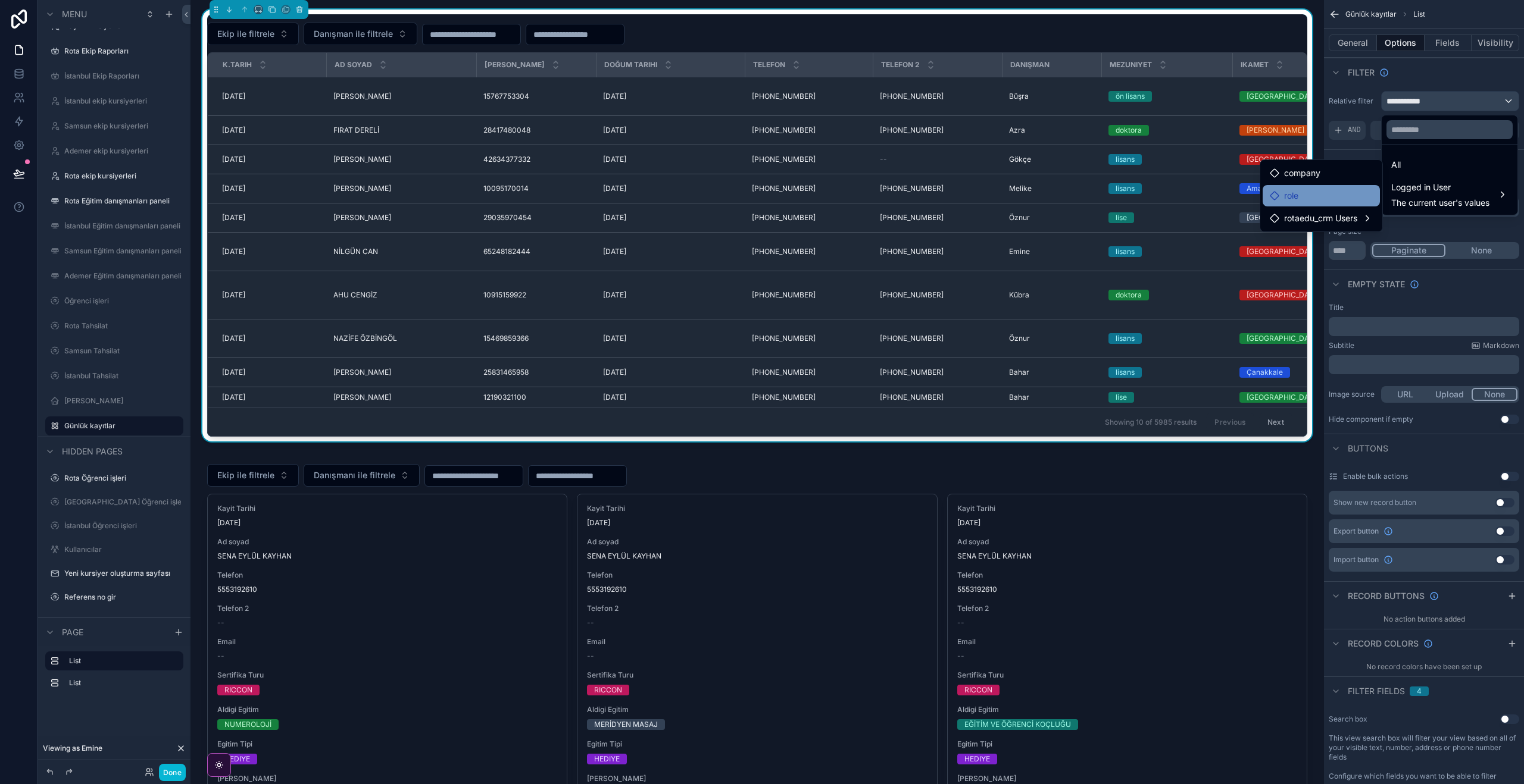
drag, startPoint x: 1326, startPoint y: 197, endPoint x: 1329, endPoint y: 206, distance: 9.5
click at [1326, 197] on div "role" at bounding box center [1321, 195] width 103 height 14
click at [1355, 223] on span "rotaedu_crm Users" at bounding box center [1320, 218] width 73 height 14
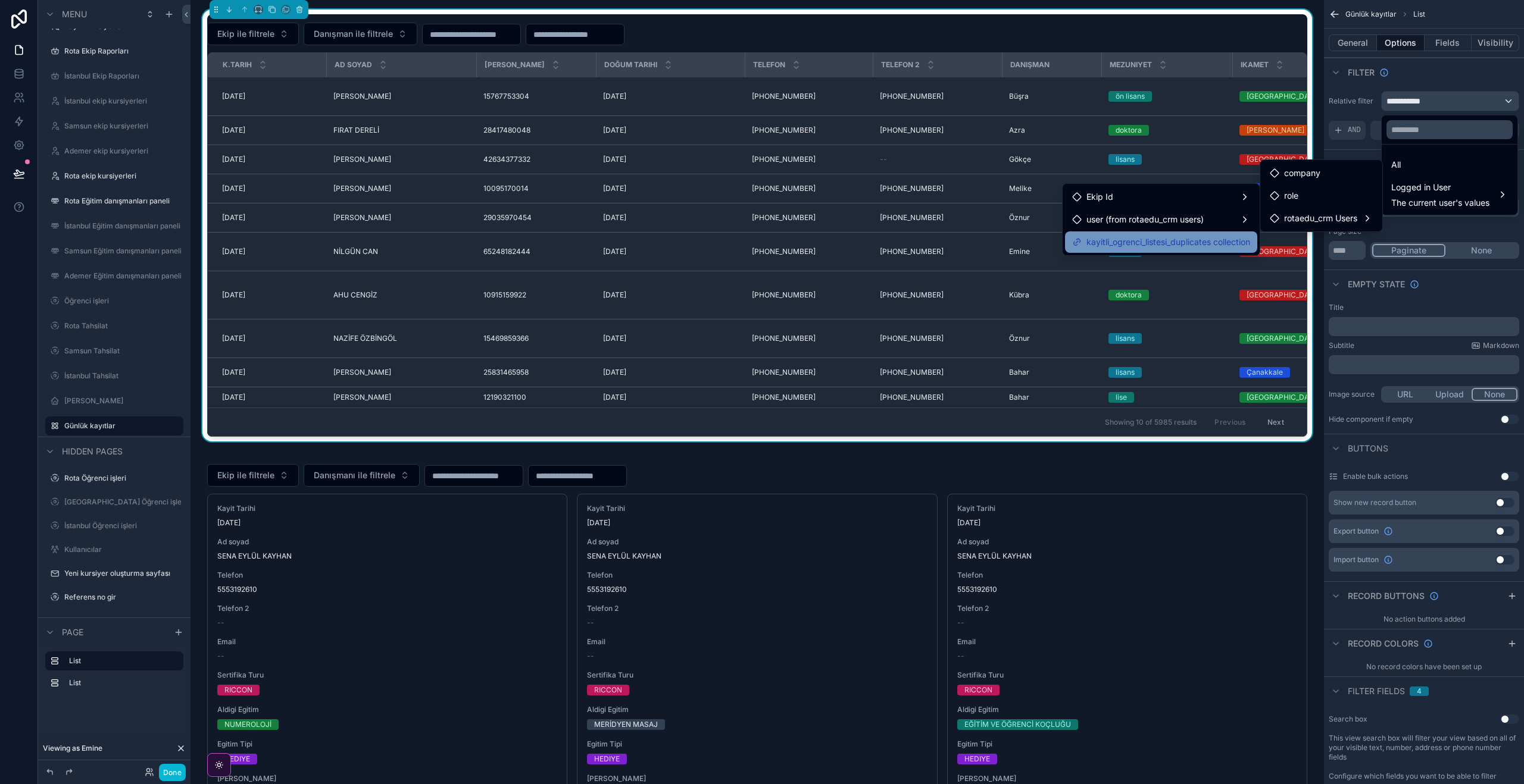
click at [1208, 237] on span "kayitli_ogrenci_listesi_duplicates collection" at bounding box center [1168, 242] width 164 height 14
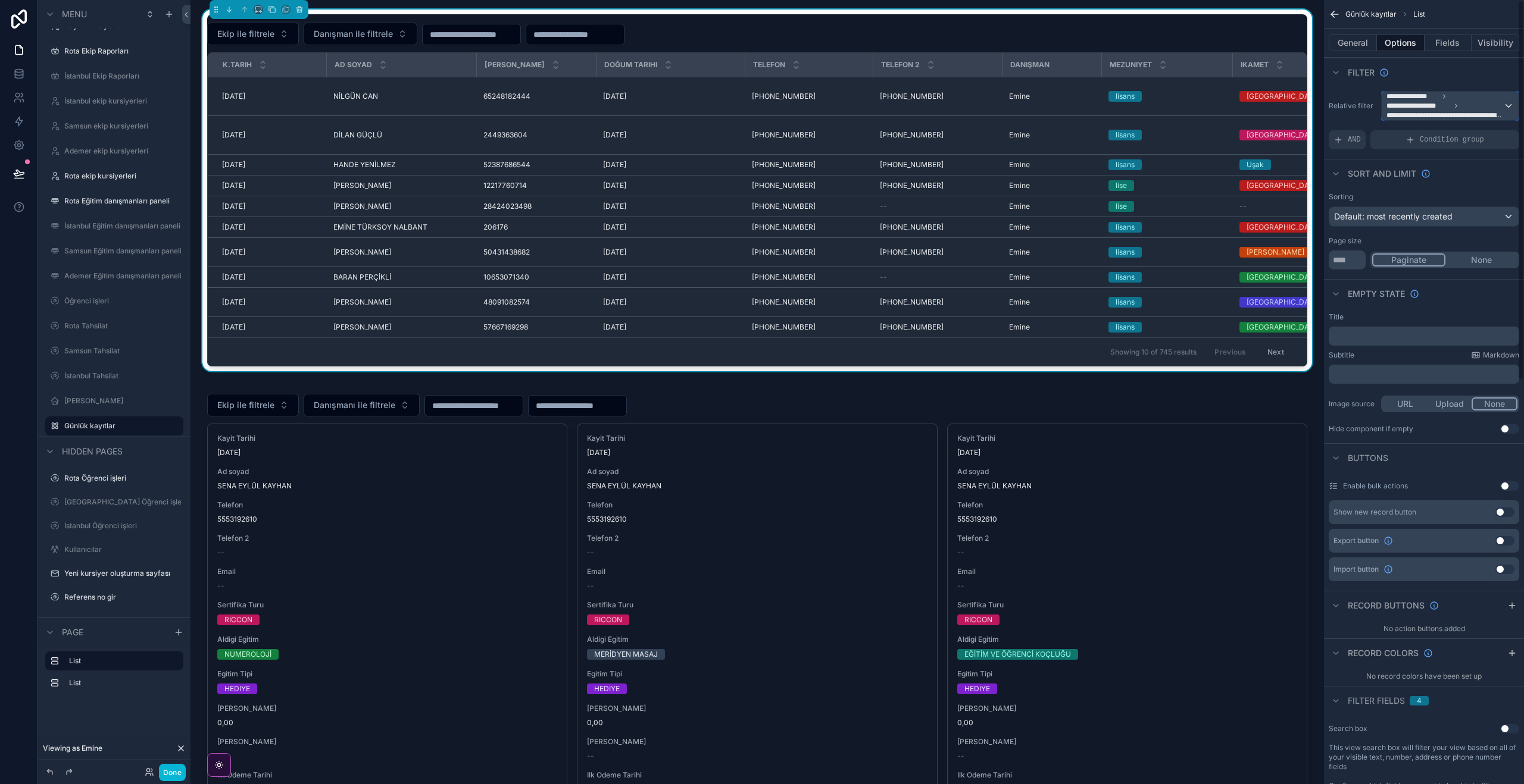
click at [1514, 113] on div "**********" at bounding box center [1450, 105] width 137 height 29
click at [1435, 200] on span "Logged in User" at bounding box center [1440, 197] width 98 height 14
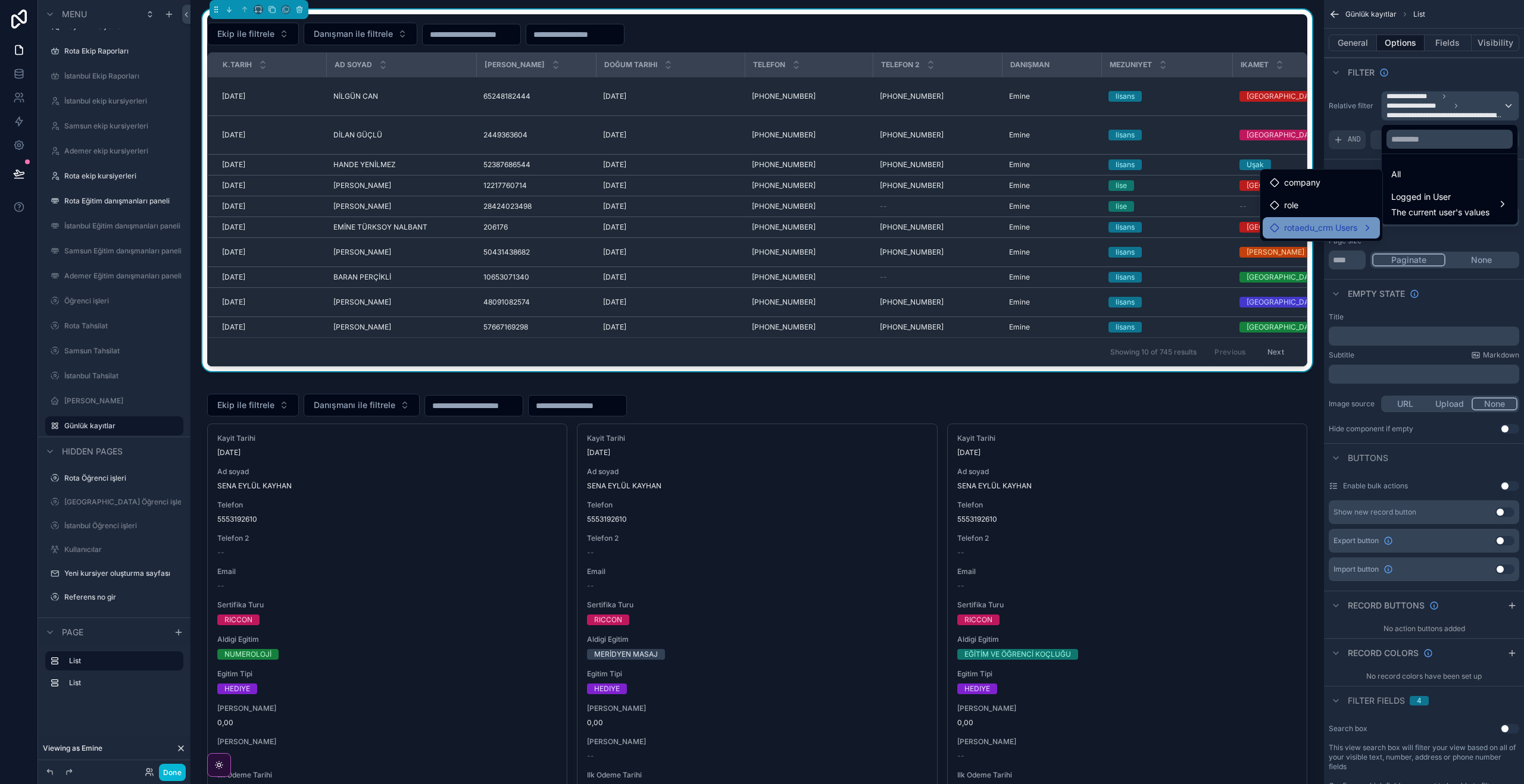
click at [1314, 225] on span "rotaedu_crm Users" at bounding box center [1320, 227] width 73 height 14
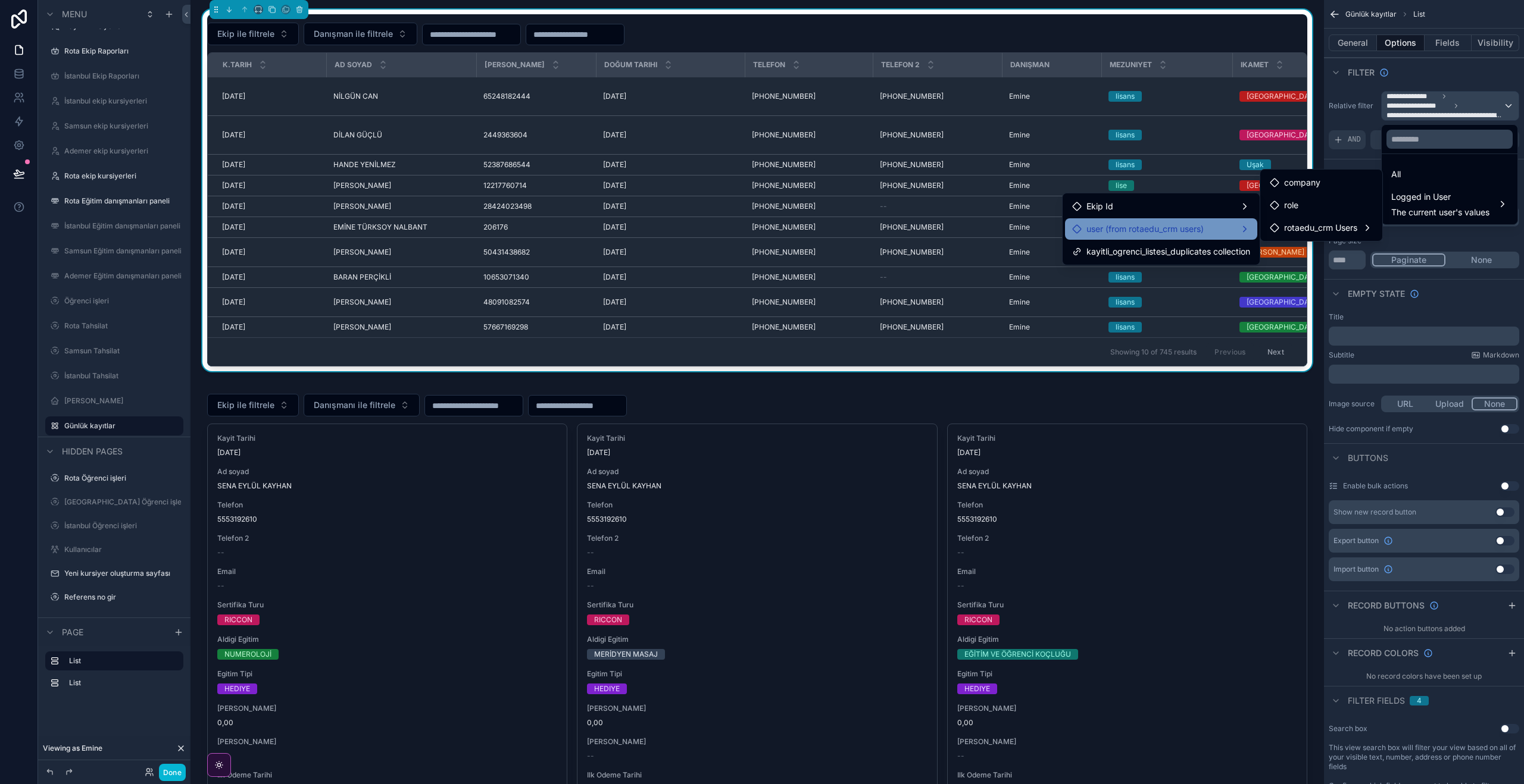
click at [1192, 236] on span "user (from rotaedu_crm users)" at bounding box center [1144, 228] width 117 height 14
click at [1377, 253] on div "rotaedu_crm Users" at bounding box center [1320, 253] width 117 height 21
click at [1353, 252] on span "rotaedu_crm Users" at bounding box center [1319, 252] width 73 height 14
click at [1355, 228] on div "role" at bounding box center [1320, 230] width 103 height 14
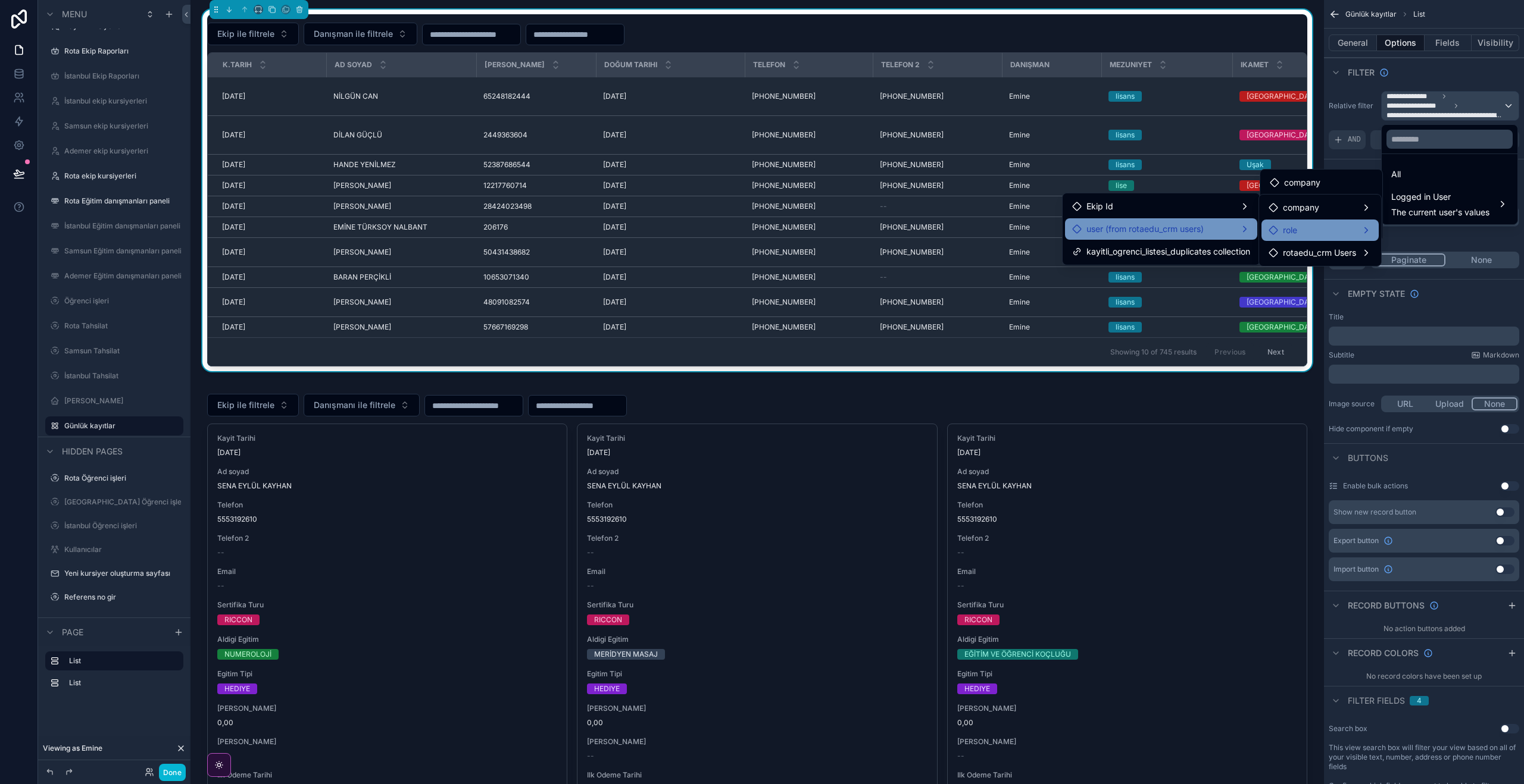
click at [1355, 228] on div "role" at bounding box center [1320, 230] width 103 height 14
click at [1363, 209] on div "company" at bounding box center [1320, 207] width 103 height 14
drag, startPoint x: 1363, startPoint y: 209, endPoint x: 1360, endPoint y: 196, distance: 13.3
click at [1363, 207] on div "company" at bounding box center [1320, 207] width 103 height 14
click at [1358, 192] on div "company role rotaedu_crm Users" at bounding box center [1320, 229] width 123 height 75
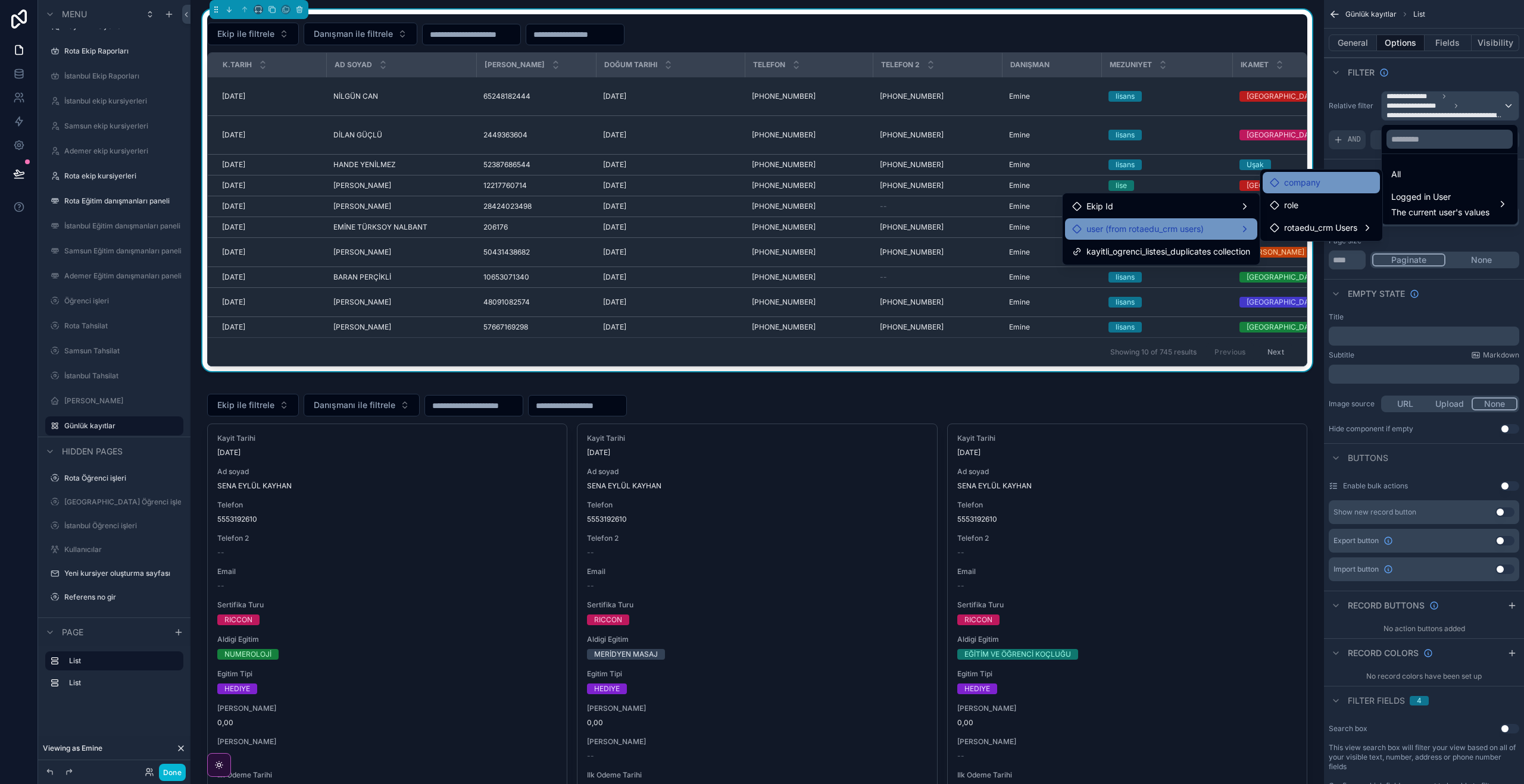
click at [1350, 181] on div "company" at bounding box center [1321, 182] width 103 height 14
click at [1332, 183] on div "company" at bounding box center [1321, 182] width 103 height 14
drag, startPoint x: 1332, startPoint y: 183, endPoint x: 1326, endPoint y: 189, distance: 8.5
click at [1332, 183] on div "company" at bounding box center [1321, 182] width 103 height 14
click at [1311, 206] on div "role" at bounding box center [1321, 205] width 103 height 14
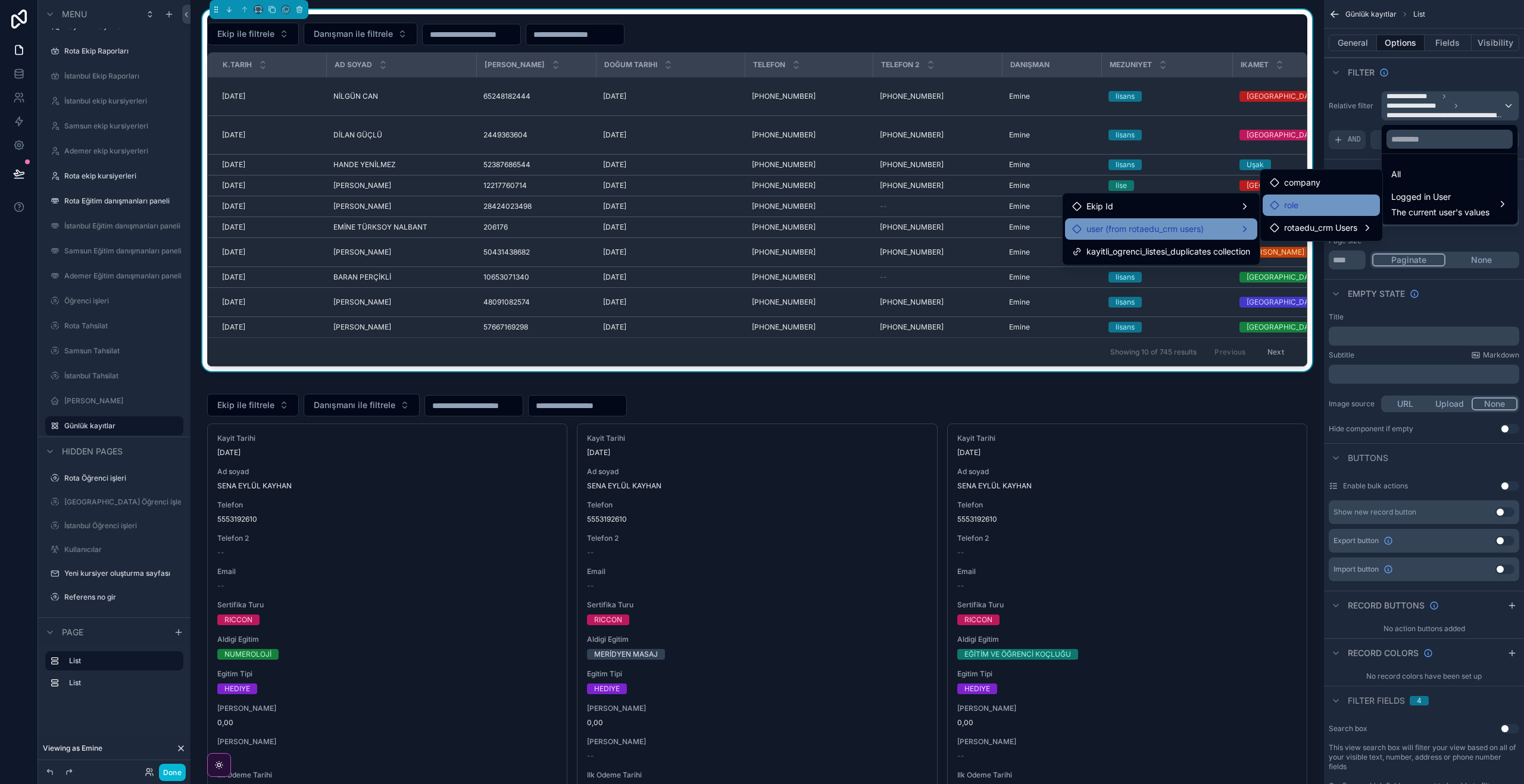
click at [1311, 206] on div "role" at bounding box center [1321, 205] width 103 height 14
click at [1303, 224] on span "rotaedu_crm Users" at bounding box center [1320, 227] width 73 height 14
click at [1211, 239] on div "user (from rotaedu_crm users)" at bounding box center [1161, 228] width 192 height 21
click at [1227, 224] on div "user (from rotaedu_crm users)" at bounding box center [1161, 228] width 178 height 14
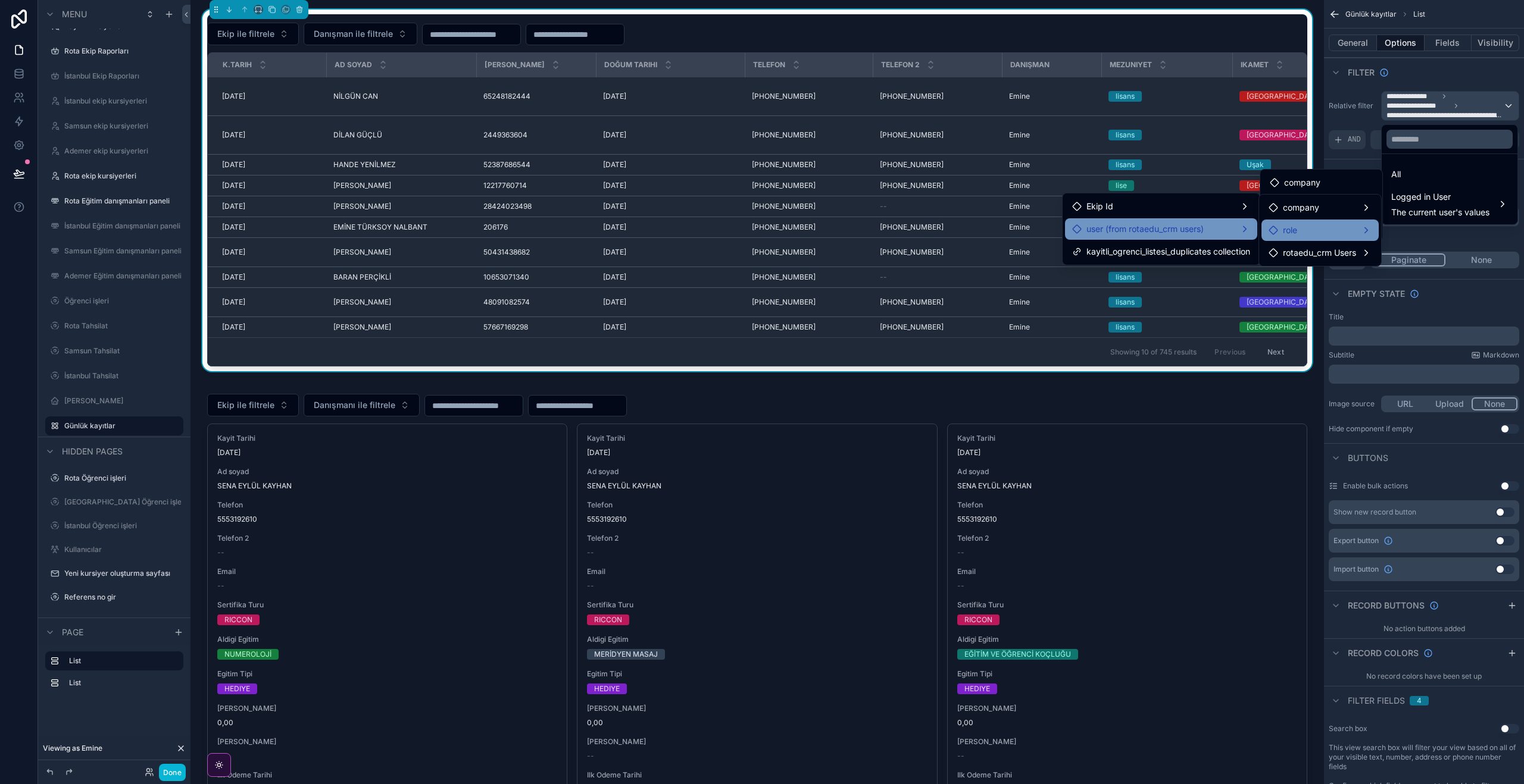
click at [1327, 227] on div "role" at bounding box center [1320, 230] width 103 height 14
click at [1332, 251] on span "rotaedu_crm Users" at bounding box center [1319, 252] width 73 height 14
click at [1349, 220] on div "role" at bounding box center [1320, 230] width 117 height 21
click at [1354, 209] on div "company" at bounding box center [1320, 207] width 103 height 14
click at [1242, 209] on div "Ekip Id" at bounding box center [1161, 206] width 178 height 14
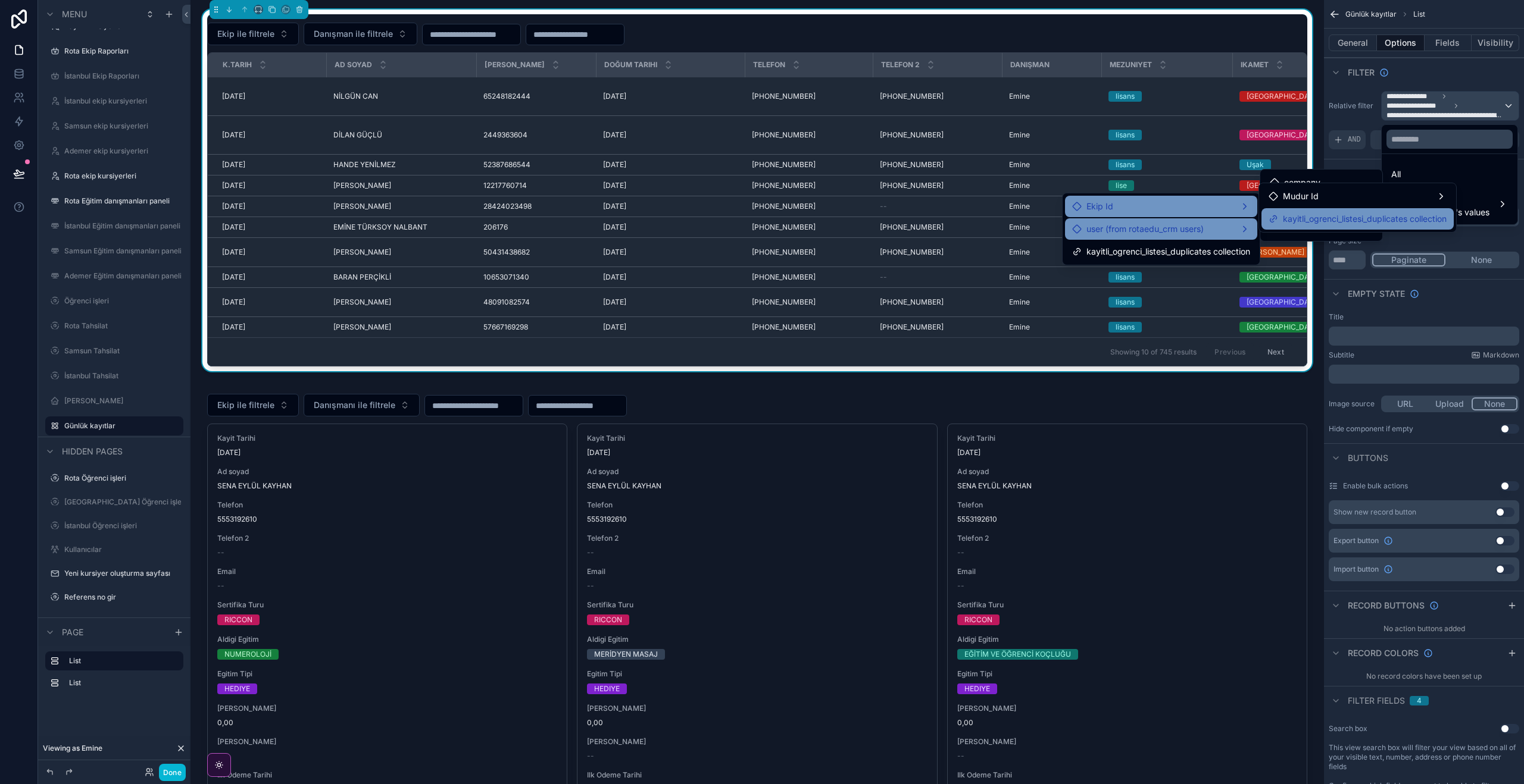
click at [1350, 214] on span "kayitli_ogrenci_listesi_duplicates collection" at bounding box center [1365, 218] width 164 height 14
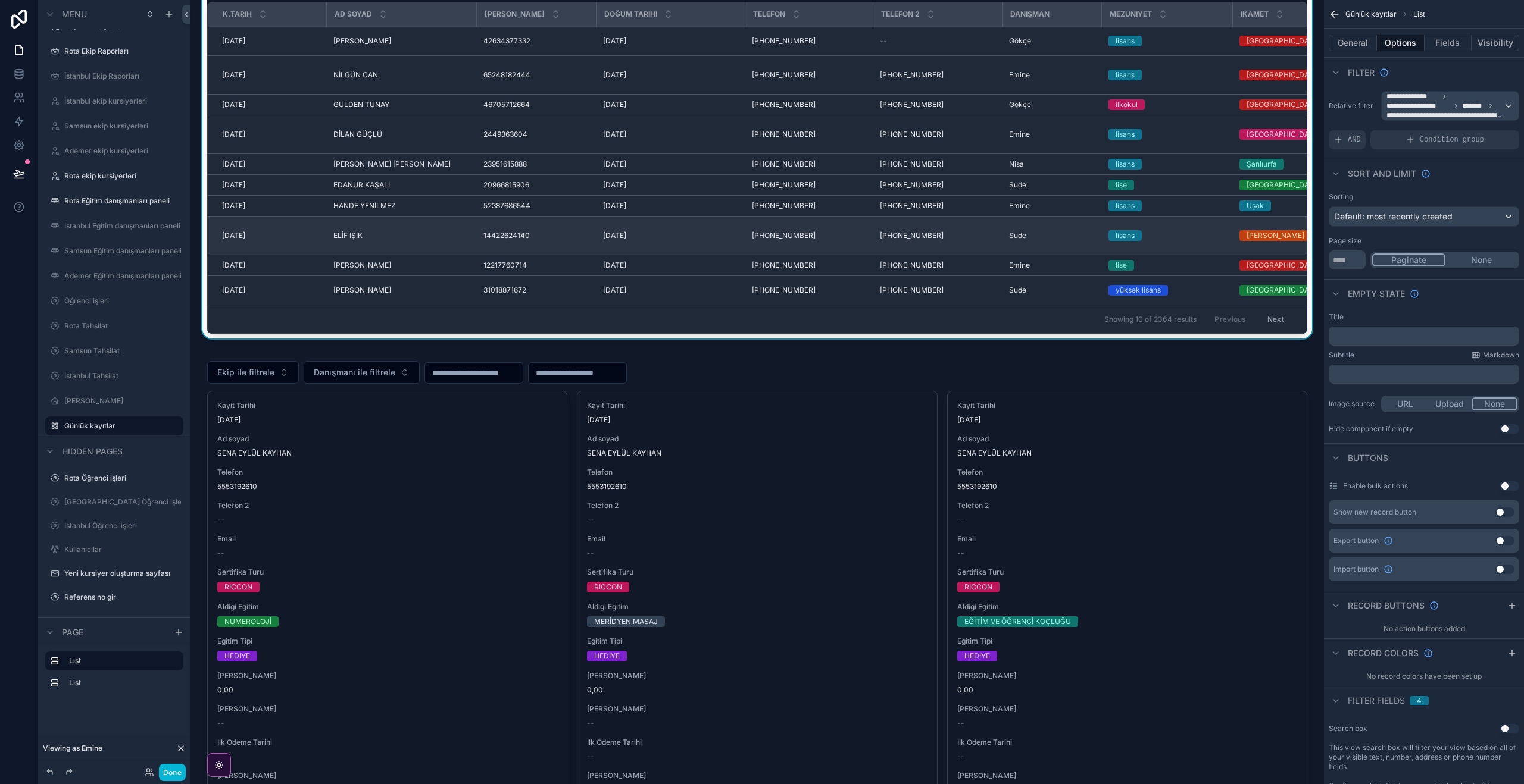
scroll to position [51, 0]
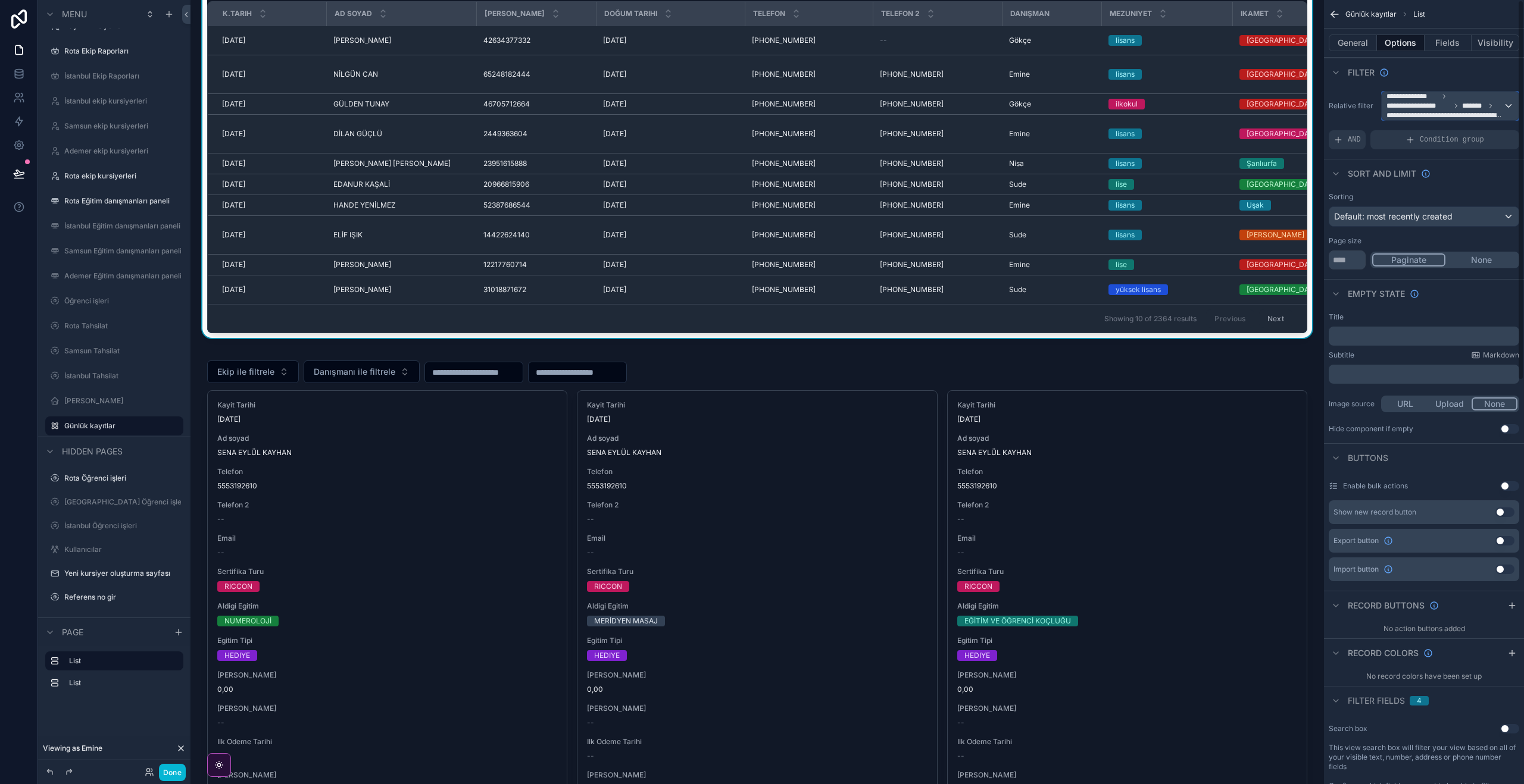
click at [1498, 107] on span "**********" at bounding box center [1444, 105] width 116 height 29
click at [1466, 69] on div "scrollable content" at bounding box center [762, 392] width 1524 height 784
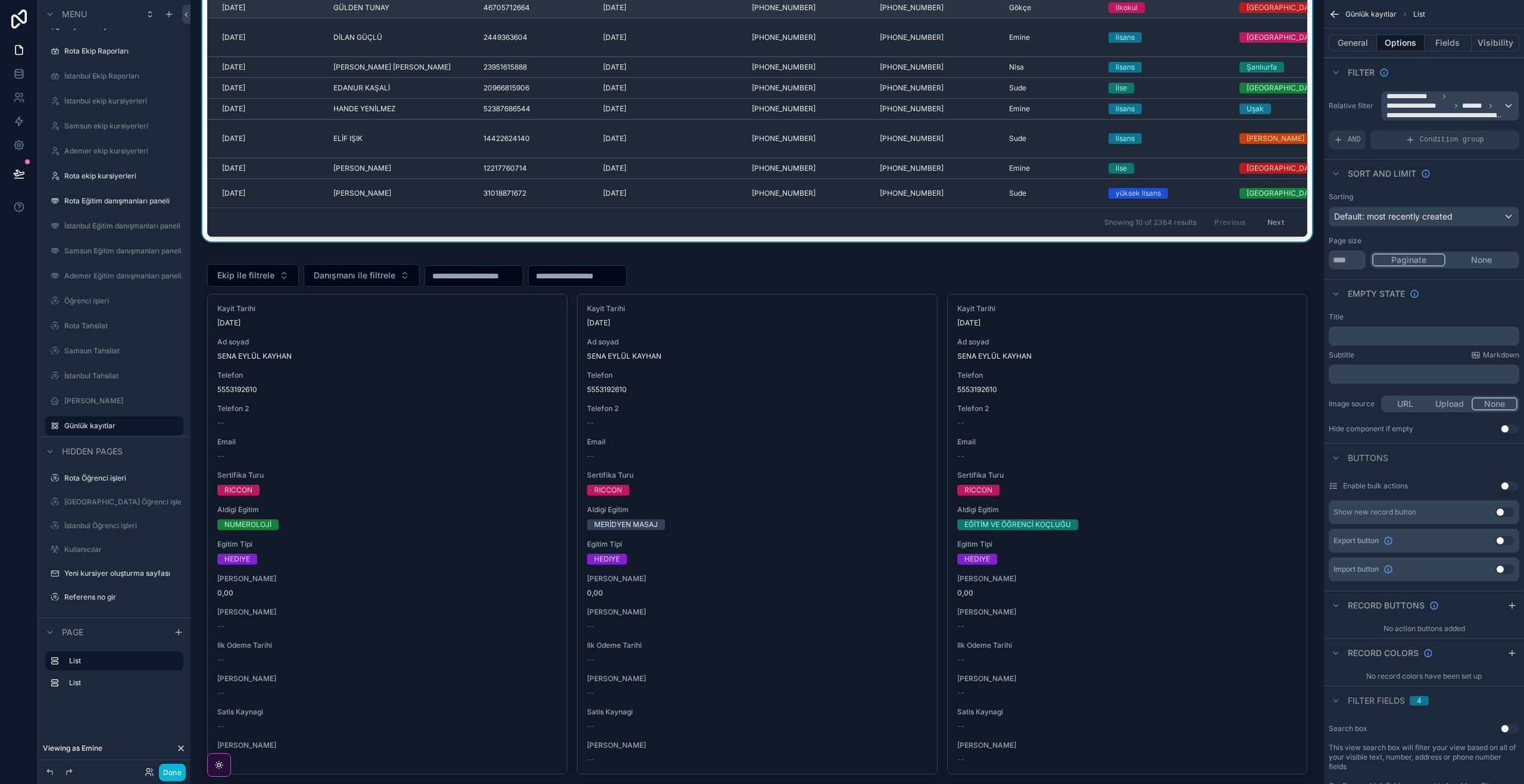
scroll to position [0, 0]
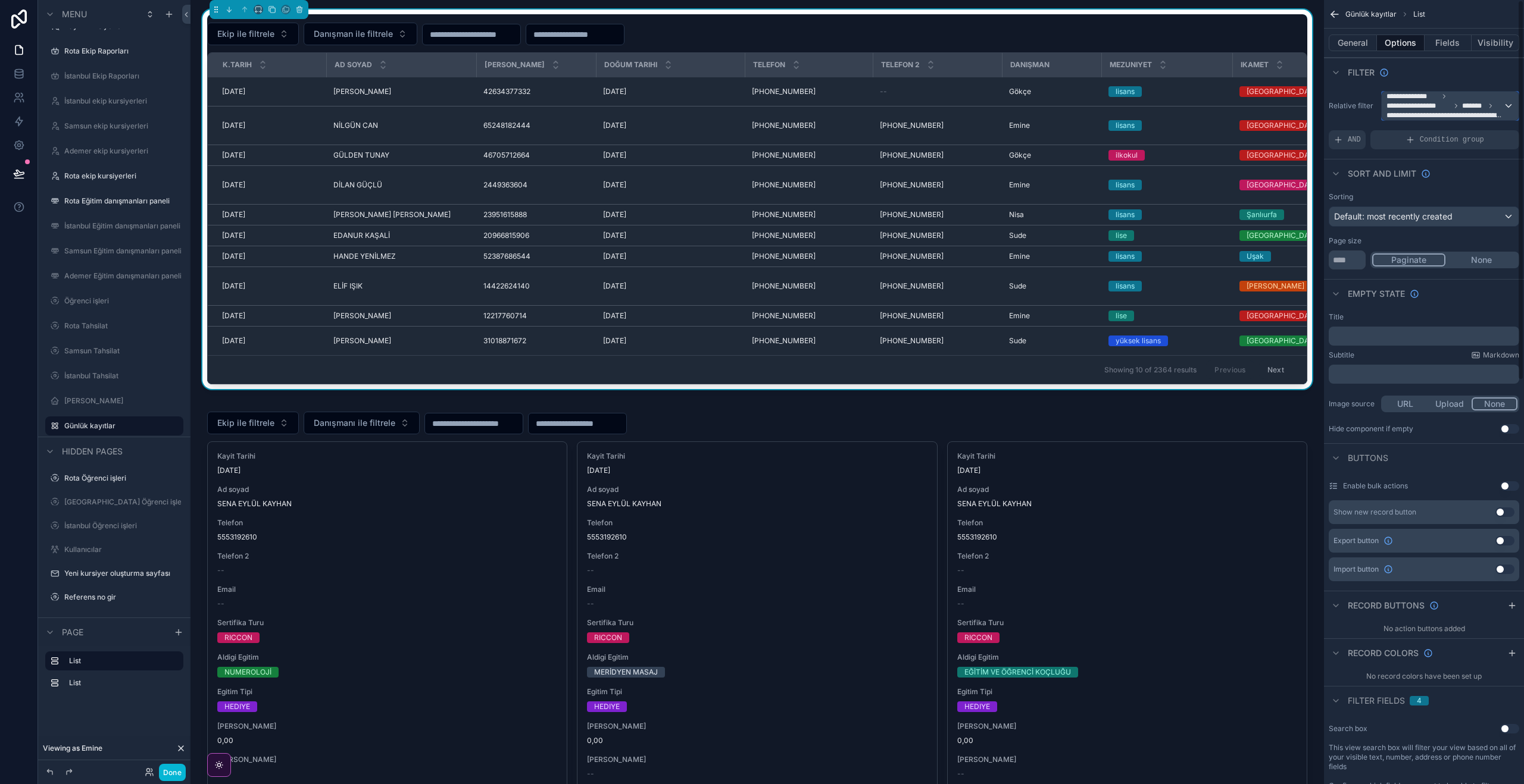
click at [1503, 113] on div "**********" at bounding box center [1450, 105] width 137 height 29
click at [1506, 107] on div "scrollable content" at bounding box center [762, 392] width 1524 height 784
click at [1506, 107] on div "**********" at bounding box center [1450, 105] width 137 height 29
click at [1488, 199] on span "Logged in User" at bounding box center [1440, 197] width 98 height 14
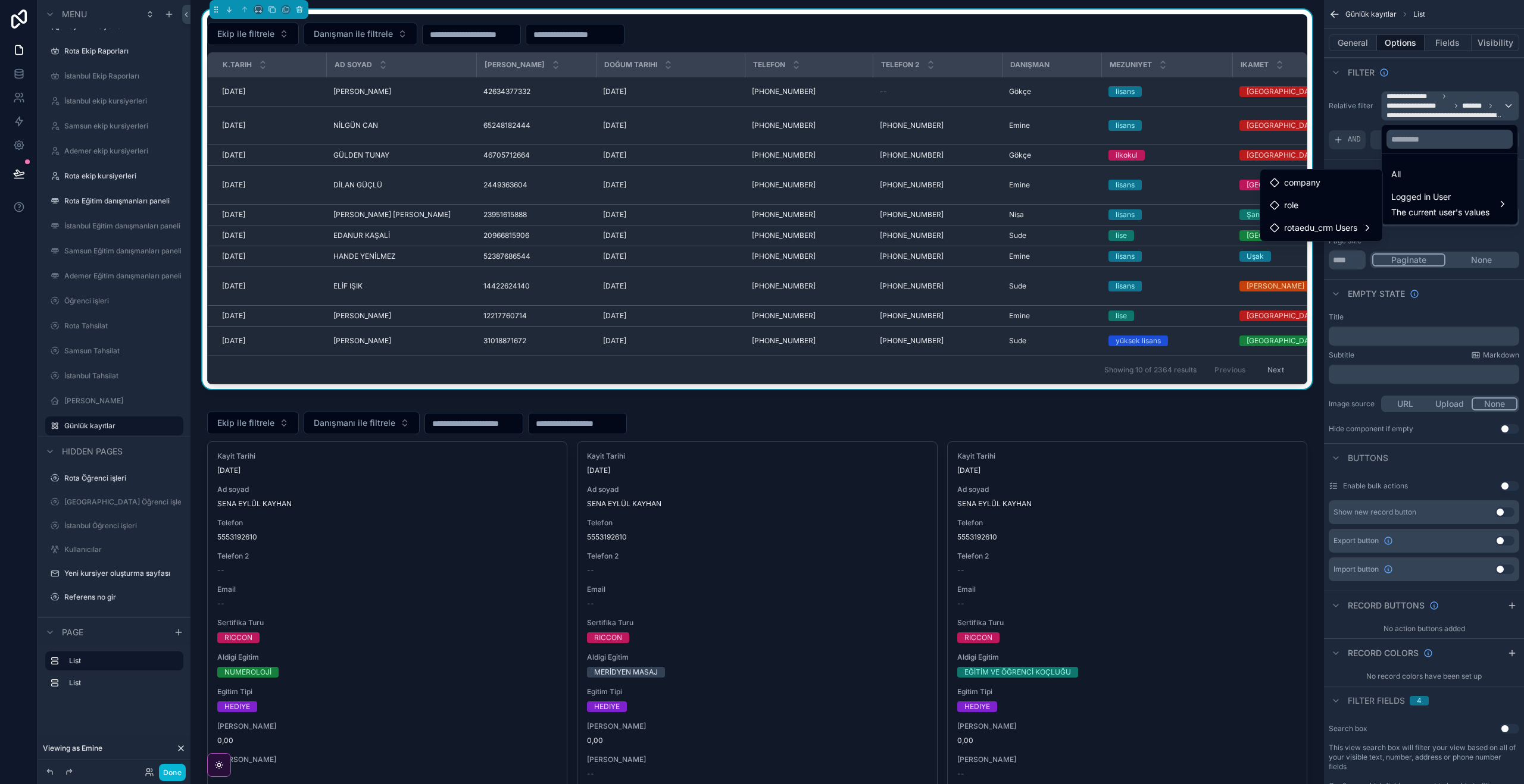
click at [1351, 113] on div "scrollable content" at bounding box center [762, 392] width 1524 height 784
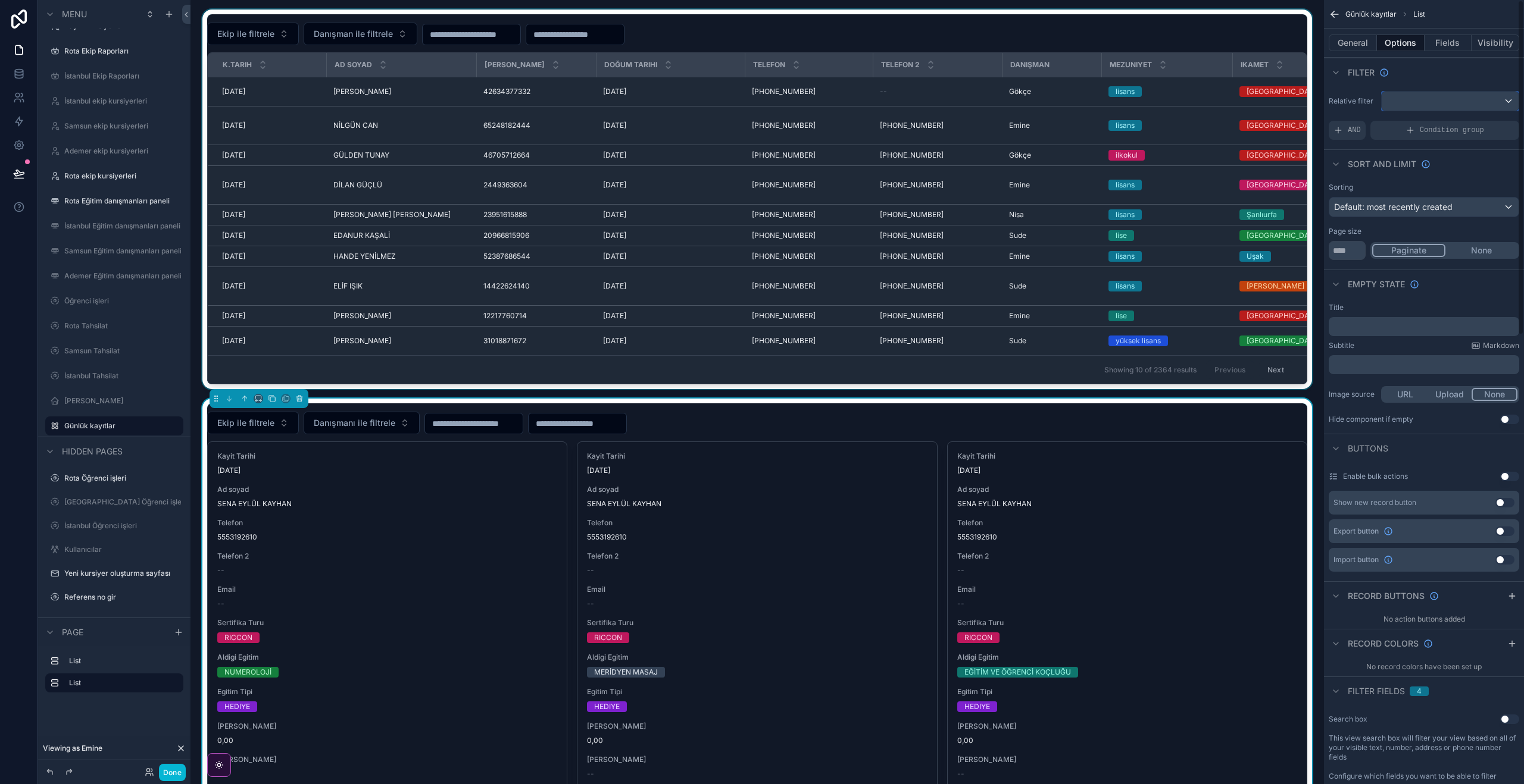
click at [1485, 110] on div "scrollable content" at bounding box center [1450, 101] width 137 height 19
click at [1490, 102] on div "scrollable content" at bounding box center [762, 392] width 1524 height 784
click at [1478, 94] on div "scrollable content" at bounding box center [1450, 101] width 137 height 19
click at [1463, 195] on div "Logged in User The current user's values" at bounding box center [1440, 195] width 98 height 29
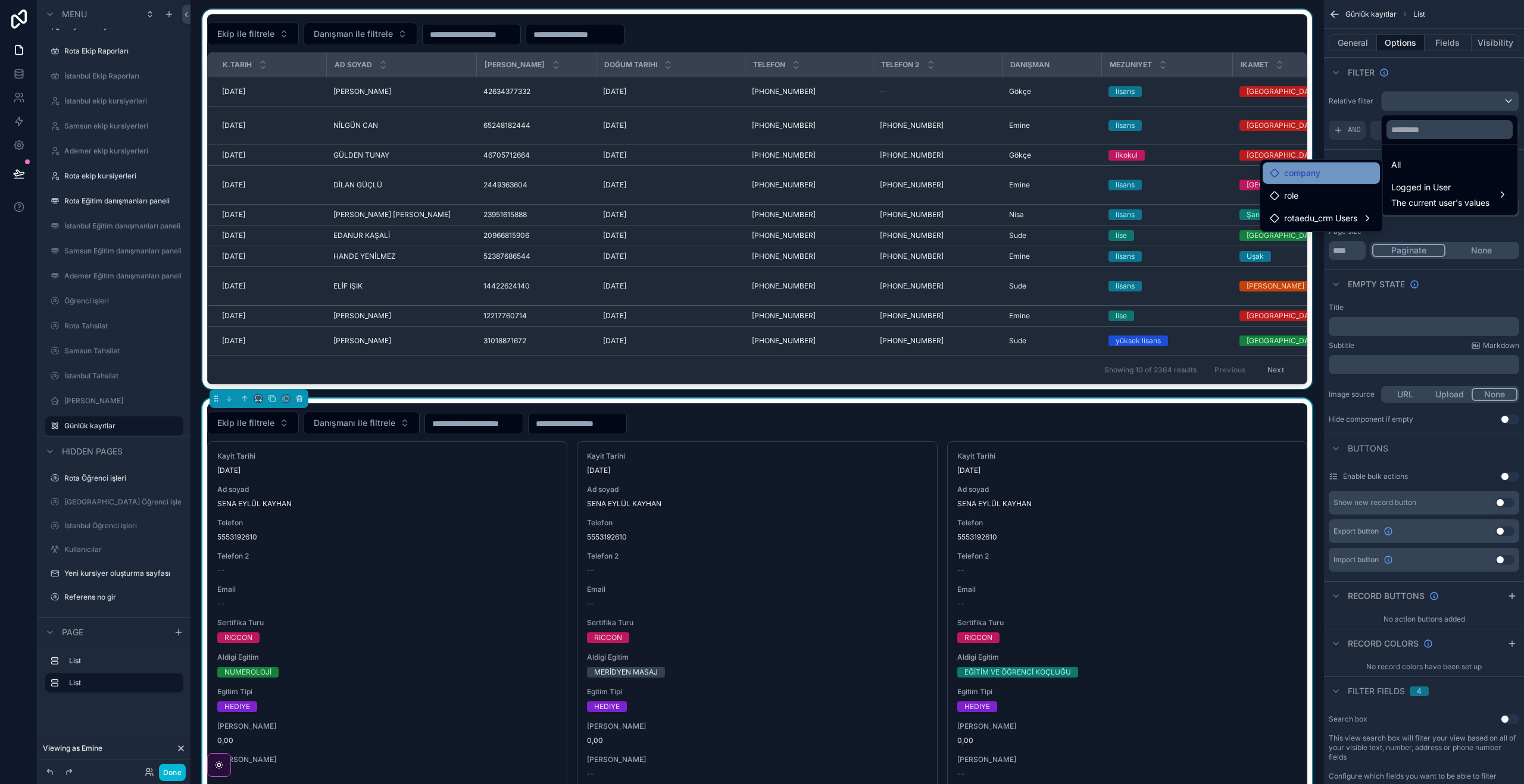
click at [1321, 173] on div "company" at bounding box center [1321, 172] width 103 height 14
click at [1314, 193] on div "role" at bounding box center [1321, 195] width 103 height 14
click at [1344, 214] on span "rotaedu_crm Users" at bounding box center [1320, 218] width 73 height 14
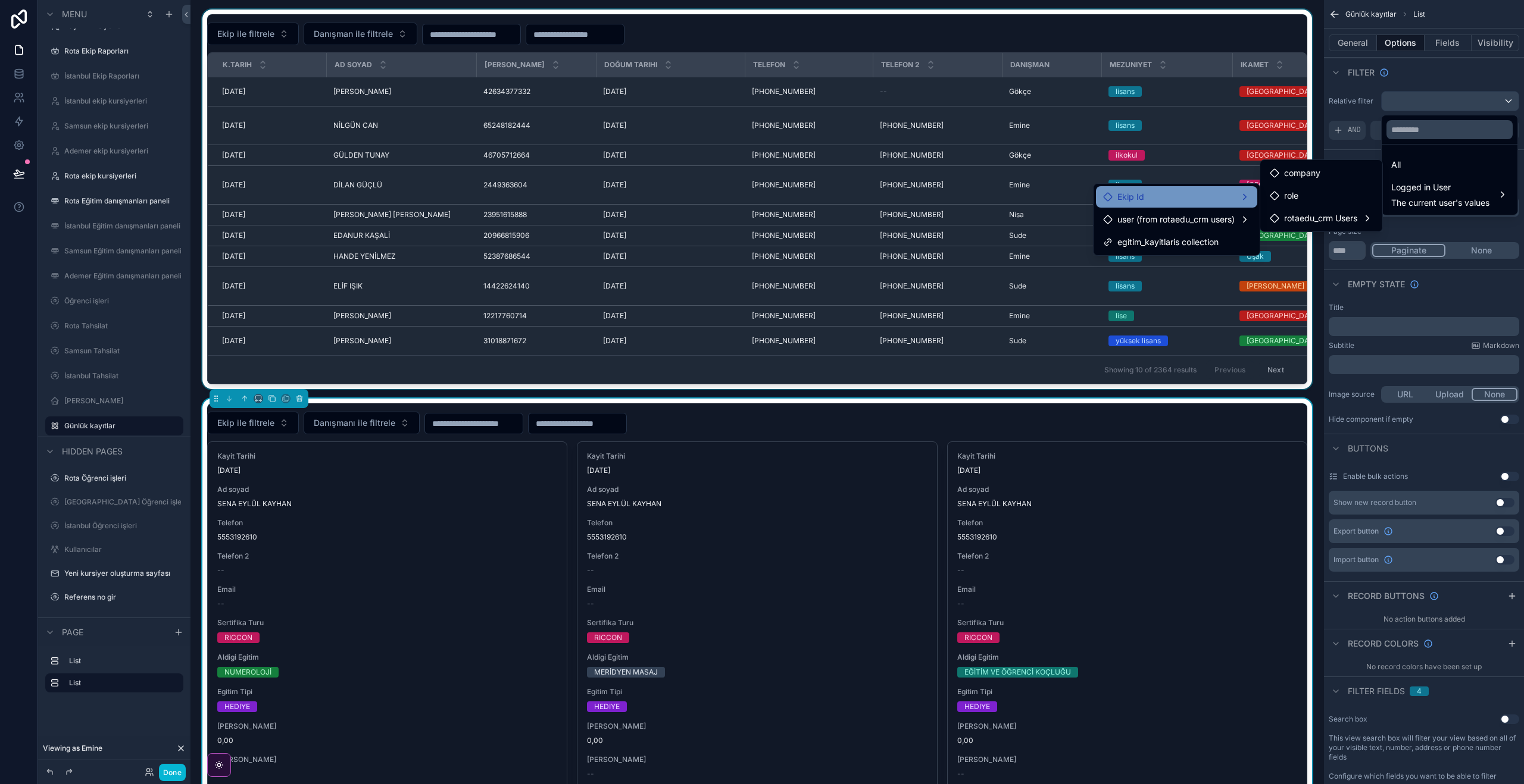
click at [1214, 192] on div "Ekip Id" at bounding box center [1176, 197] width 147 height 14
click at [1357, 183] on div "Mudur Id" at bounding box center [1326, 186] width 116 height 14
click at [1189, 199] on div "Ekip Id" at bounding box center [1176, 197] width 147 height 14
click at [1230, 213] on span "user (from rotaedu_crm users)" at bounding box center [1175, 219] width 117 height 14
click at [1350, 247] on span "rotaedu_crm Users" at bounding box center [1319, 242] width 73 height 14
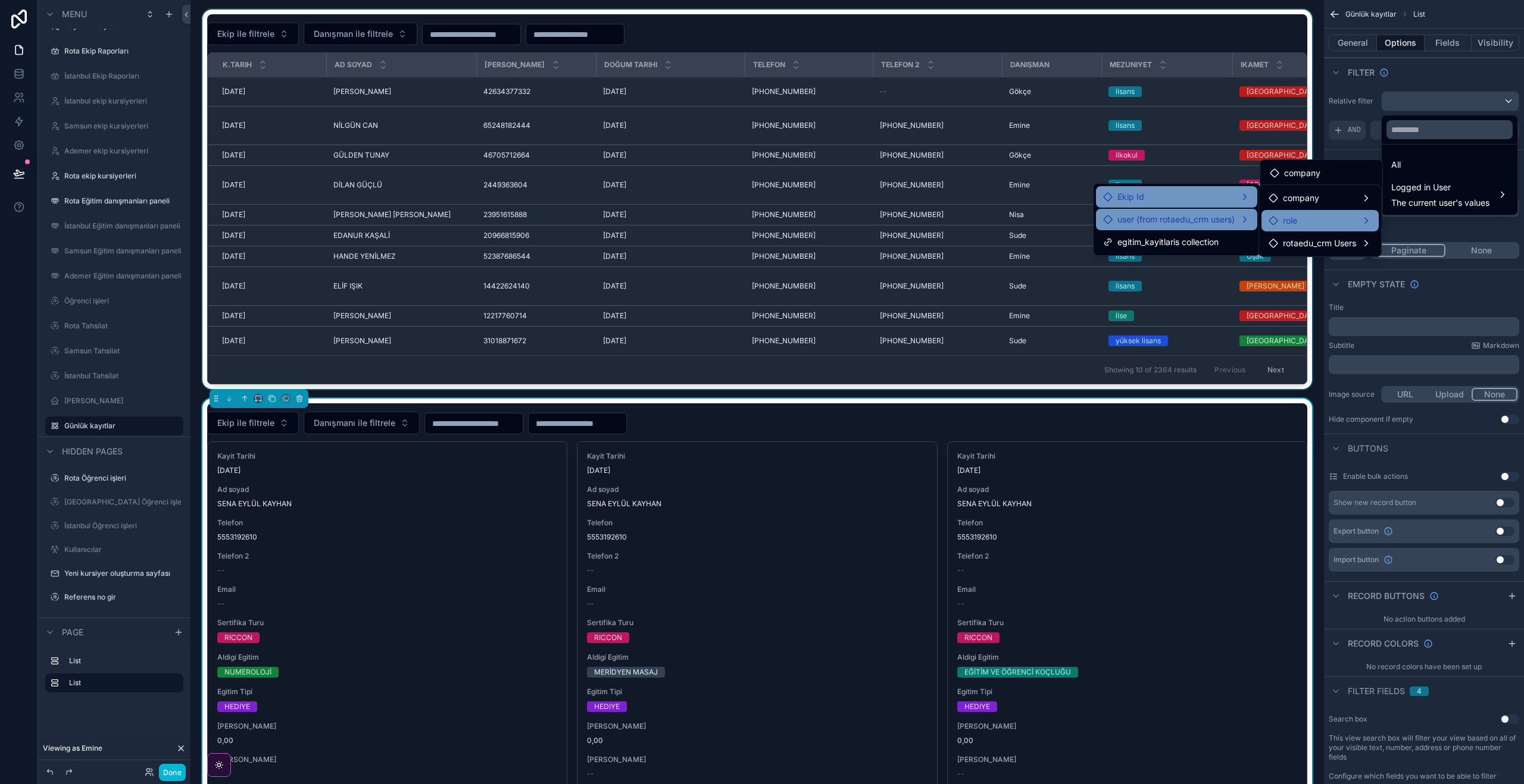
click at [1356, 227] on div "role" at bounding box center [1320, 220] width 103 height 14
drag, startPoint x: 1346, startPoint y: 206, endPoint x: 1316, endPoint y: 203, distance: 30.1
click at [1346, 206] on div "company" at bounding box center [1320, 197] width 117 height 21
click at [1230, 199] on div "Ekip Id" at bounding box center [1176, 197] width 147 height 14
click at [1339, 203] on span "egitim_kayitlaris collection" at bounding box center [1333, 209] width 101 height 14
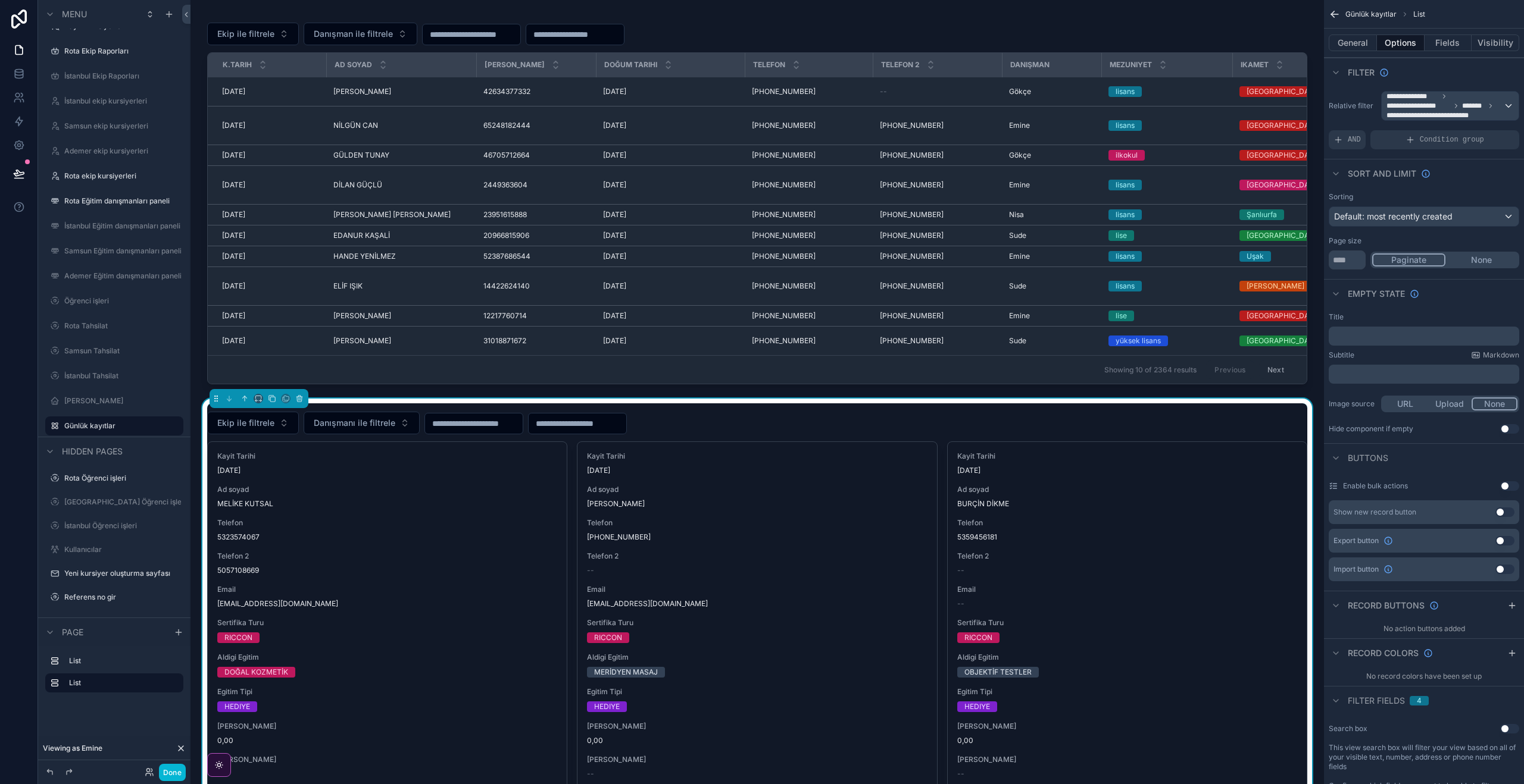
click at [1153, 430] on div "Ekip ile filtrele Danışmanı ile filtrele" at bounding box center [757, 423] width 1100 height 23
click at [1453, 42] on button "Fields" at bounding box center [1448, 43] width 48 height 17
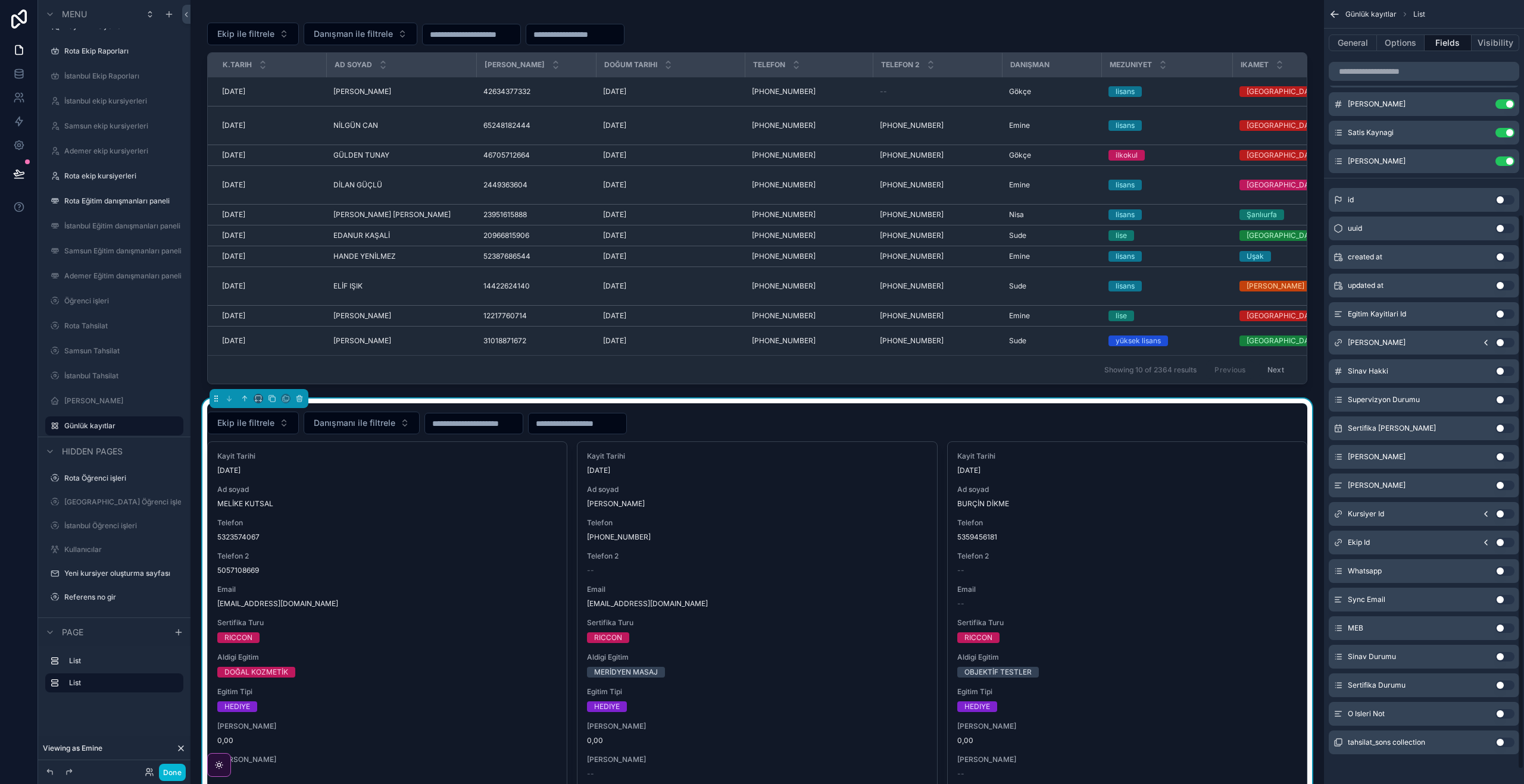
scroll to position [302, 0]
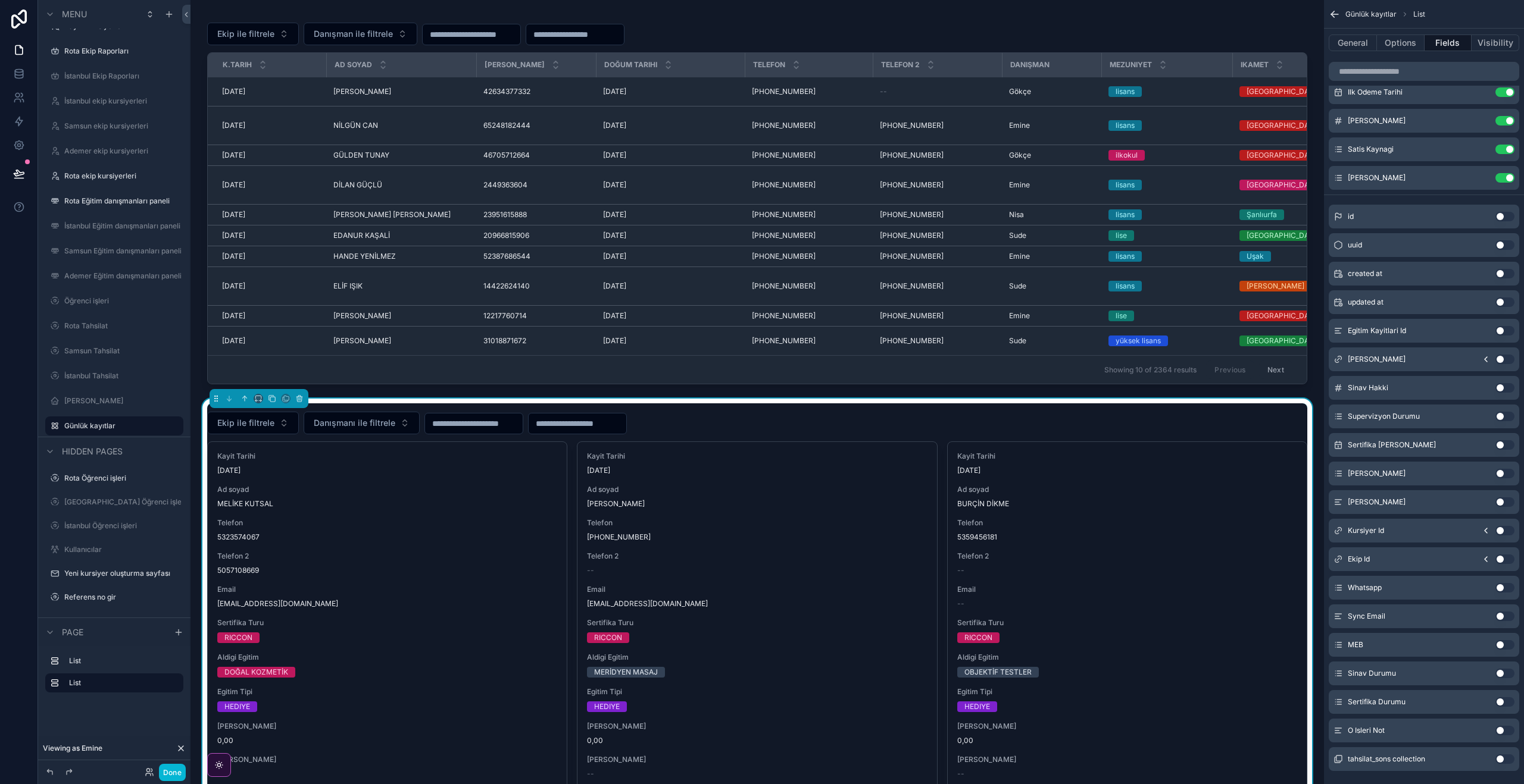
click at [1502, 363] on button "Use setting" at bounding box center [1505, 359] width 19 height 10
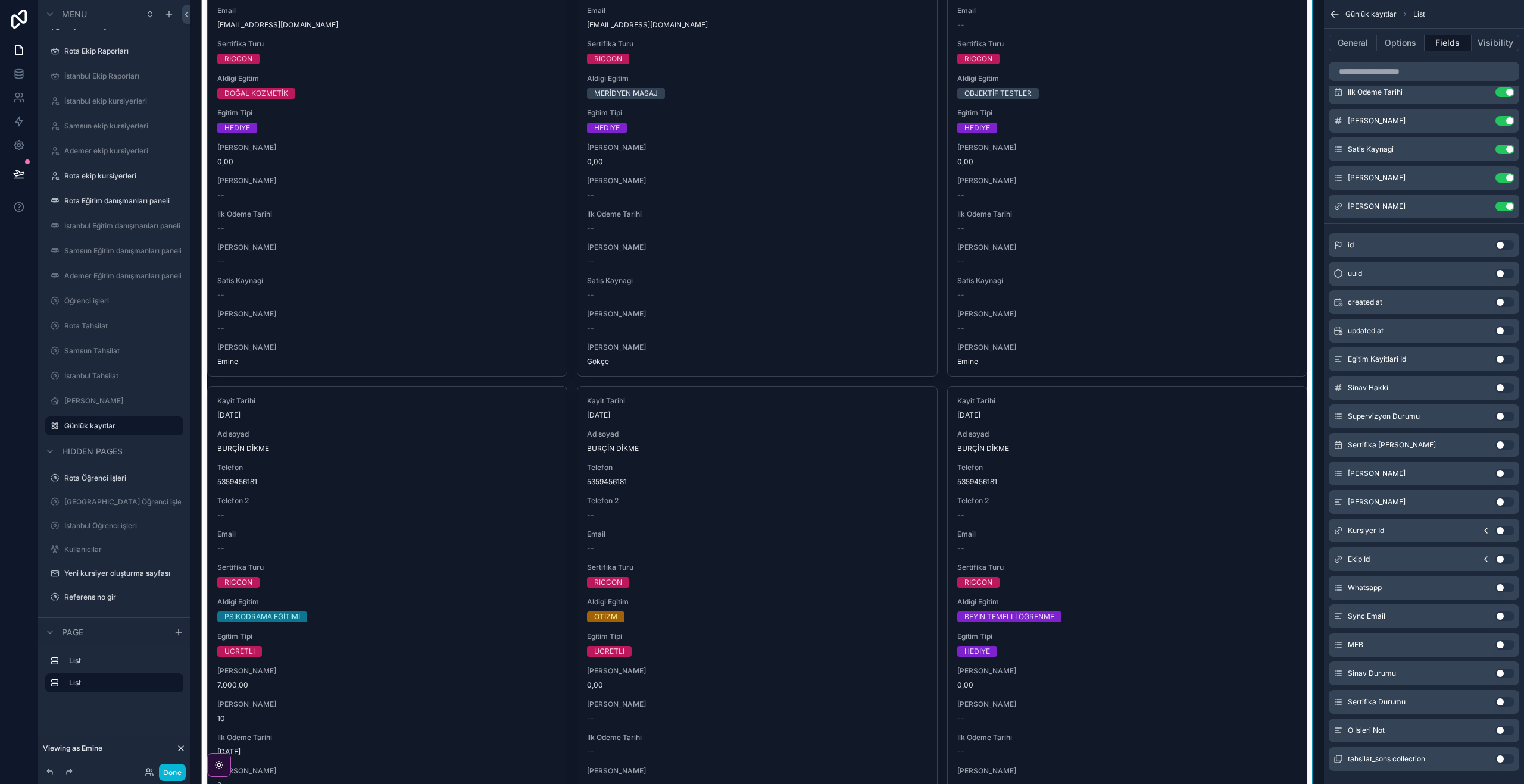
scroll to position [588, 0]
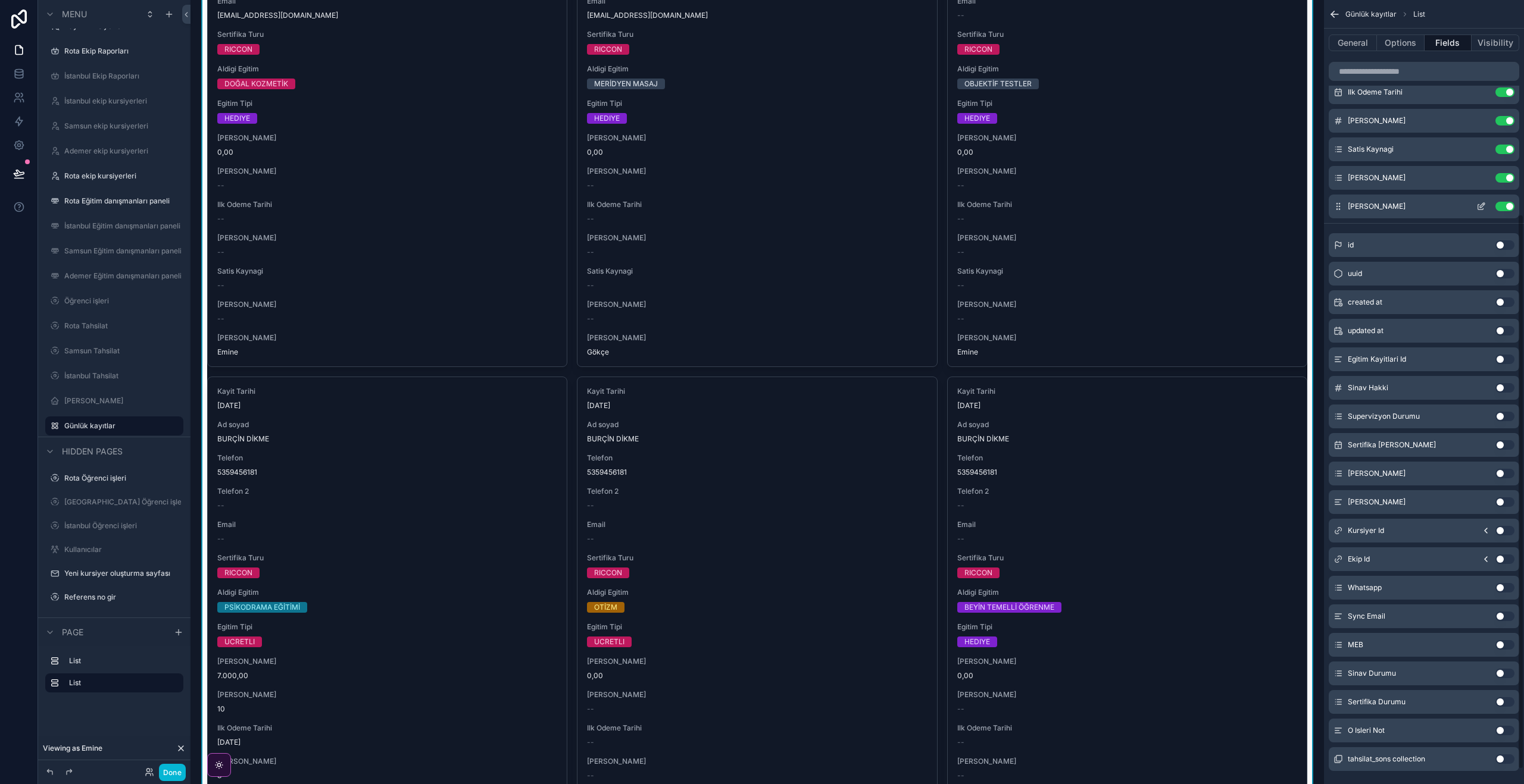
click at [1475, 206] on button "scrollable content" at bounding box center [1481, 206] width 19 height 10
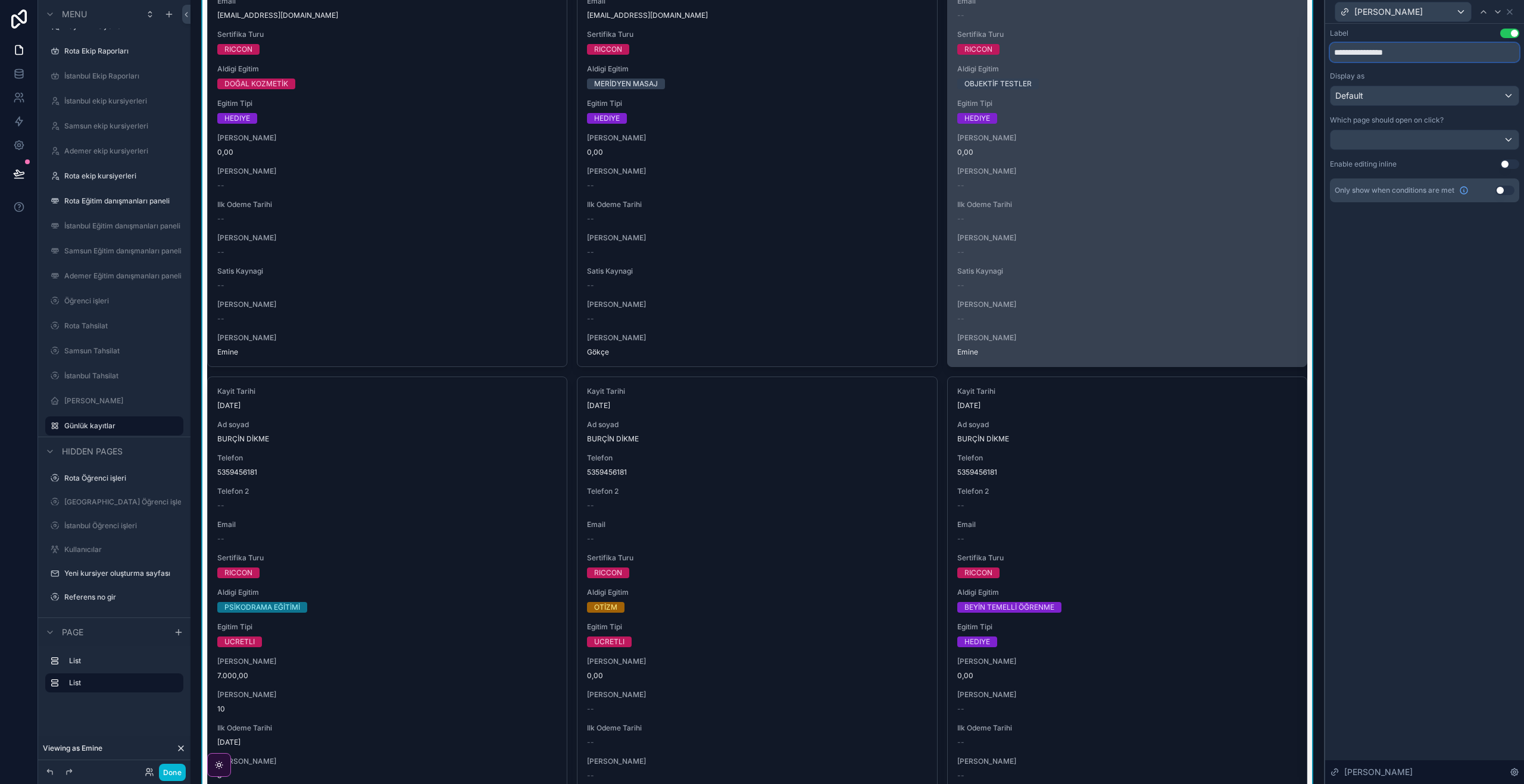
drag, startPoint x: 1360, startPoint y: 52, endPoint x: 1300, endPoint y: 69, distance: 62.4
click at [1246, 46] on div "**********" at bounding box center [762, 392] width 1524 height 784
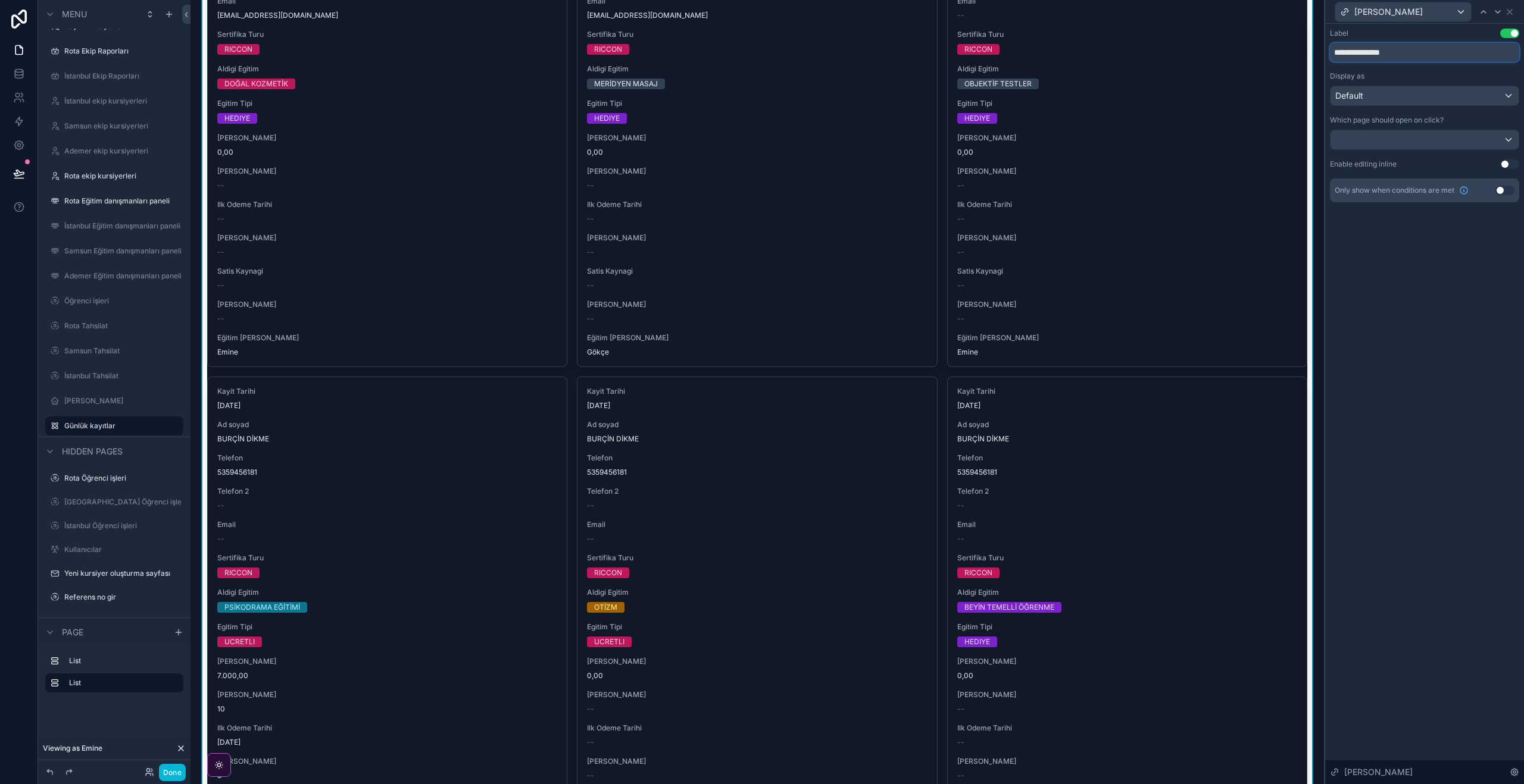
click at [1444, 55] on input "**********" at bounding box center [1424, 52] width 189 height 19
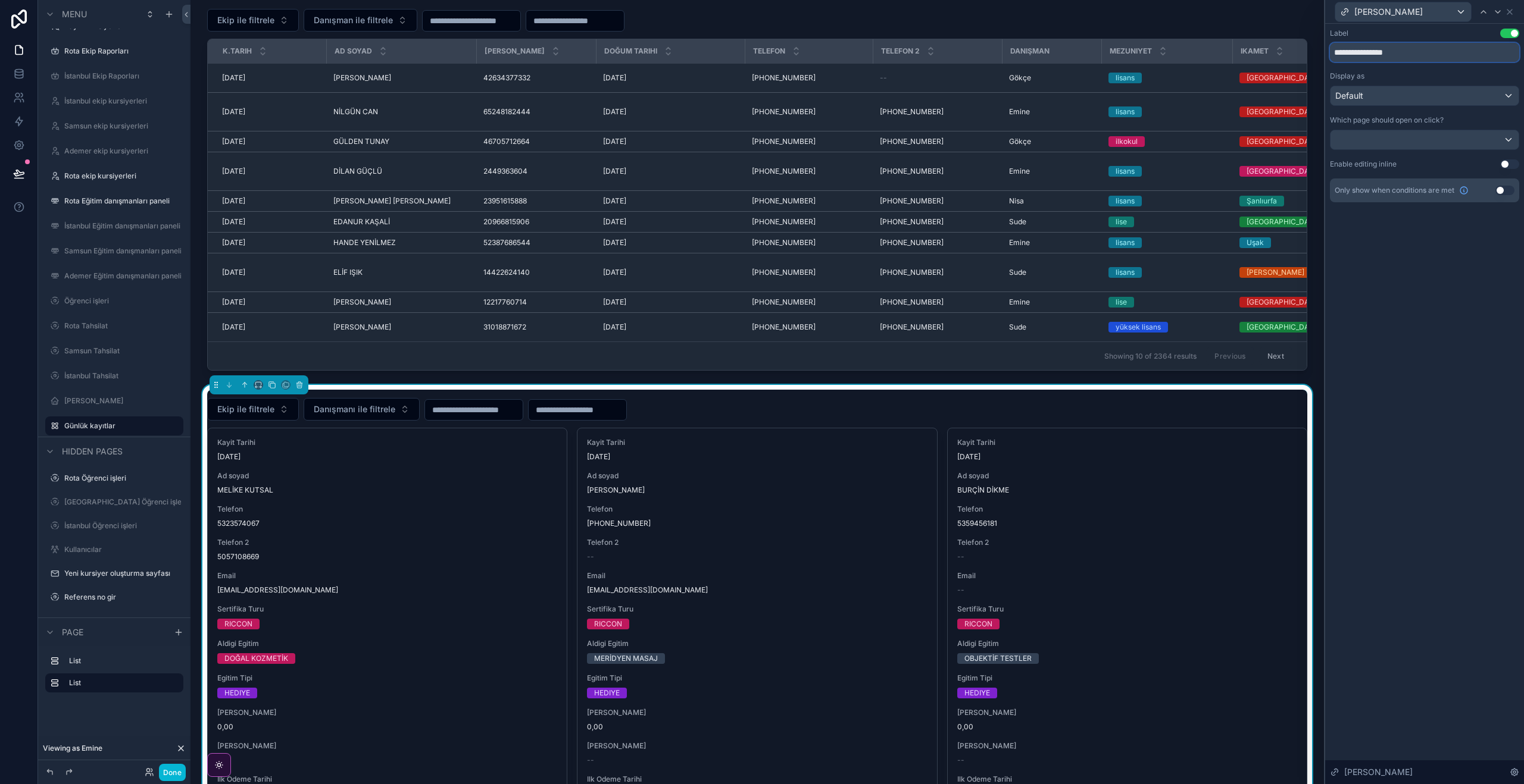
scroll to position [0, 0]
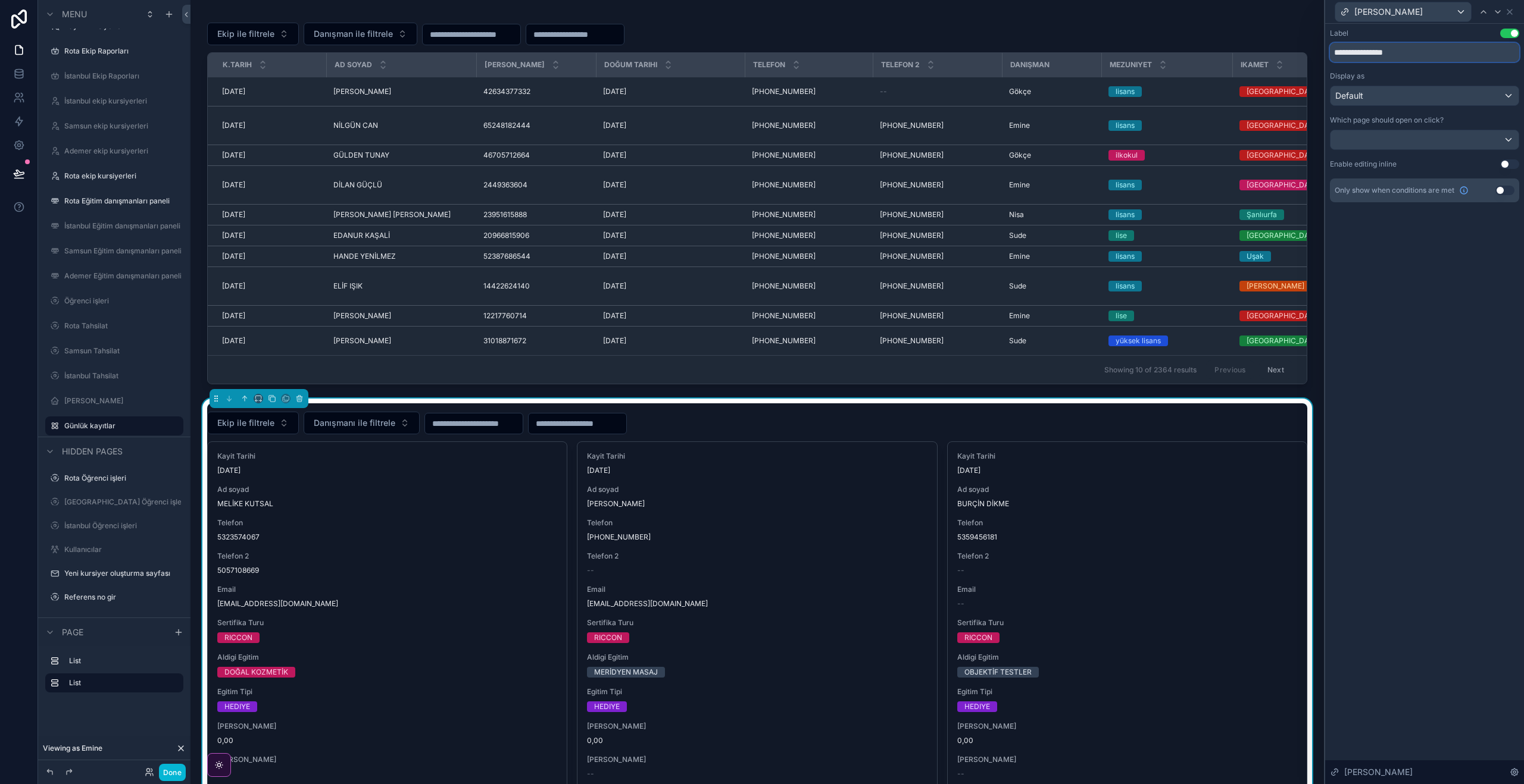
type input "**********"
click at [1488, 396] on div "**********" at bounding box center [1424, 404] width 199 height 760
click at [148, 772] on icon at bounding box center [149, 771] width 10 height 10
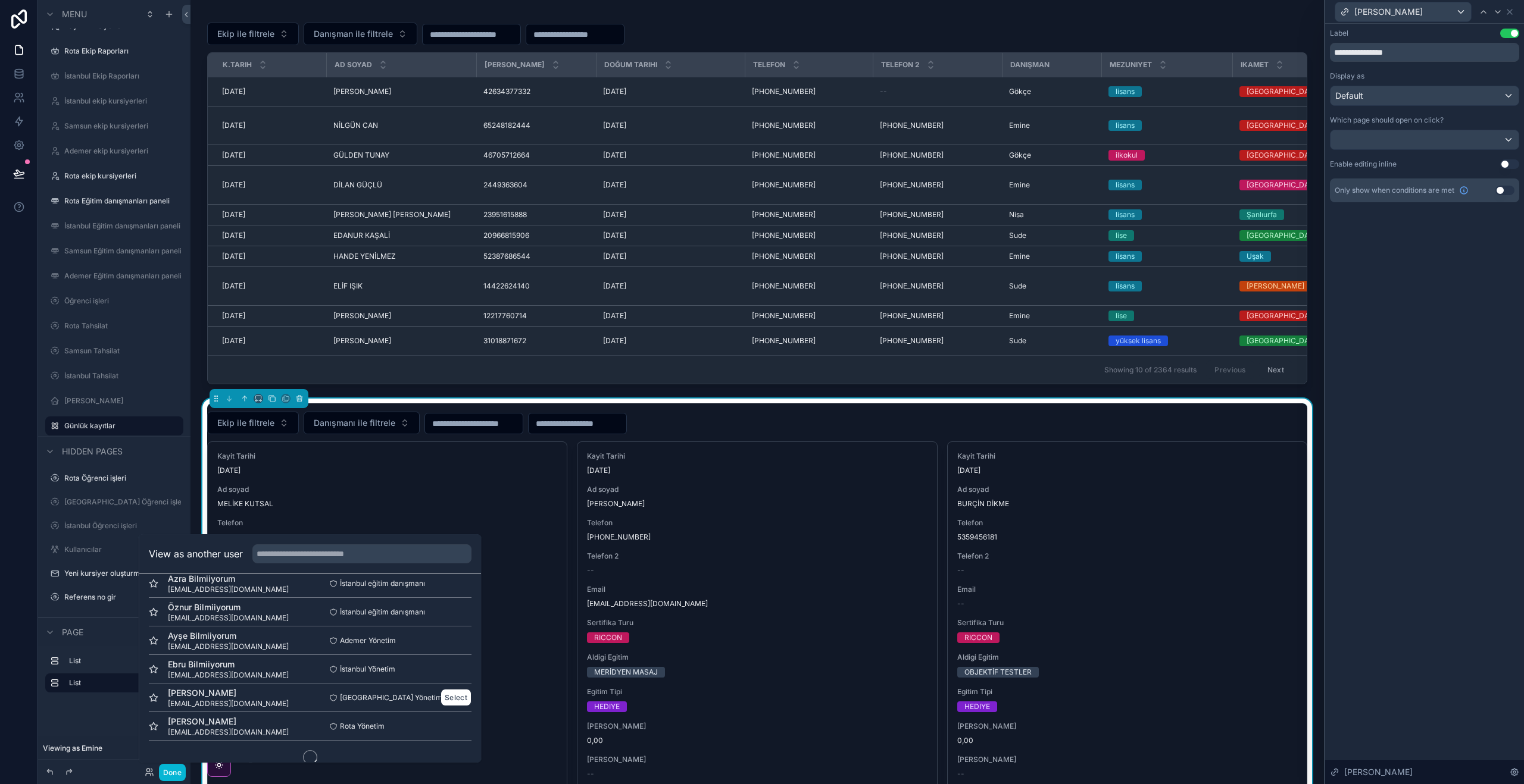
scroll to position [721, 0]
click at [446, 675] on button "Select" at bounding box center [456, 676] width 31 height 17
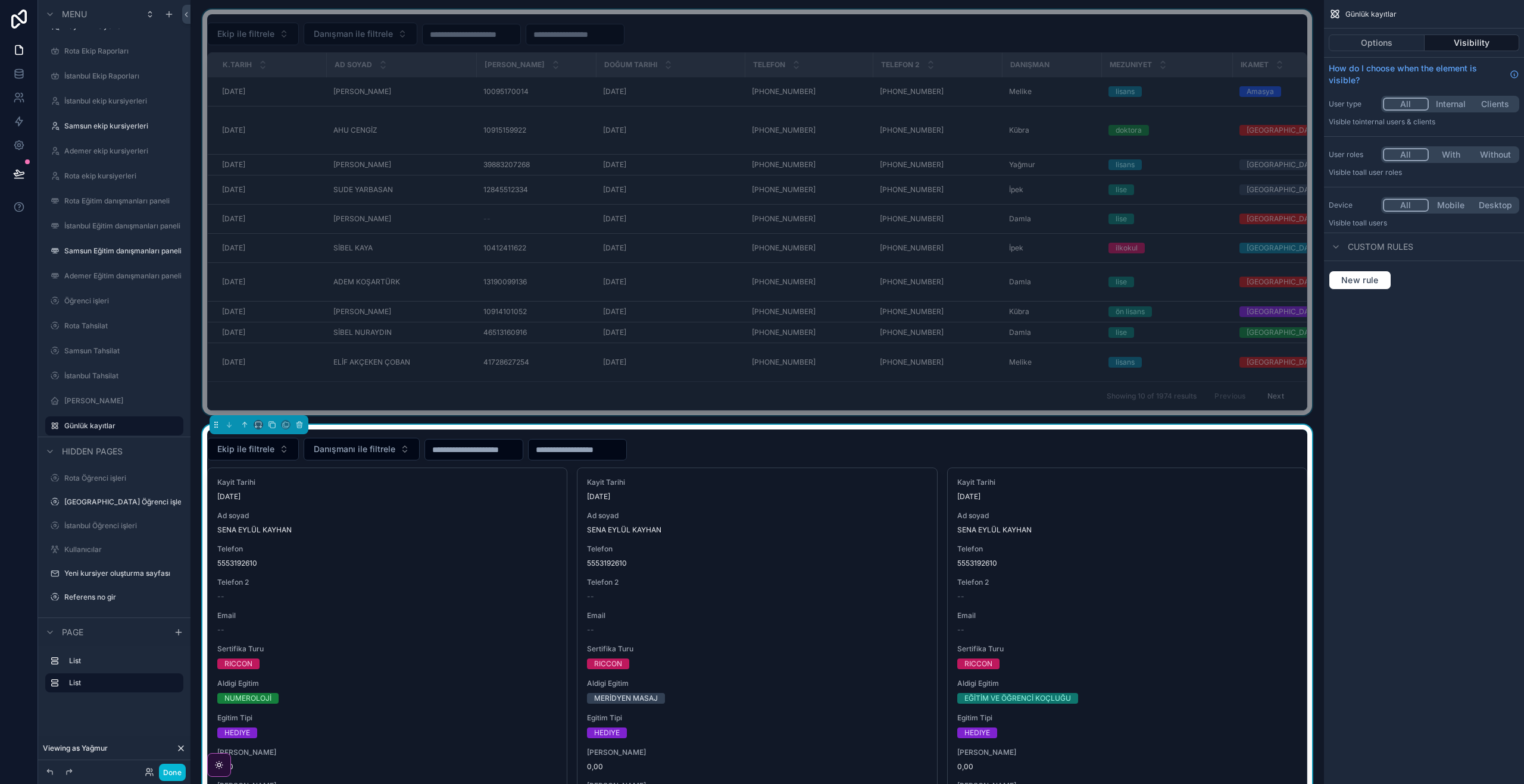
drag, startPoint x: 1218, startPoint y: 49, endPoint x: 1240, endPoint y: 46, distance: 22.2
click at [1218, 49] on div "scrollable content" at bounding box center [756, 212] width 1114 height 406
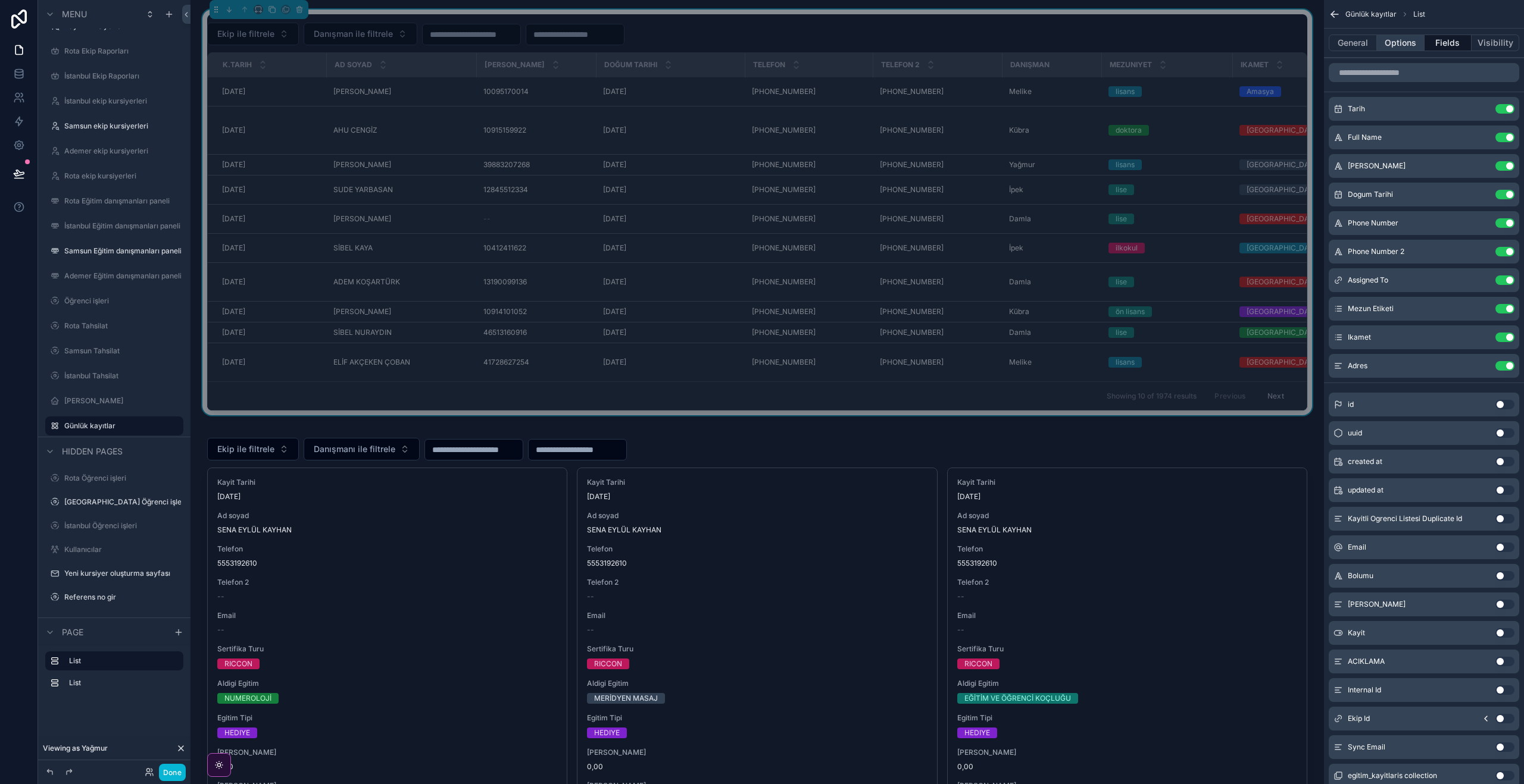
click at [1410, 41] on button "Options" at bounding box center [1400, 43] width 48 height 17
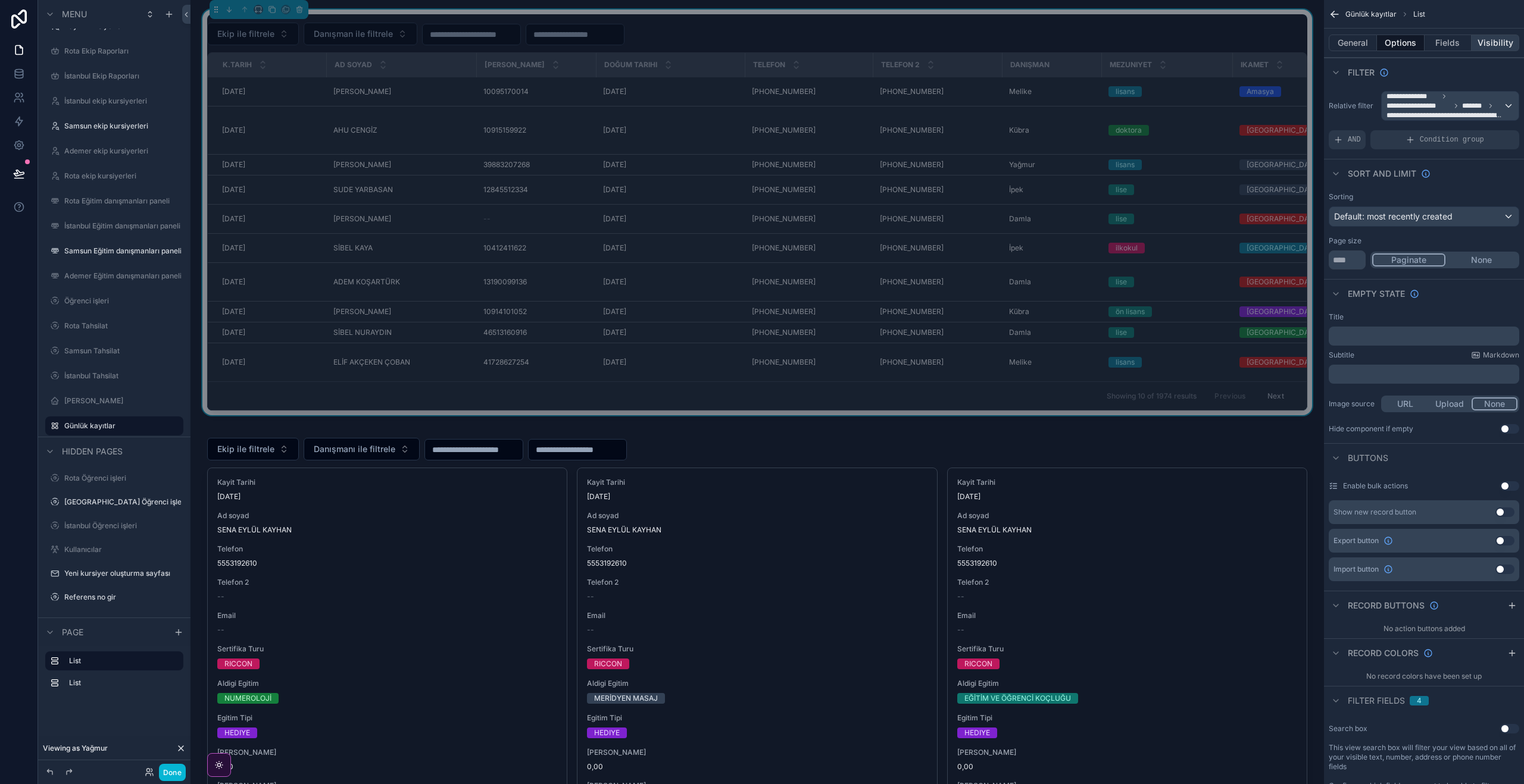
click at [1500, 42] on button "Visibility" at bounding box center [1495, 43] width 48 height 17
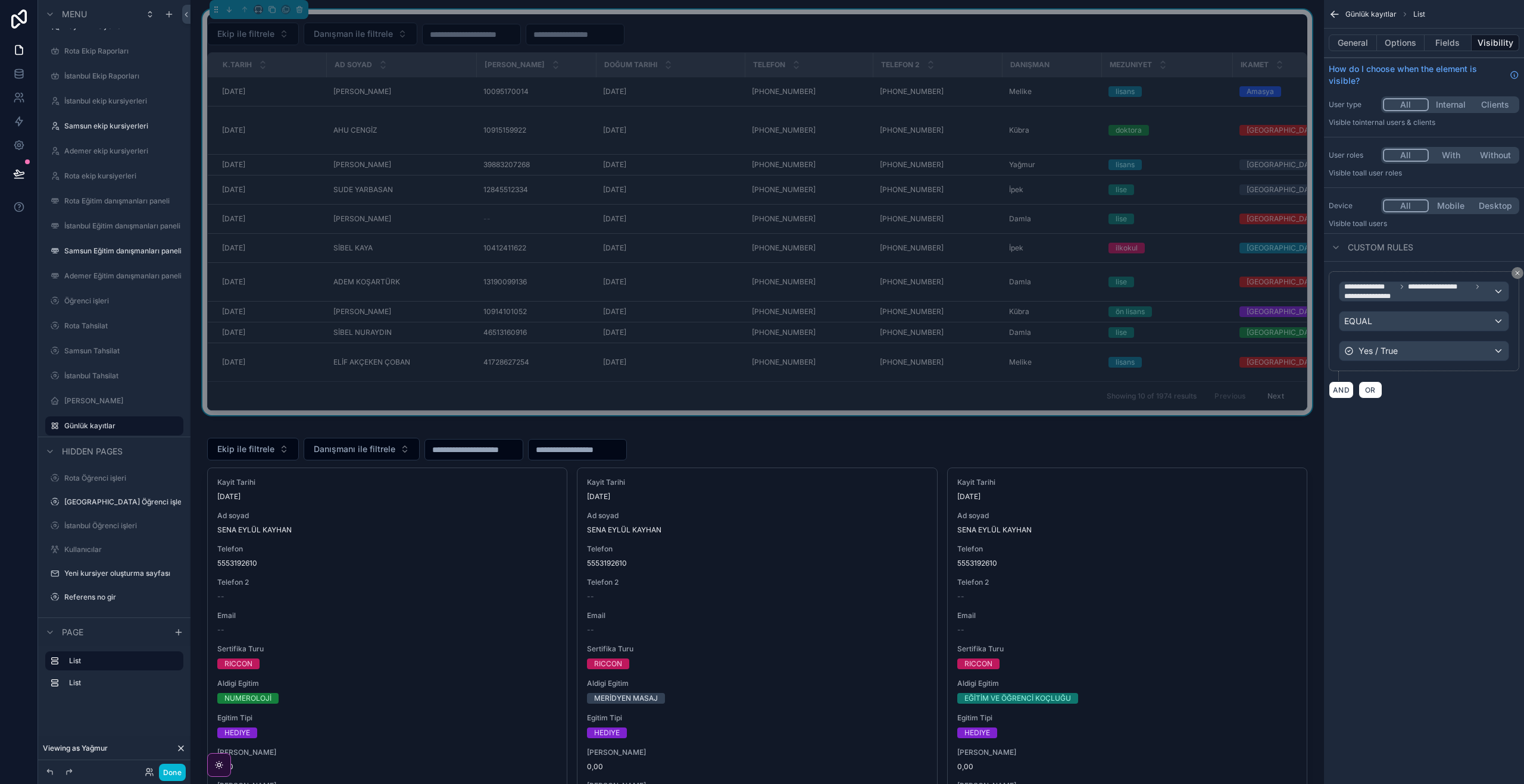
click at [1514, 271] on icon "scrollable content" at bounding box center [1517, 273] width 7 height 7
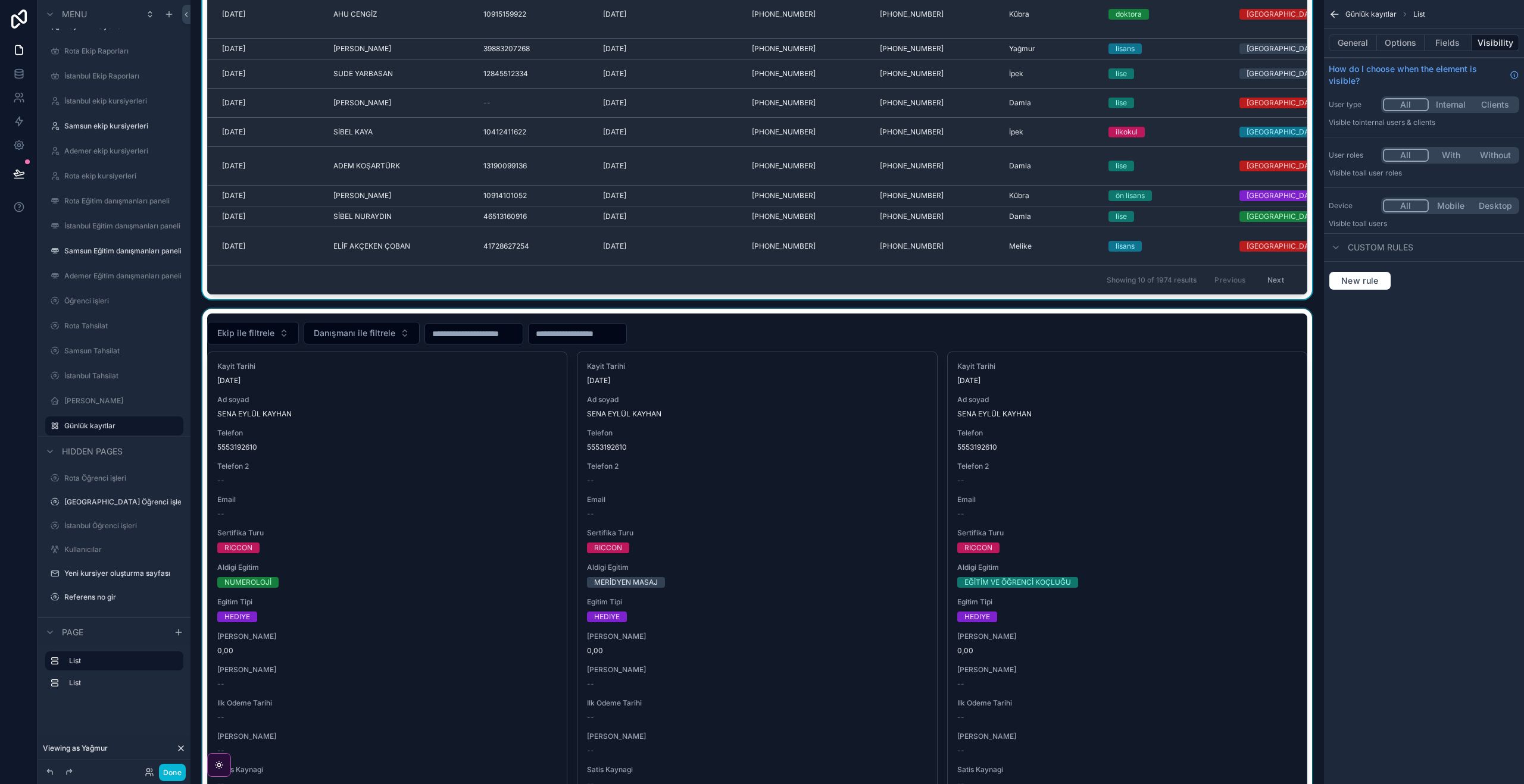
scroll to position [155, 0]
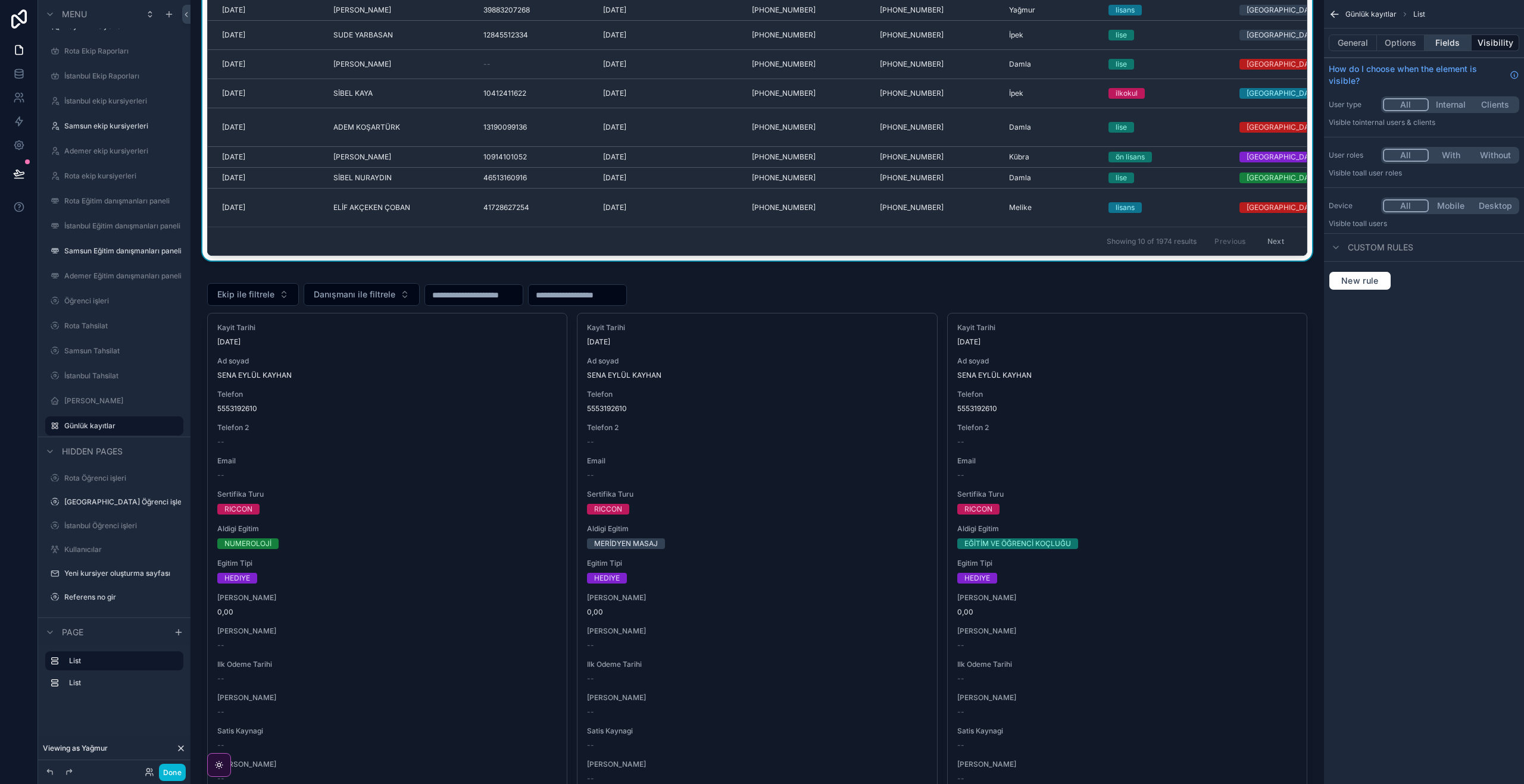
click at [1453, 39] on button "Fields" at bounding box center [1448, 43] width 48 height 17
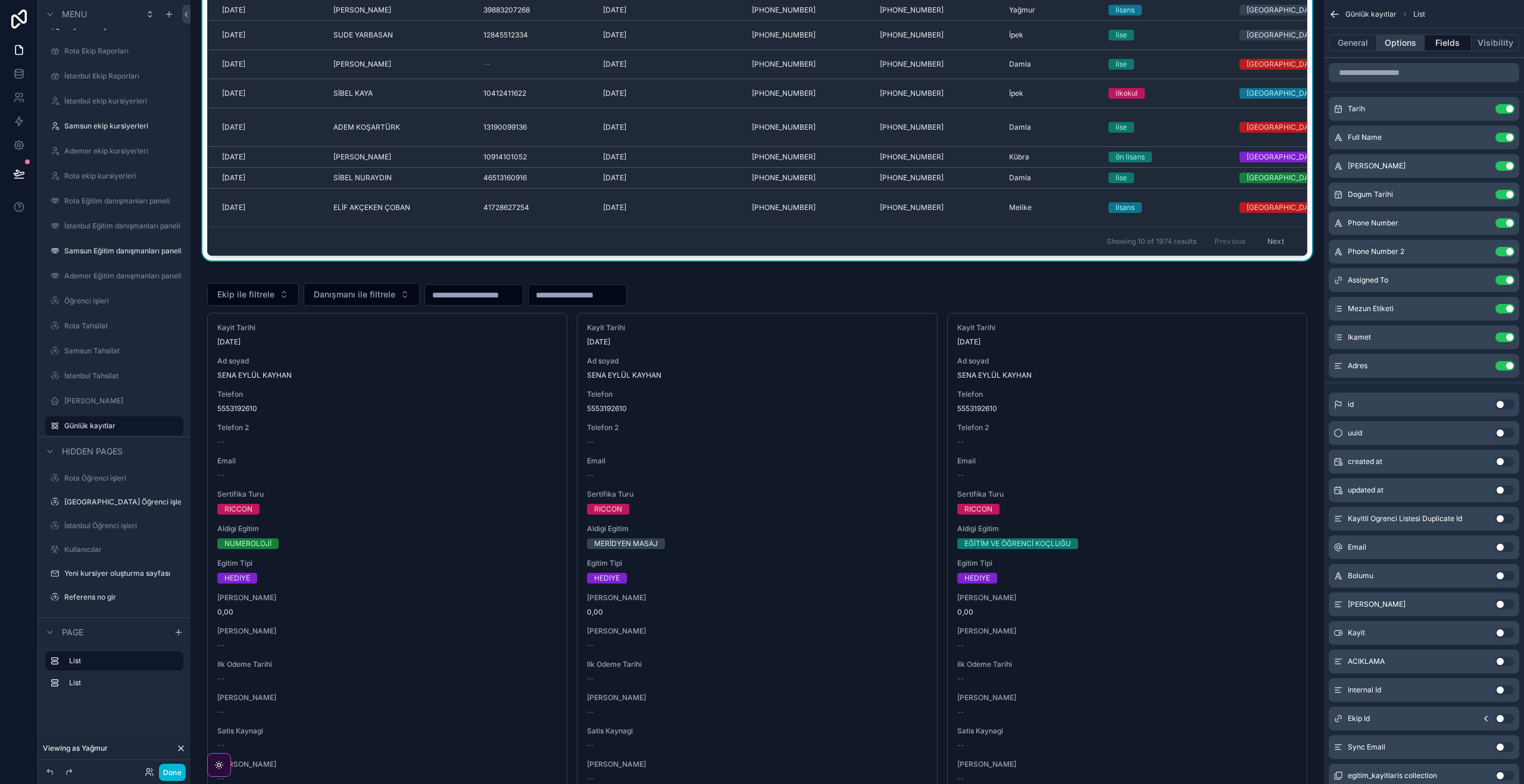
click at [1409, 41] on button "Options" at bounding box center [1400, 43] width 48 height 17
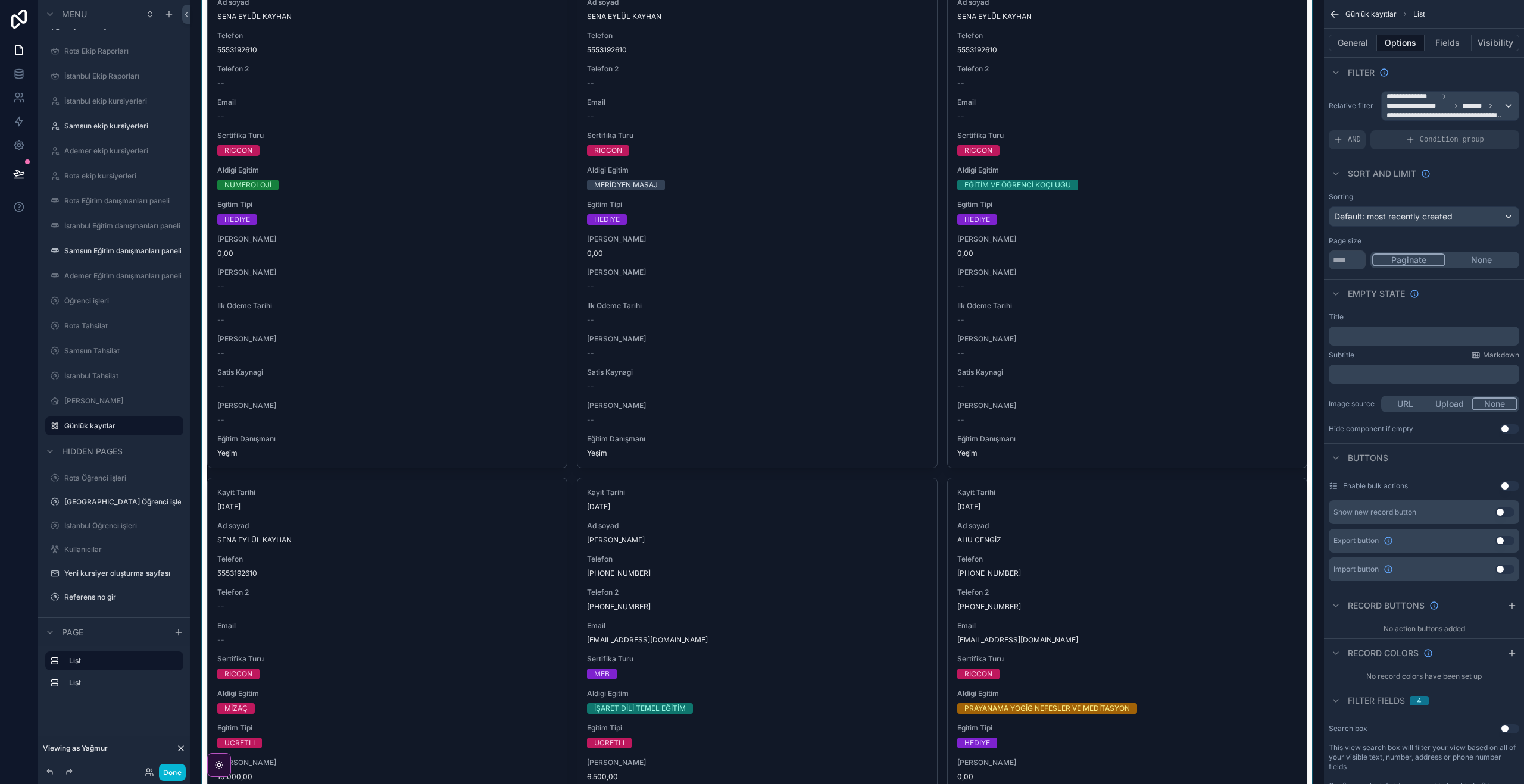
scroll to position [0, 0]
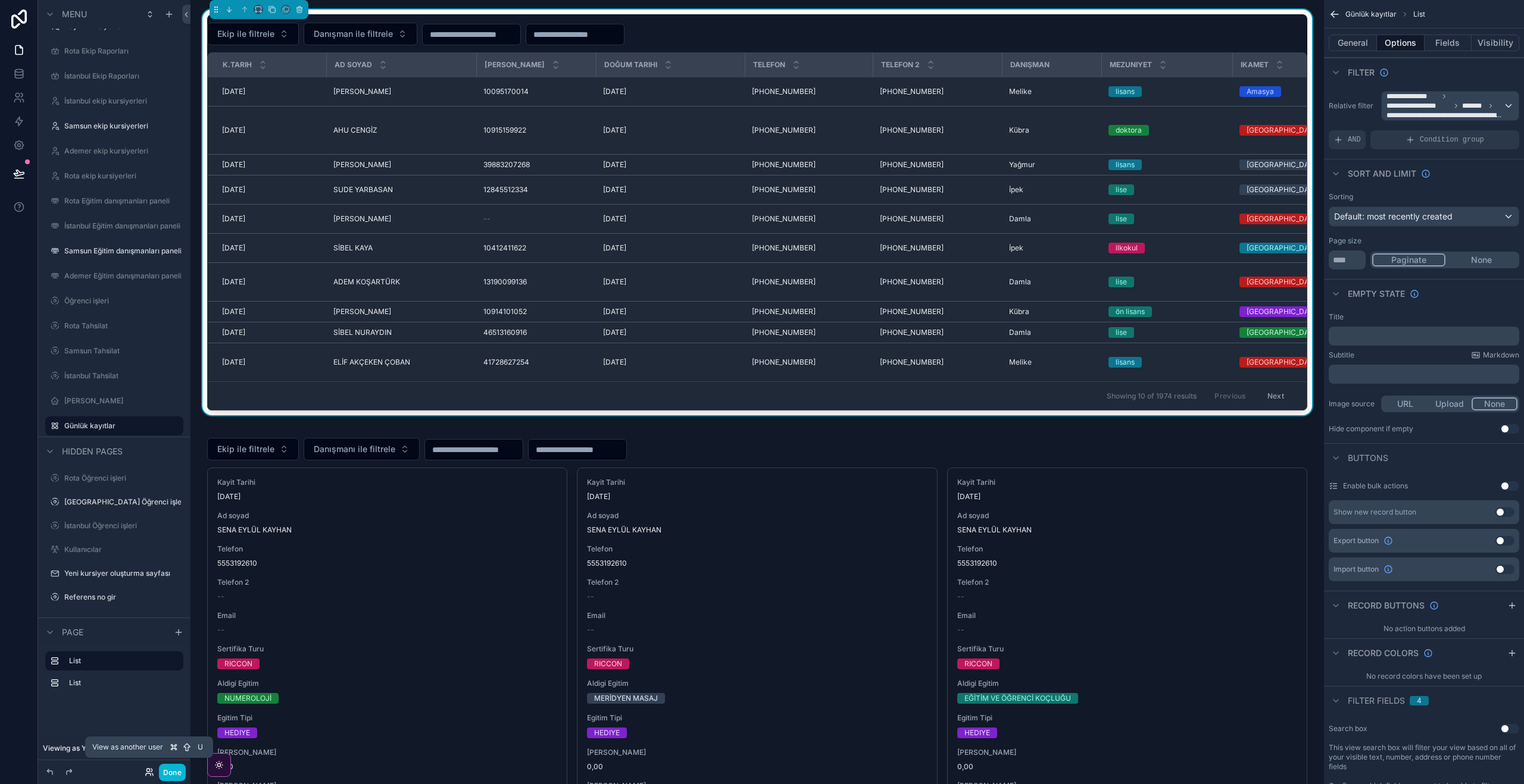
click at [151, 771] on icon at bounding box center [151, 770] width 1 height 3
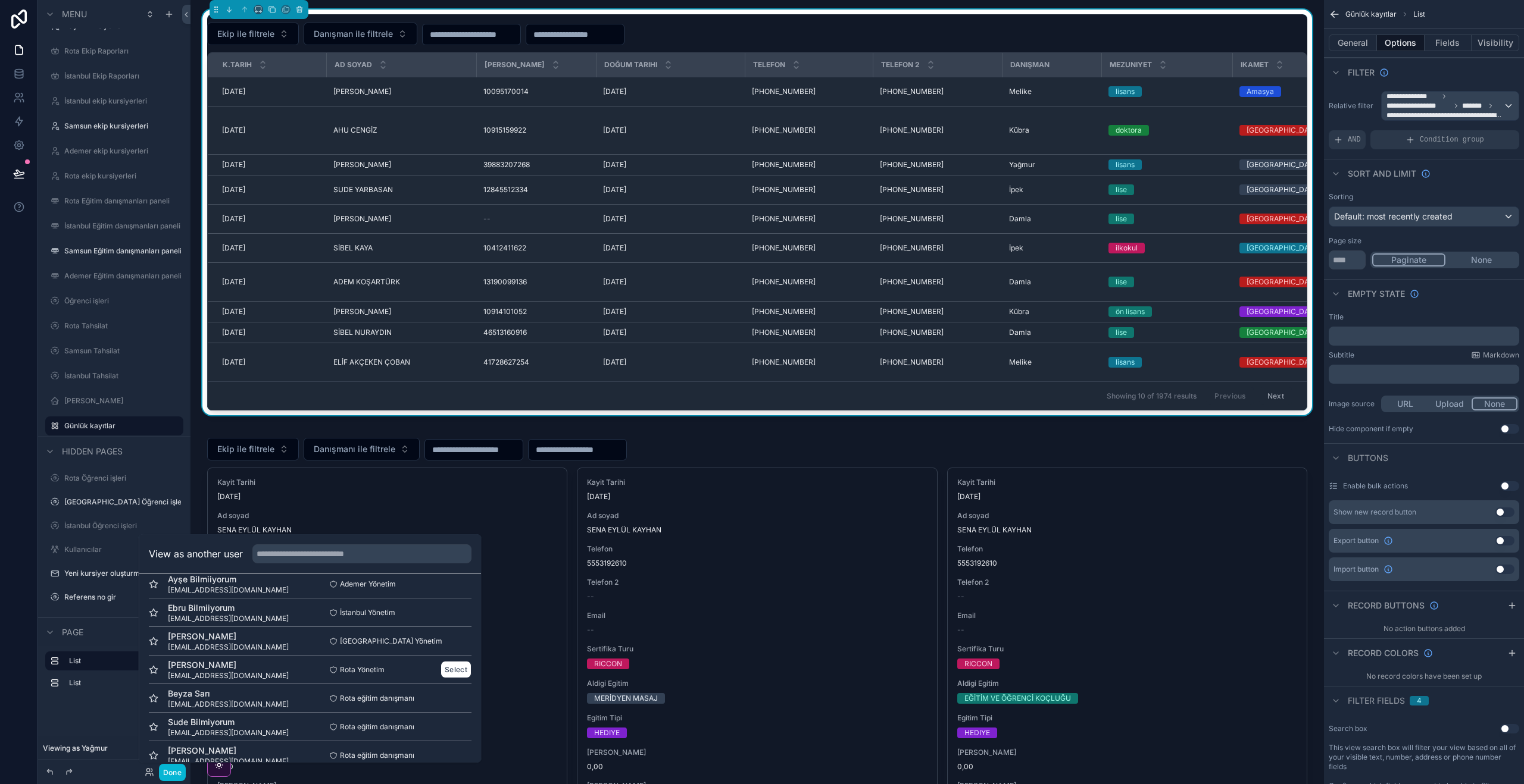
scroll to position [757, 0]
click at [450, 611] on button "Select" at bounding box center [456, 612] width 31 height 17
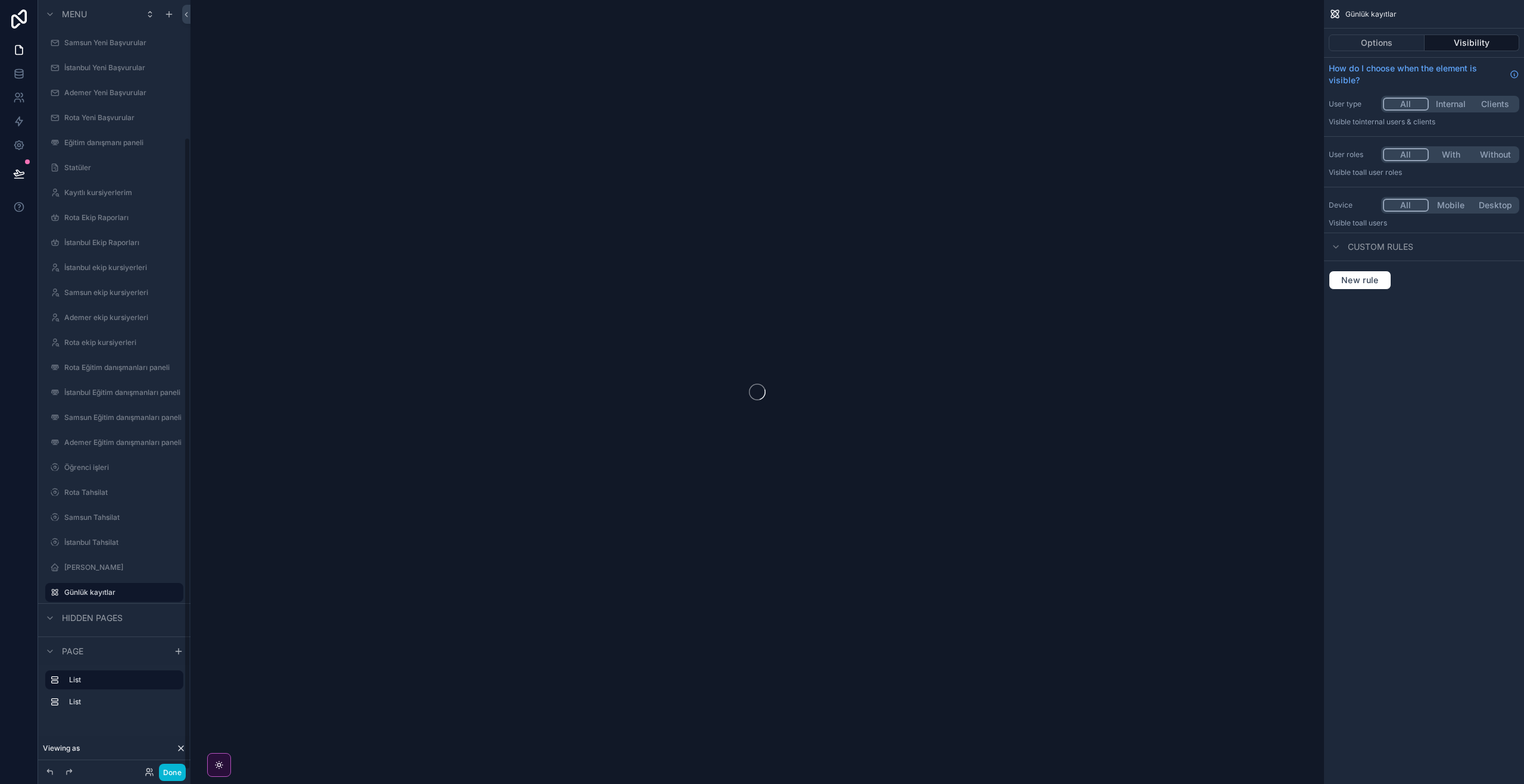
scroll to position [167, 0]
